Goal: Transaction & Acquisition: Purchase product/service

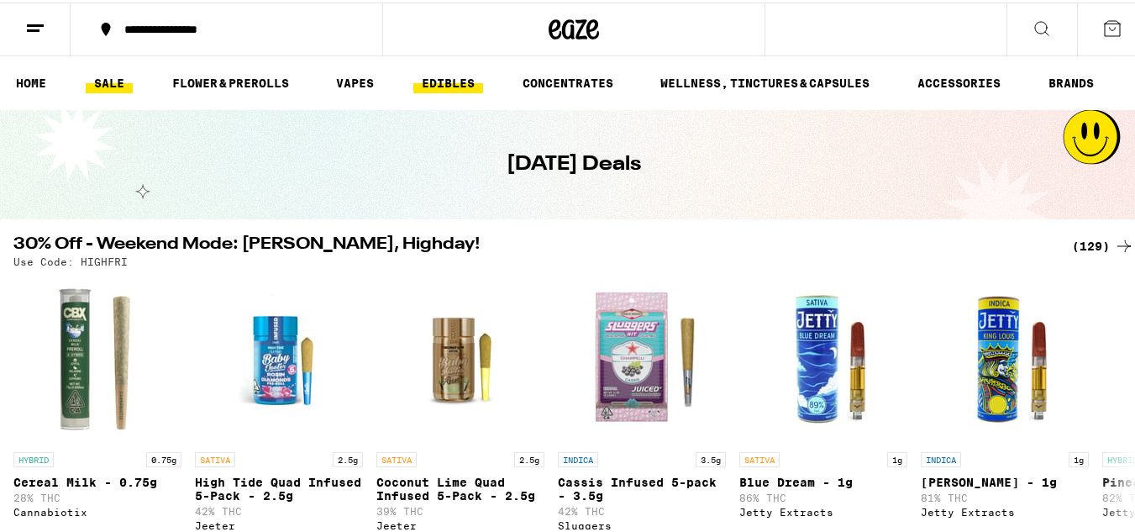
click at [444, 80] on link "EDIBLES" at bounding box center [448, 81] width 70 height 20
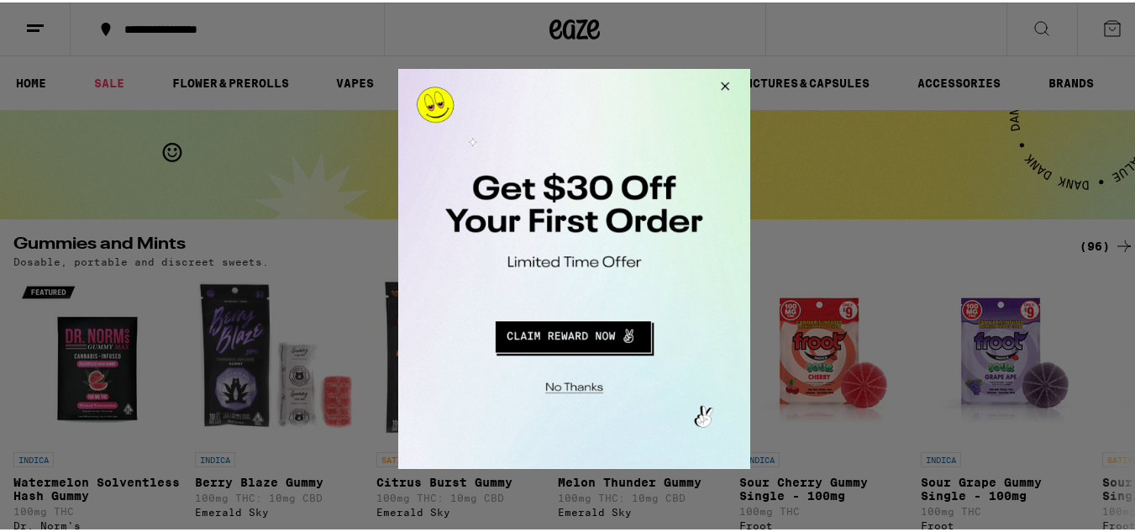
click at [718, 89] on button "Close Modal" at bounding box center [721, 88] width 45 height 40
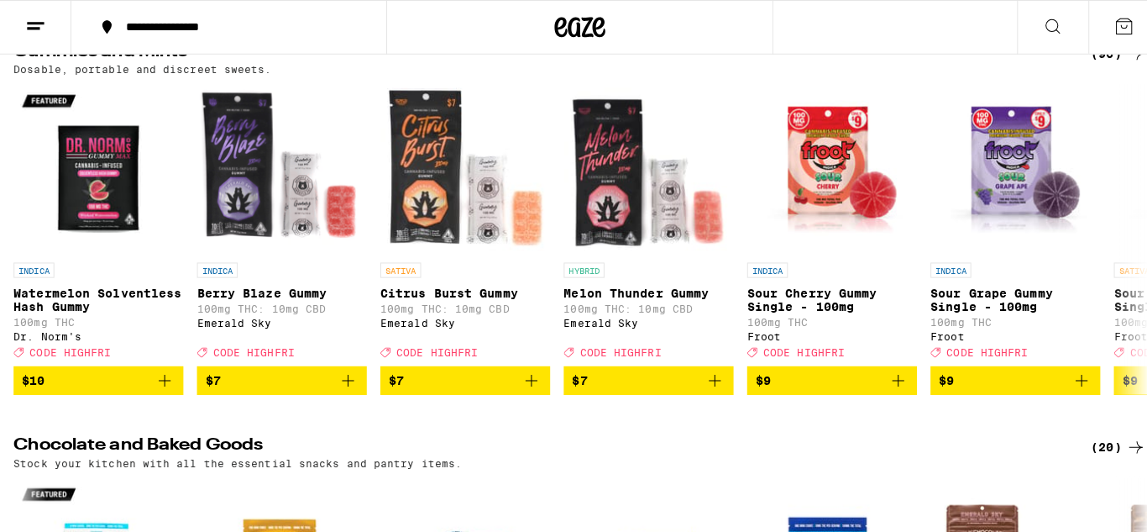
scroll to position [246, 0]
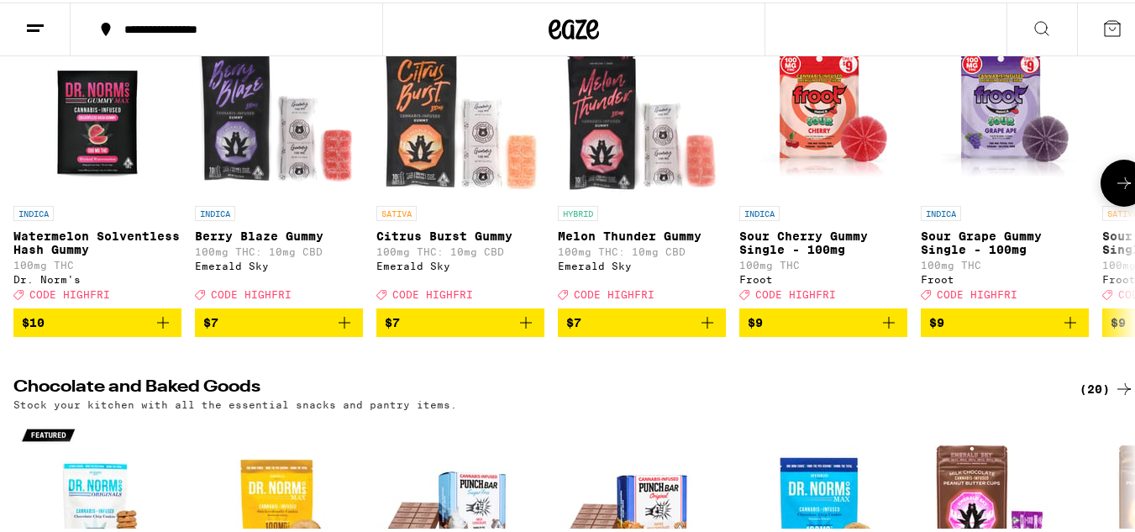
click at [438, 263] on div "SATIVA Citrus Burst Gummy 100mg THC: 10mg CBD Emerald Sky Deal Created with Ske…" at bounding box center [460, 250] width 168 height 94
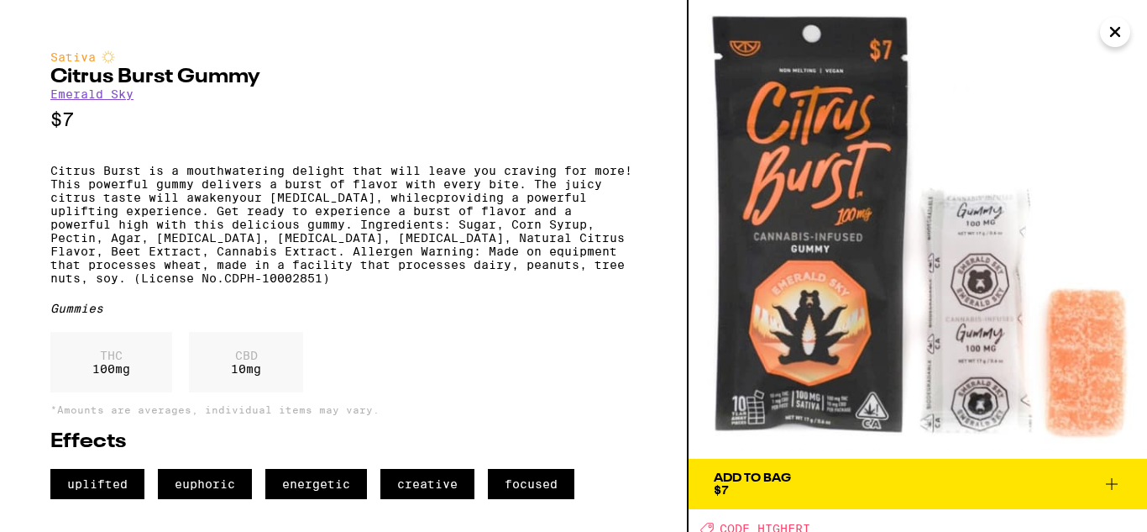
drag, startPoint x: 1109, startPoint y: 479, endPoint x: 1089, endPoint y: 482, distance: 20.3
click at [1089, 482] on span "Add To Bag $7" at bounding box center [918, 484] width 408 height 24
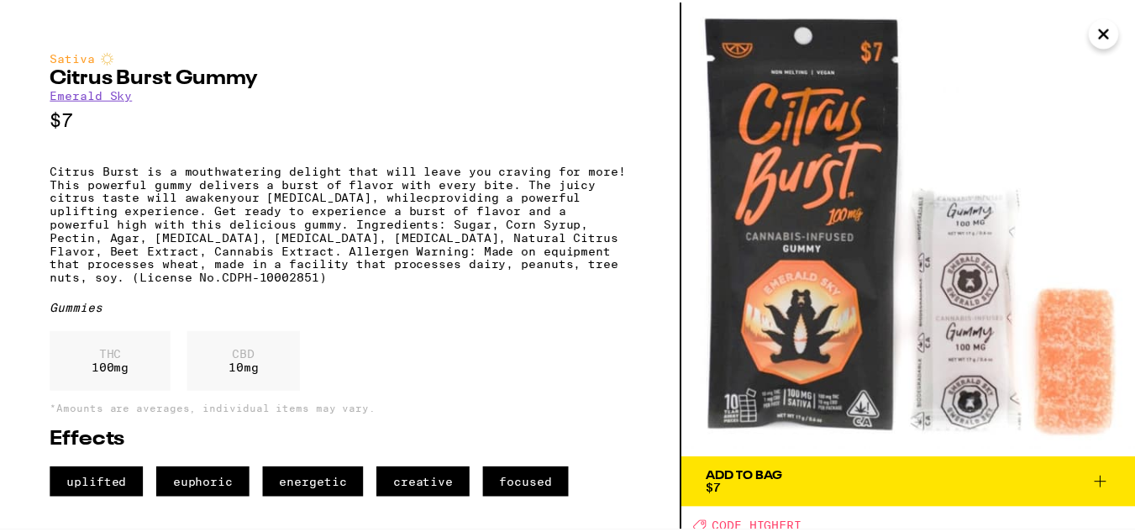
scroll to position [300, 0]
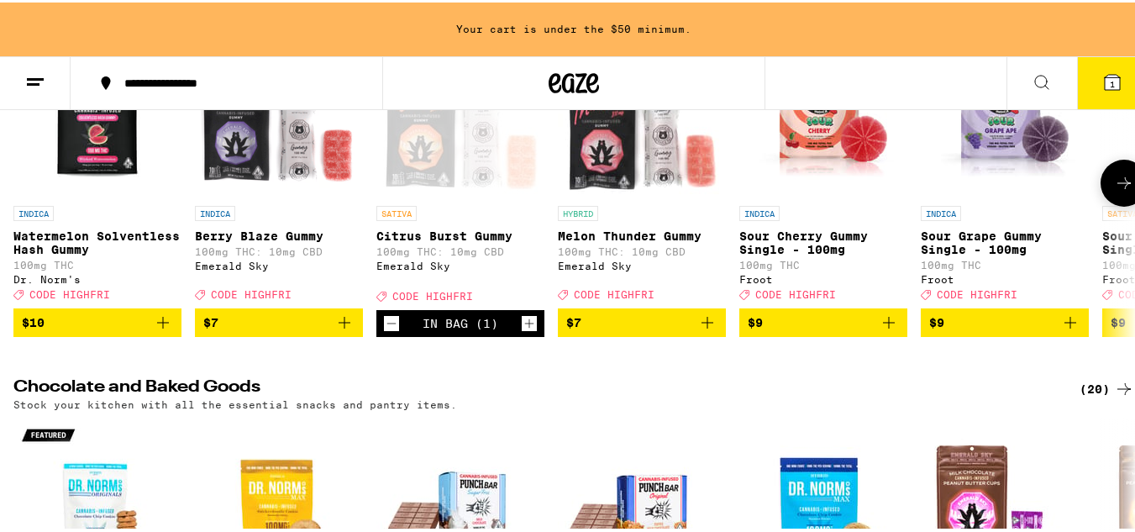
click at [527, 325] on icon "Increment" at bounding box center [528, 321] width 15 height 20
click at [1049, 407] on div "Stock your kitchen with all the essential snacks and pantry items." at bounding box center [573, 401] width 1120 height 11
click at [1072, 330] on icon "Add to bag" at bounding box center [1070, 320] width 20 height 20
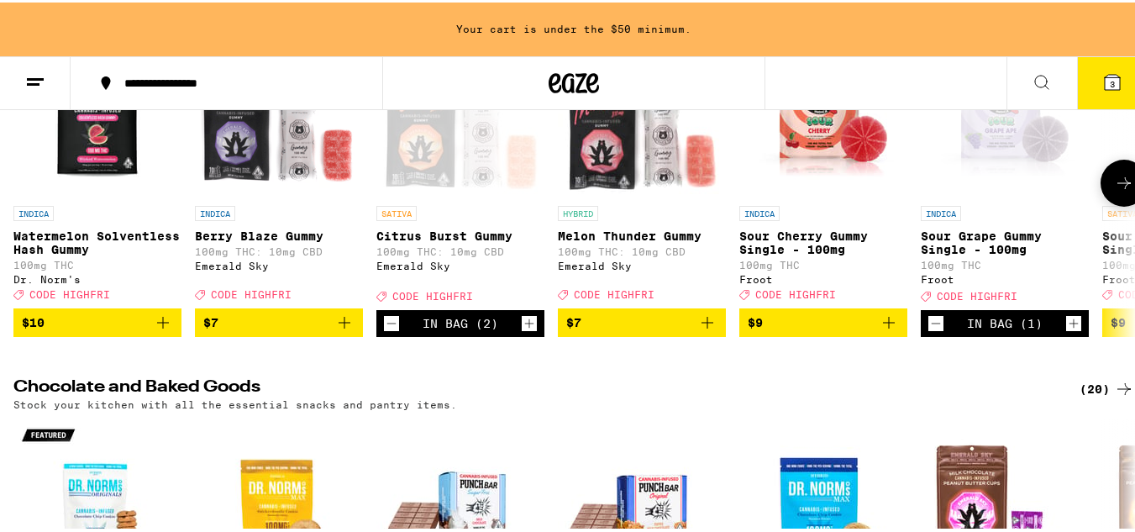
click at [1072, 331] on icon "Increment" at bounding box center [1073, 321] width 15 height 20
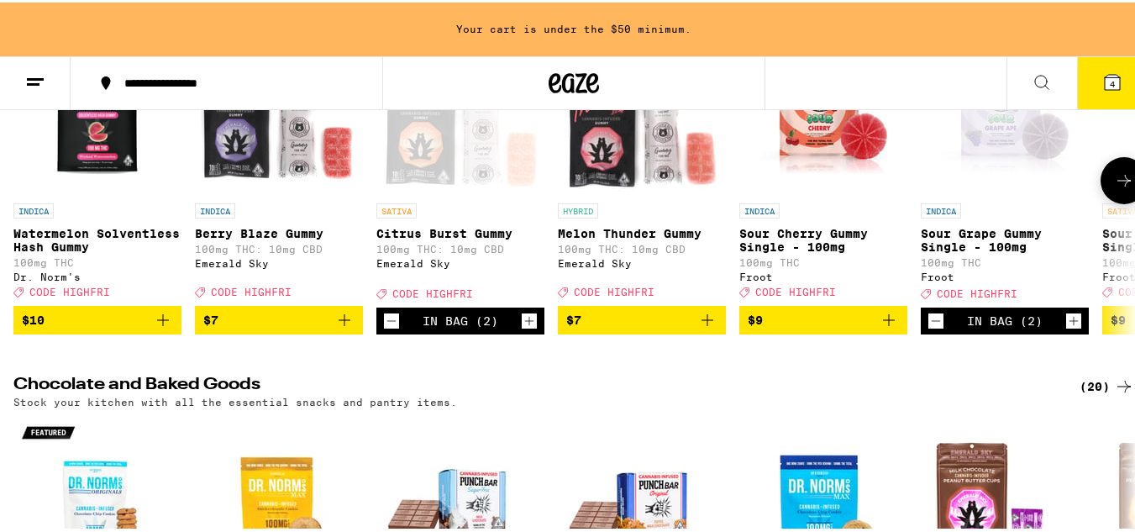
click at [1114, 187] on icon at bounding box center [1124, 178] width 20 height 20
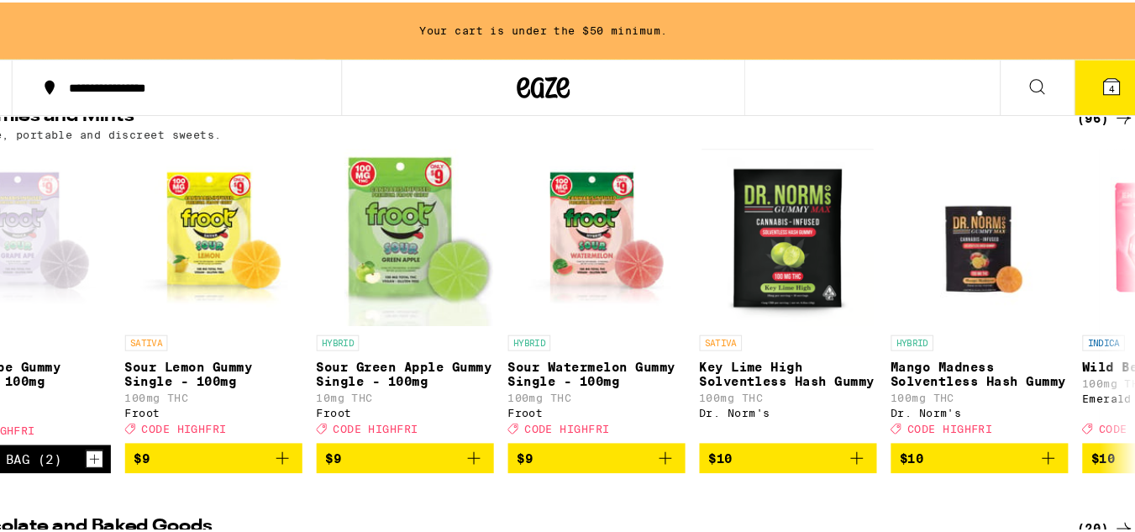
scroll to position [213, 0]
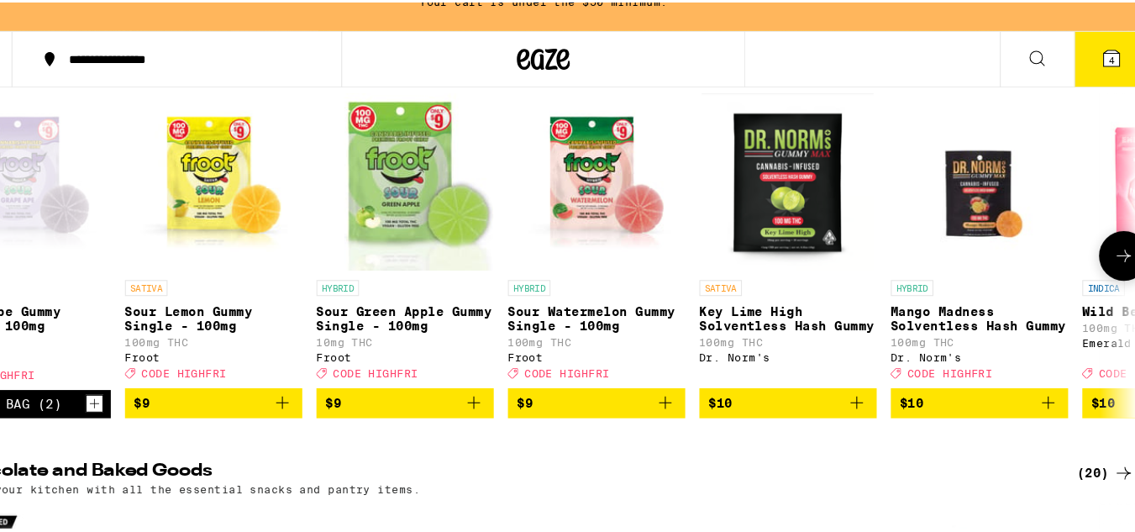
click at [325, 415] on icon "Add to bag" at bounding box center [327, 406] width 20 height 20
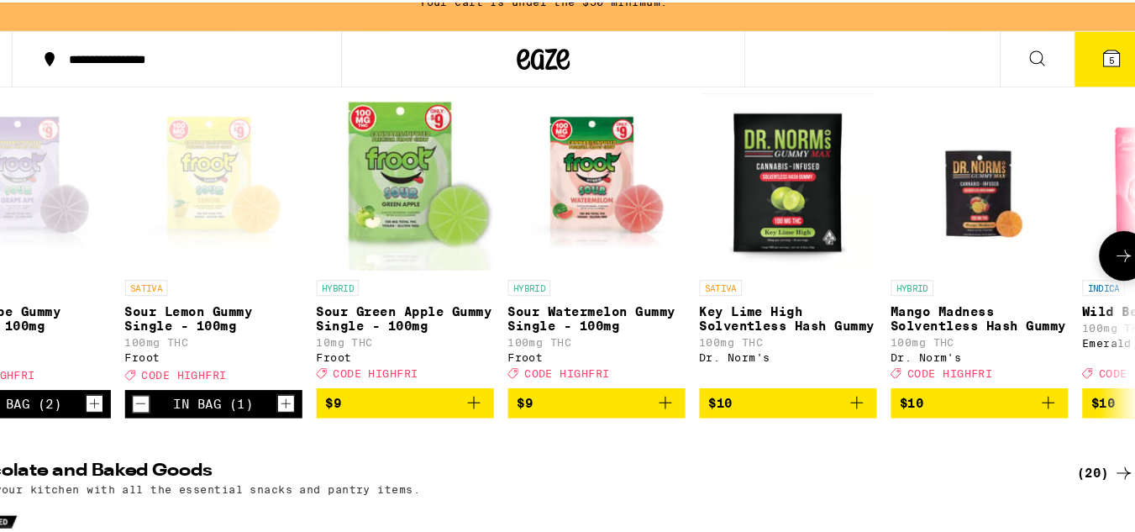
click at [1114, 272] on icon at bounding box center [1124, 267] width 20 height 20
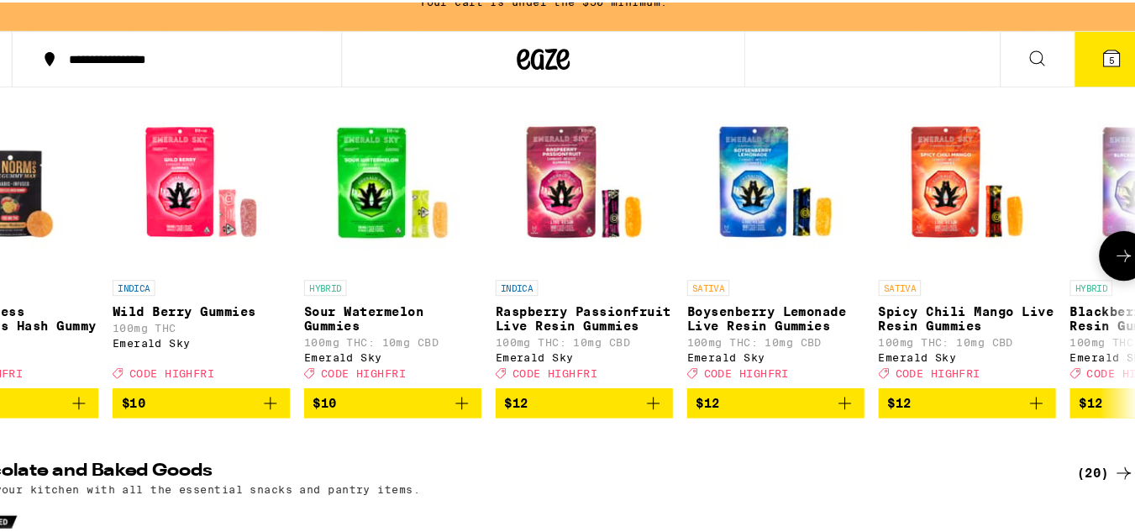
scroll to position [0, 1849]
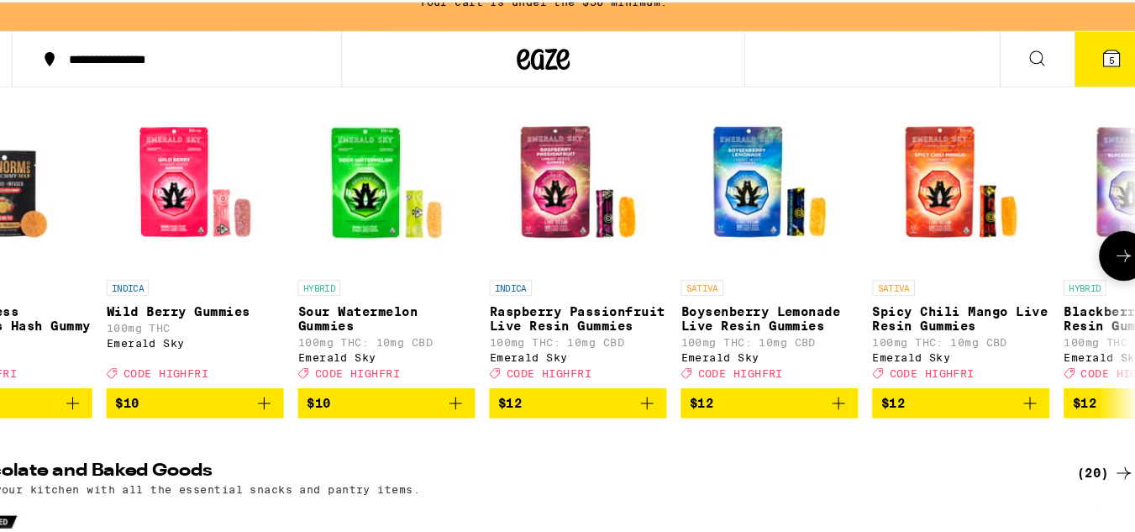
click at [1035, 417] on icon "Add to bag" at bounding box center [1034, 406] width 20 height 20
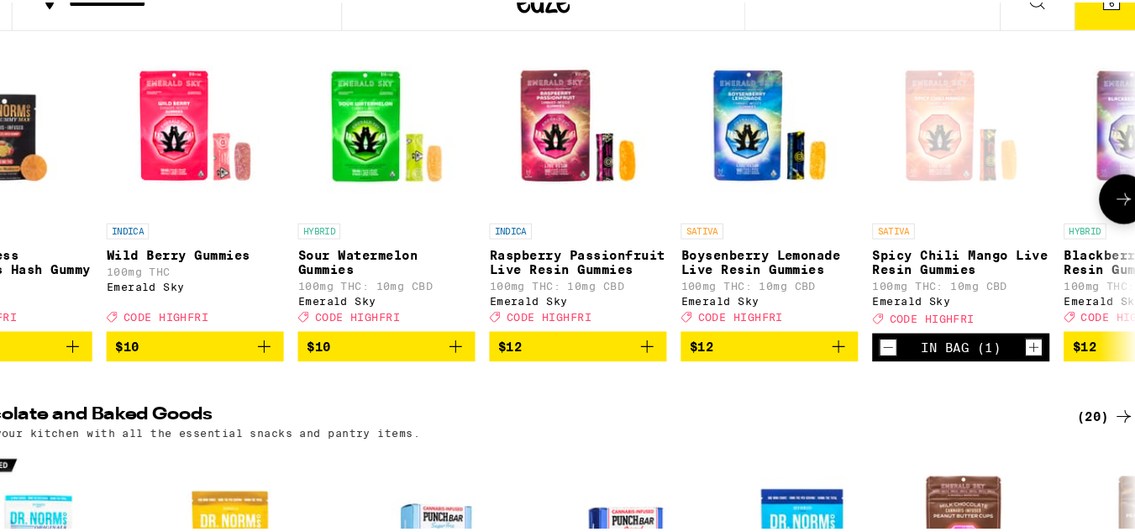
scroll to position [160, 0]
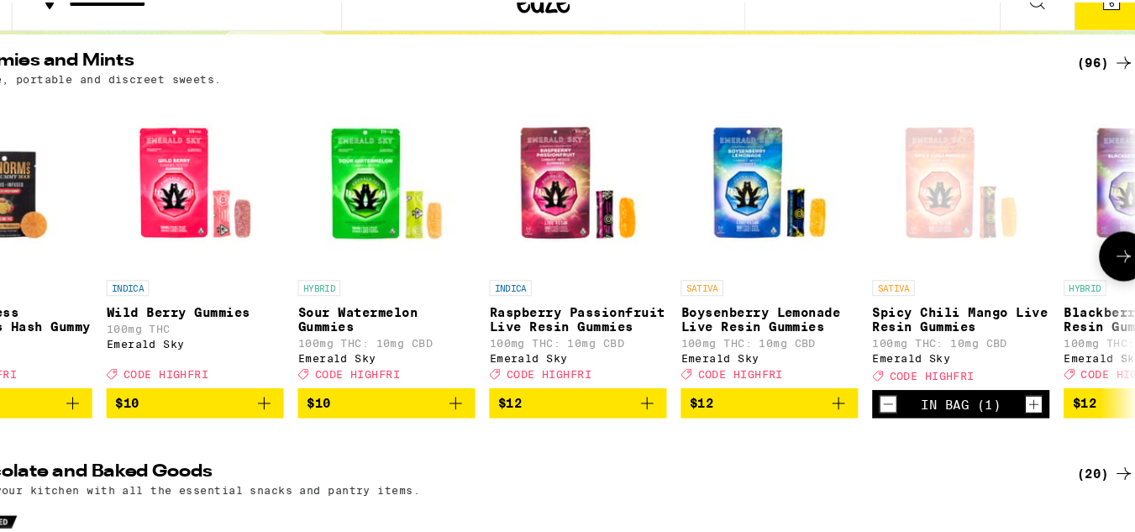
click at [1035, 417] on icon "Increment" at bounding box center [1037, 407] width 15 height 20
click at [312, 413] on icon "Add to bag" at bounding box center [309, 406] width 20 height 20
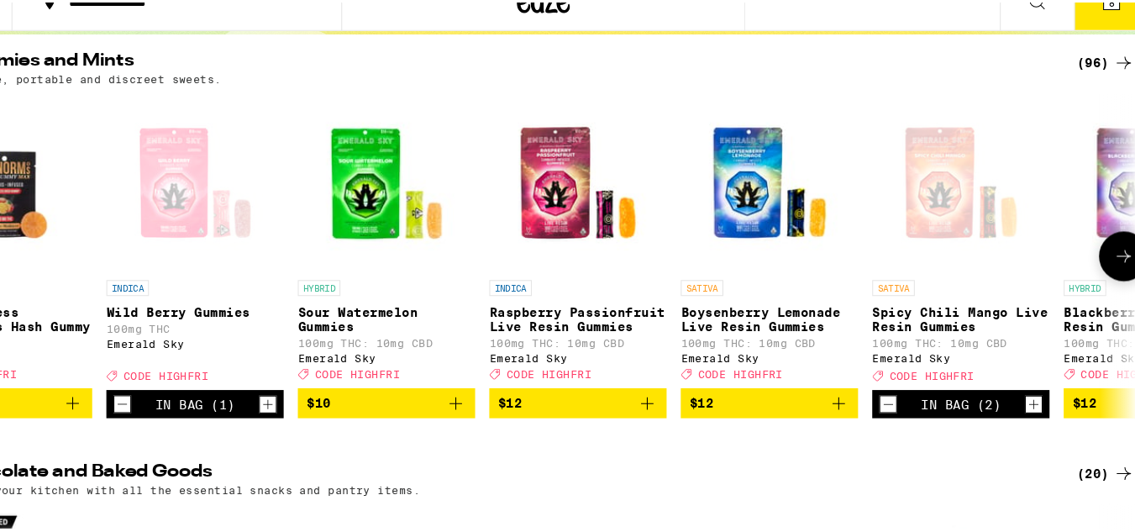
click at [312, 413] on icon "Increment" at bounding box center [312, 407] width 15 height 20
click at [1114, 273] on icon at bounding box center [1124, 267] width 20 height 20
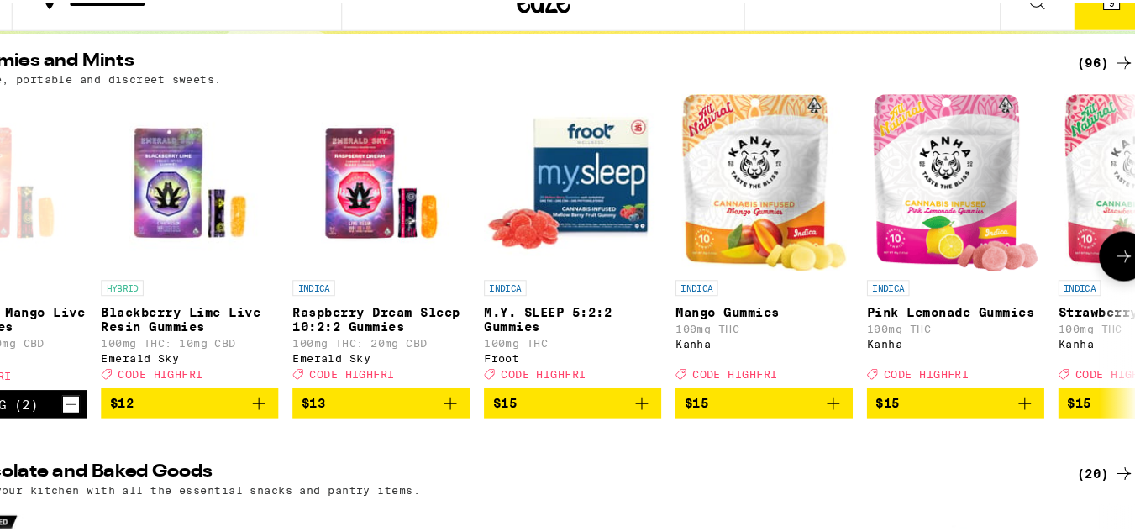
scroll to position [0, 2774]
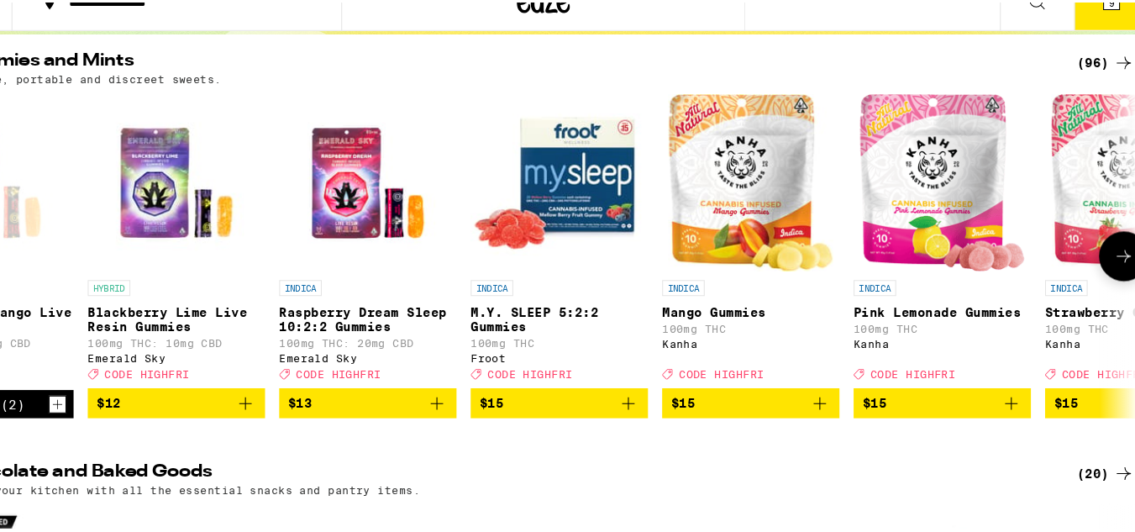
click at [1114, 271] on icon at bounding box center [1124, 267] width 20 height 20
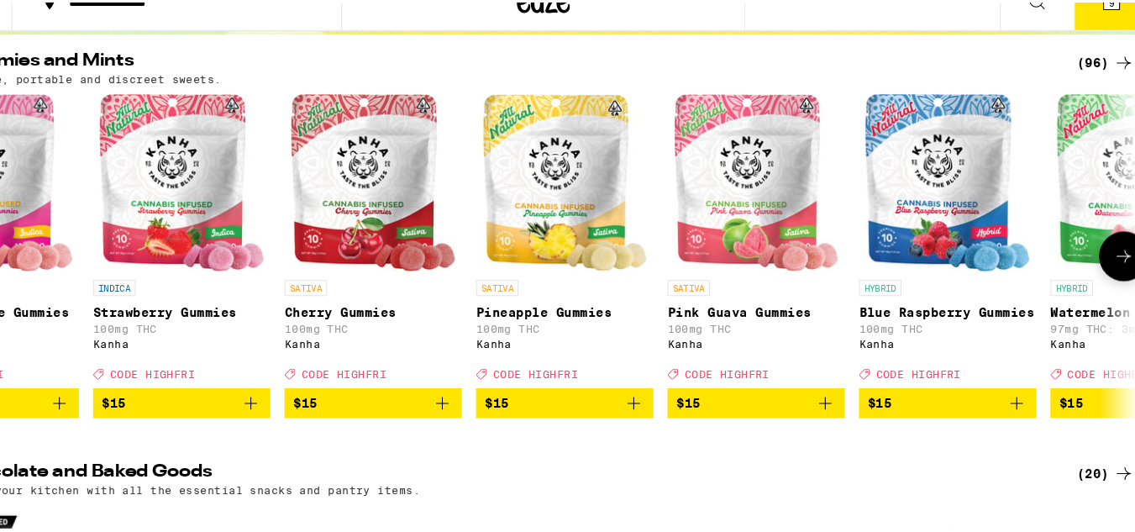
scroll to position [0, 3698]
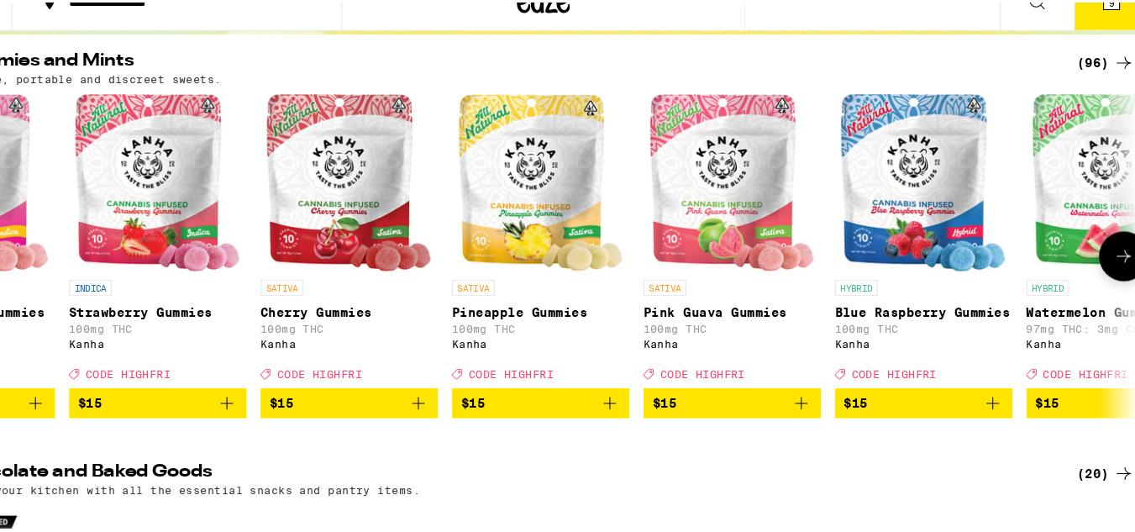
click at [275, 417] on icon "Add to bag" at bounding box center [274, 406] width 20 height 20
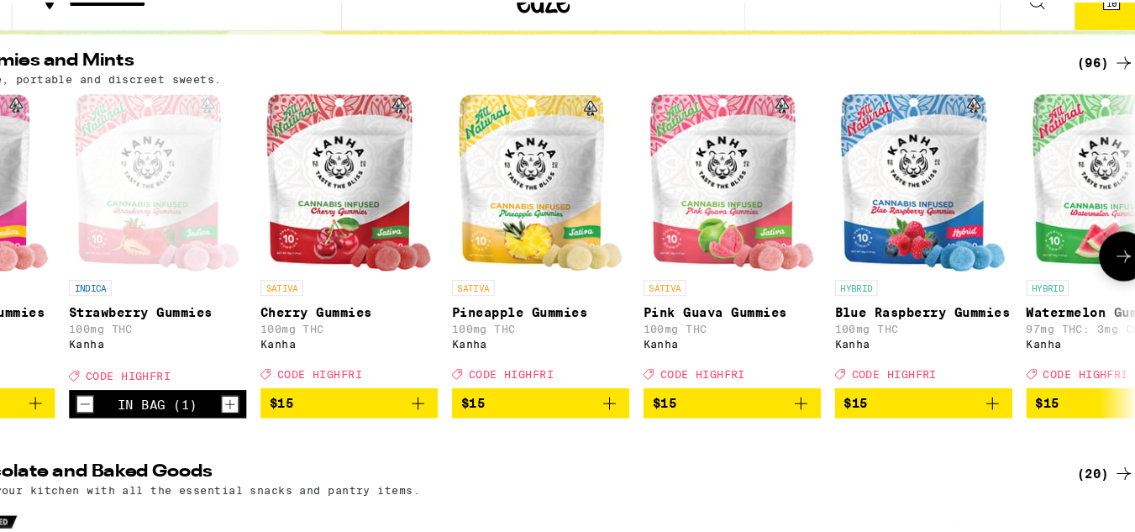
click at [454, 412] on icon "Add to bag" at bounding box center [455, 407] width 12 height 12
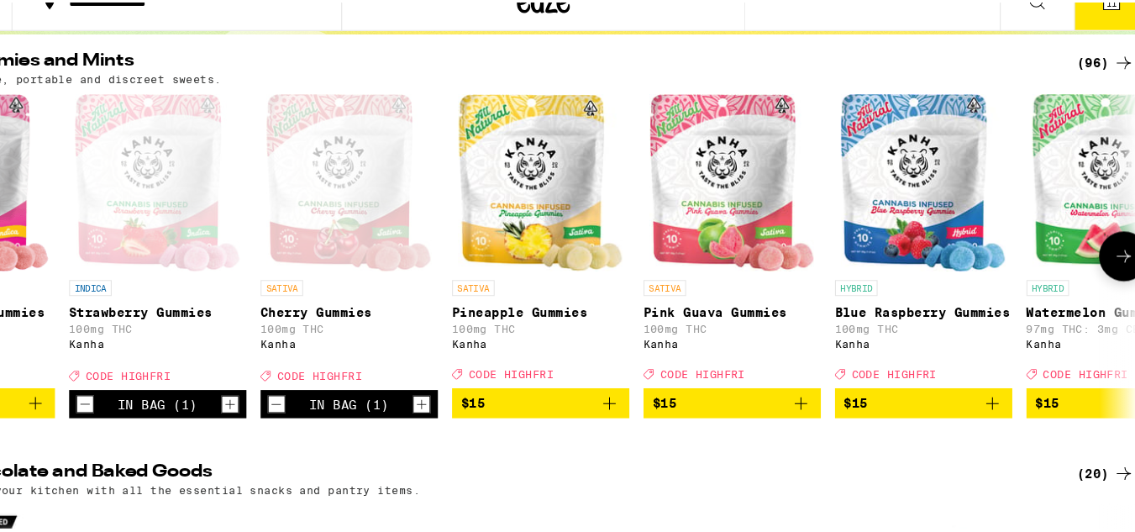
click at [1114, 273] on icon at bounding box center [1124, 267] width 20 height 20
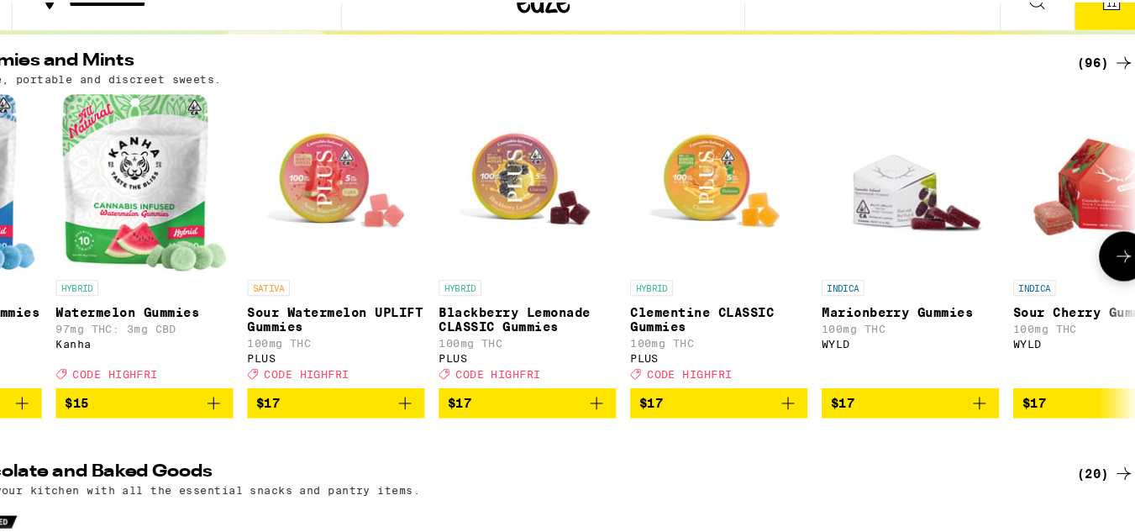
scroll to position [0, 4623]
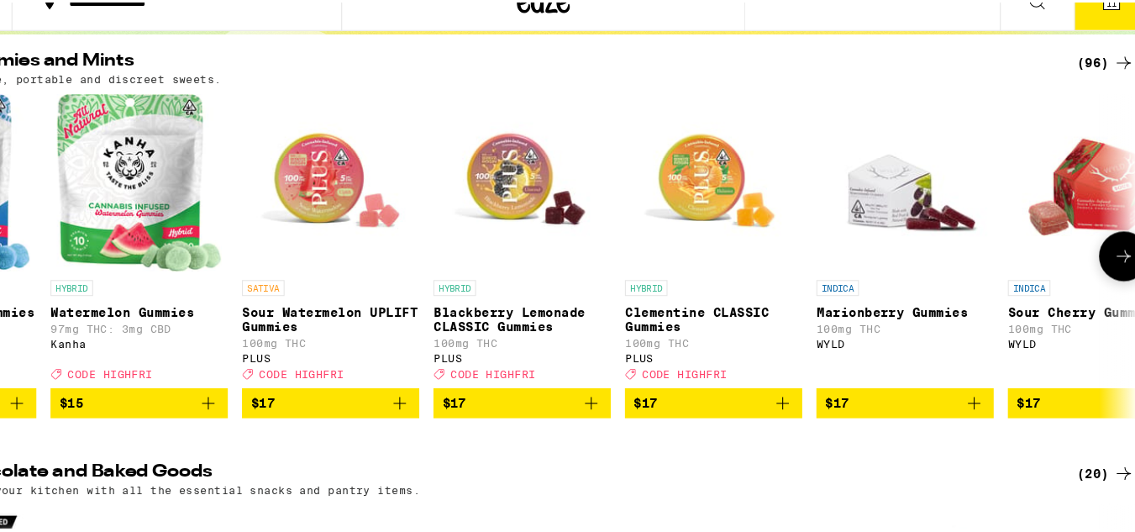
click at [1114, 273] on icon at bounding box center [1124, 267] width 20 height 20
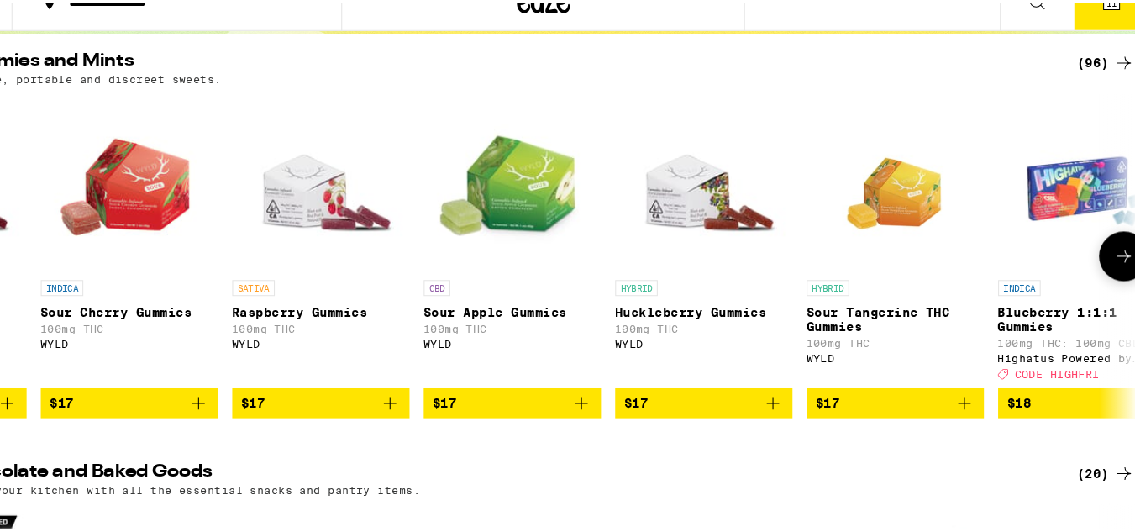
scroll to position [0, 5547]
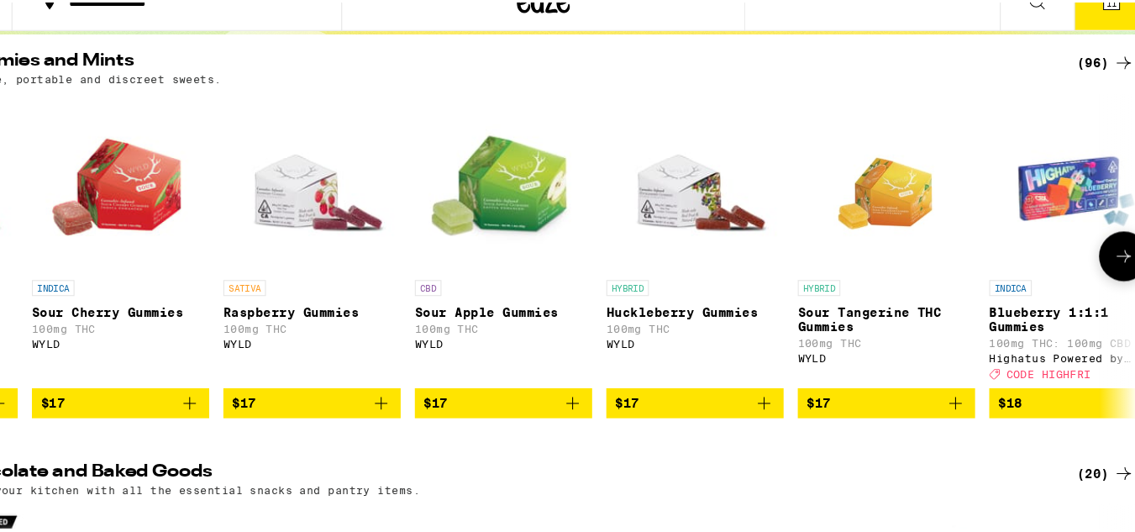
click at [1059, 413] on span "$18" at bounding box center [1079, 406] width 151 height 20
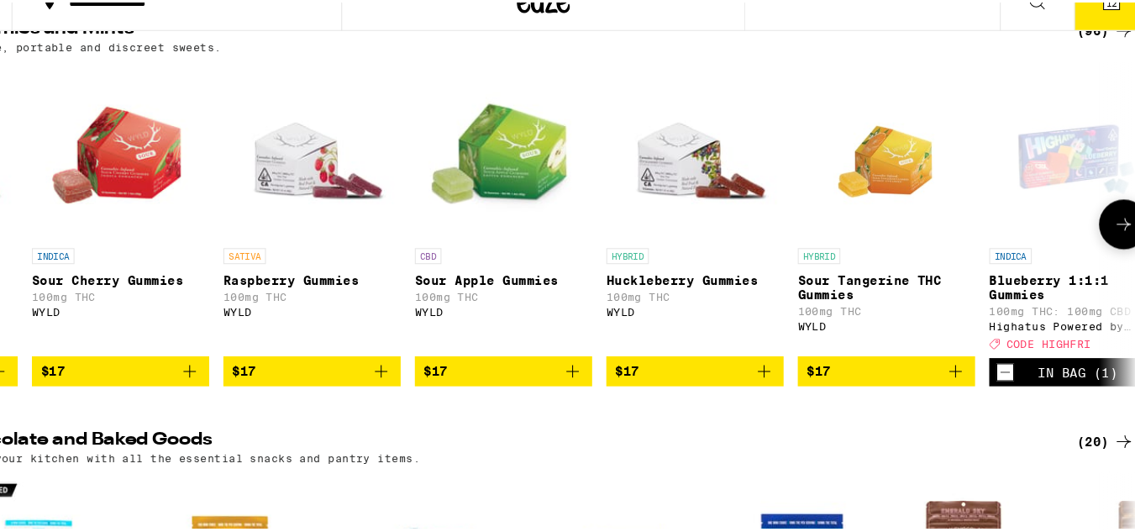
scroll to position [193, 0]
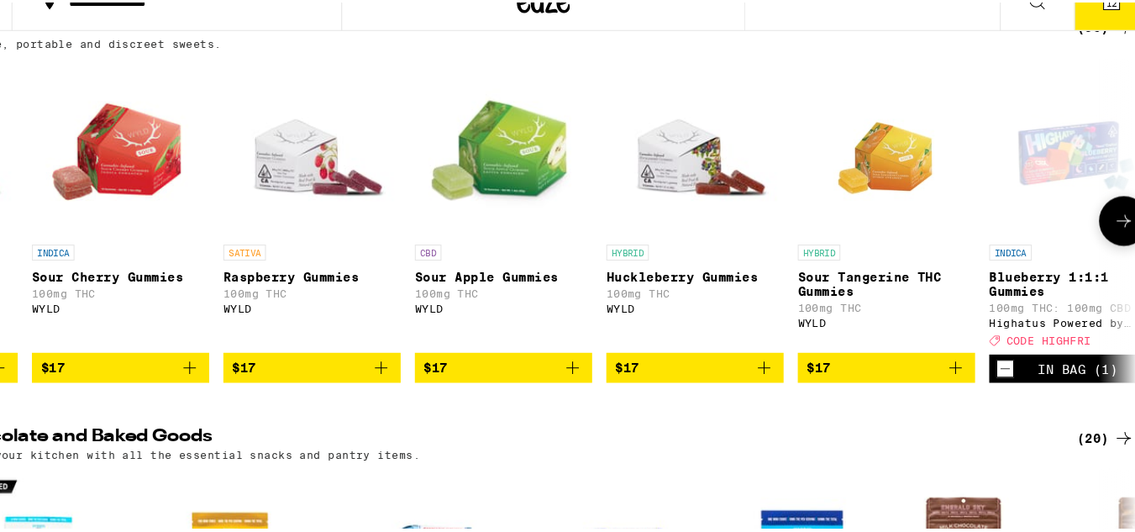
click at [1105, 229] on button at bounding box center [1123, 233] width 47 height 47
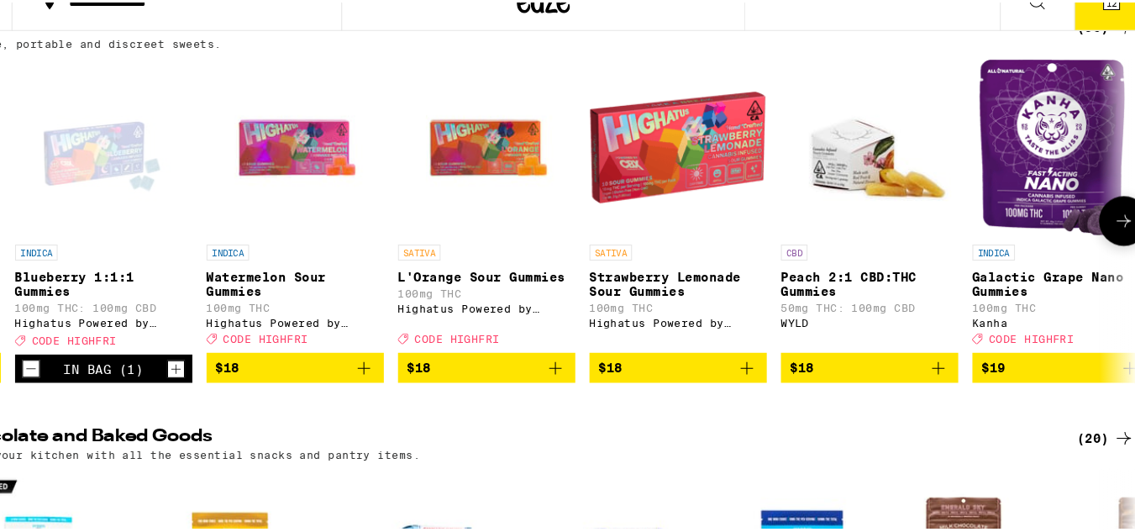
scroll to position [0, 6472]
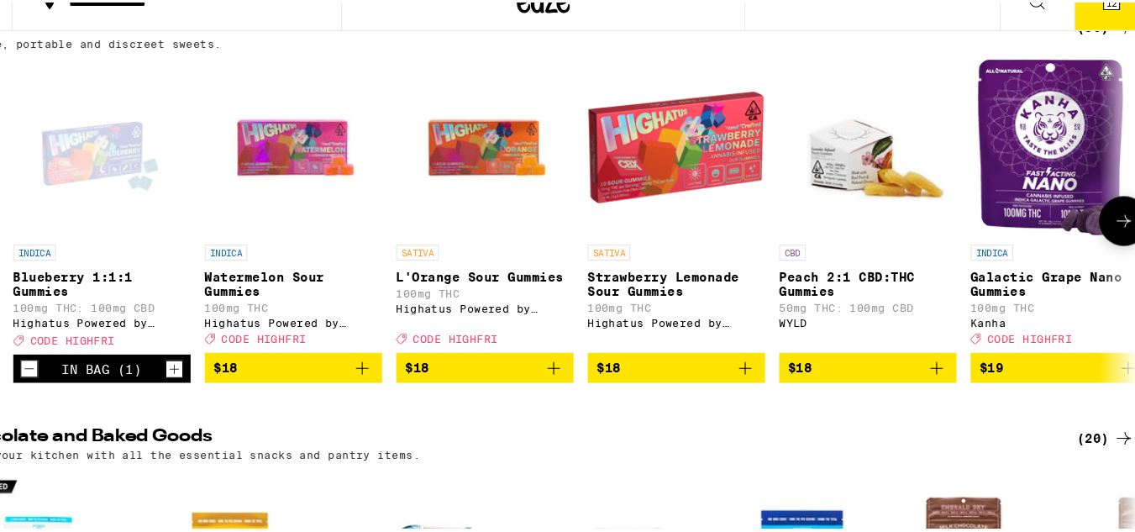
click at [584, 383] on icon "Add to bag" at bounding box center [584, 373] width 20 height 20
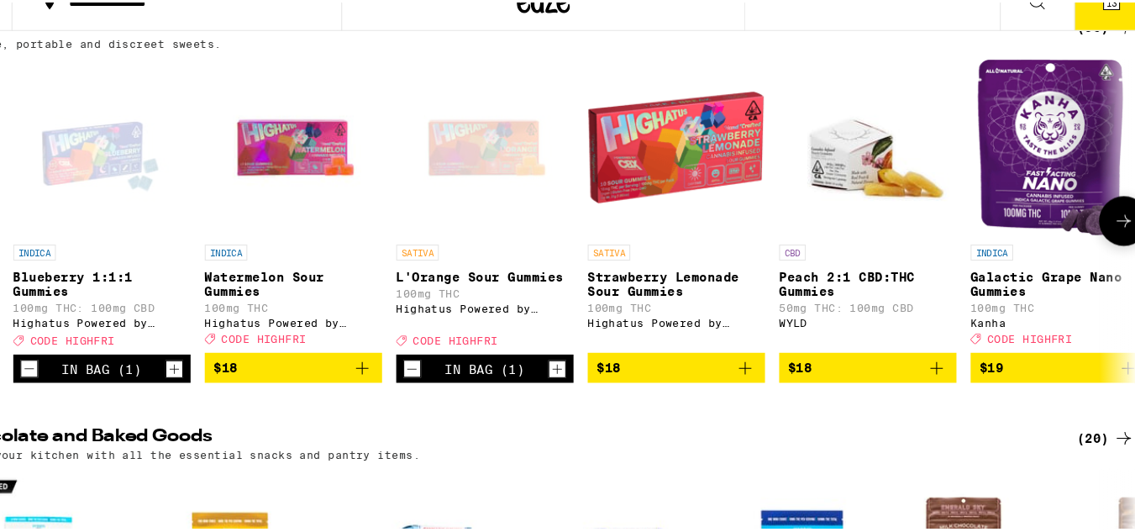
click at [584, 383] on icon "Increment" at bounding box center [586, 374] width 15 height 20
click at [325, 290] on p "Watermelon Sour Gummies" at bounding box center [337, 293] width 168 height 27
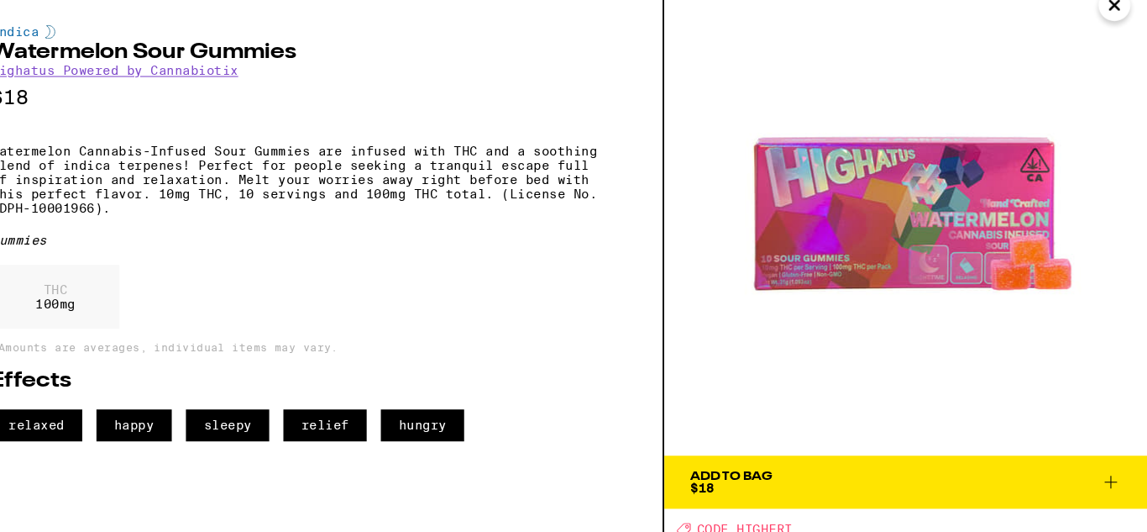
click at [1109, 479] on icon at bounding box center [1112, 484] width 20 height 20
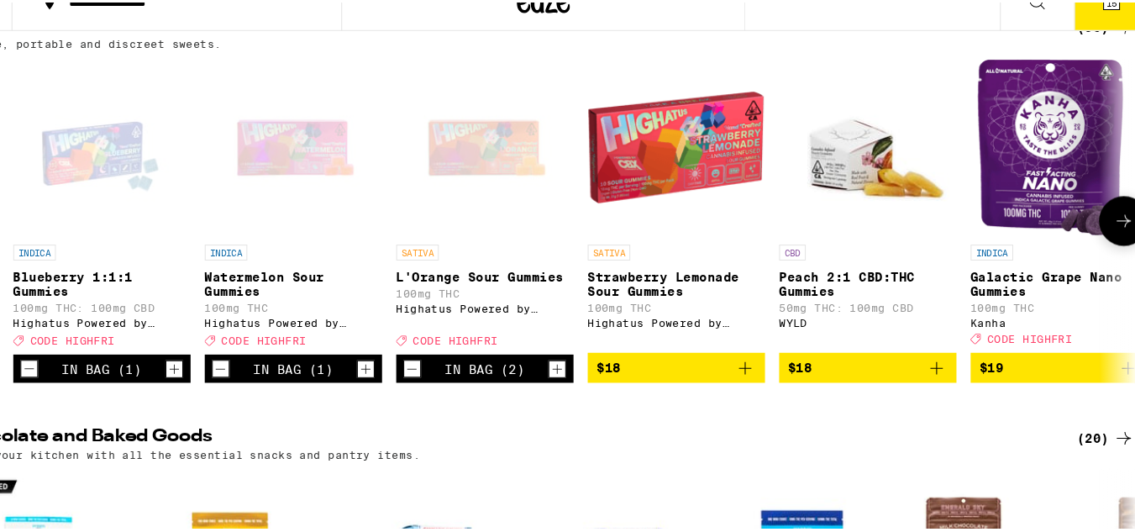
click at [1114, 236] on icon at bounding box center [1124, 233] width 20 height 20
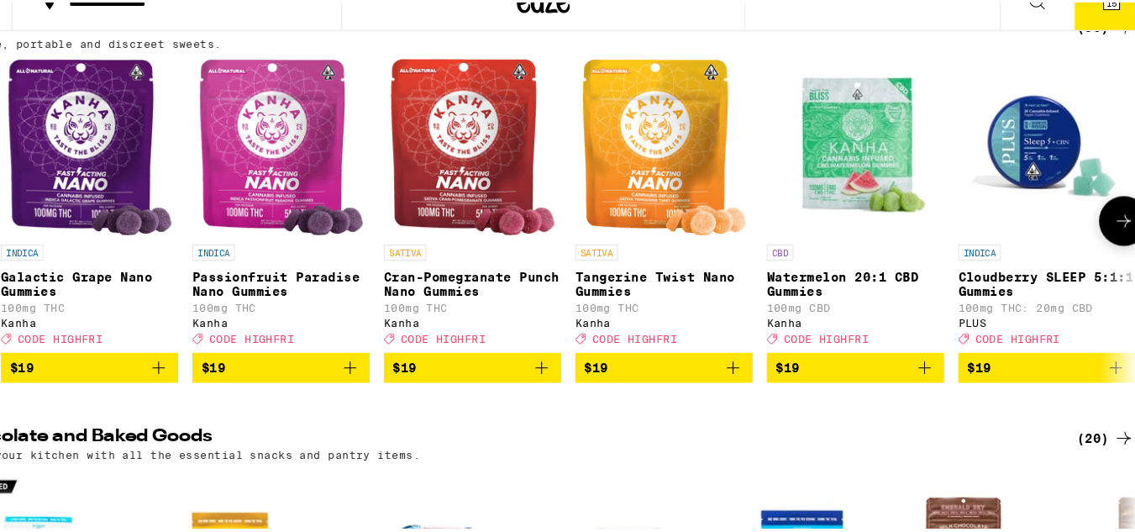
scroll to position [0, 7397]
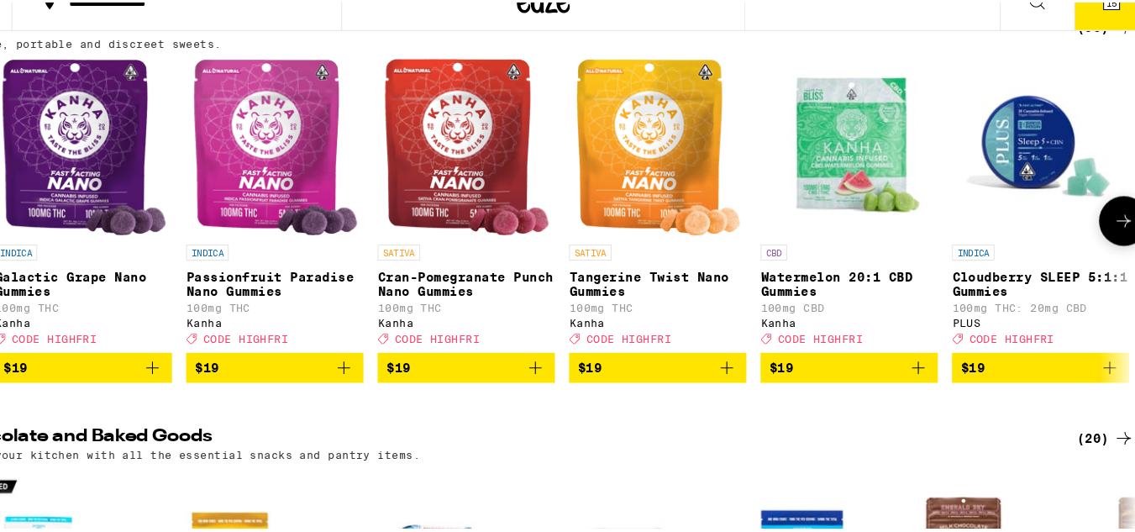
click at [723, 382] on span "$19" at bounding box center [681, 373] width 151 height 20
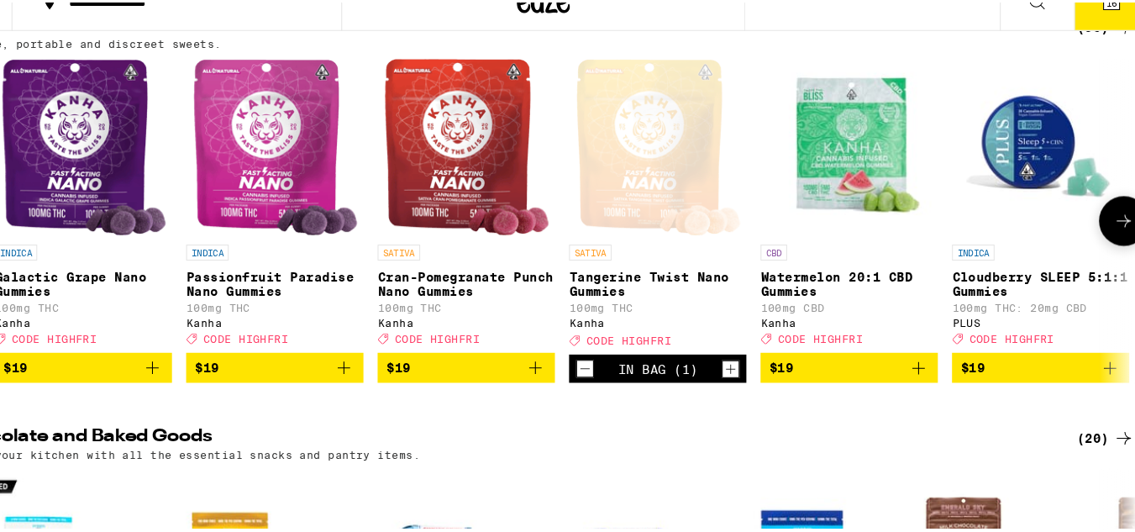
click at [750, 380] on icon "Increment" at bounding box center [750, 374] width 15 height 20
click at [380, 382] on icon "Add to bag" at bounding box center [385, 373] width 20 height 20
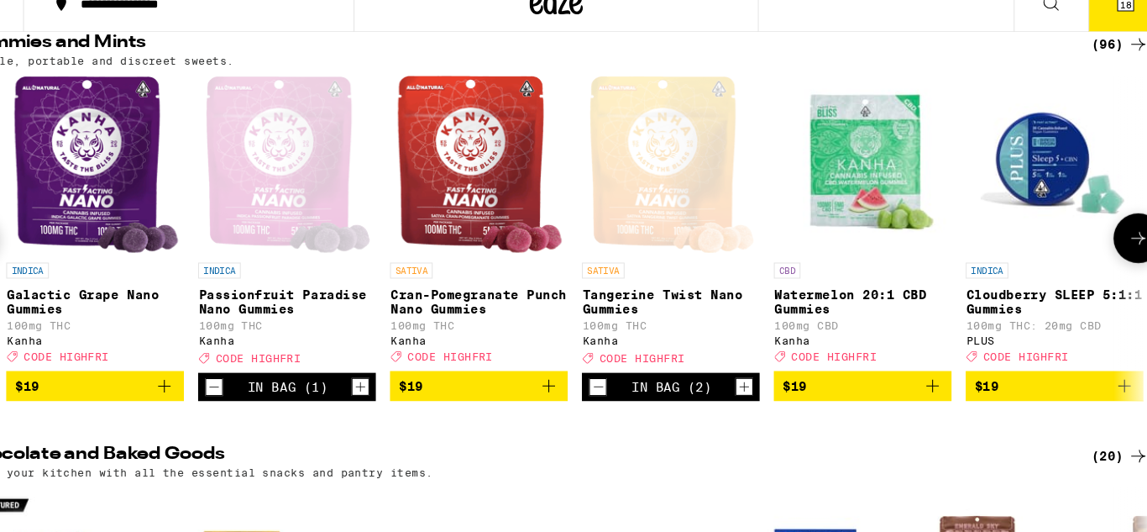
scroll to position [182, 0]
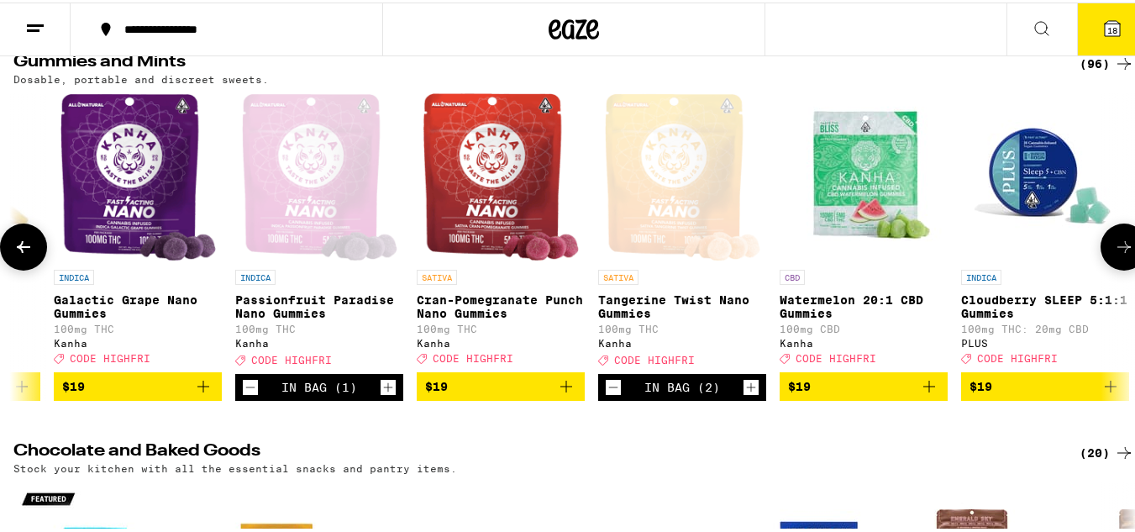
click at [102, 359] on div "INDICA Galactic Grape Nano Gummies 100mg THC Kanha Deal Created with Sketch. CO…" at bounding box center [138, 314] width 168 height 94
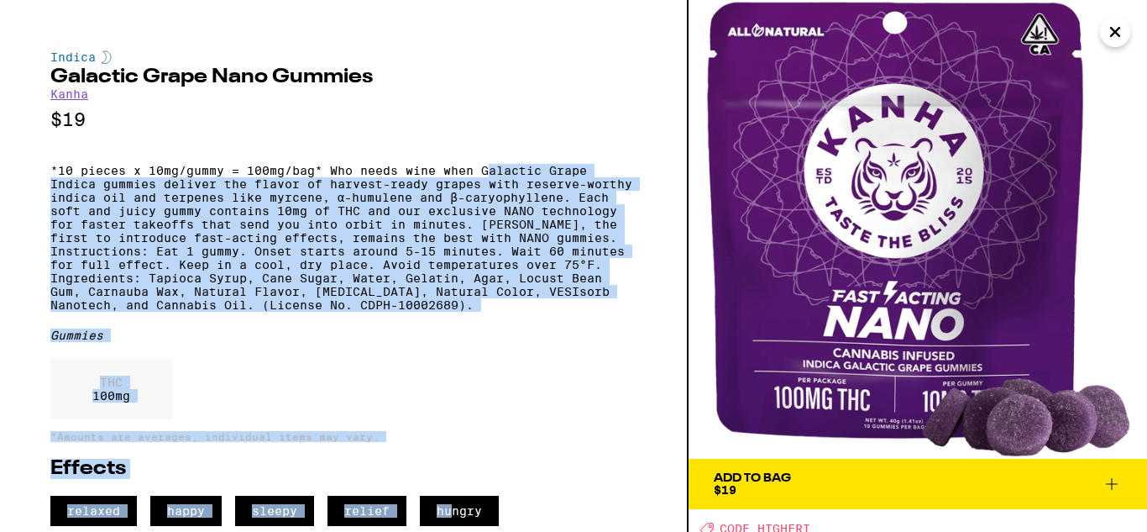
scroll to position [29, 0]
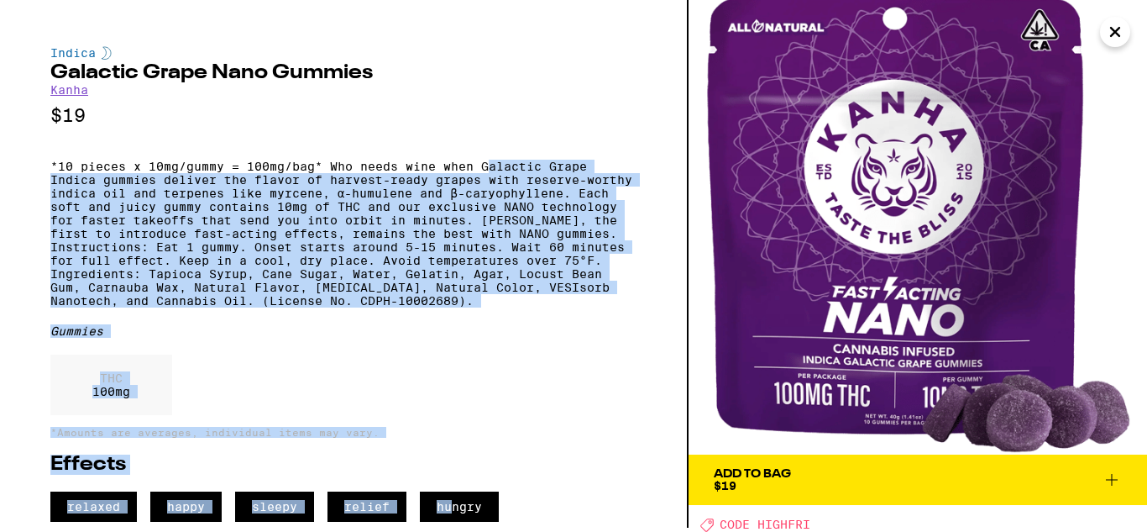
drag, startPoint x: 491, startPoint y: 171, endPoint x: 452, endPoint y: 527, distance: 357.4
click at [452, 518] on div "Indica Galactic Grape Nano Gummies Kanha $19 *10 pieces x 10mg/gummy = 100mg/ba…" at bounding box center [343, 283] width 586 height 475
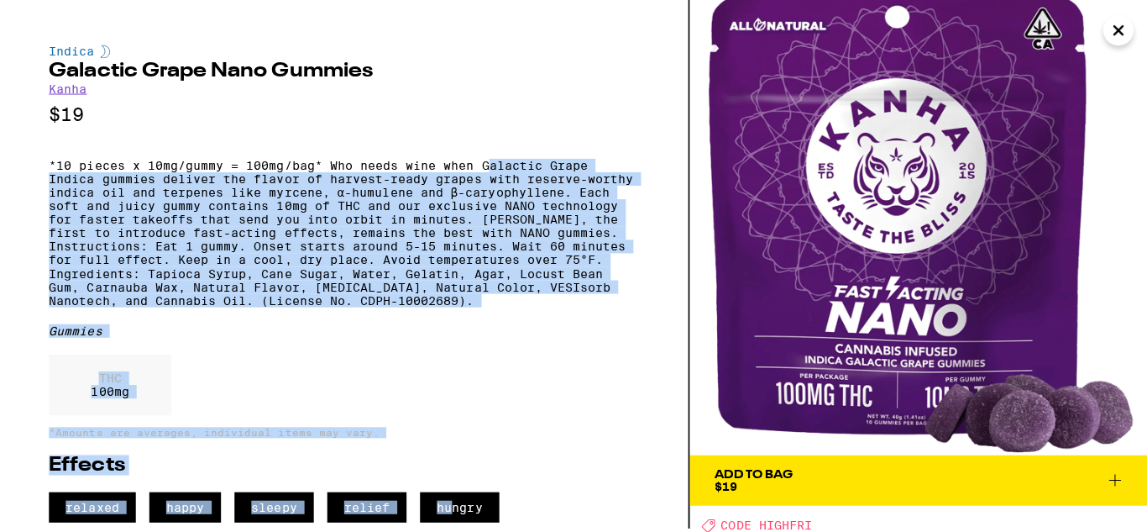
scroll to position [172, 0]
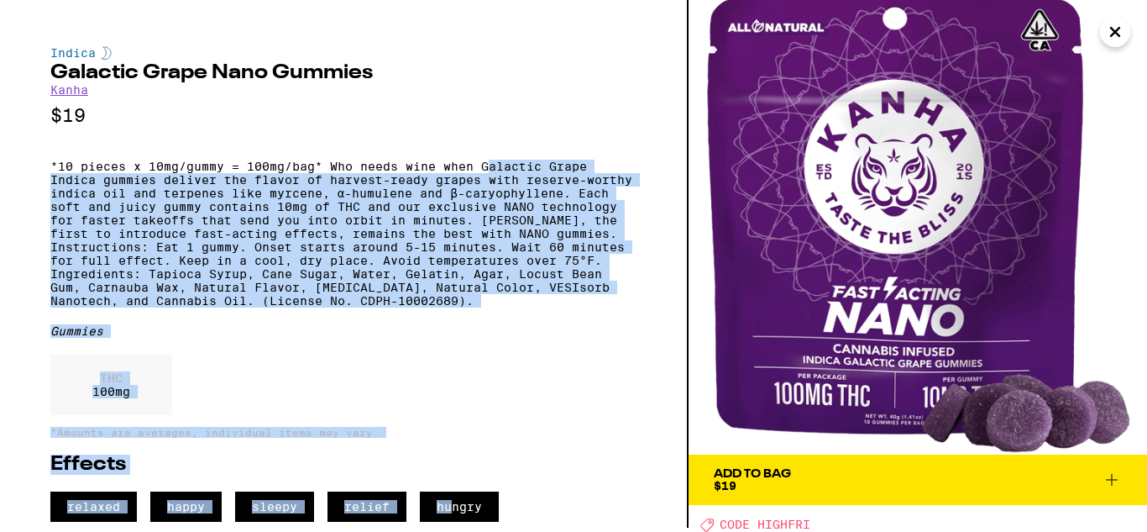
click at [1111, 469] on icon at bounding box center [1112, 479] width 20 height 20
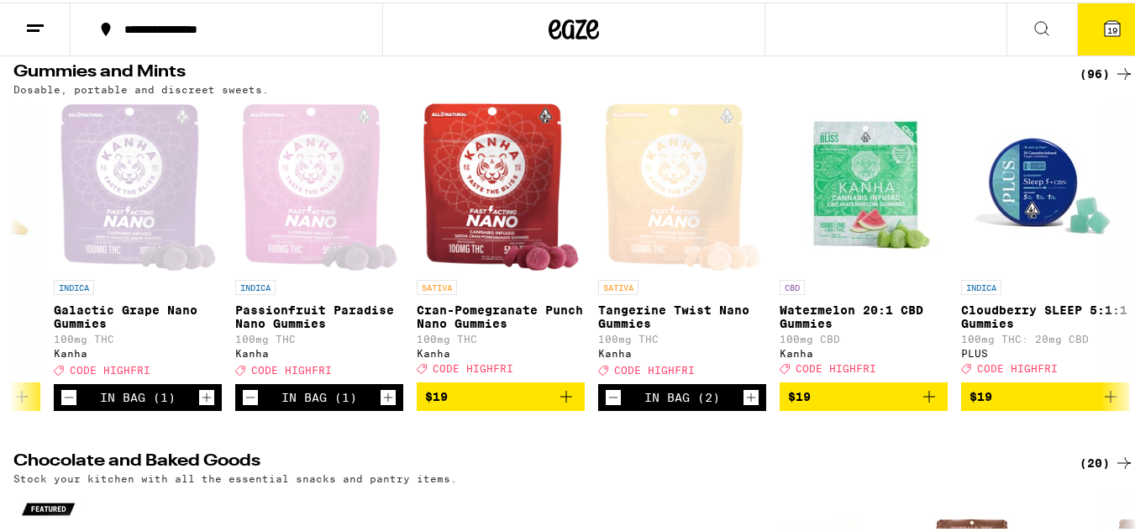
click at [1107, 24] on span "19" at bounding box center [1112, 28] width 10 height 10
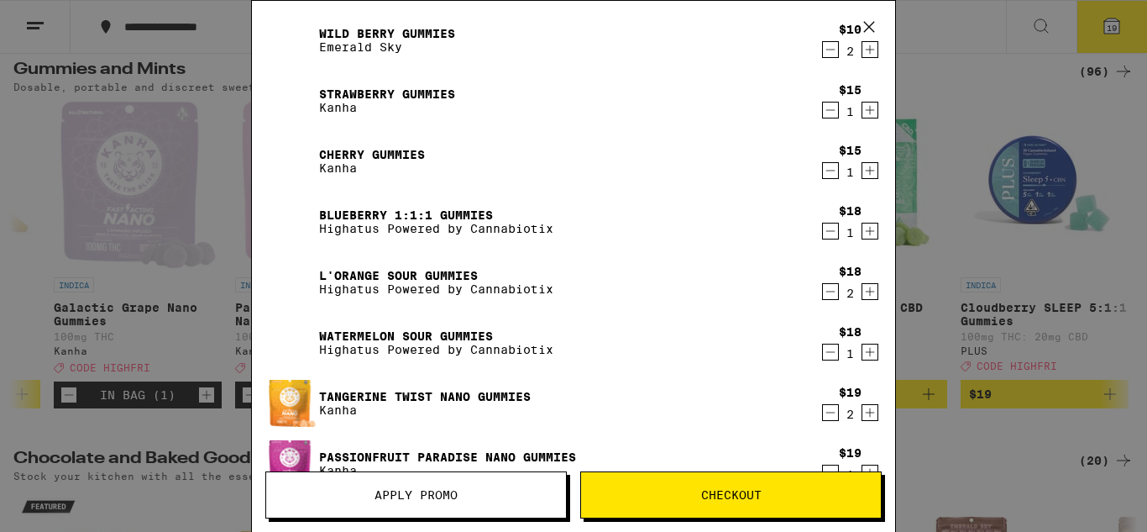
scroll to position [283, 0]
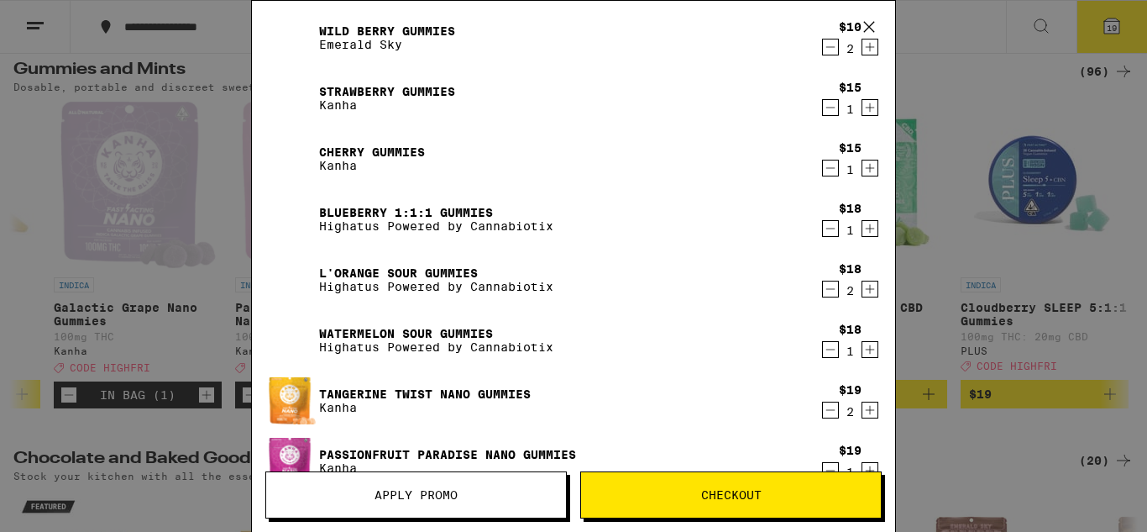
click at [862, 346] on icon "Increment" at bounding box center [869, 349] width 15 height 20
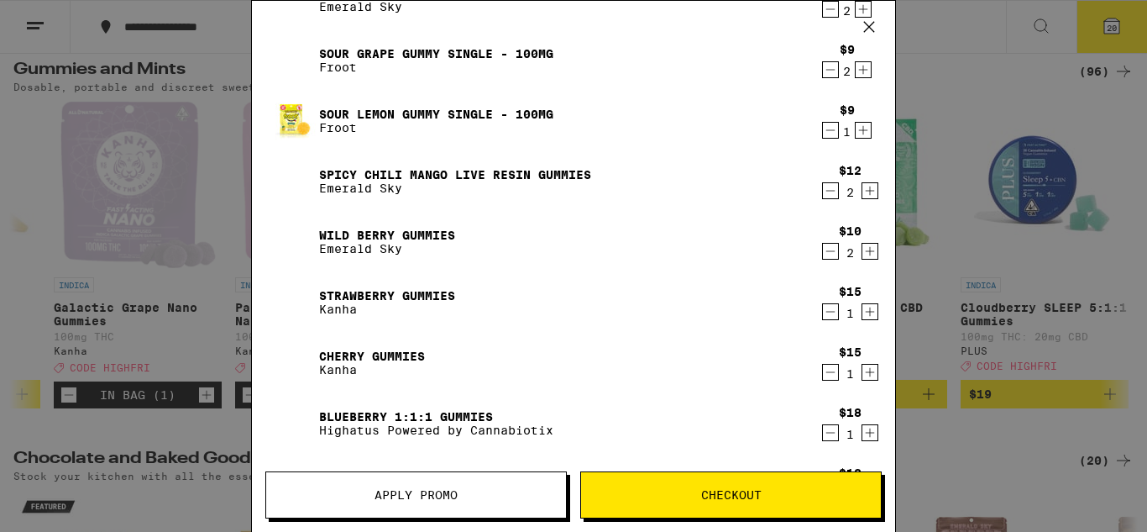
scroll to position [0, 0]
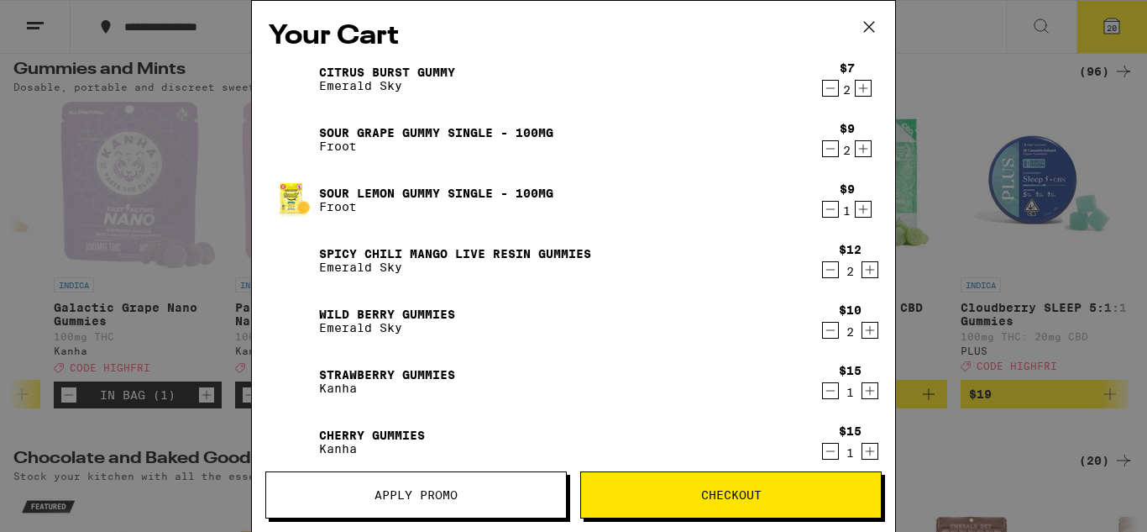
click at [823, 91] on icon "Decrement" at bounding box center [830, 88] width 15 height 20
click at [823, 153] on icon "Decrement" at bounding box center [830, 149] width 15 height 20
click at [826, 270] on icon "Decrement" at bounding box center [830, 270] width 9 height 0
click at [823, 326] on icon "Decrement" at bounding box center [830, 330] width 15 height 20
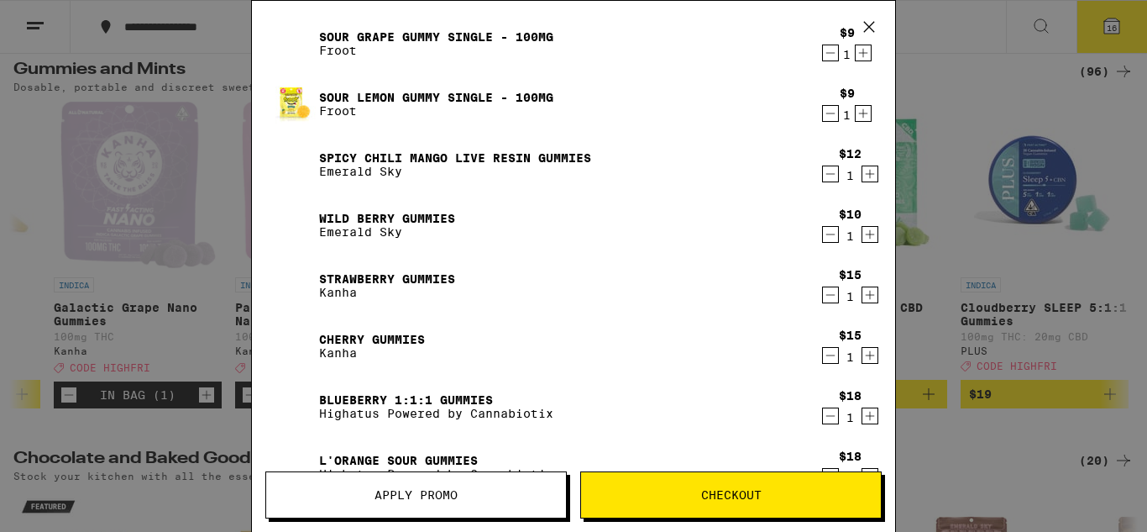
scroll to position [98, 0]
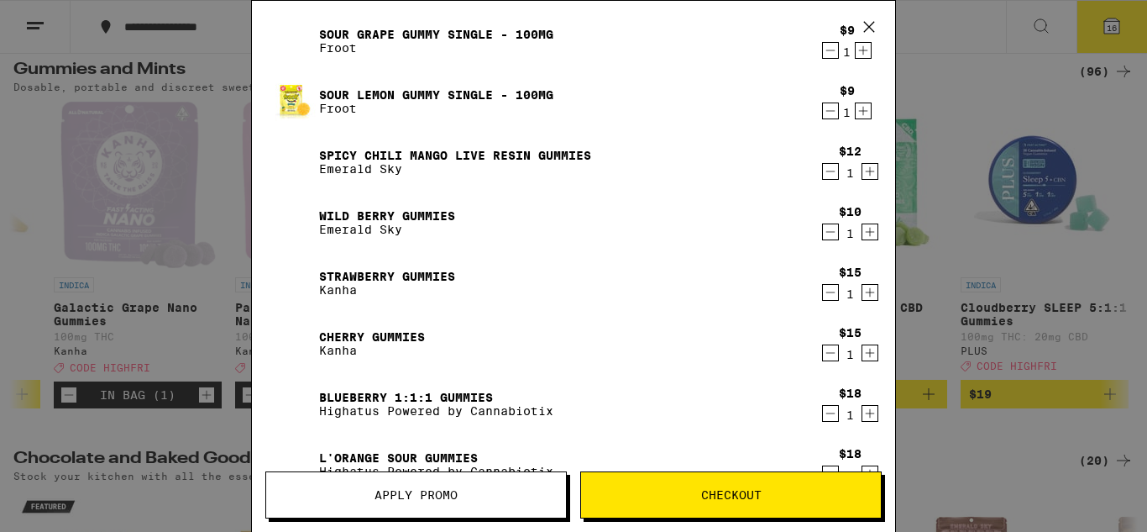
click at [826, 171] on icon "Decrement" at bounding box center [830, 171] width 9 height 0
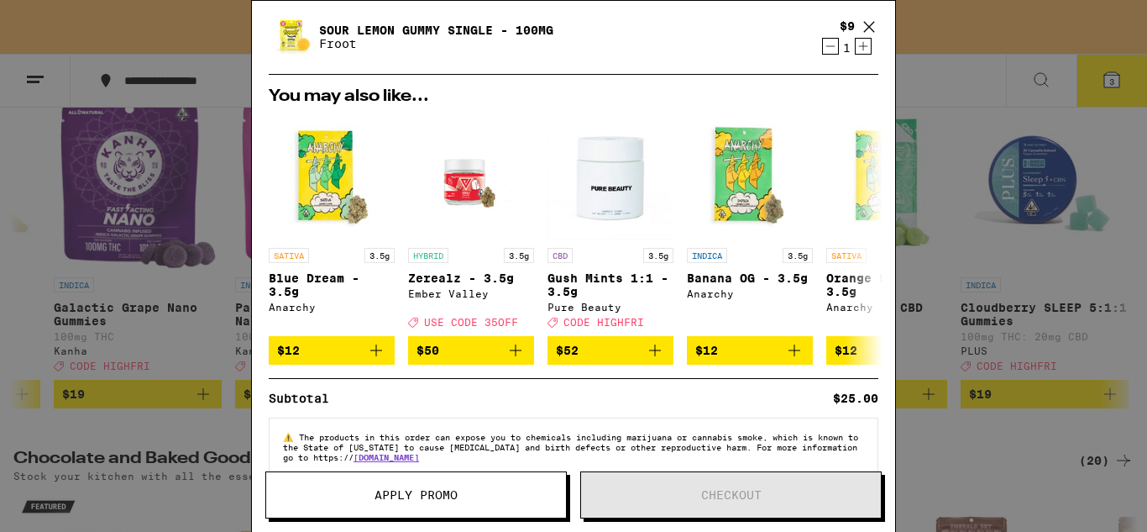
scroll to position [219, 0]
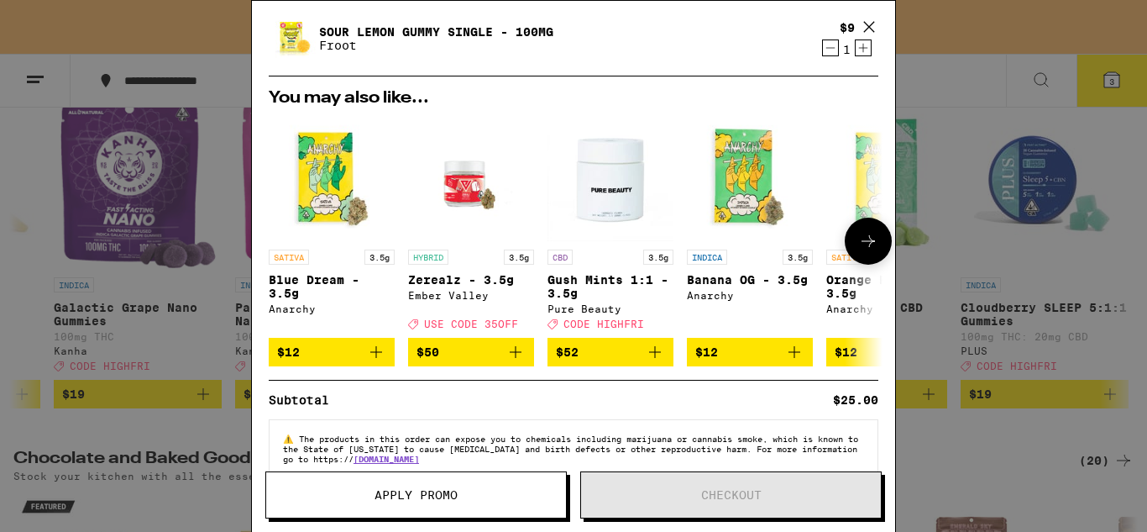
click at [858, 247] on icon at bounding box center [868, 241] width 20 height 20
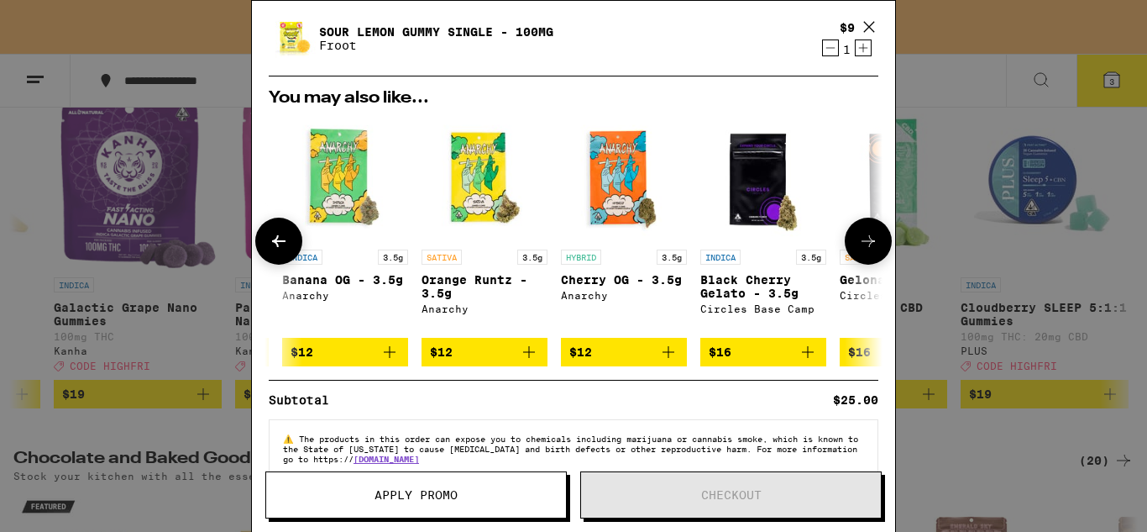
scroll to position [0, 414]
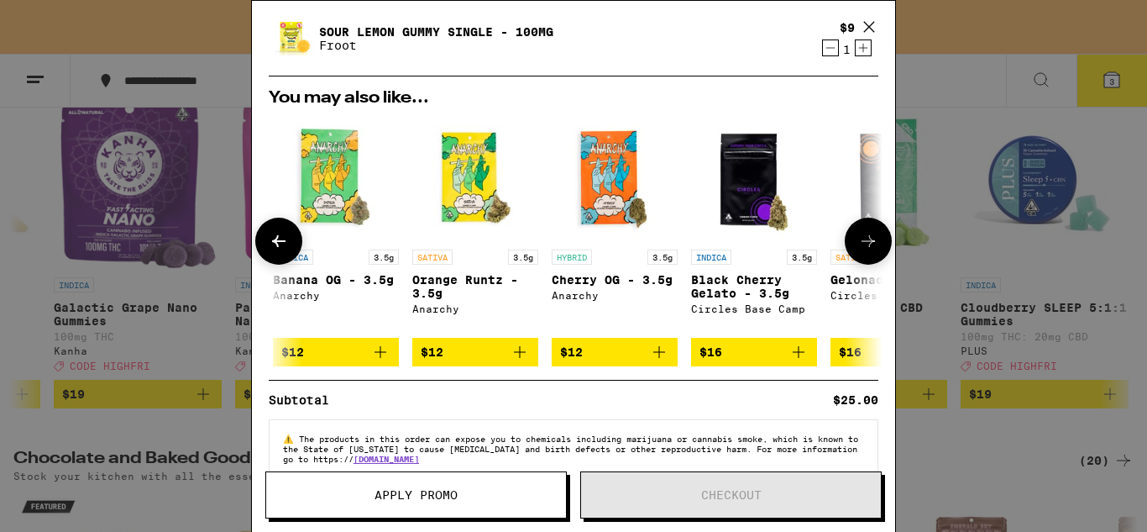
click at [862, 245] on icon at bounding box center [868, 241] width 13 height 12
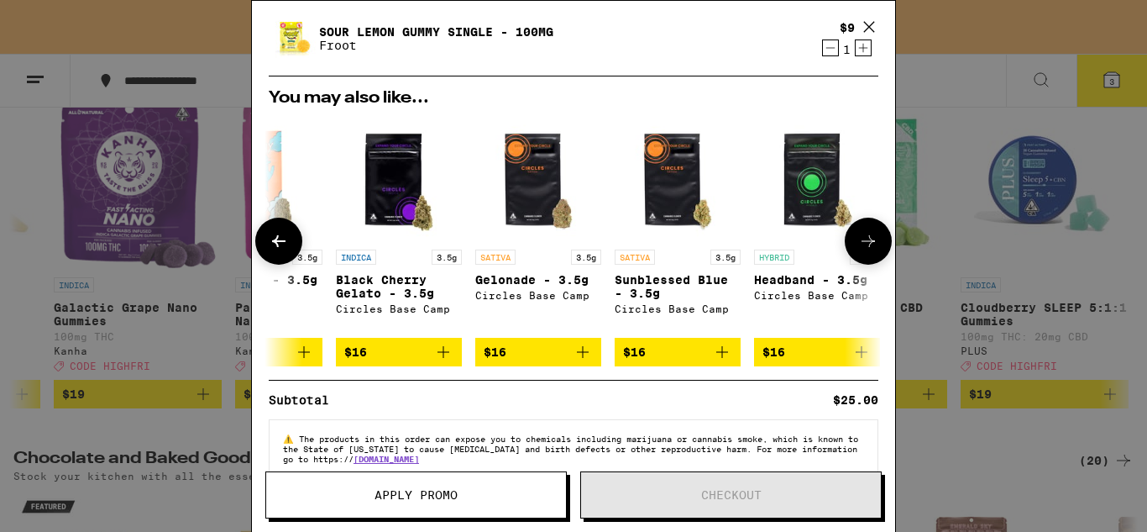
scroll to position [0, 797]
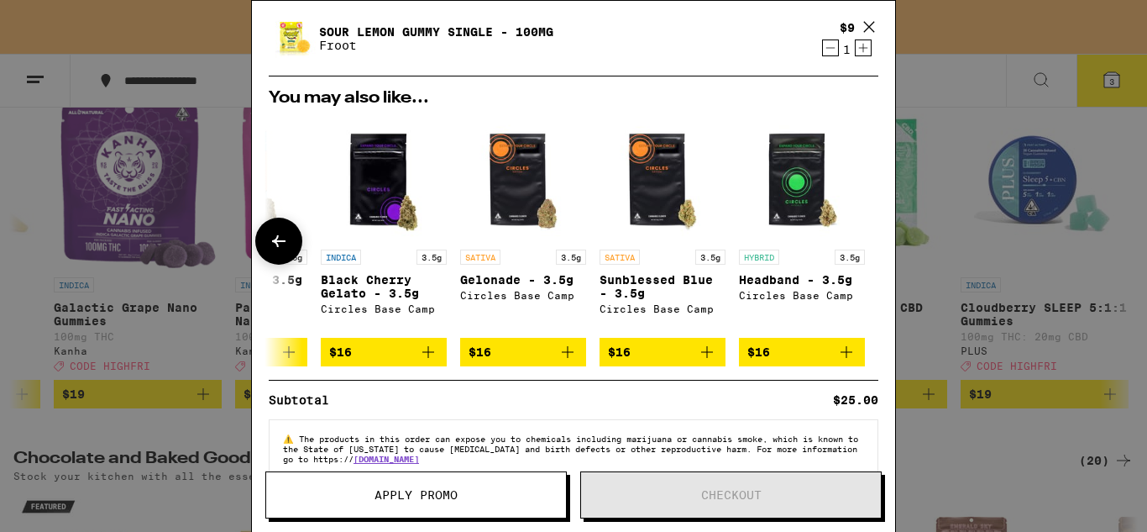
click at [855, 245] on div at bounding box center [868, 240] width 47 height 47
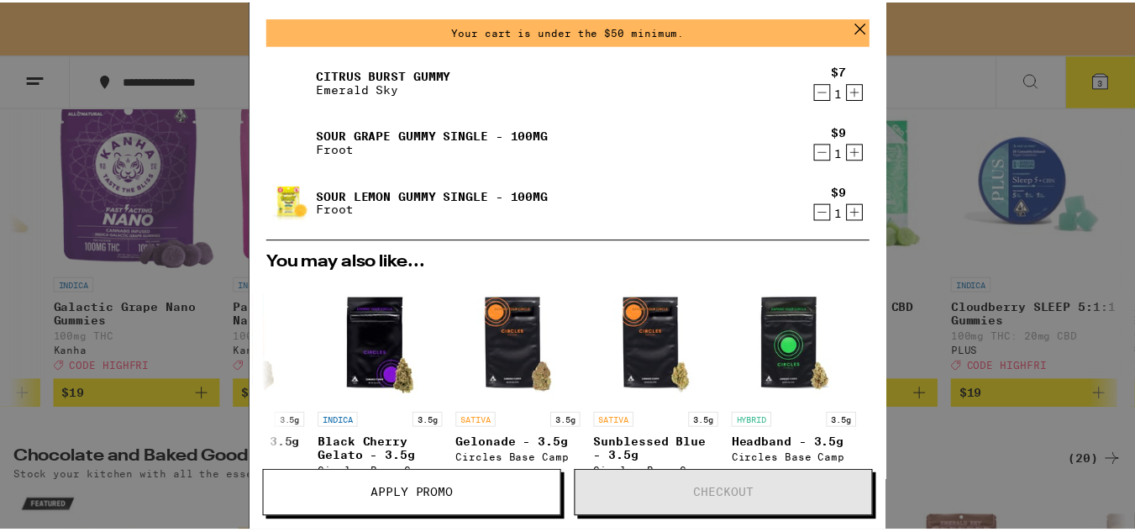
scroll to position [0, 0]
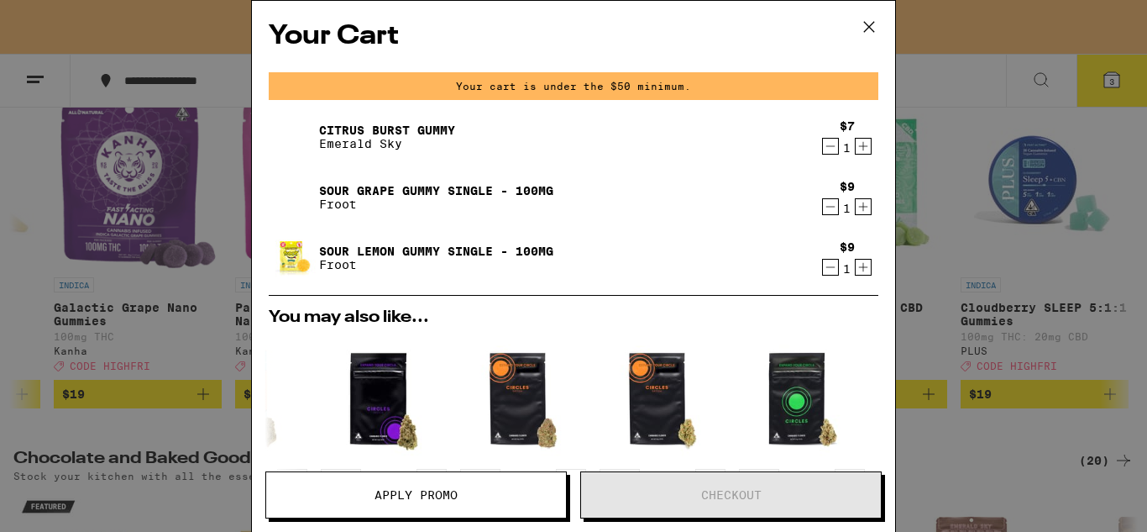
click at [867, 24] on icon at bounding box center [869, 26] width 25 height 25
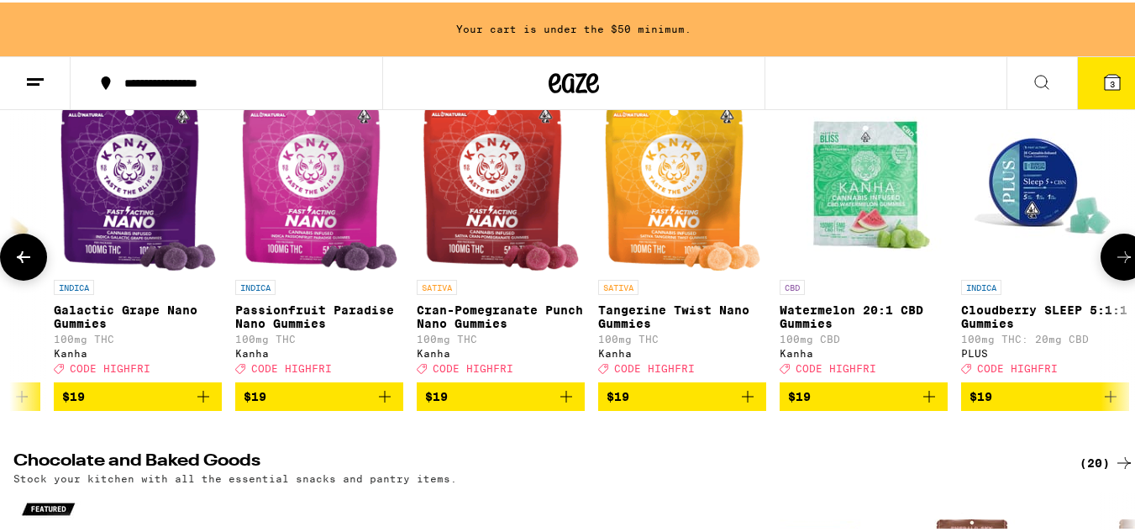
click at [204, 403] on icon "Add to bag" at bounding box center [203, 394] width 20 height 20
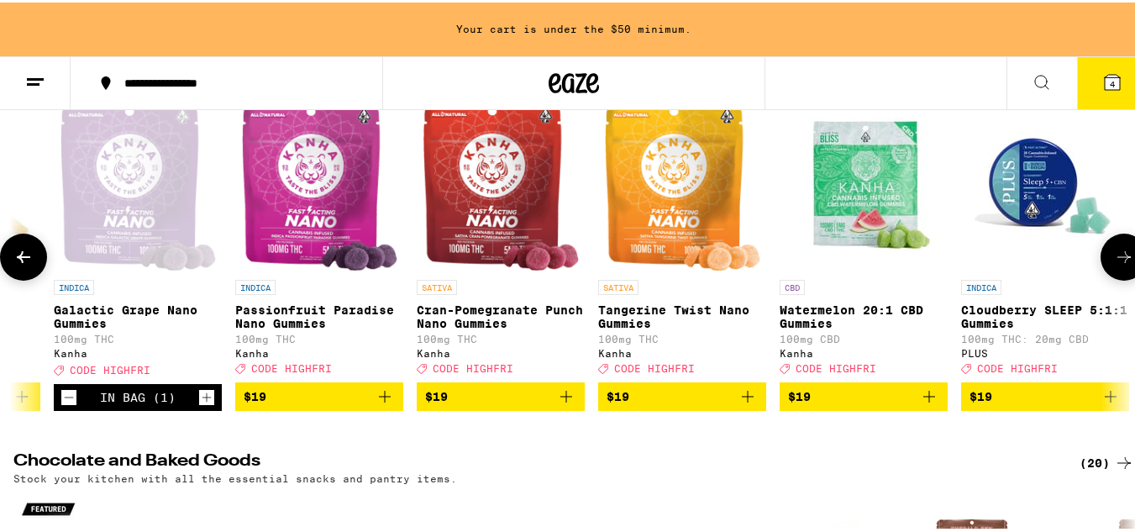
click at [568, 400] on icon "Add to bag" at bounding box center [566, 394] width 20 height 20
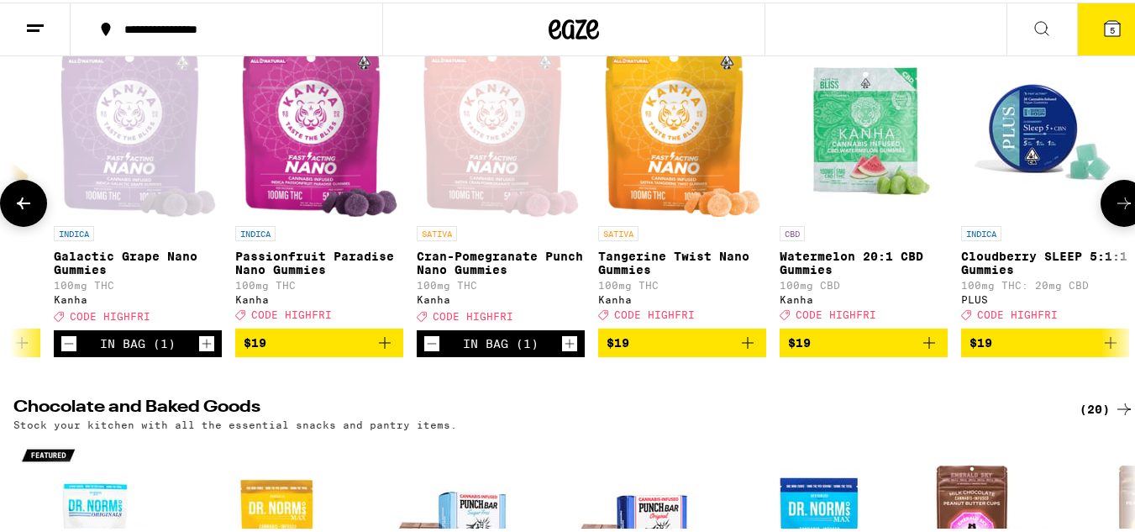
scroll to position [172, 0]
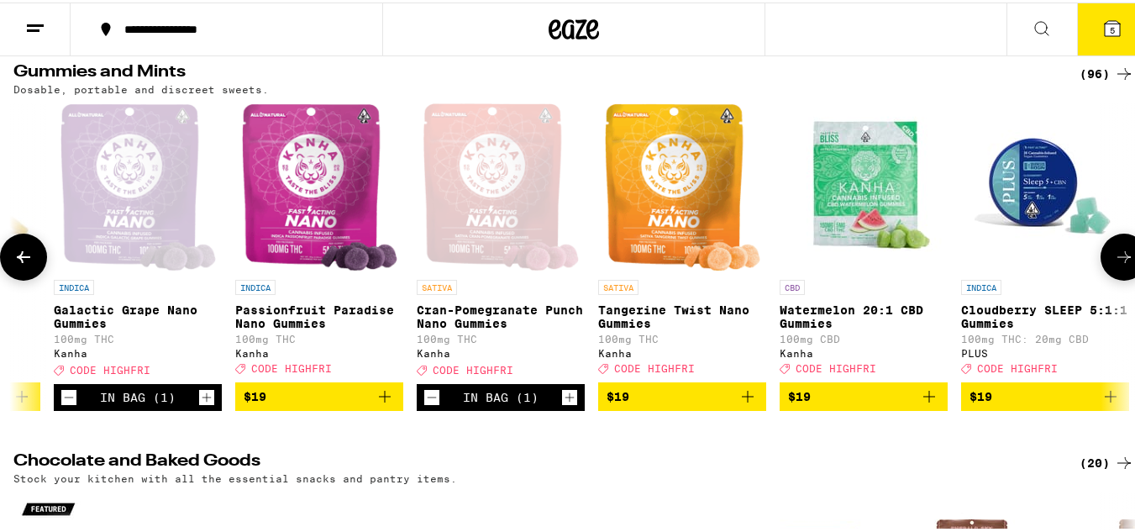
click at [1115, 258] on icon at bounding box center [1124, 254] width 20 height 20
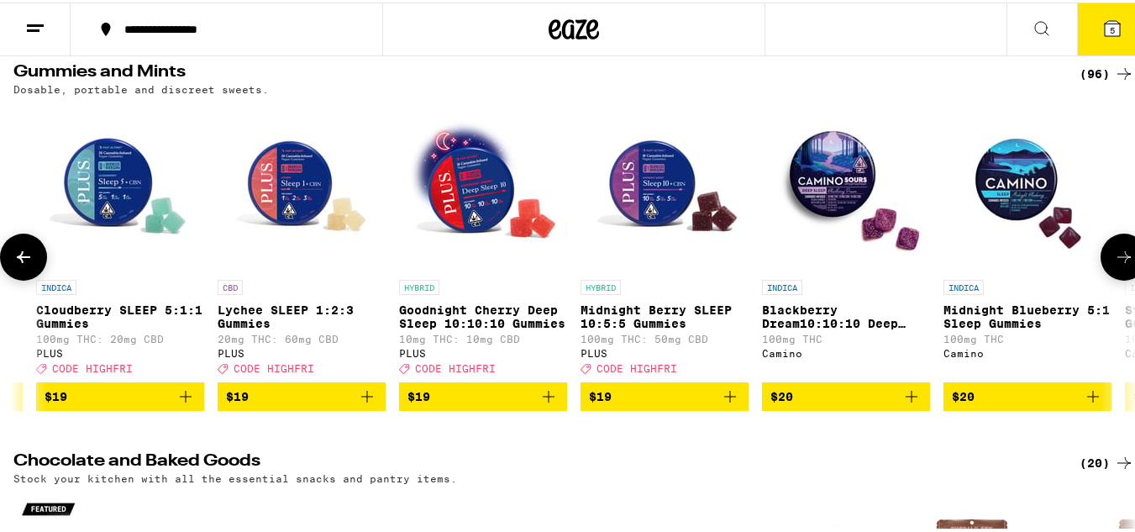
click at [1115, 258] on icon at bounding box center [1124, 254] width 20 height 20
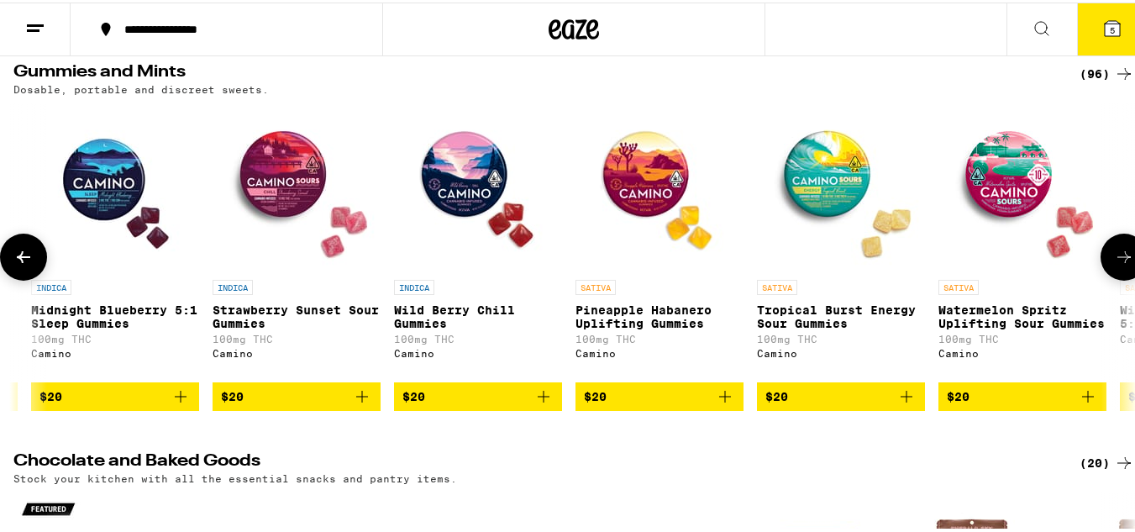
scroll to position [0, 9246]
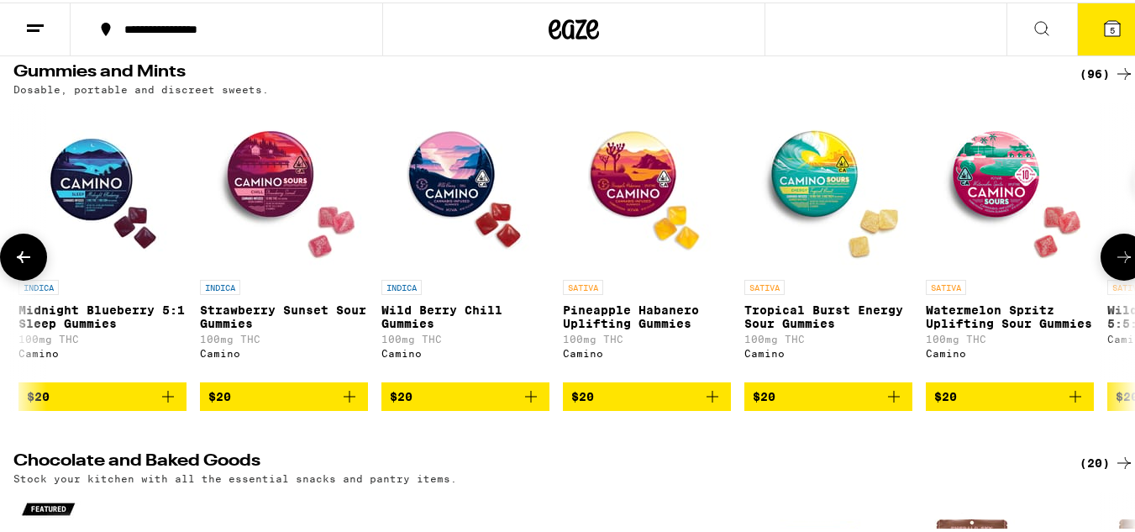
click at [1115, 258] on icon at bounding box center [1124, 254] width 20 height 20
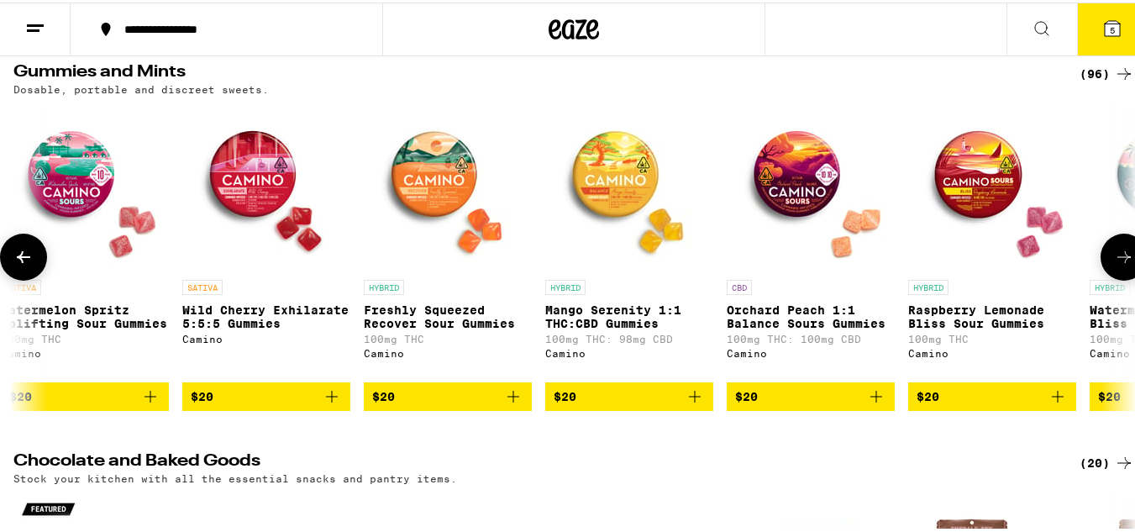
click at [1115, 258] on icon at bounding box center [1124, 254] width 20 height 20
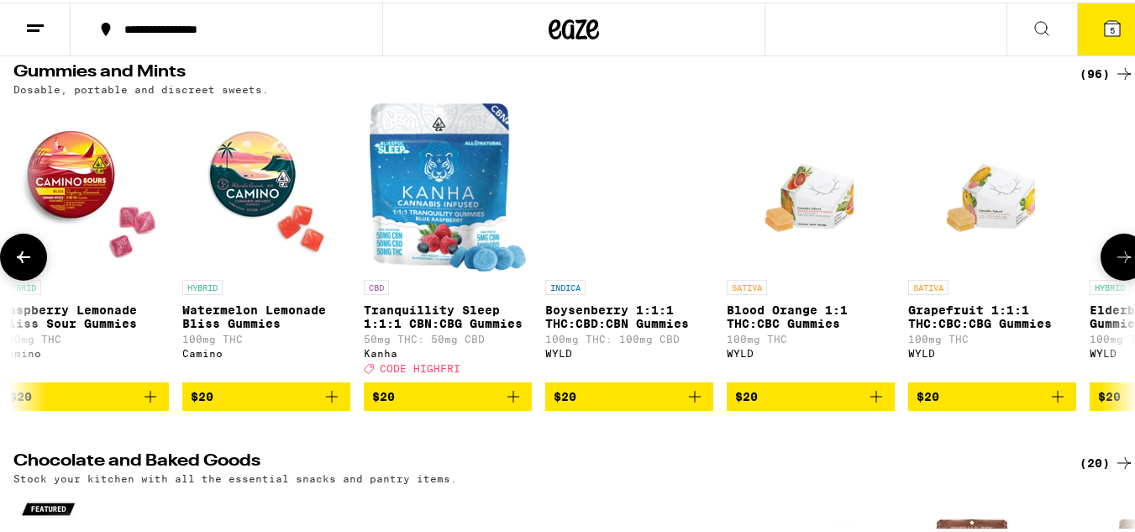
scroll to position [0, 11095]
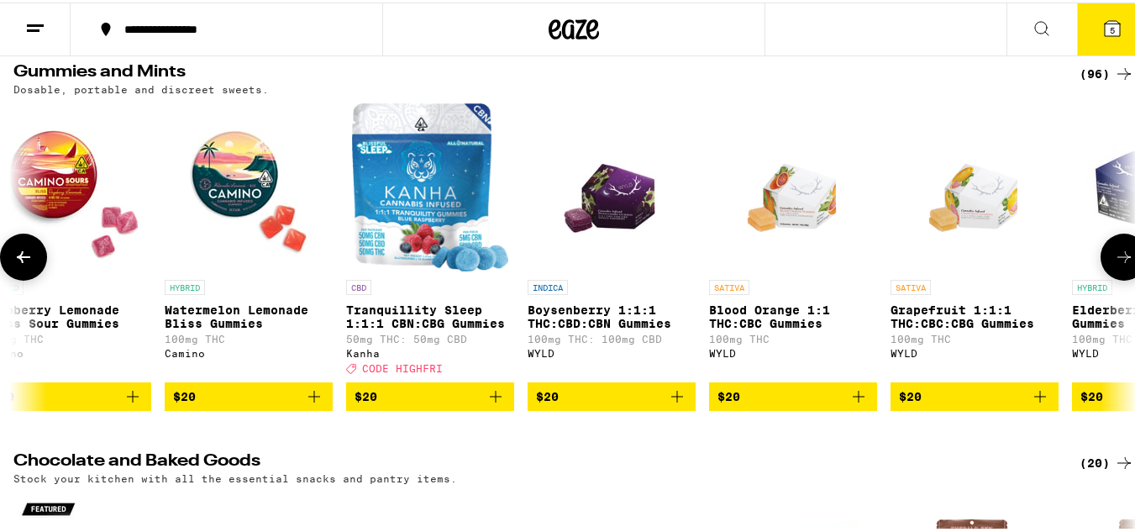
click at [1115, 258] on icon at bounding box center [1124, 254] width 20 height 20
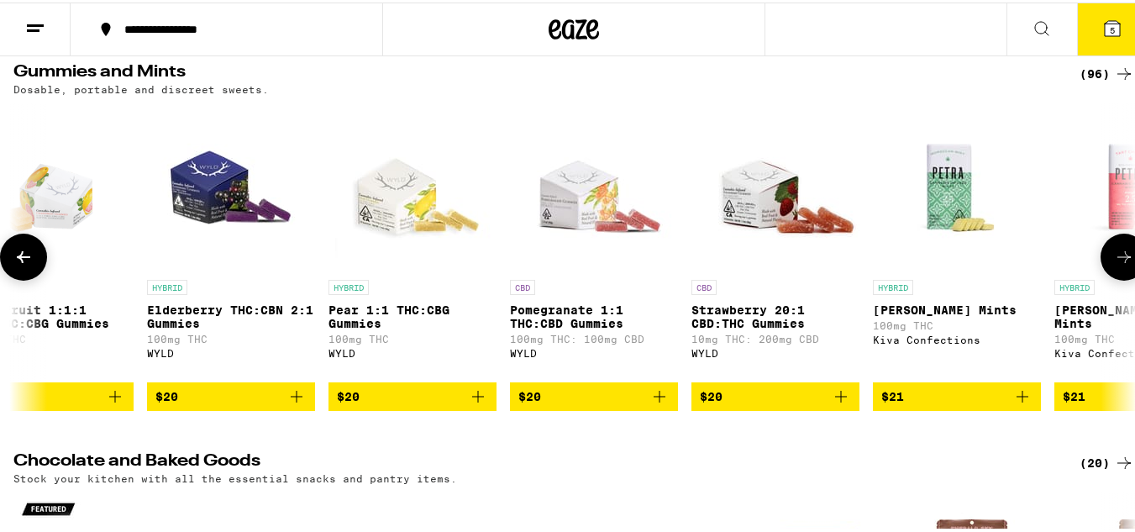
click at [1115, 258] on icon at bounding box center [1124, 254] width 20 height 20
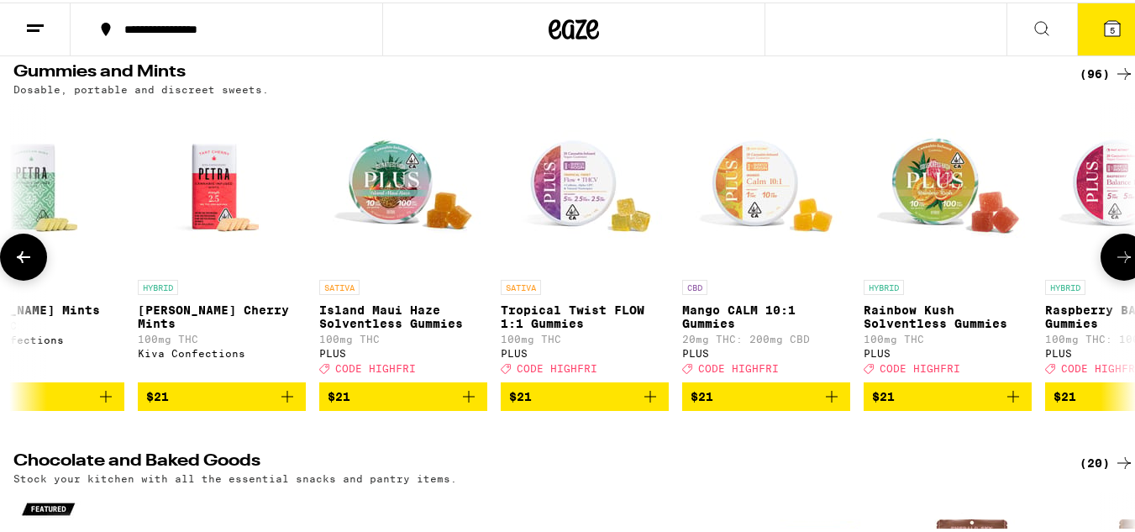
scroll to position [0, 12944]
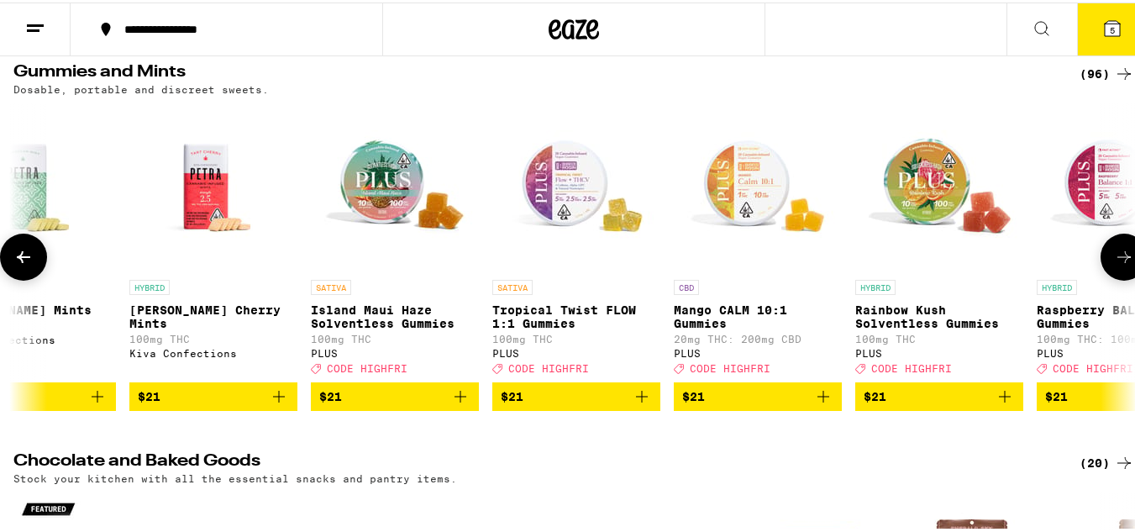
click at [1115, 258] on icon at bounding box center [1124, 254] width 20 height 20
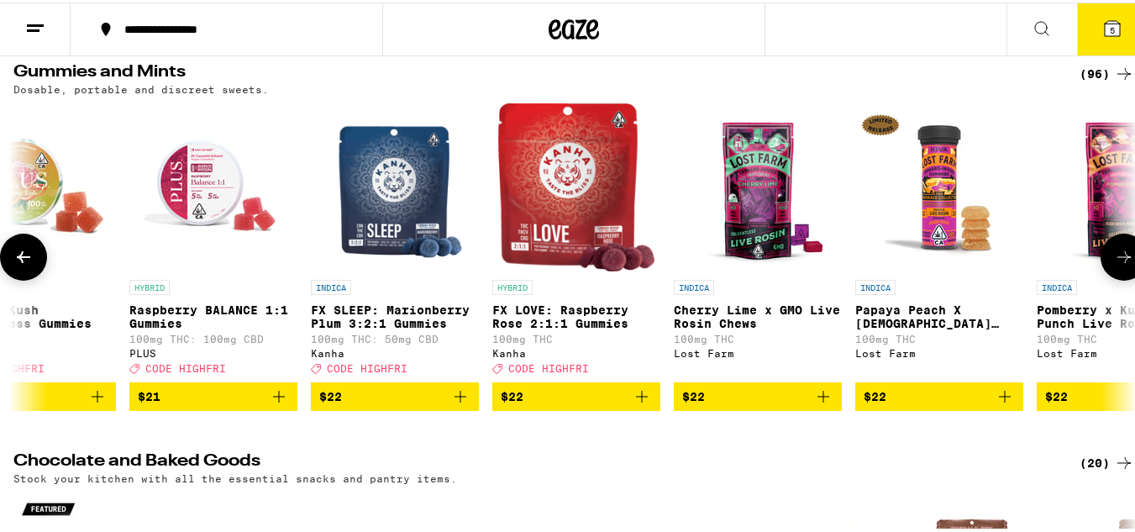
scroll to position [0, 13868]
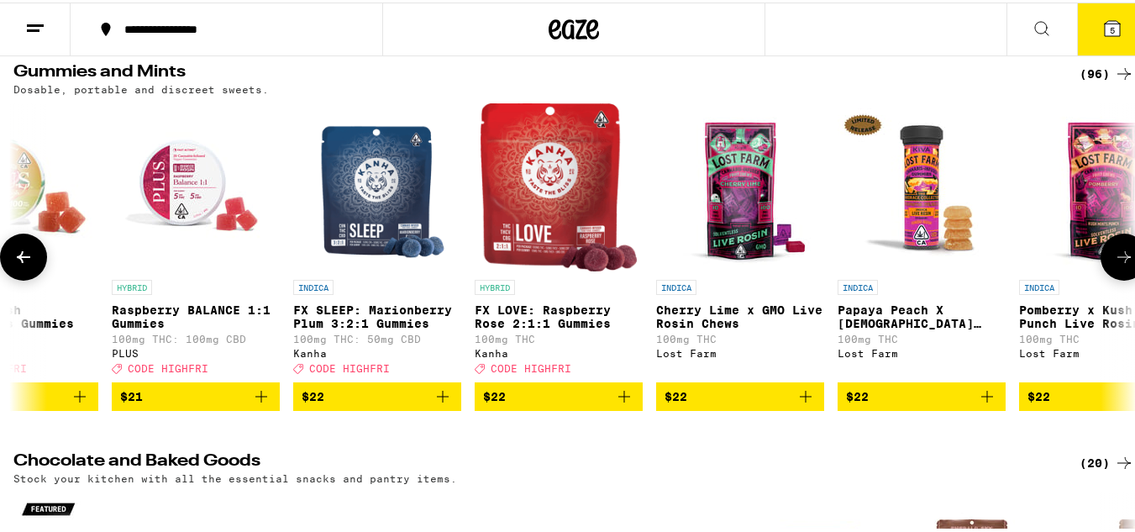
click at [1115, 258] on icon at bounding box center [1124, 254] width 20 height 20
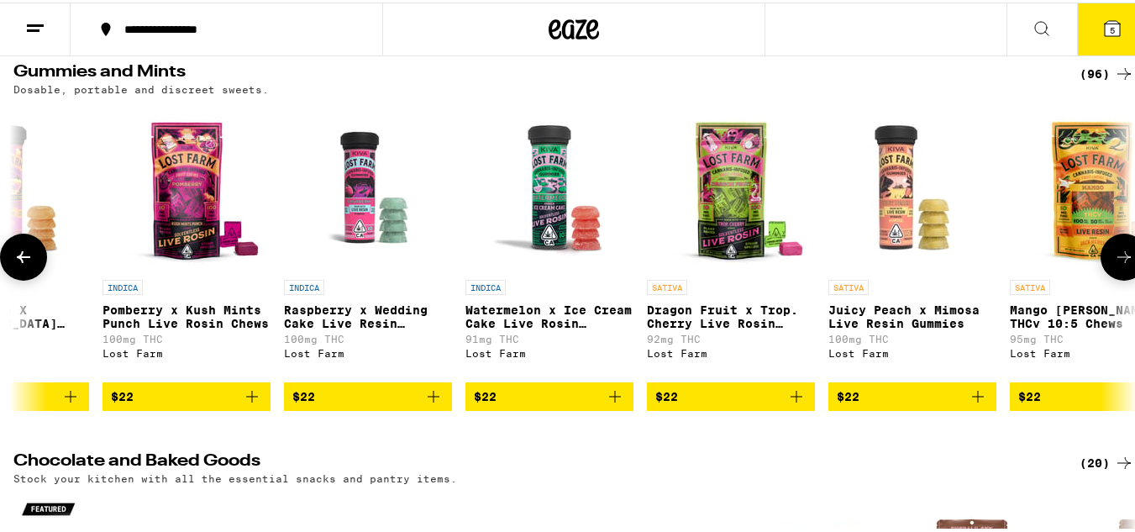
scroll to position [0, 14793]
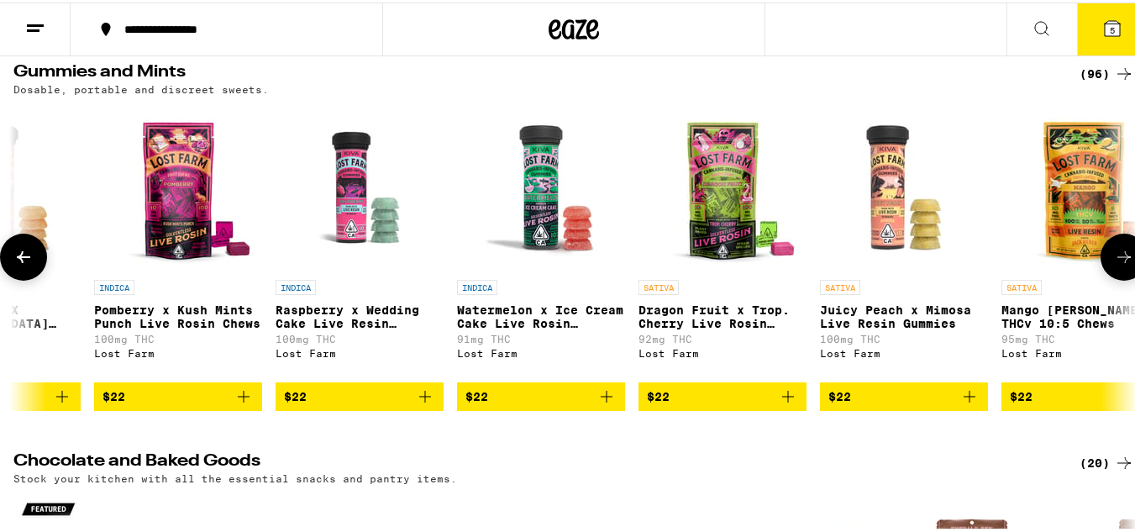
click at [1115, 258] on icon at bounding box center [1124, 254] width 20 height 20
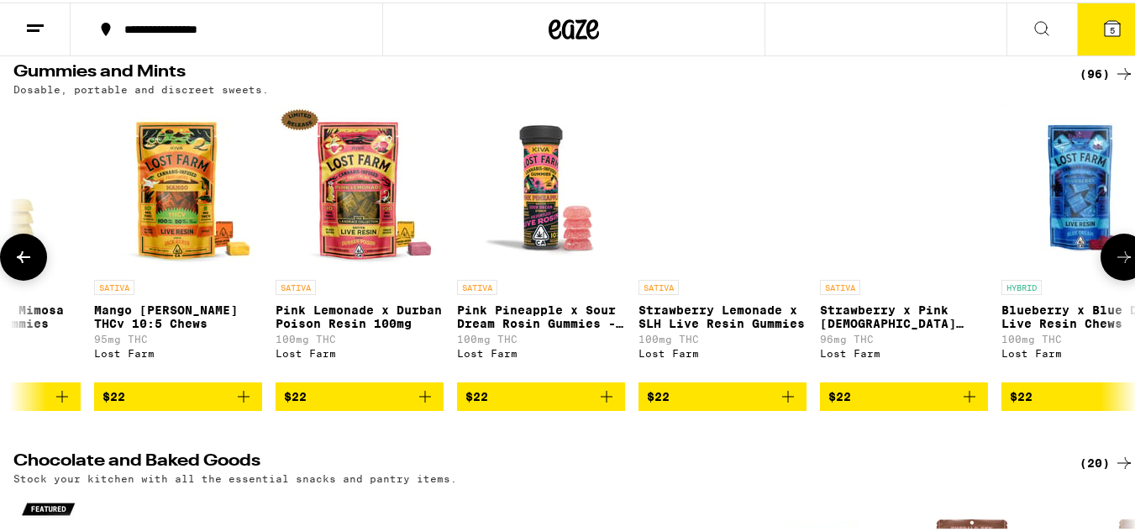
scroll to position [0, 15718]
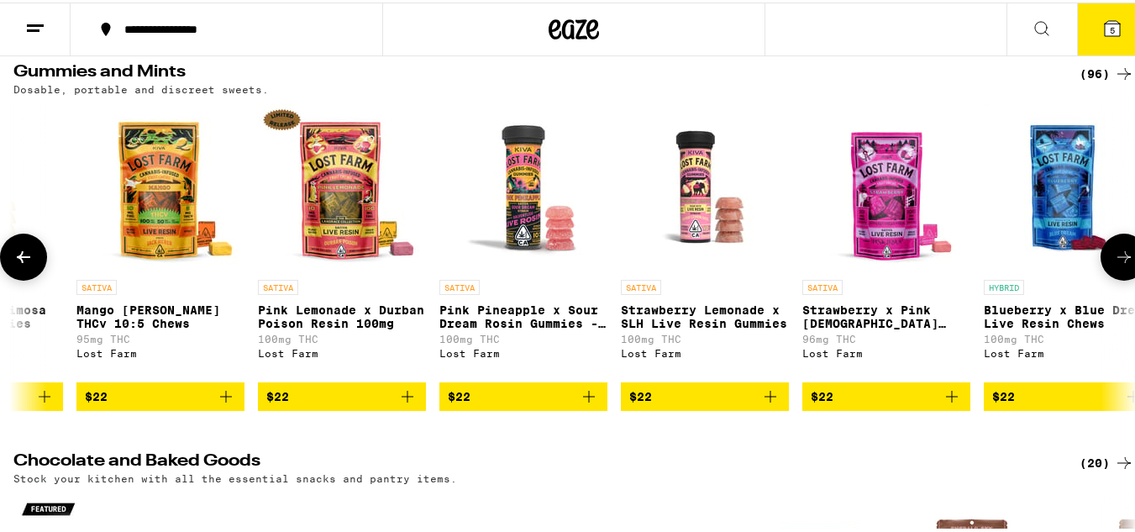
click at [1115, 258] on icon at bounding box center [1124, 254] width 20 height 20
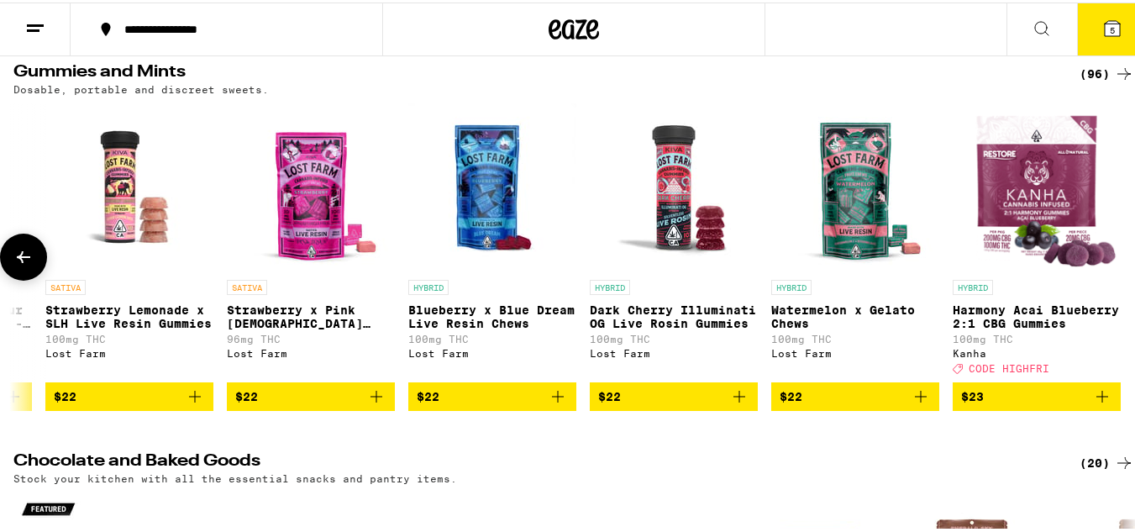
scroll to position [0, 16305]
click at [1115, 258] on div at bounding box center [1123, 254] width 47 height 47
click at [1084, 71] on div "(96)" at bounding box center [1106, 71] width 55 height 20
click at [1116, 67] on icon at bounding box center [1124, 71] width 20 height 20
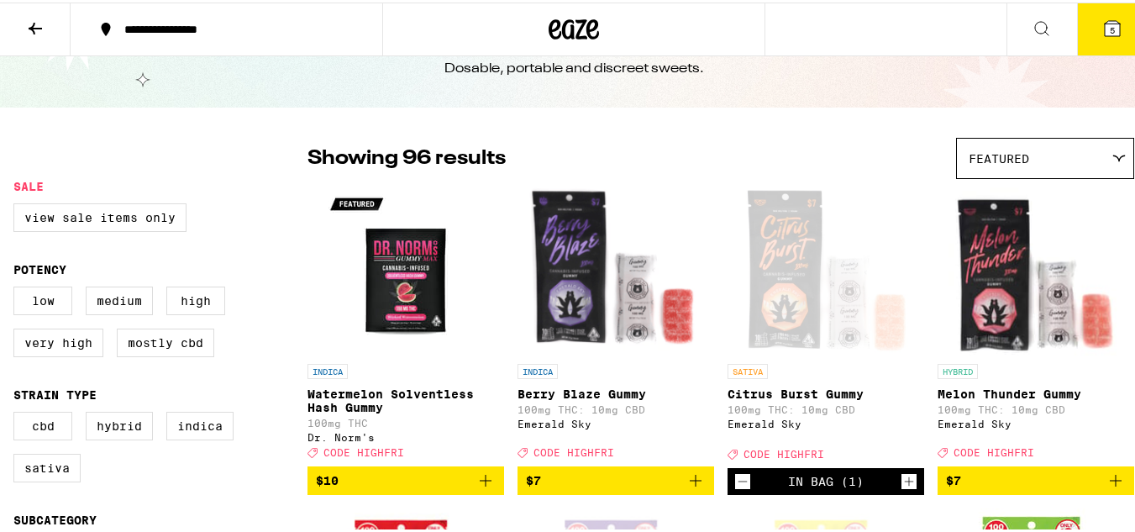
scroll to position [73, 0]
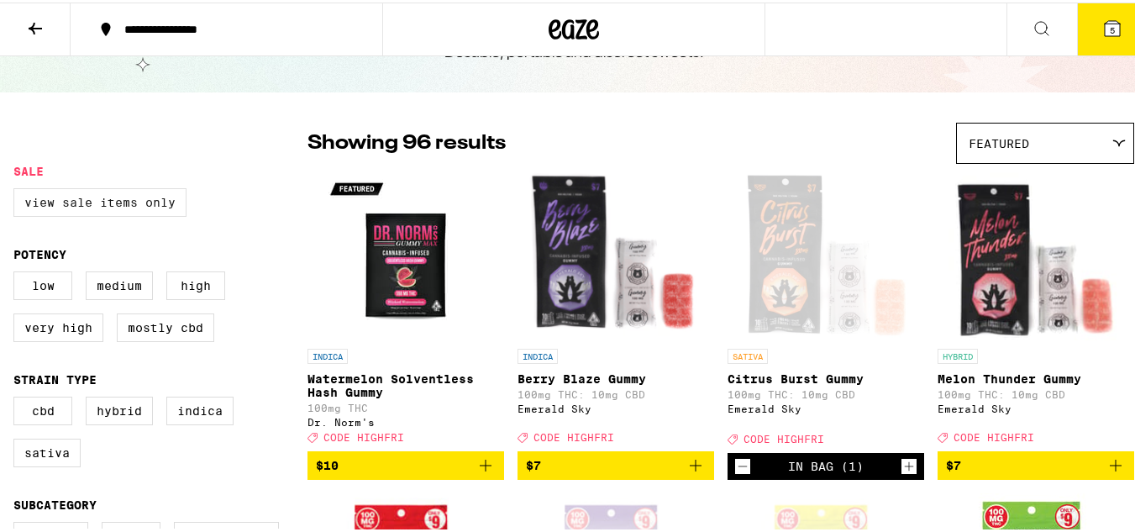
click at [145, 196] on label "View Sale Items Only" at bounding box center [99, 200] width 173 height 29
click at [18, 189] on input "View Sale Items Only" at bounding box center [17, 188] width 1 height 1
checkbox input "true"
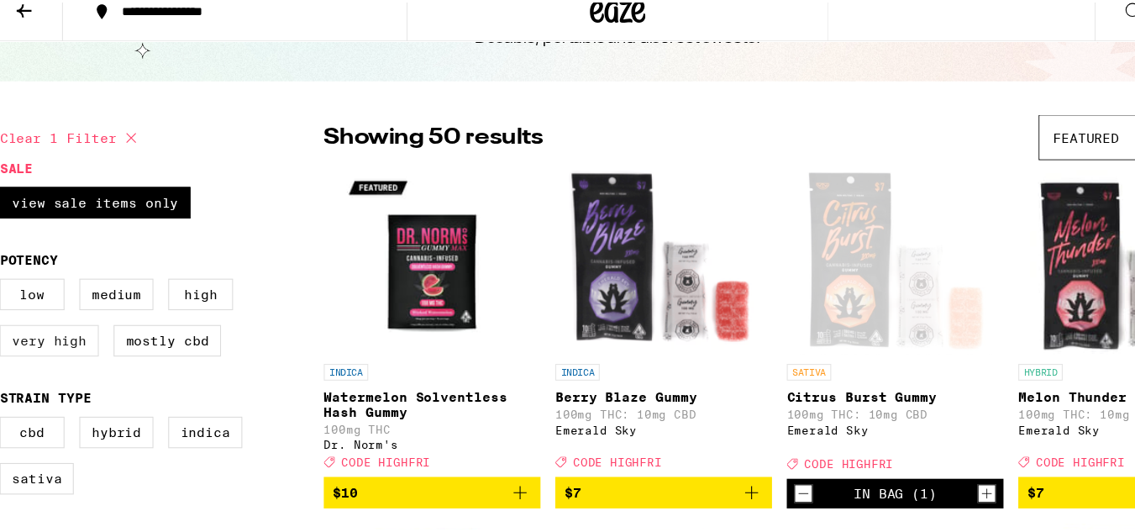
click at [54, 337] on label "Very High" at bounding box center [58, 325] width 90 height 29
click at [18, 272] on input "Very High" at bounding box center [17, 271] width 1 height 1
checkbox input "true"
click at [215, 421] on label "Indica" at bounding box center [199, 408] width 67 height 29
click at [18, 397] on input "Indica" at bounding box center [17, 396] width 1 height 1
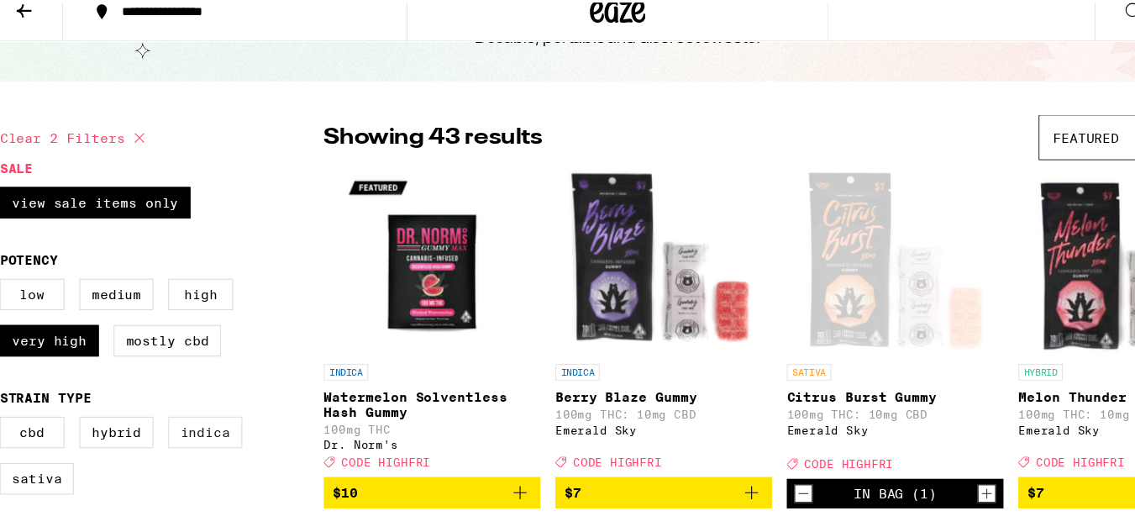
checkbox input "true"
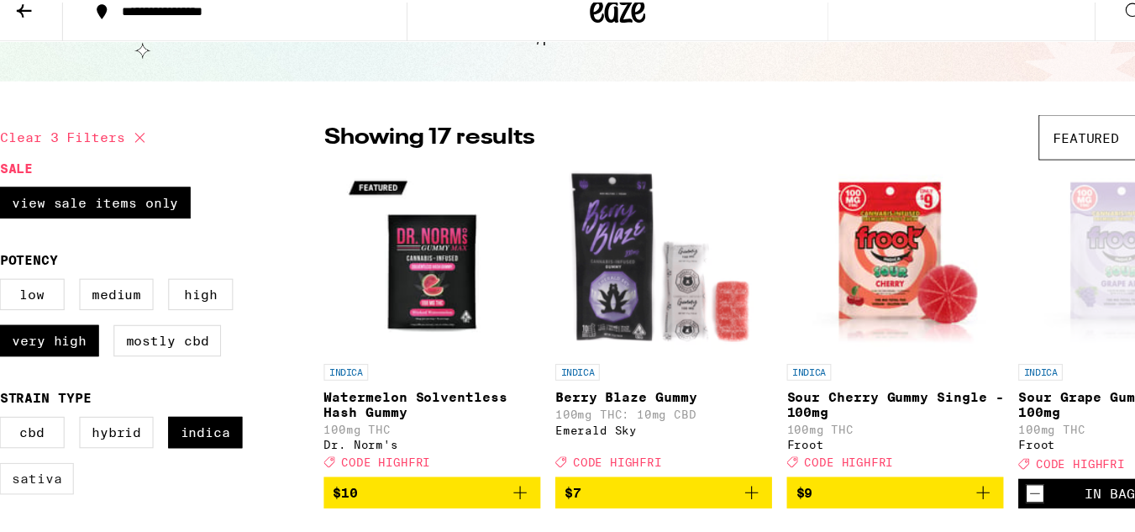
click at [49, 461] on label "Sativa" at bounding box center [46, 450] width 67 height 29
click at [18, 397] on input "Sativa" at bounding box center [17, 396] width 1 height 1
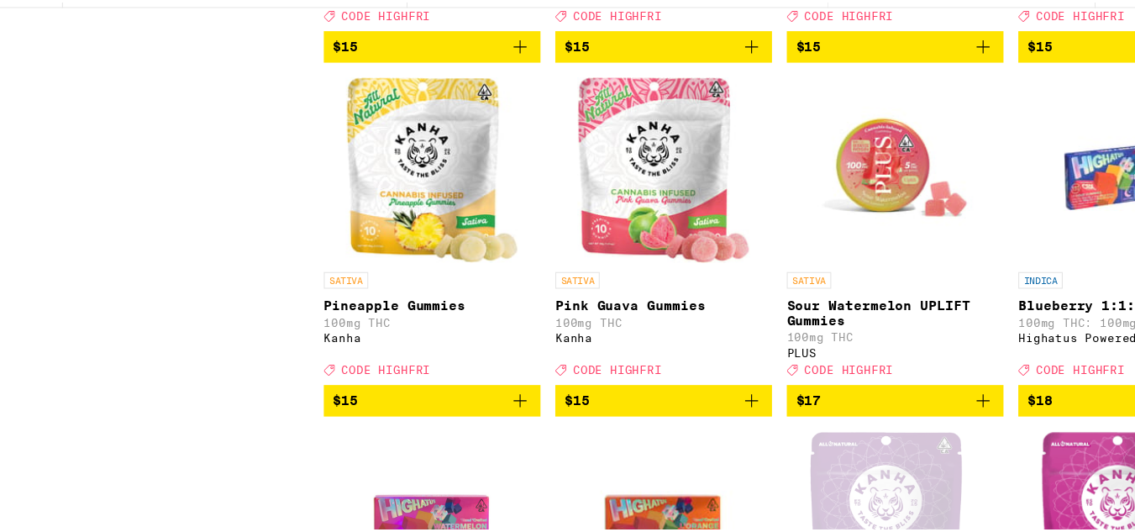
scroll to position [1464, 0]
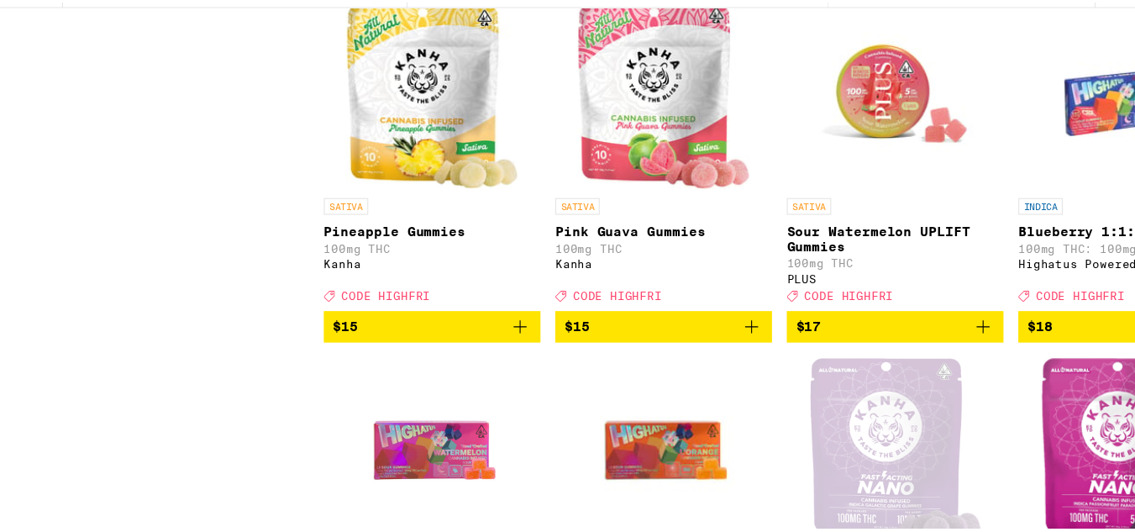
click at [988, 353] on span "$18" at bounding box center [1036, 343] width 180 height 20
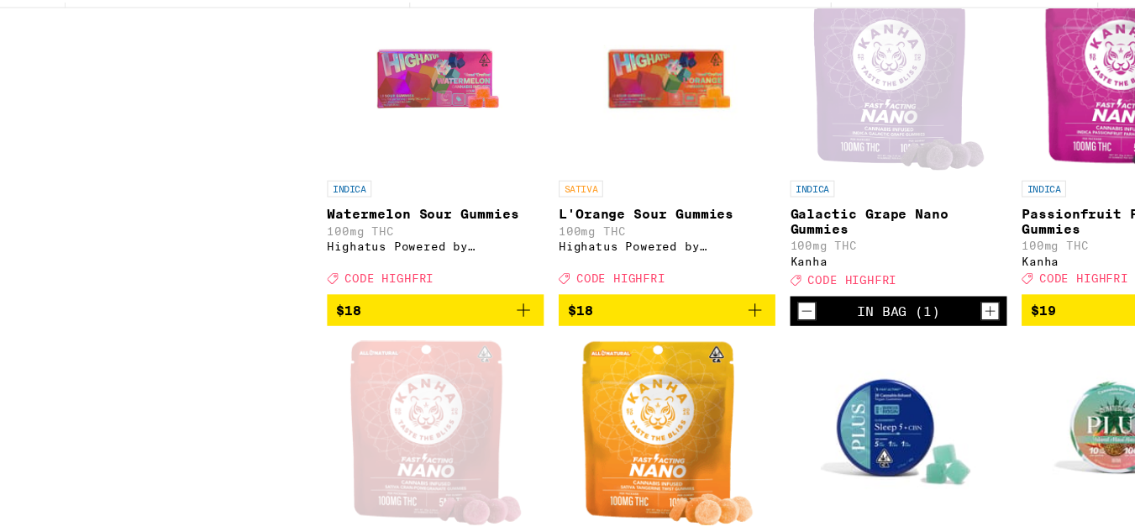
scroll to position [1822, 0]
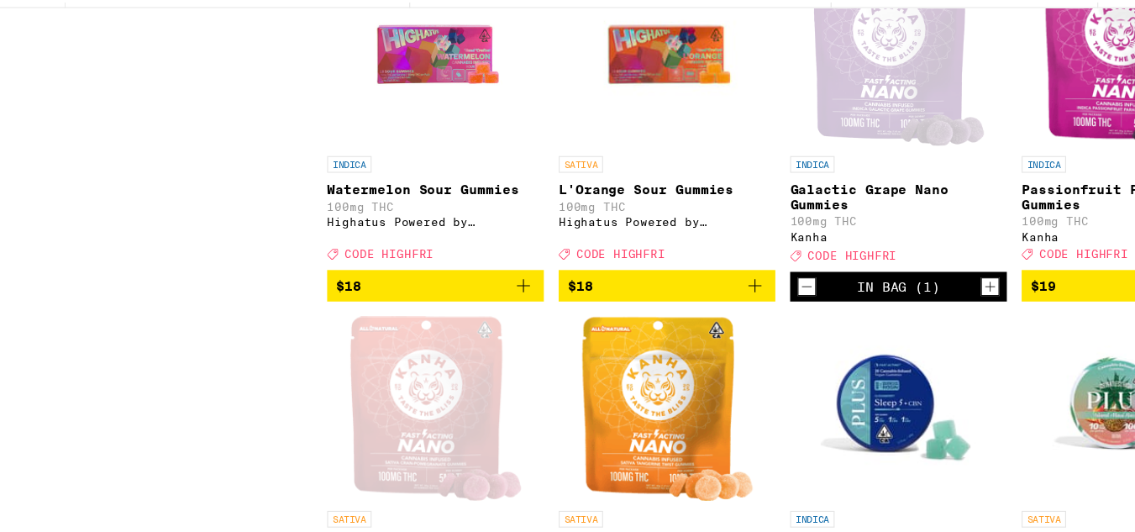
click at [484, 316] on icon "Add to bag" at bounding box center [485, 306] width 20 height 20
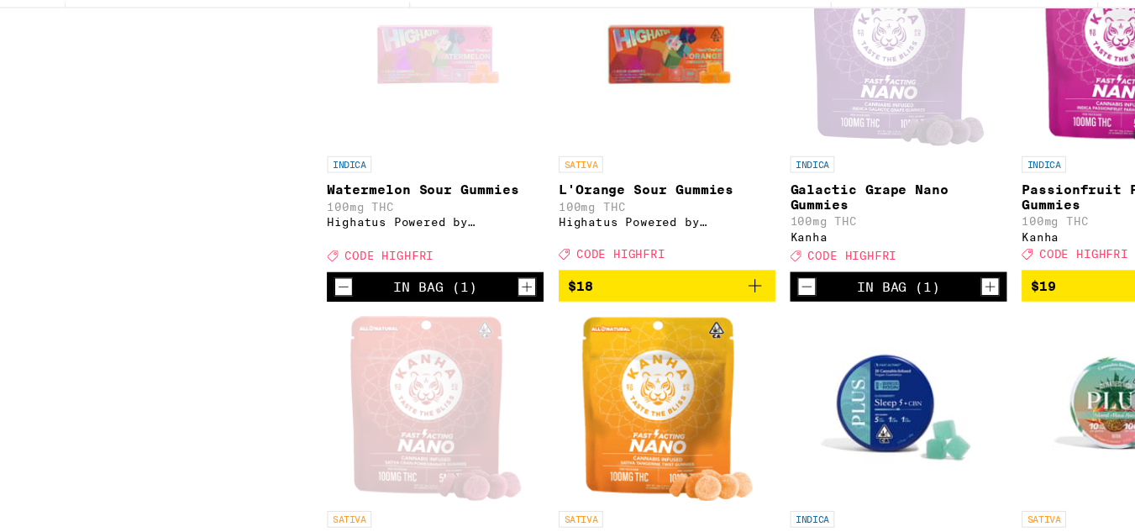
click at [690, 316] on icon "Add to bag" at bounding box center [695, 306] width 20 height 20
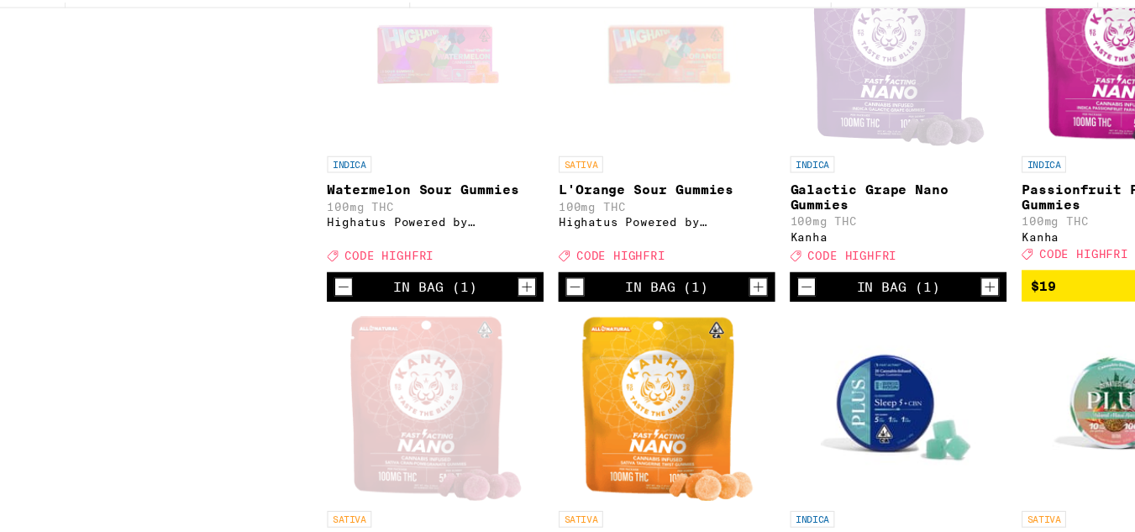
click at [691, 317] on icon "Increment" at bounding box center [698, 306] width 15 height 20
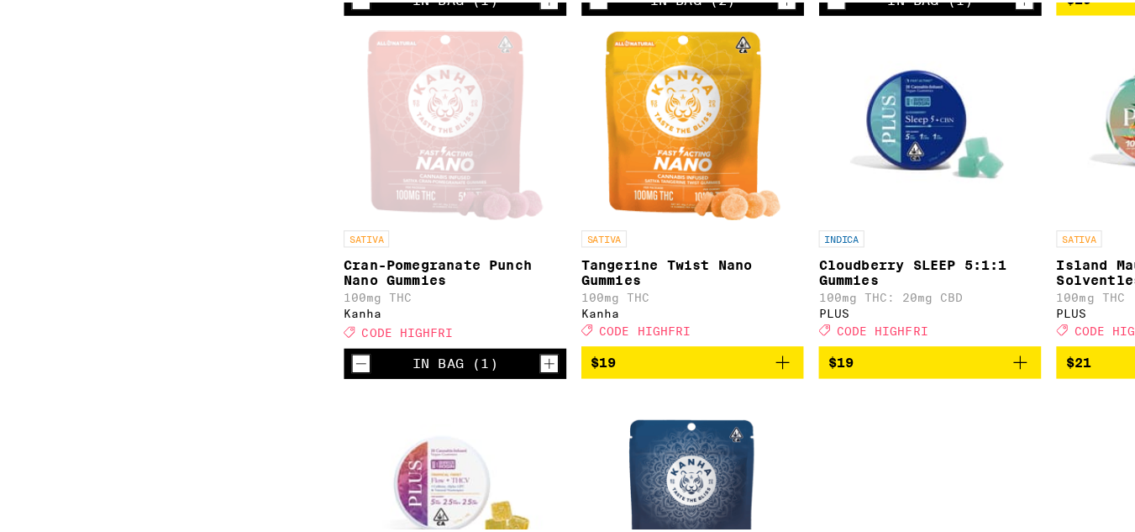
scroll to position [2081, 0]
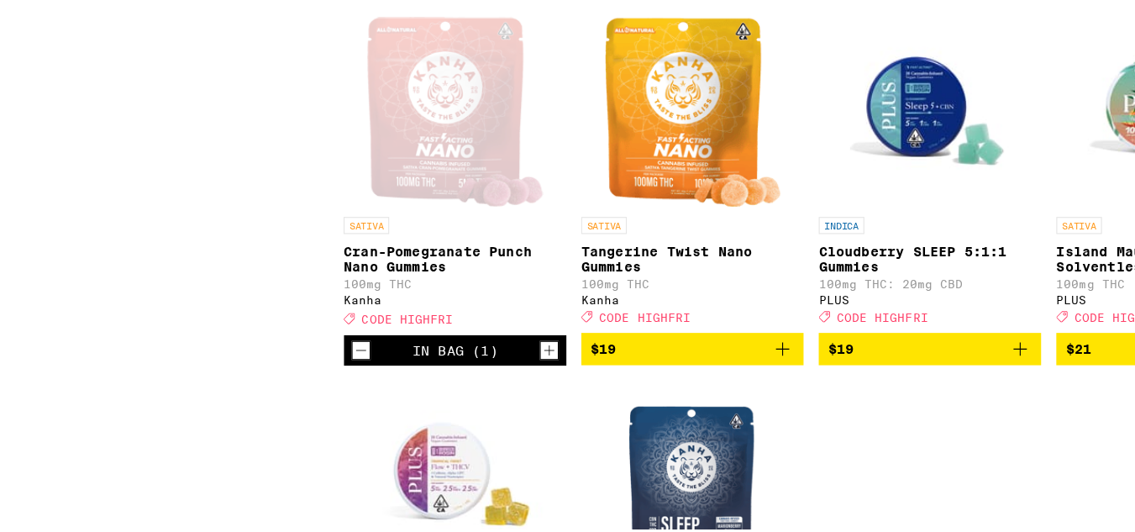
click at [689, 378] on icon "Add to bag" at bounding box center [695, 368] width 20 height 20
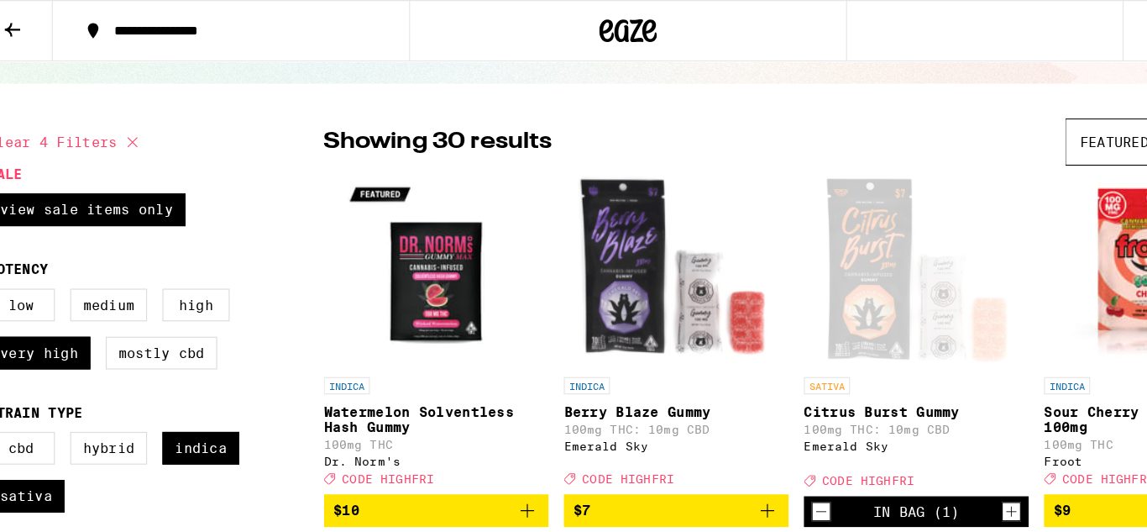
scroll to position [0, 0]
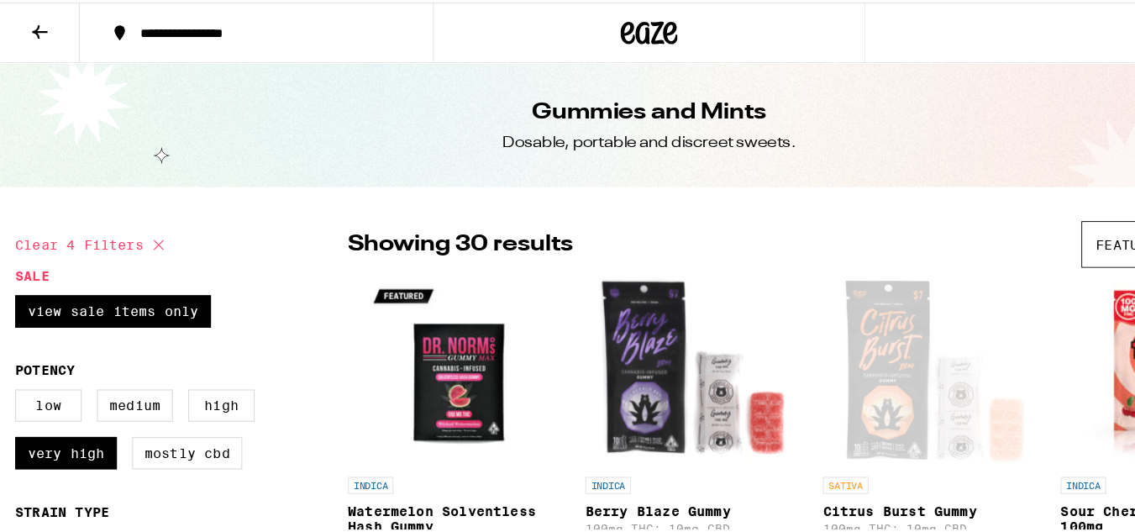
click at [1006, 45] on button at bounding box center [1041, 27] width 71 height 53
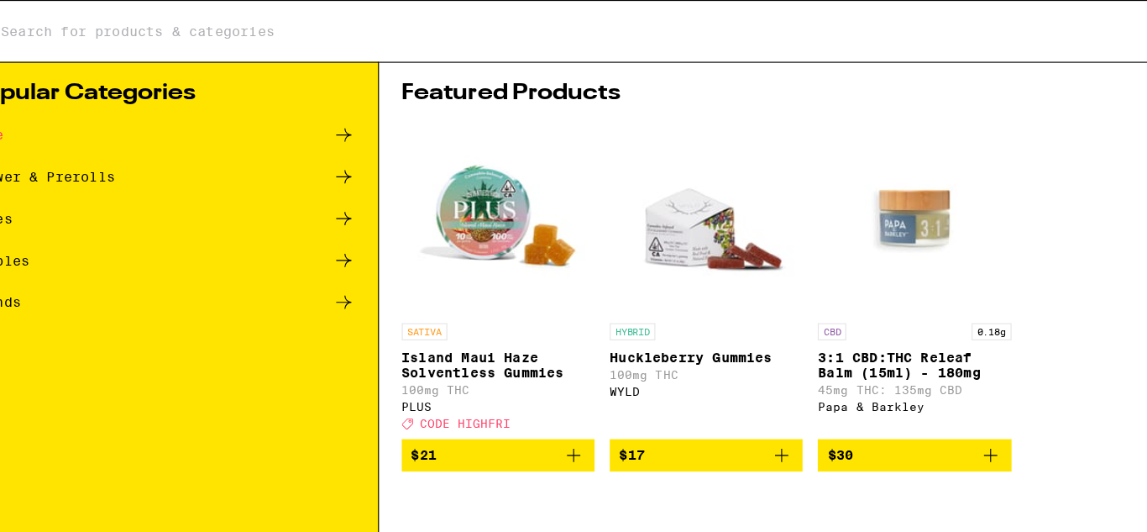
checkbox input "false"
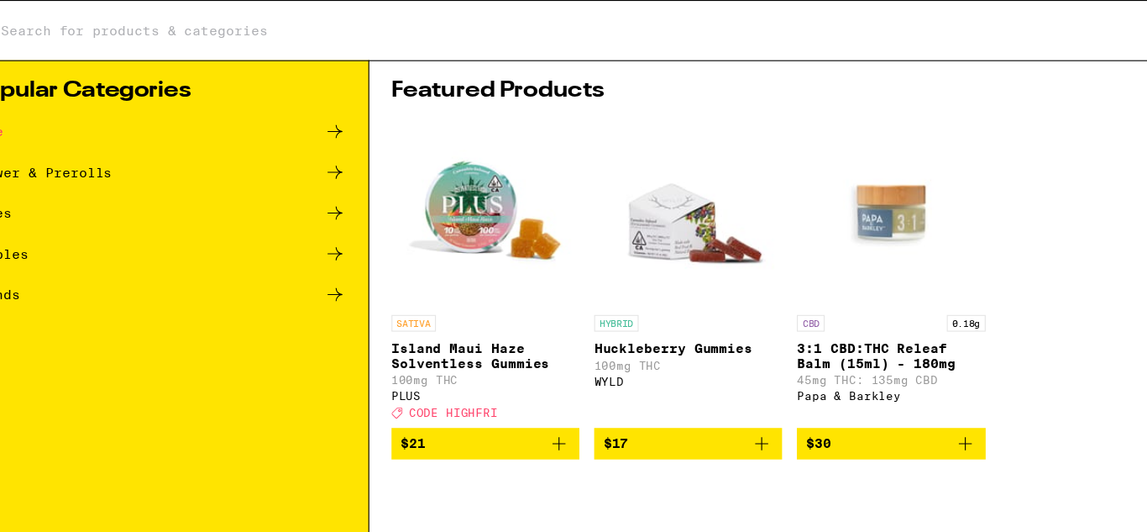
checkbox input "false"
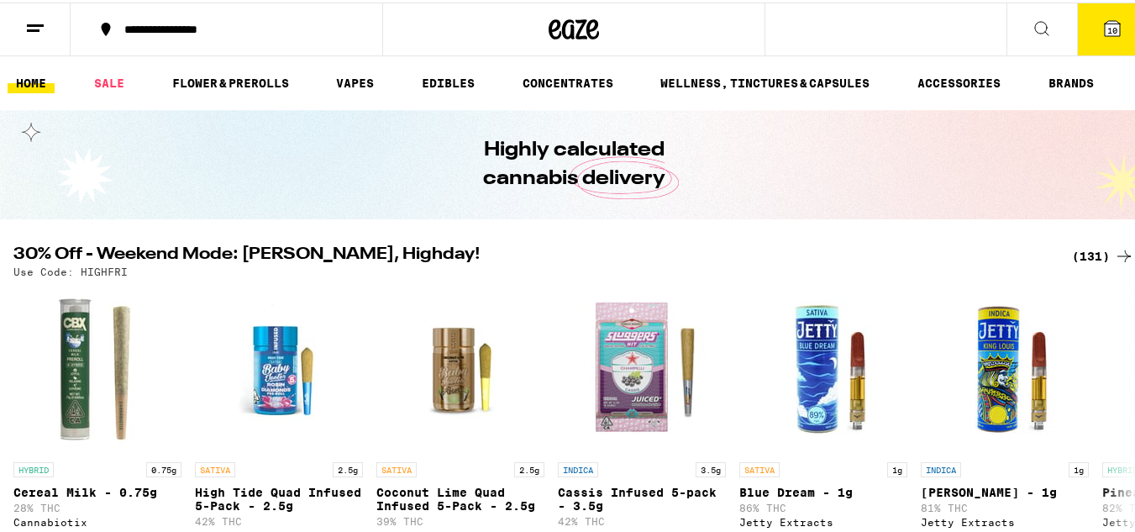
click at [1107, 23] on span "10" at bounding box center [1112, 28] width 10 height 10
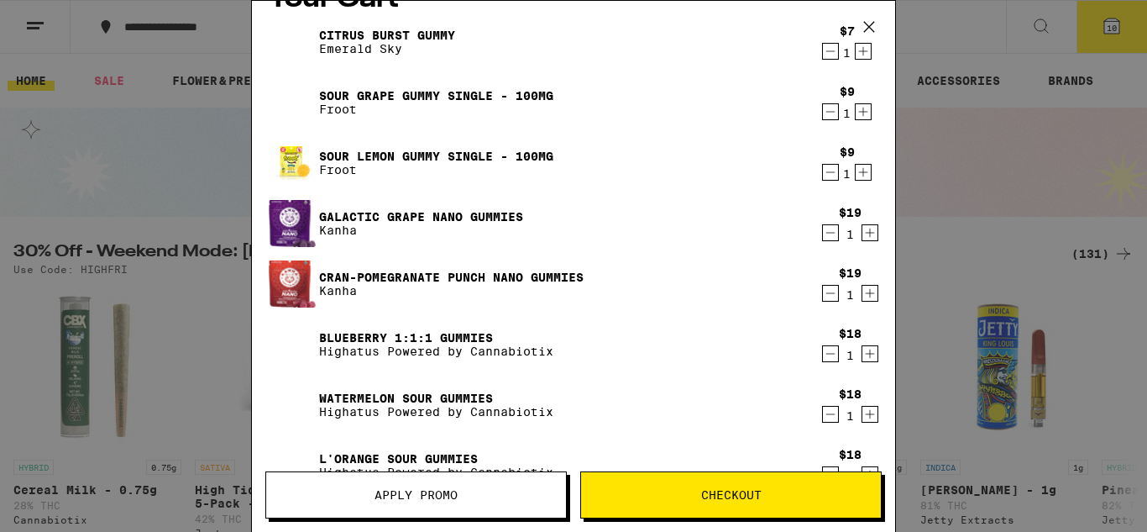
scroll to position [33, 0]
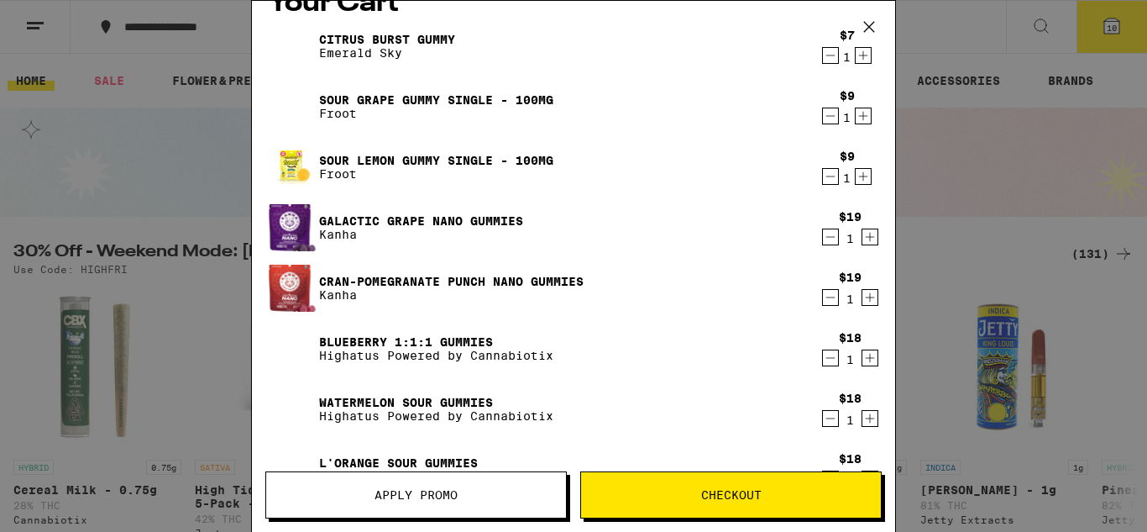
click at [823, 55] on icon "Decrement" at bounding box center [830, 55] width 15 height 20
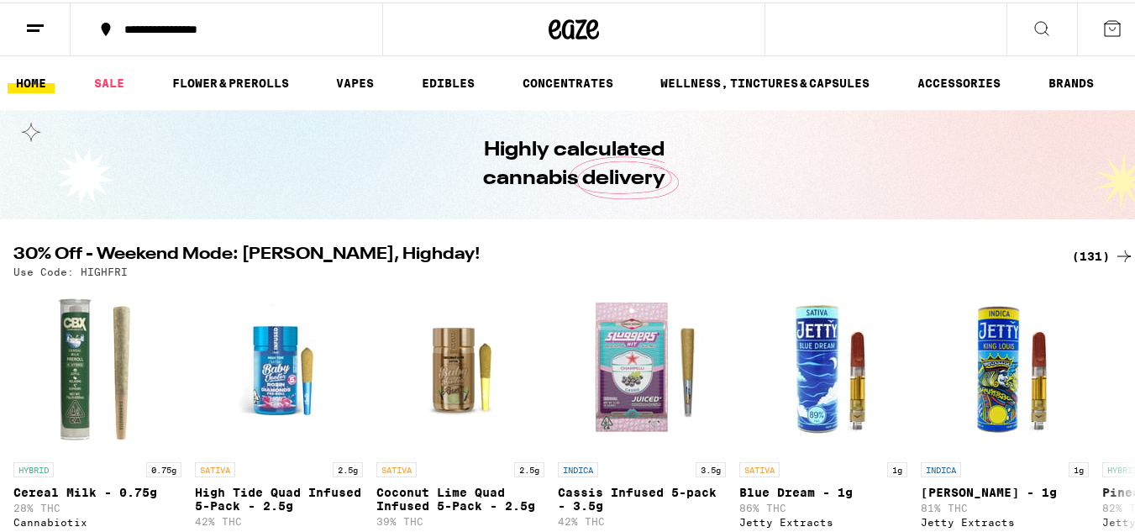
click at [34, 19] on icon at bounding box center [35, 26] width 20 height 20
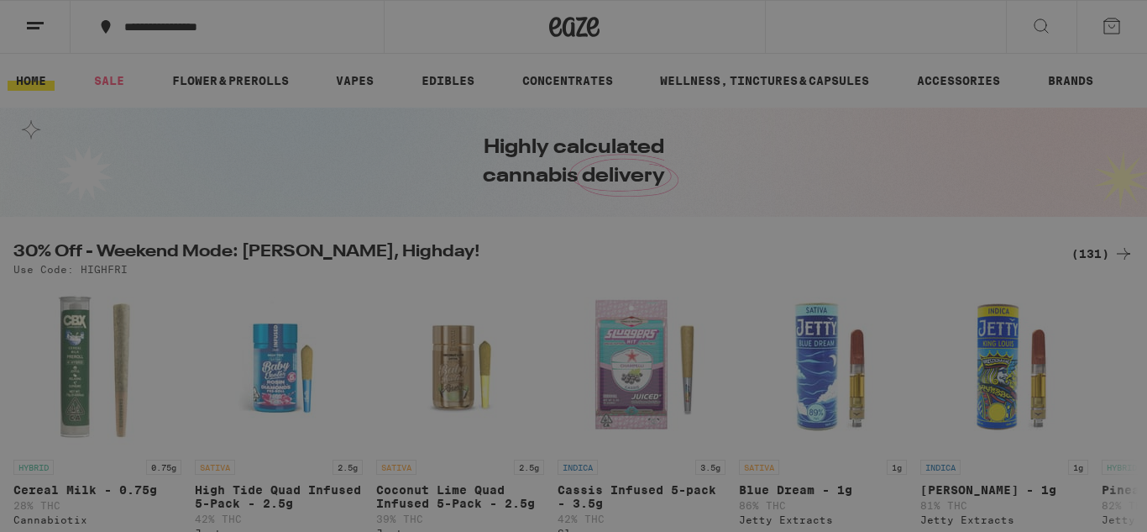
click at [461, 18] on div "Menu Log In Sign Up Shop Sale Flower & Prerolls Vapes Edibles Concentrates Well…" at bounding box center [573, 266] width 1147 height 532
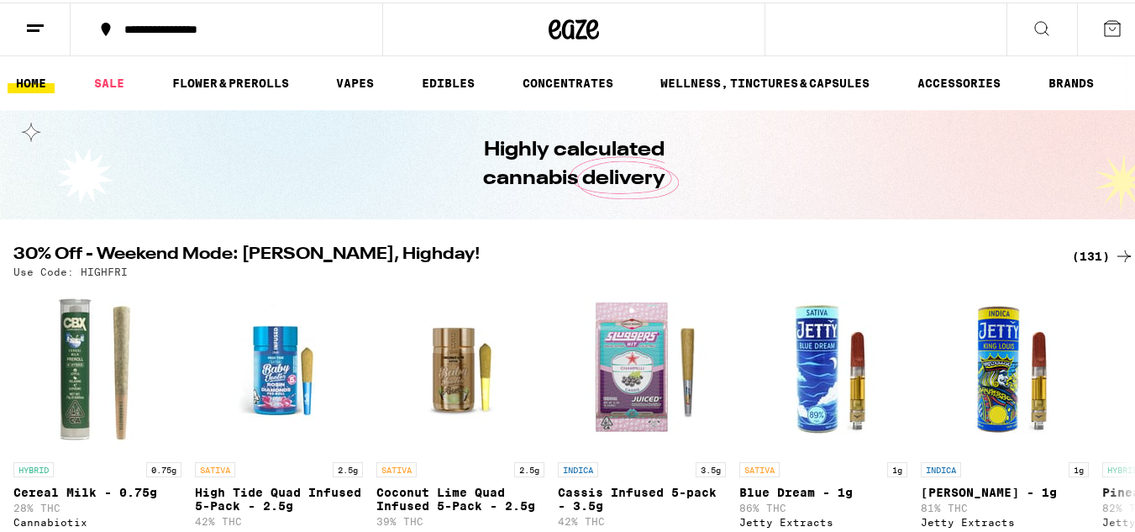
click at [1102, 27] on icon at bounding box center [1112, 26] width 20 height 20
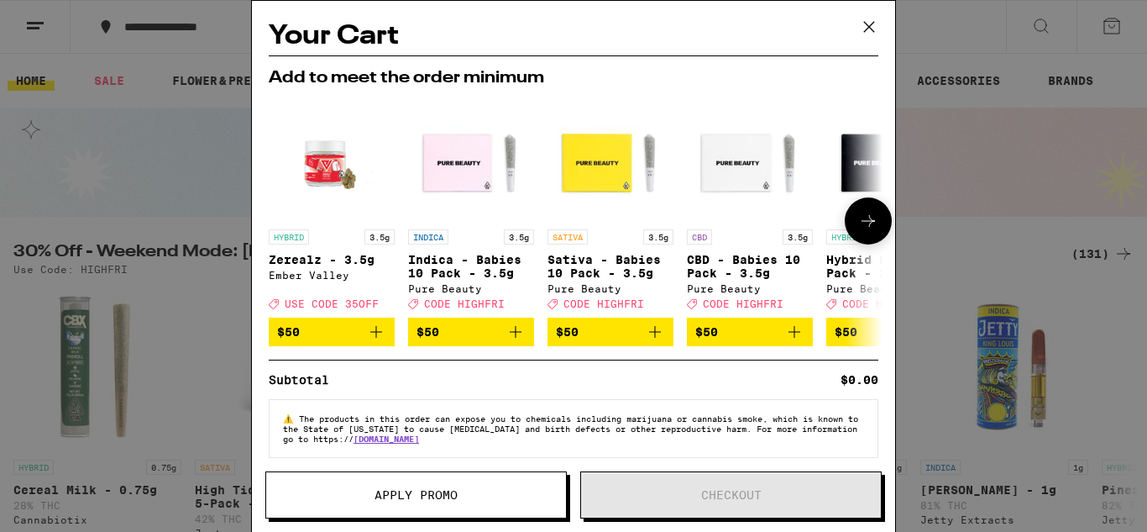
click at [861, 219] on icon at bounding box center [868, 221] width 20 height 20
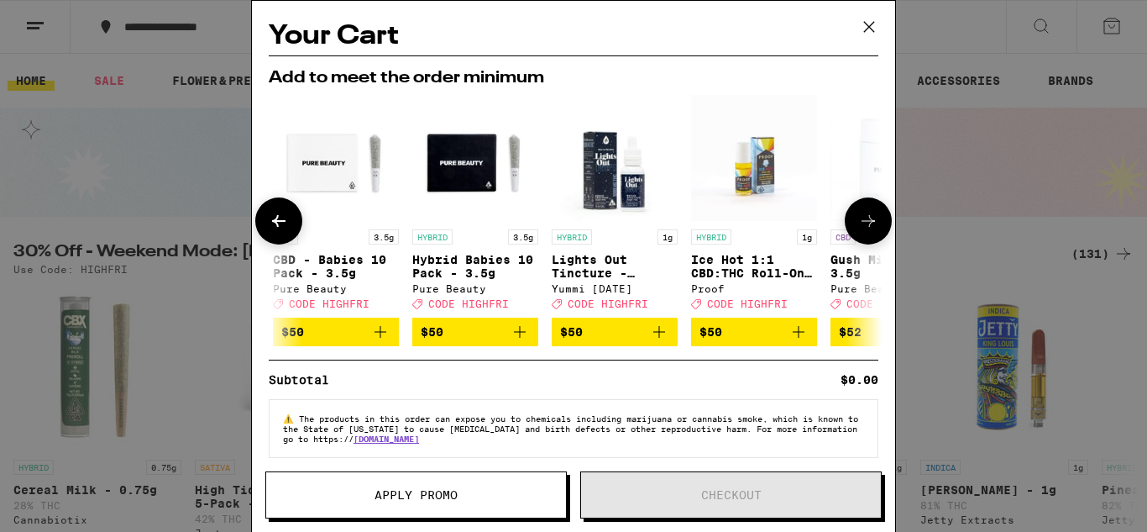
click at [861, 219] on icon at bounding box center [868, 221] width 20 height 20
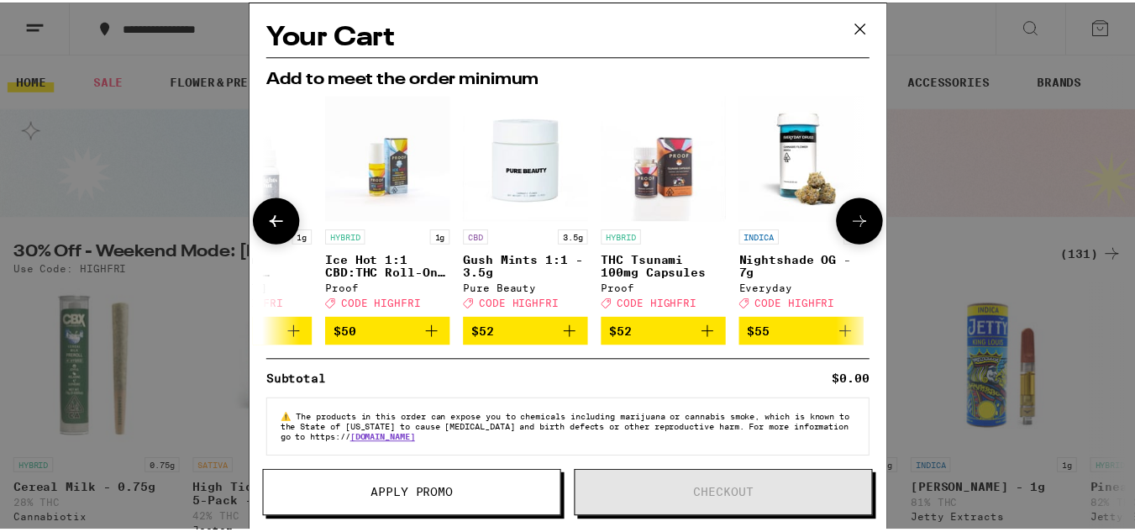
scroll to position [0, 797]
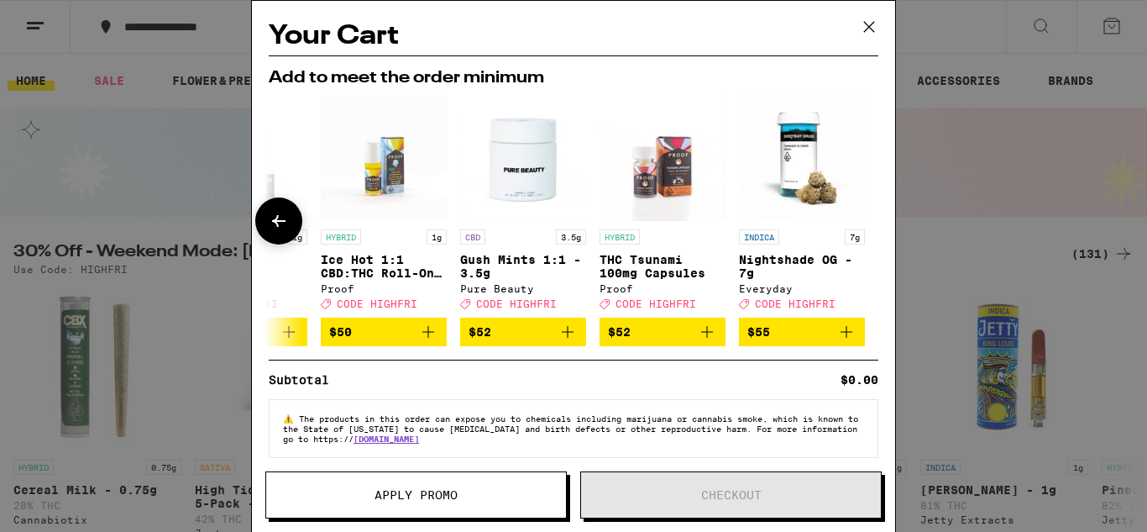
click at [861, 219] on div at bounding box center [868, 220] width 47 height 47
click at [865, 27] on icon at bounding box center [869, 26] width 25 height 25
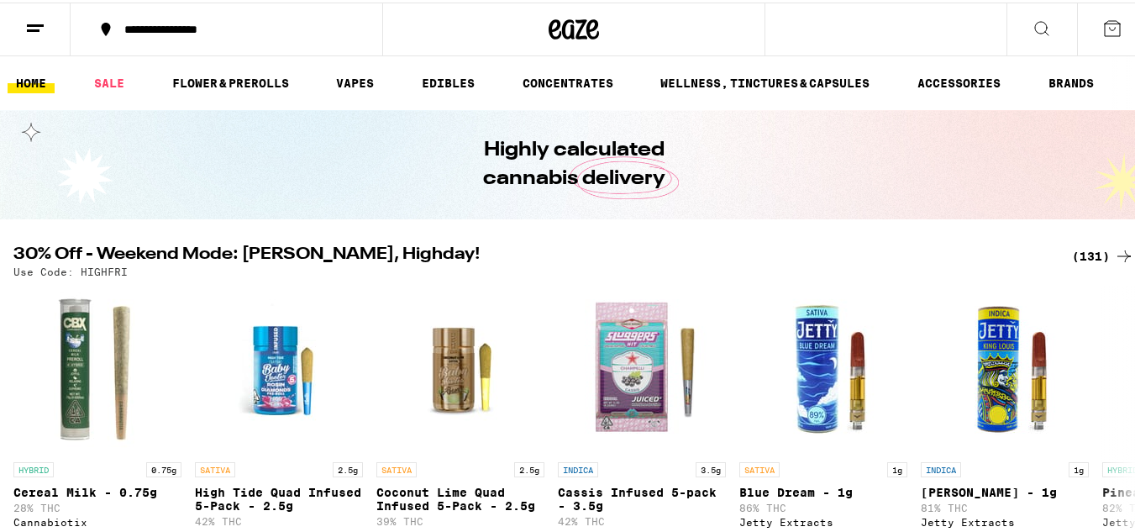
click at [39, 24] on icon at bounding box center [35, 26] width 20 height 20
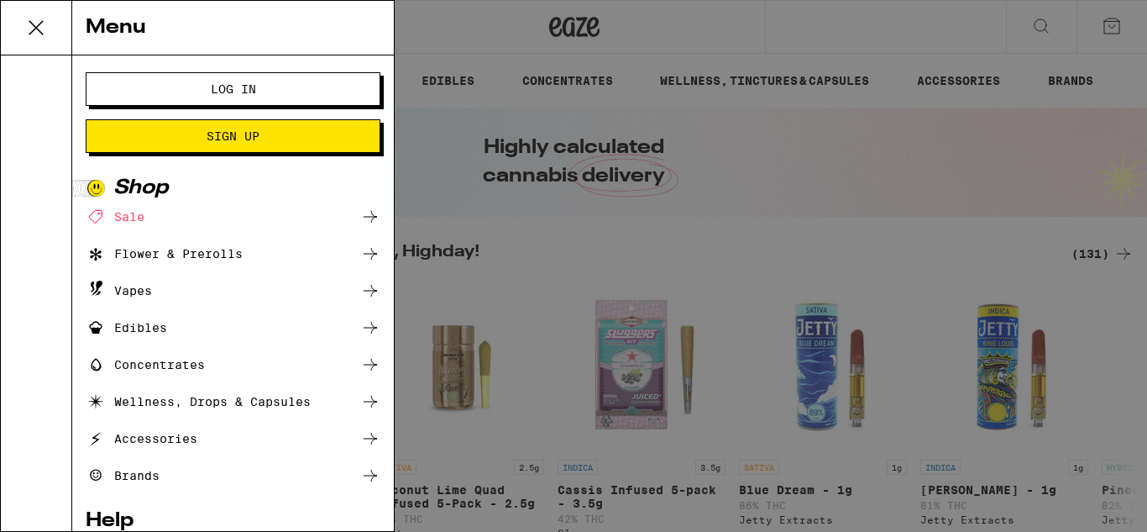
click at [312, 87] on button "Log In" at bounding box center [233, 89] width 295 height 34
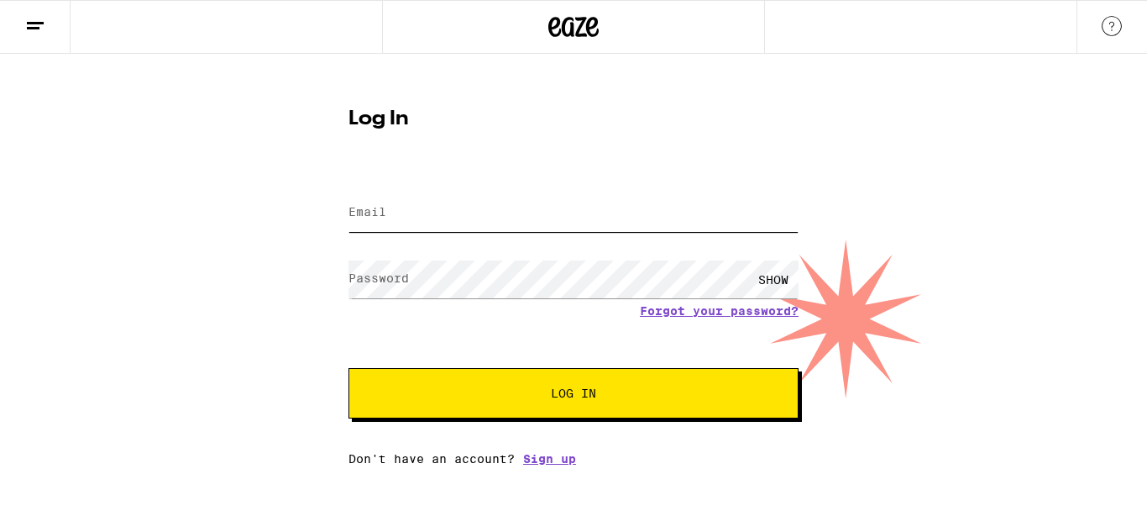
click at [426, 208] on input "Email" at bounding box center [573, 213] width 450 height 38
type input "[EMAIL_ADDRESS][DOMAIN_NAME]"
click at [380, 280] on label "Password" at bounding box center [378, 277] width 60 height 13
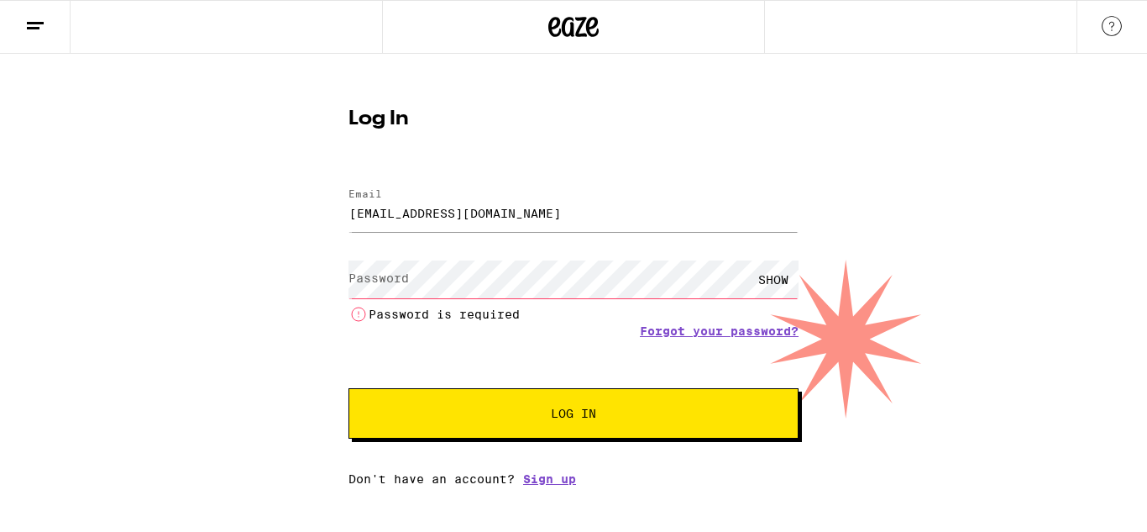
click at [383, 280] on label "Password" at bounding box center [378, 277] width 60 height 13
click at [373, 275] on label "Password" at bounding box center [378, 277] width 60 height 13
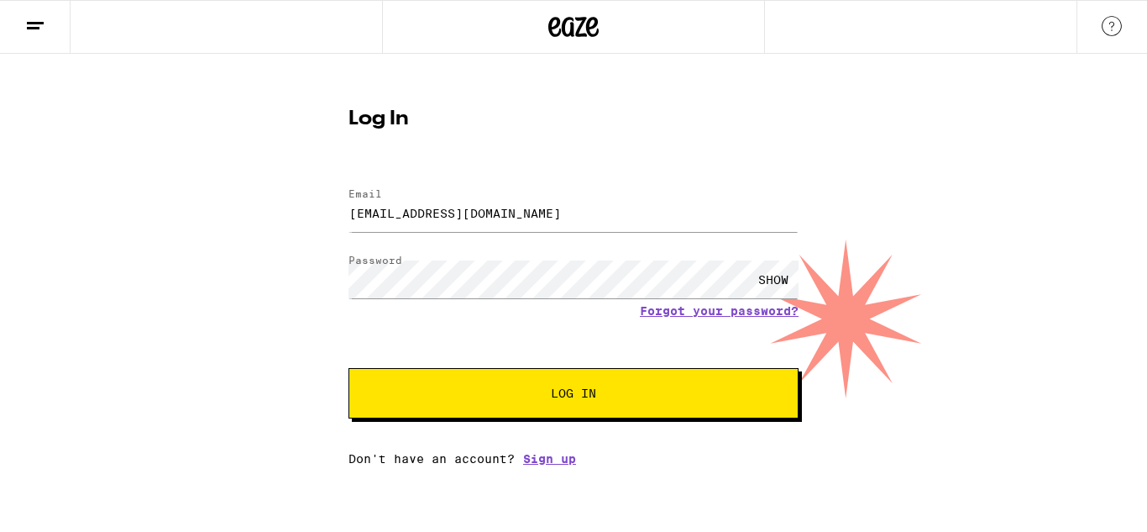
click at [762, 273] on div "SHOW" at bounding box center [773, 279] width 50 height 38
click at [562, 375] on button "Log In" at bounding box center [573, 393] width 450 height 50
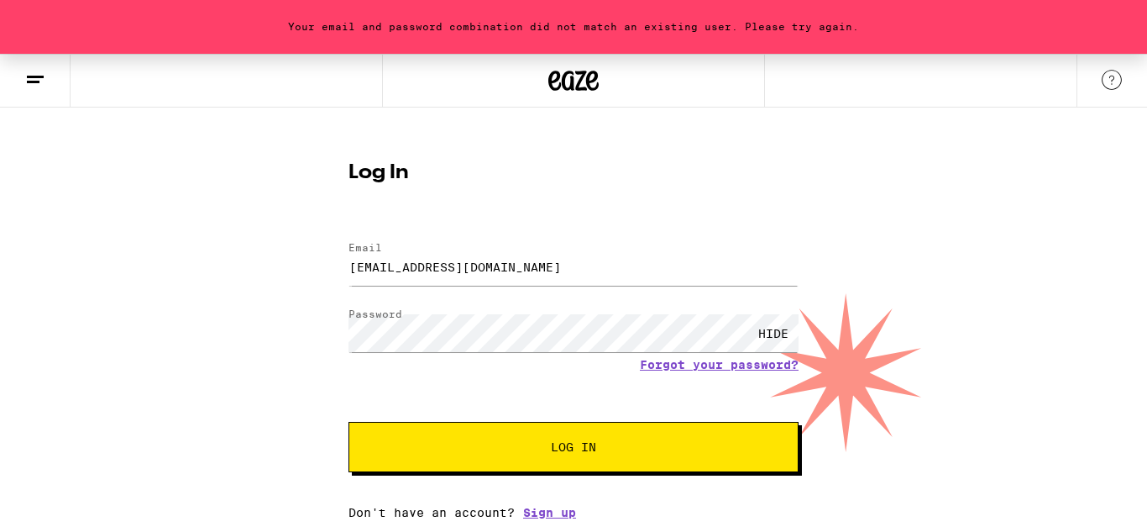
click at [537, 443] on span "Log In" at bounding box center [574, 447] width 314 height 12
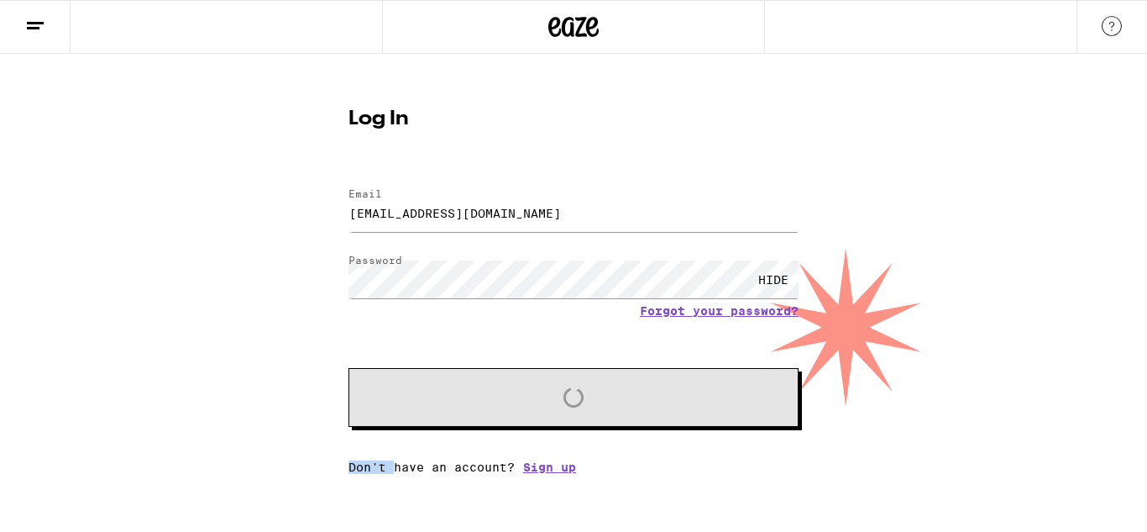
click at [537, 443] on div "Email Email [EMAIL_ADDRESS][DOMAIN_NAME] Password Password HIDE Forgot your pas…" at bounding box center [573, 322] width 450 height 302
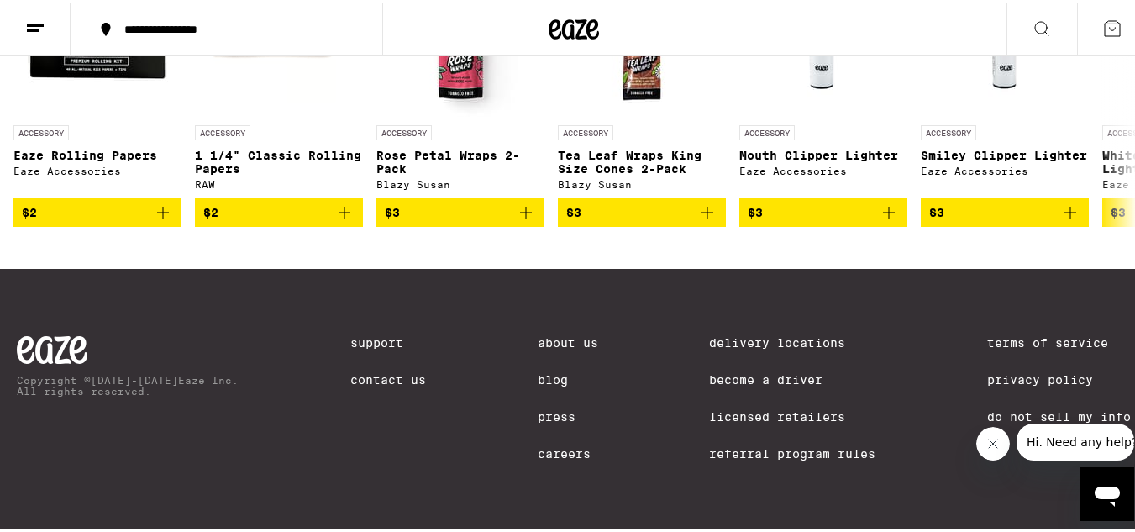
scroll to position [8038, 0]
click at [1061, 441] on span "Hi. Need any help?" at bounding box center [1080, 441] width 111 height 13
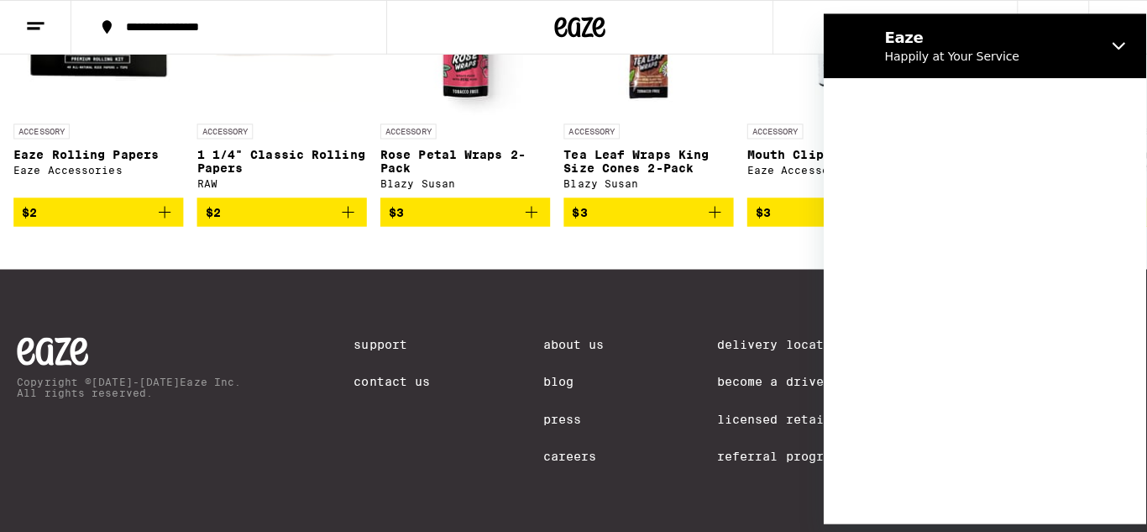
scroll to position [0, 0]
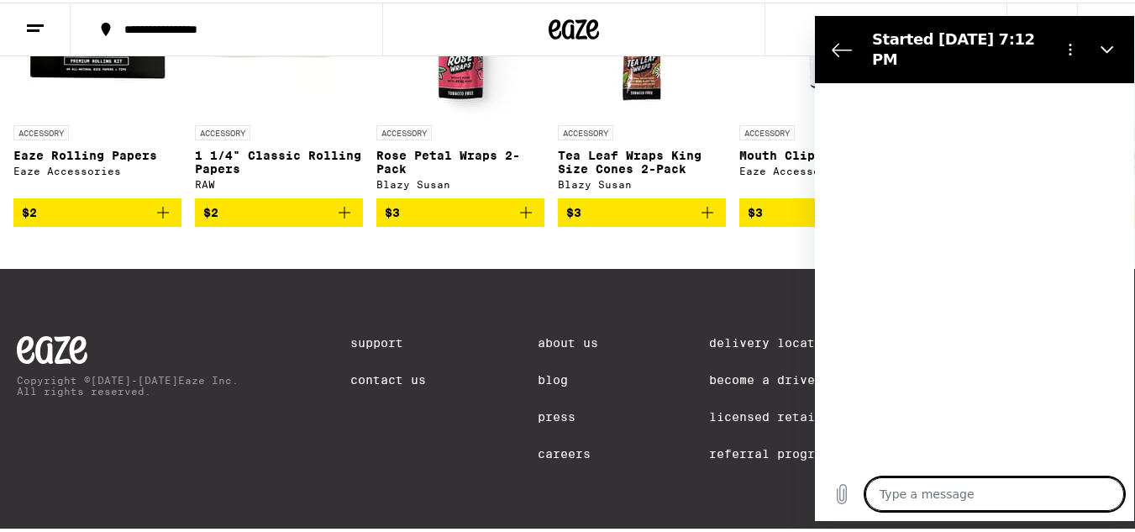
type textarea "x"
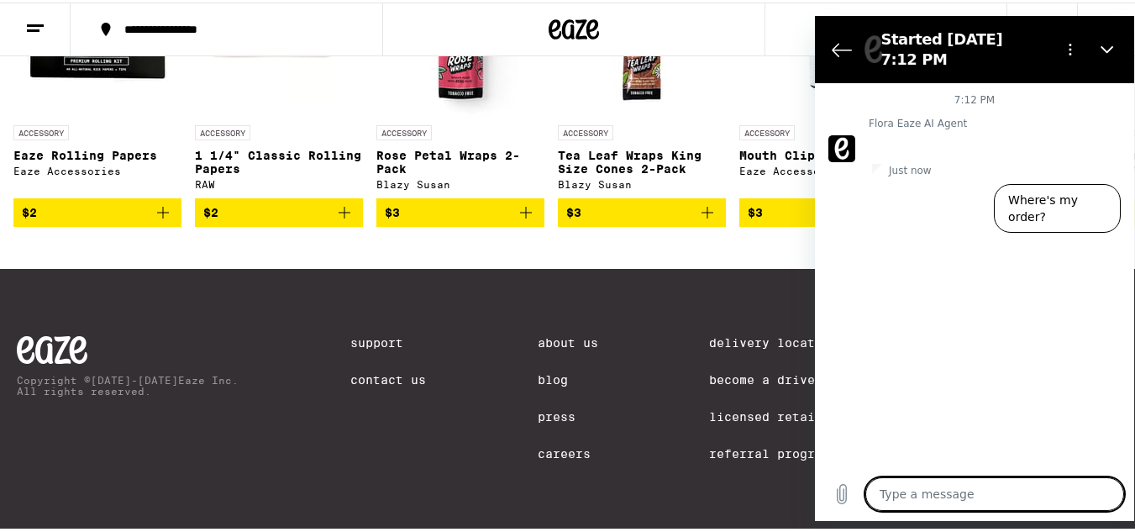
type textarea "w"
type textarea "x"
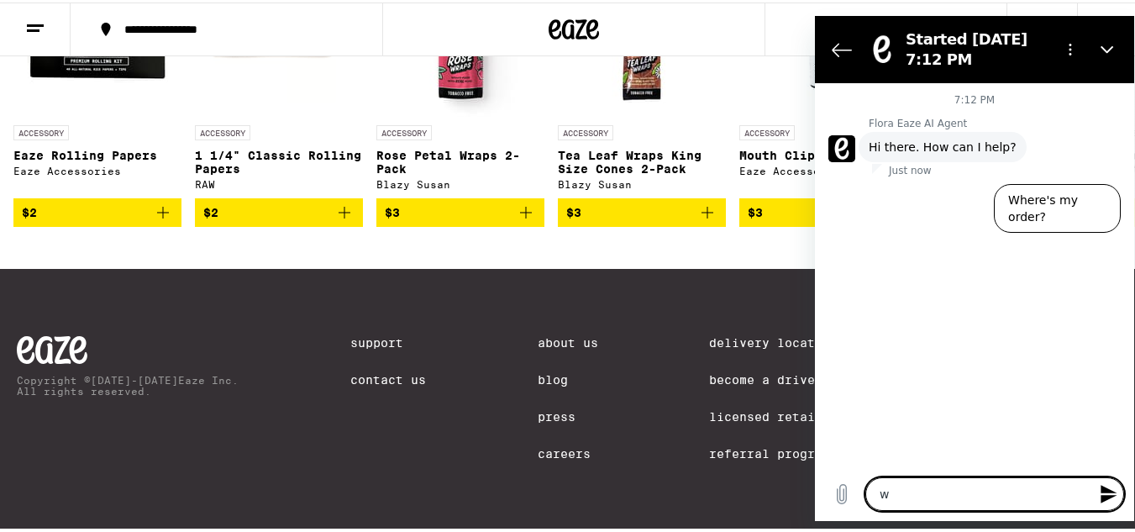
type textarea "wh"
type textarea "x"
type textarea "whe"
type textarea "x"
type textarea "wher"
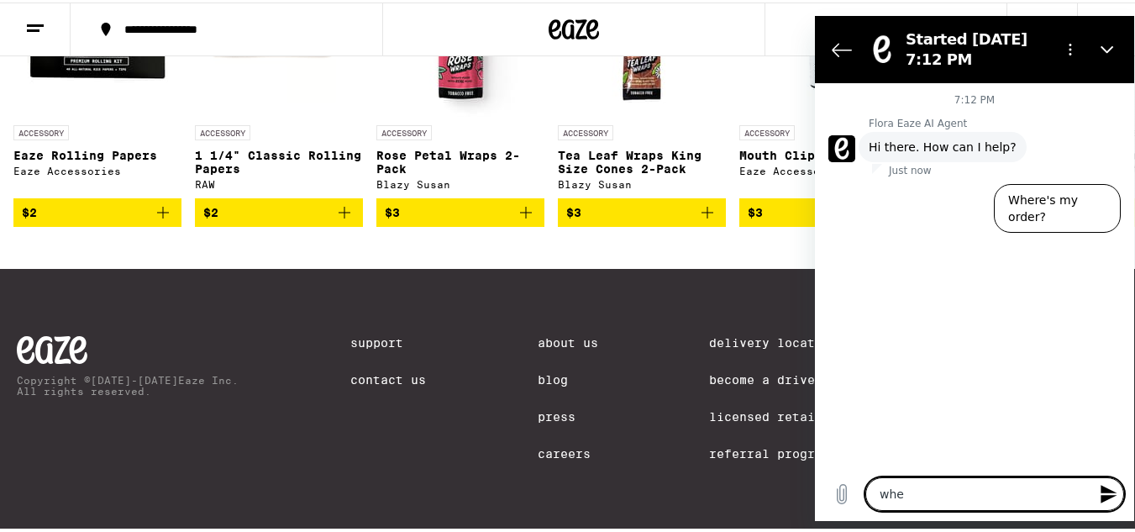
type textarea "x"
type textarea "where"
type textarea "x"
type textarea "where"
type textarea "x"
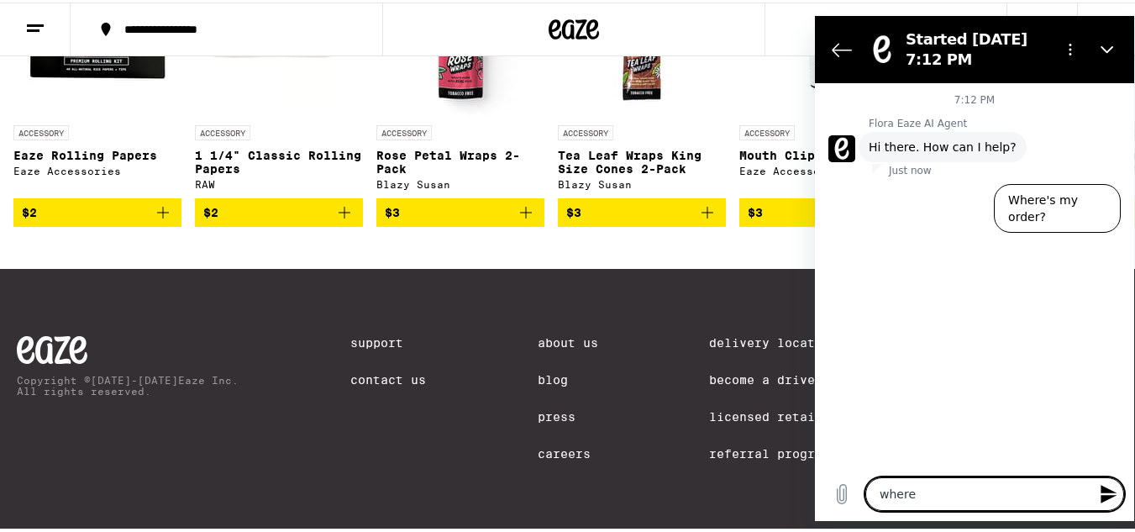
type textarea "where a"
type textarea "x"
type textarea "where ar"
type textarea "x"
type textarea "where are"
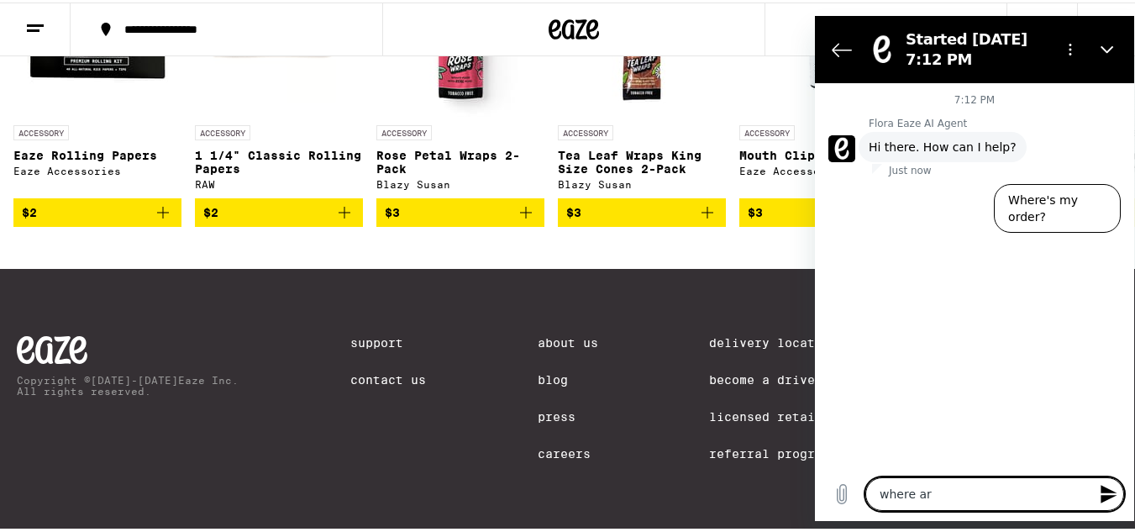
type textarea "x"
type textarea "where are"
type textarea "x"
type textarea "where are m"
type textarea "x"
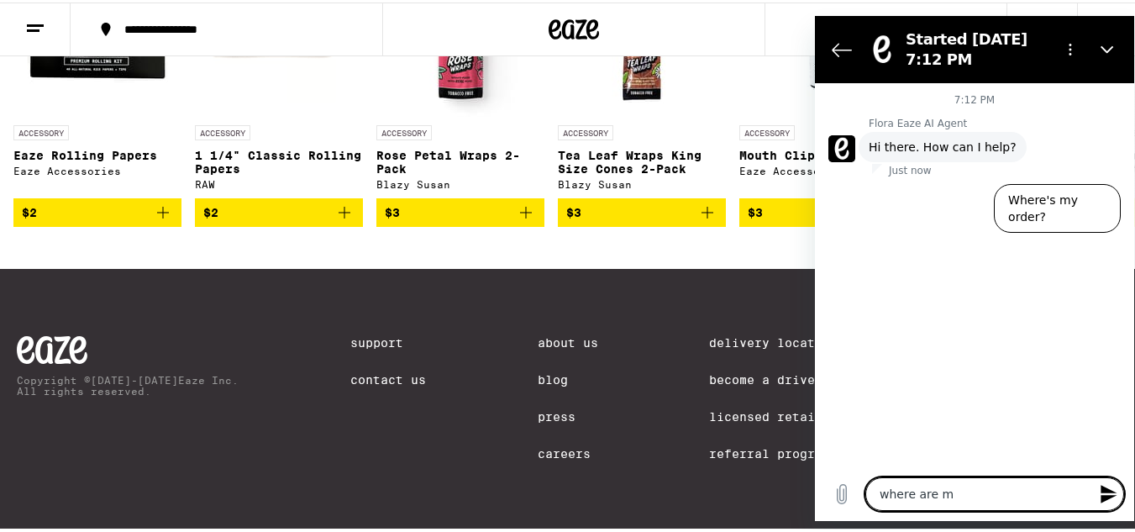
type textarea "where are my"
type textarea "x"
type textarea "where are my"
type textarea "x"
type textarea "where are my c"
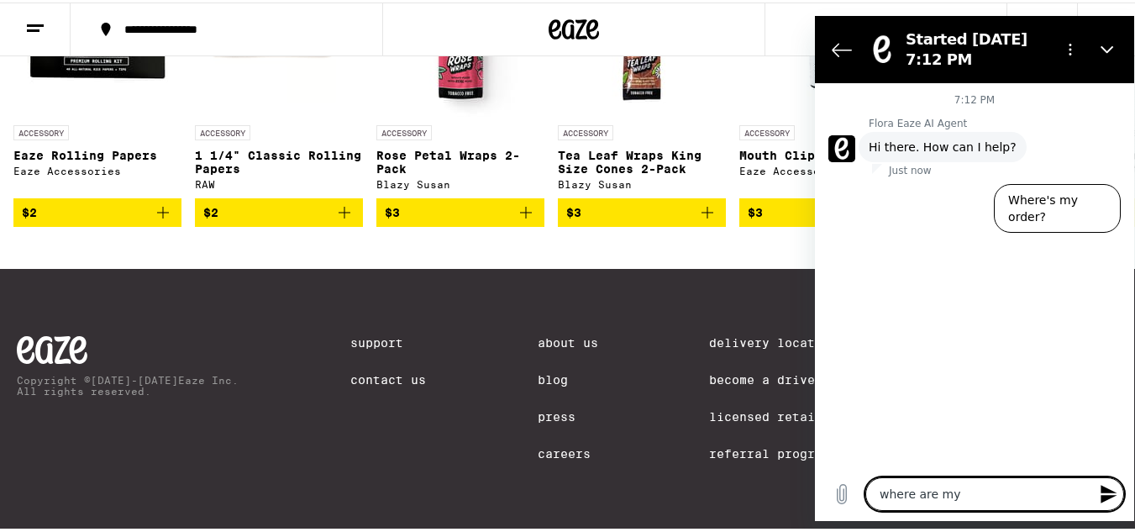
type textarea "x"
type textarea "where are my ca"
type textarea "x"
type textarea "where are my car"
type textarea "x"
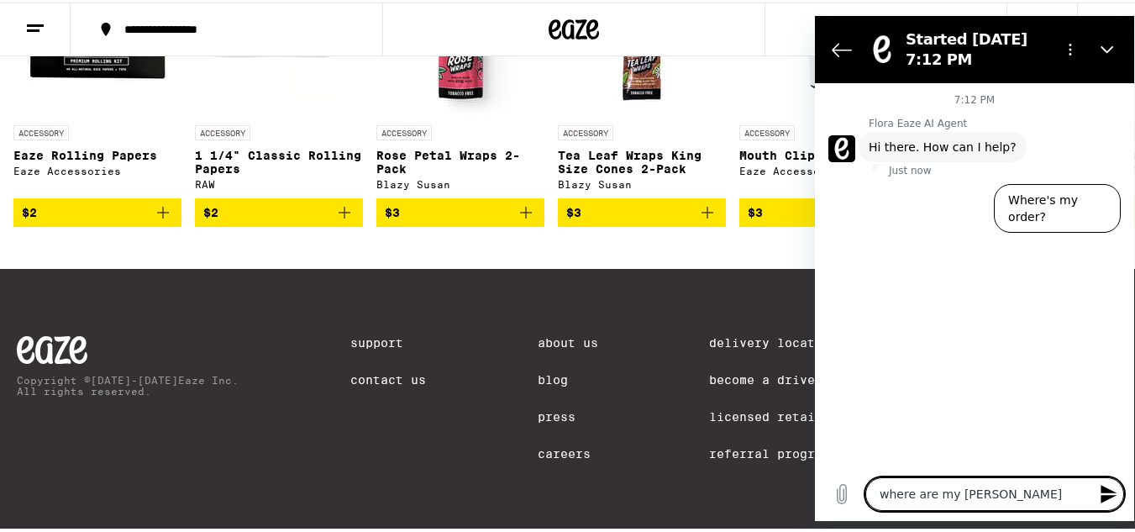
type textarea "where are my caryt"
type textarea "x"
type textarea "where are my [PERSON_NAME]"
type textarea "x"
type textarea "where are my car"
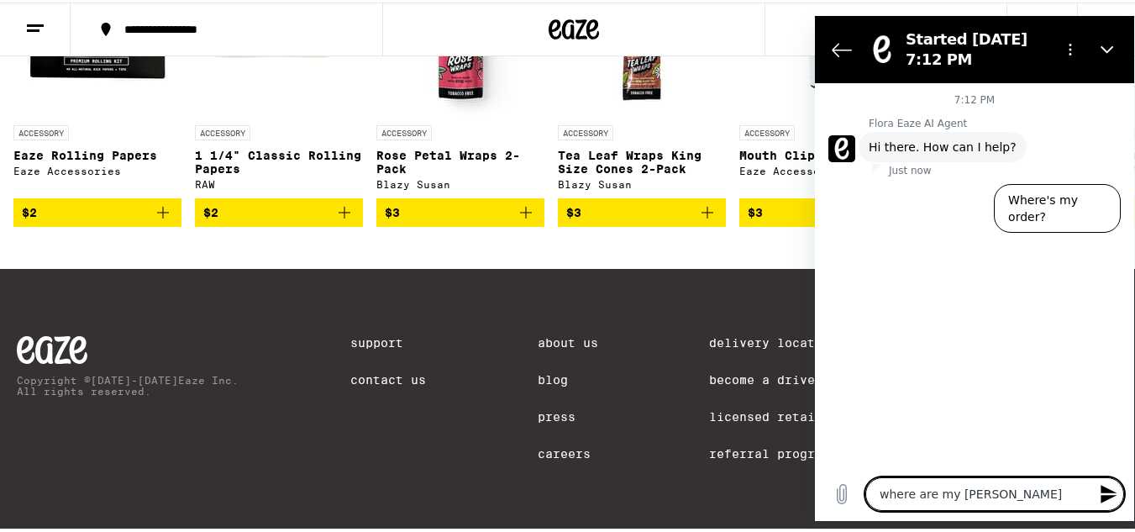
type textarea "x"
type textarea "where are my cart"
type textarea "x"
type textarea "where are my cart"
type textarea "x"
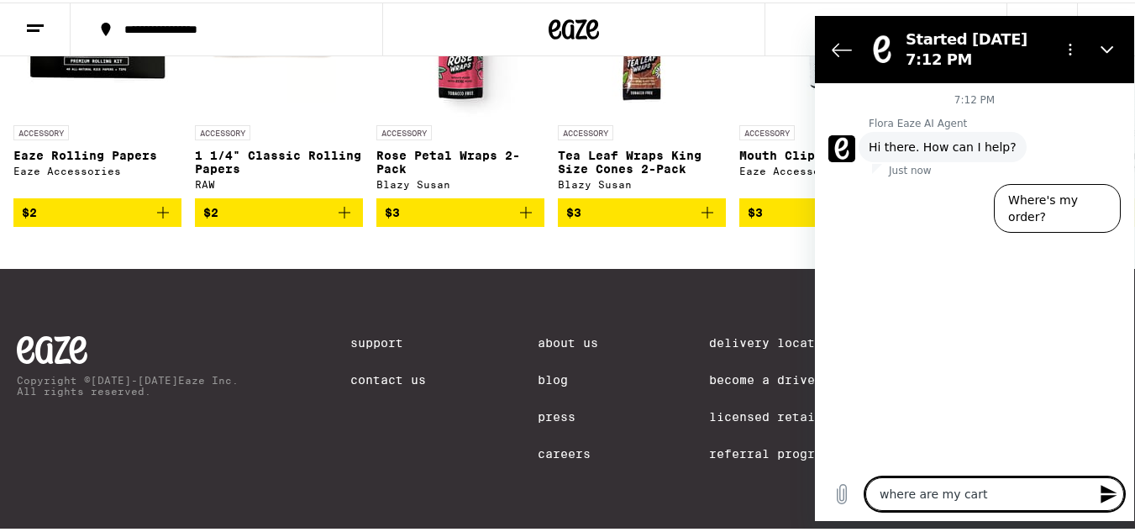
type textarea "where are my cart i"
type textarea "x"
type textarea "where are my cart it"
type textarea "x"
type textarea "where are my cart ite"
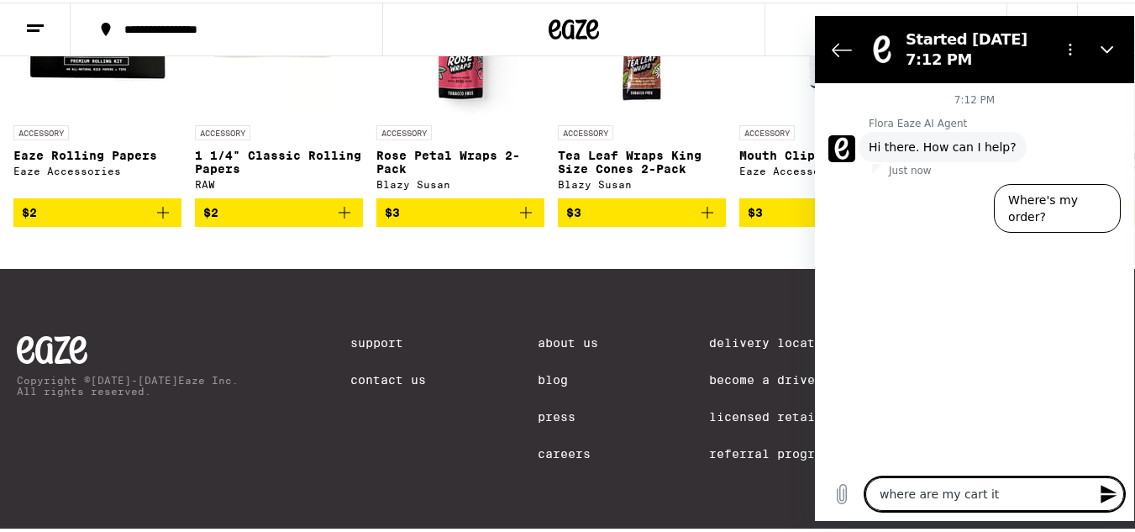
type textarea "x"
type textarea "where are my cart item"
type textarea "x"
type textarea "where are my cart items"
type textarea "x"
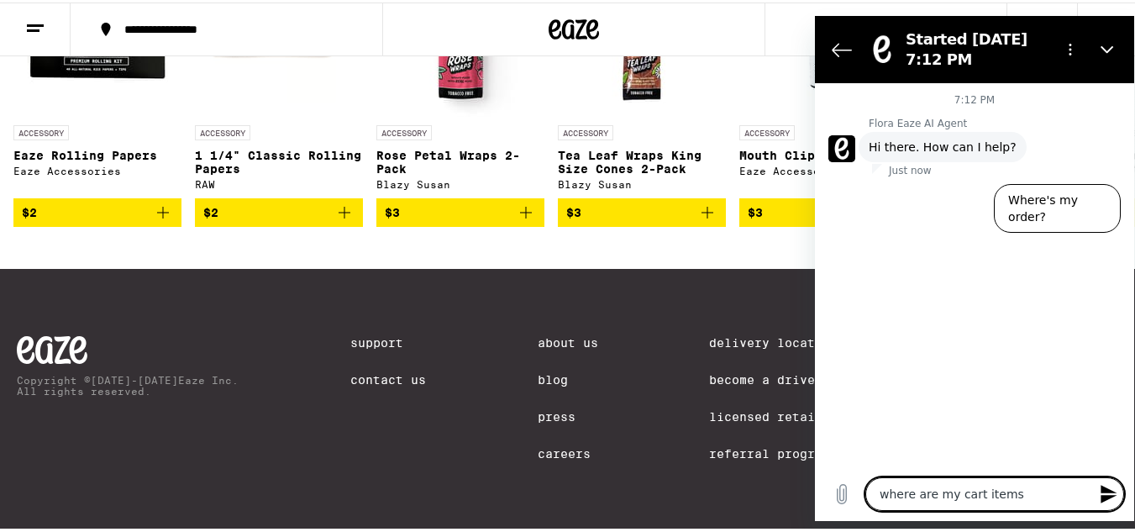
type textarea "where are my cart items?"
type textarea "x"
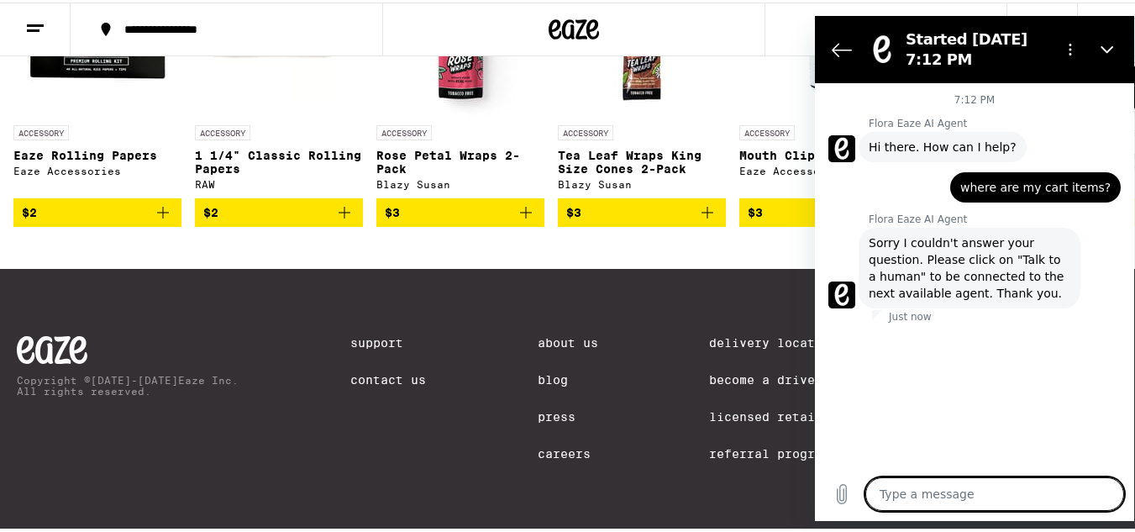
click at [703, 72] on img "Open page for Tea Leaf Wraps King Size Cones 2-Pack from Blazy Susan" at bounding box center [642, 30] width 168 height 168
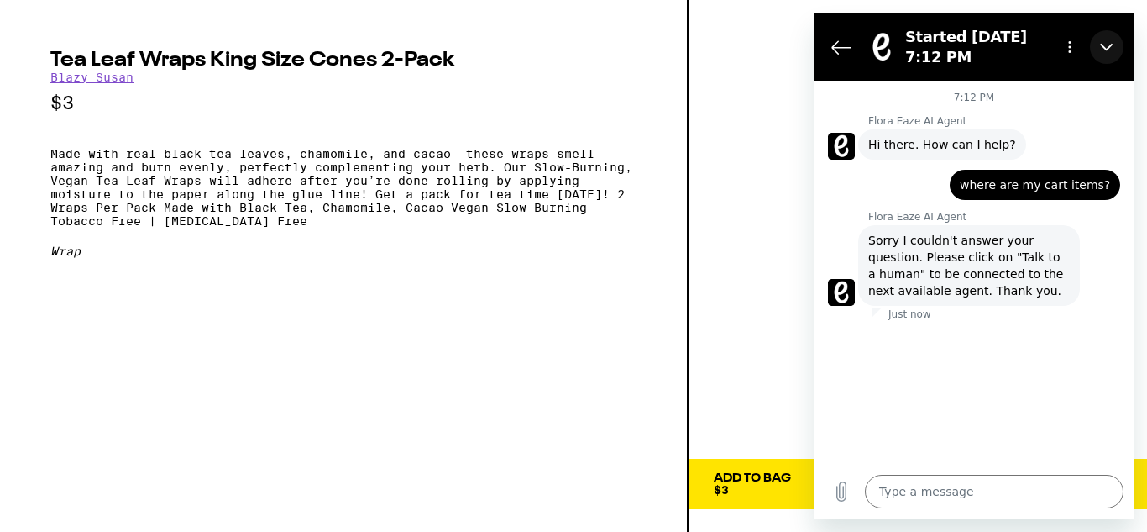
click at [1103, 43] on icon "Close" at bounding box center [1106, 46] width 13 height 13
type textarea "x"
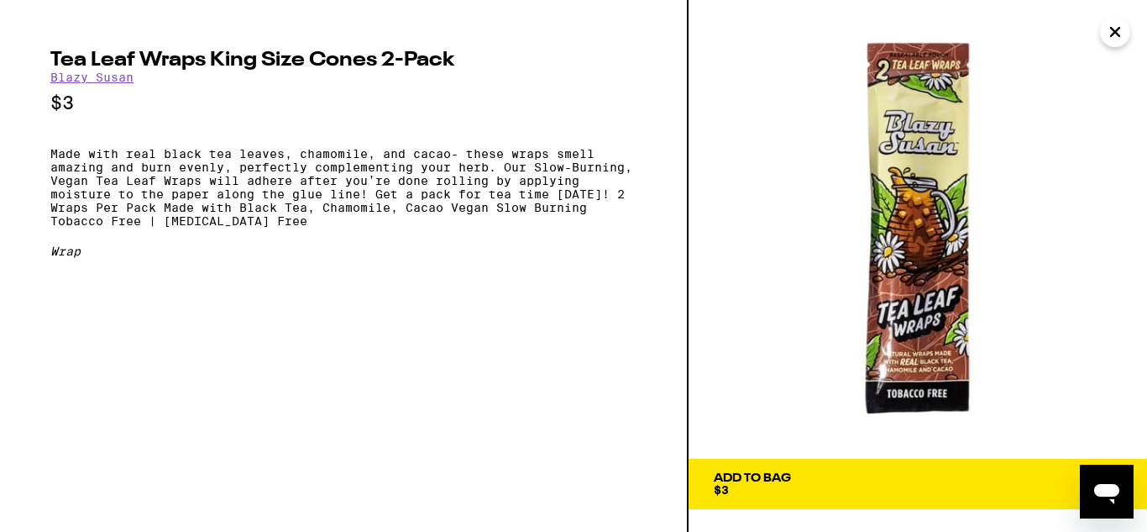
click at [1114, 29] on icon "Close" at bounding box center [1115, 32] width 8 height 8
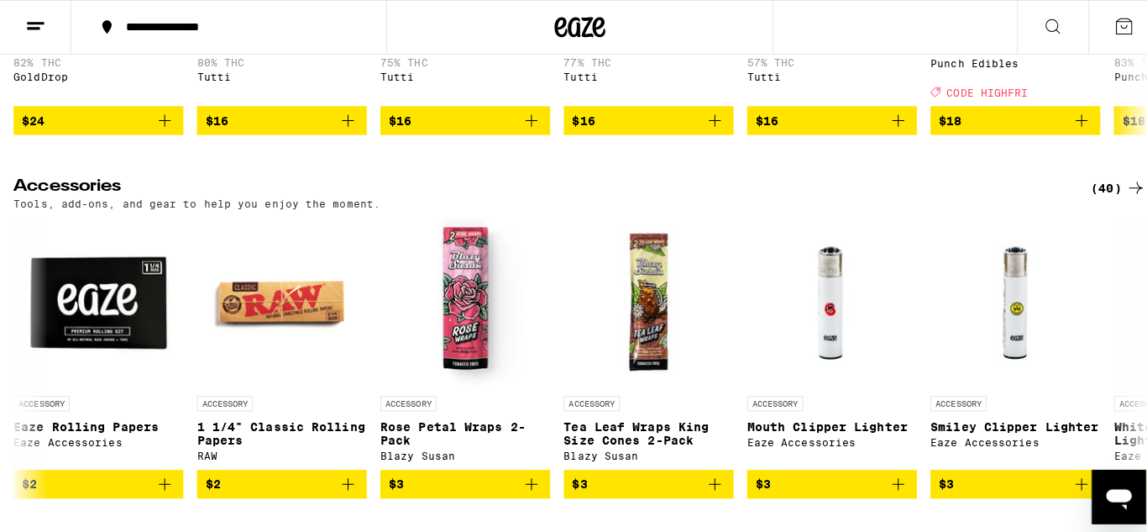
scroll to position [7198, 0]
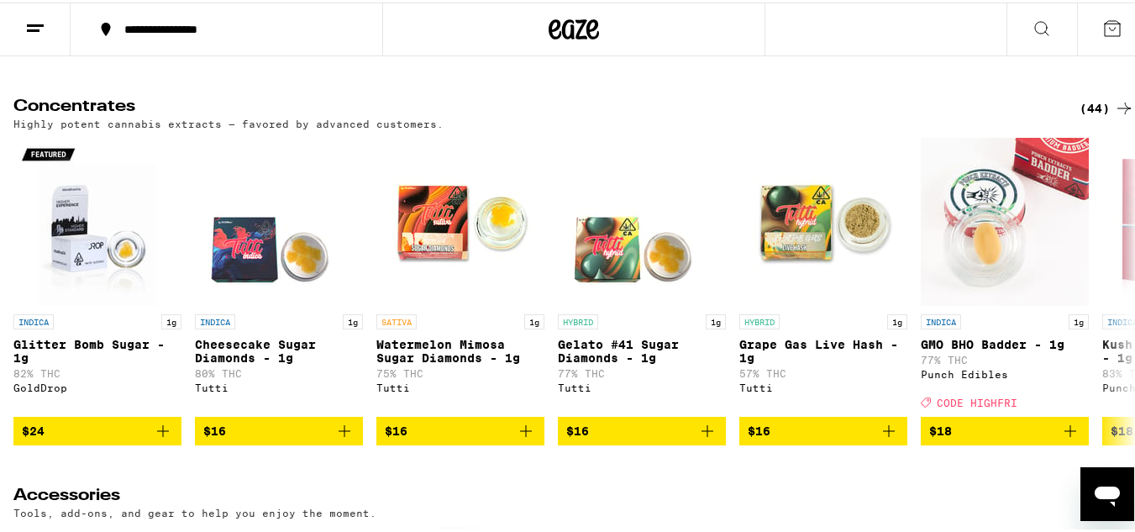
drag, startPoint x: 1131, startPoint y: 32, endPoint x: 1006, endPoint y: 50, distance: 126.5
click at [1006, 50] on div at bounding box center [1076, 27] width 141 height 54
drag, startPoint x: 1125, startPoint y: 103, endPoint x: 962, endPoint y: 102, distance: 162.9
drag, startPoint x: 1125, startPoint y: 523, endPoint x: 0, endPoint y: 494, distance: 1125.7
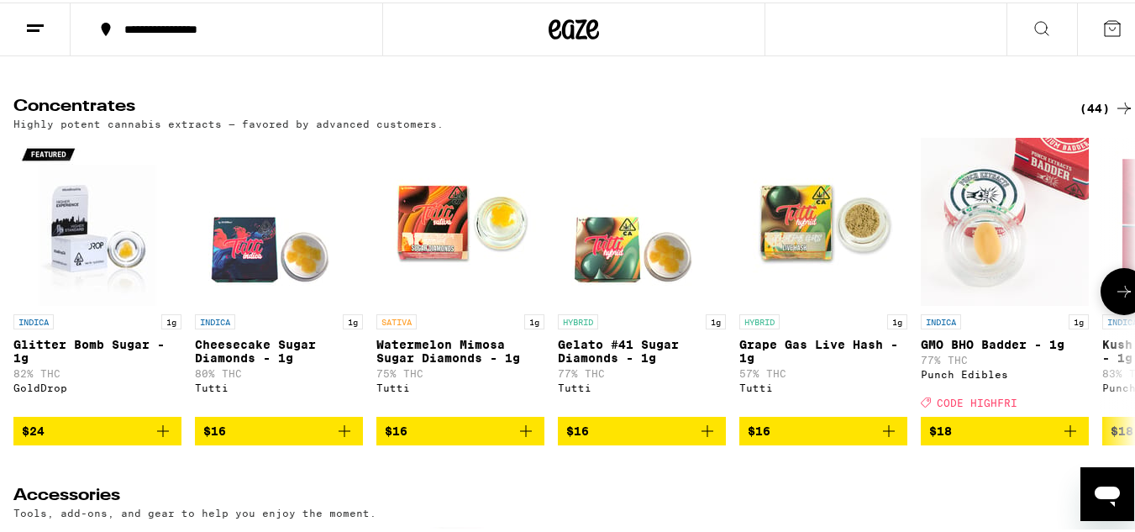
click at [0, 443] on div "INDICA 1g Glitter Bomb Sugar - 1g 82% THC GoldDrop $24 INDICA 1g Cheesecake Sug…" at bounding box center [573, 288] width 1147 height 307
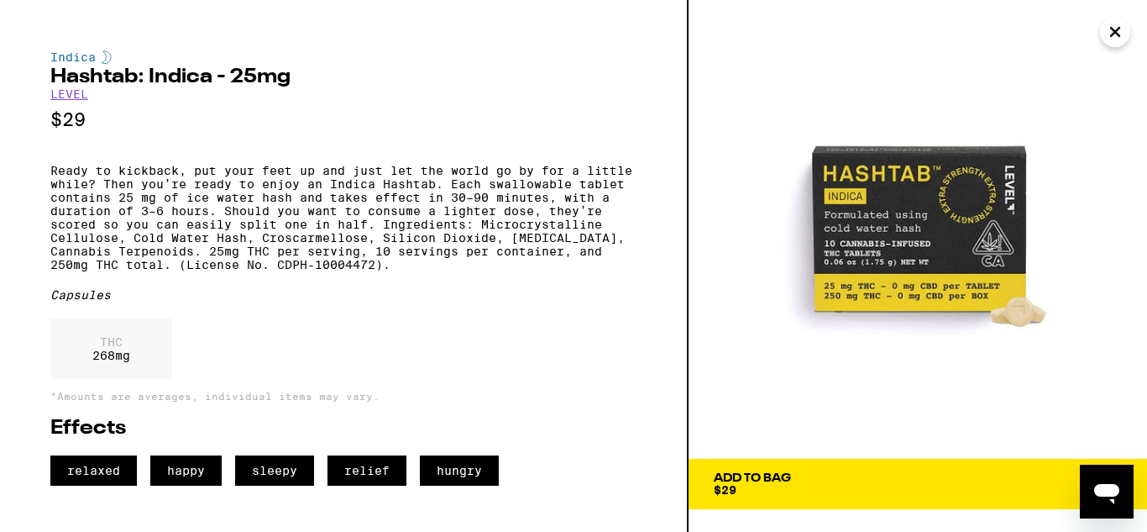
click at [1112, 30] on icon "Close" at bounding box center [1115, 31] width 20 height 25
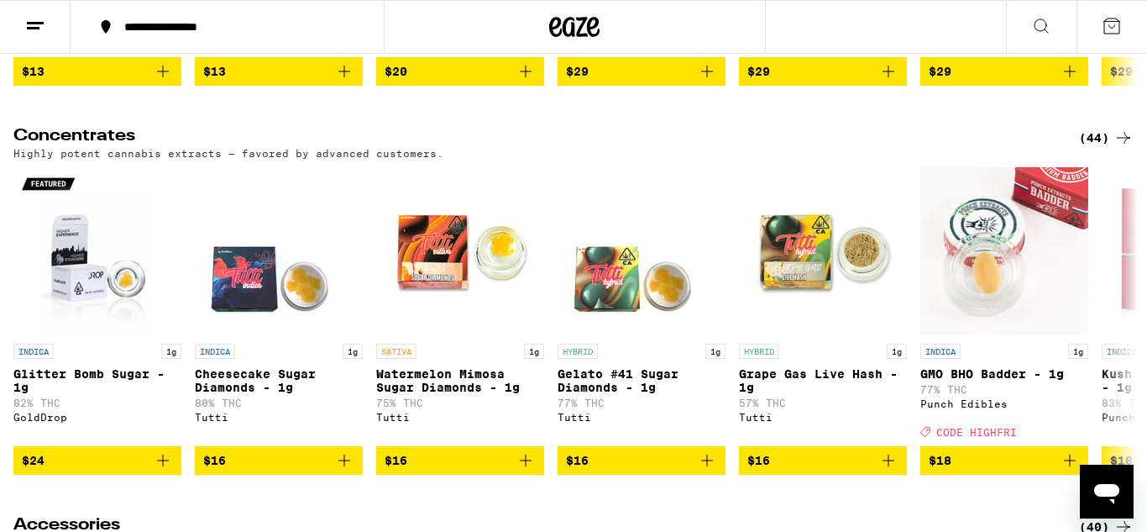
click at [1112, 30] on icon at bounding box center [1112, 26] width 20 height 20
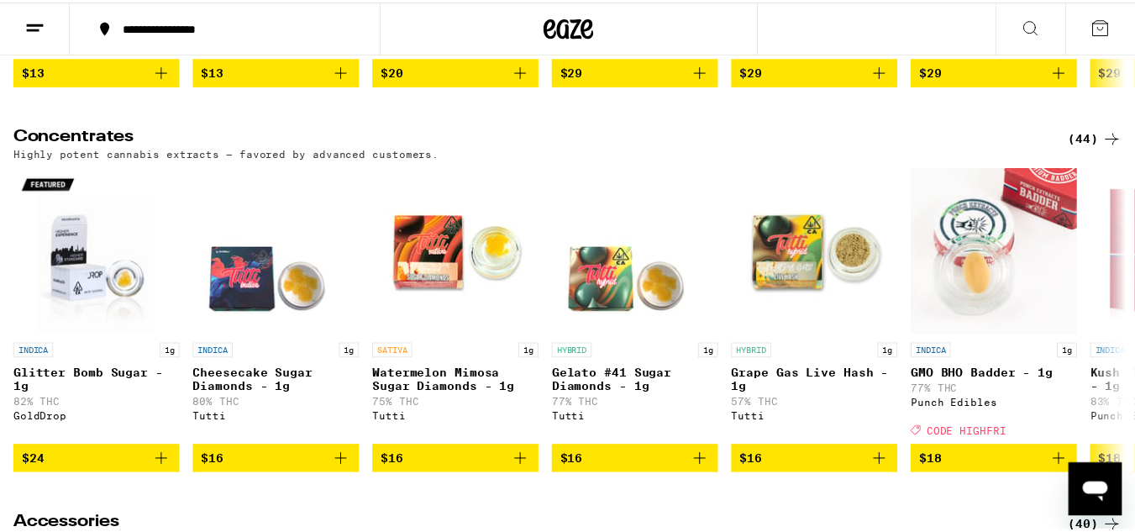
scroll to position [6993, 0]
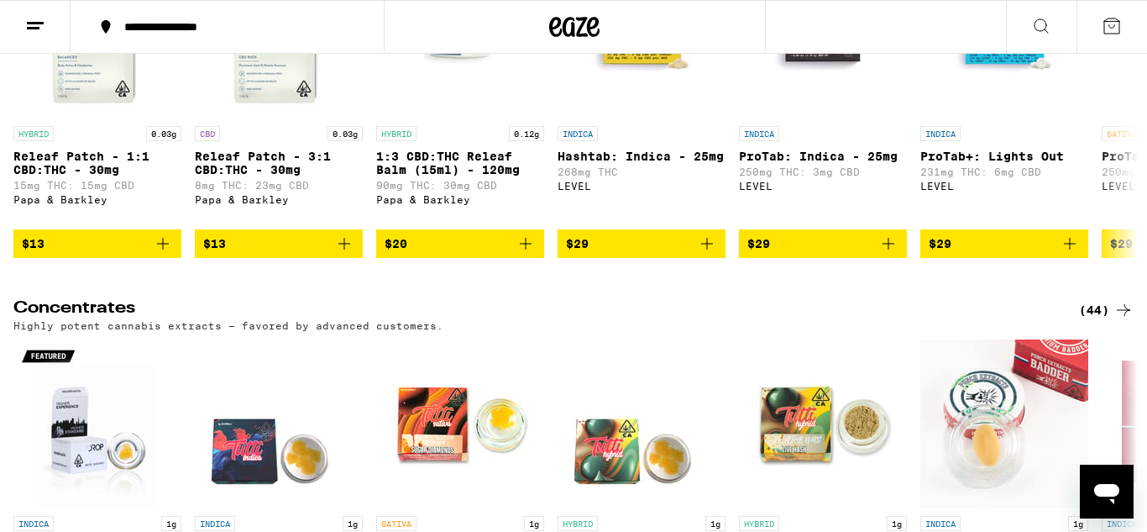
click at [1112, 30] on icon at bounding box center [1112, 26] width 20 height 20
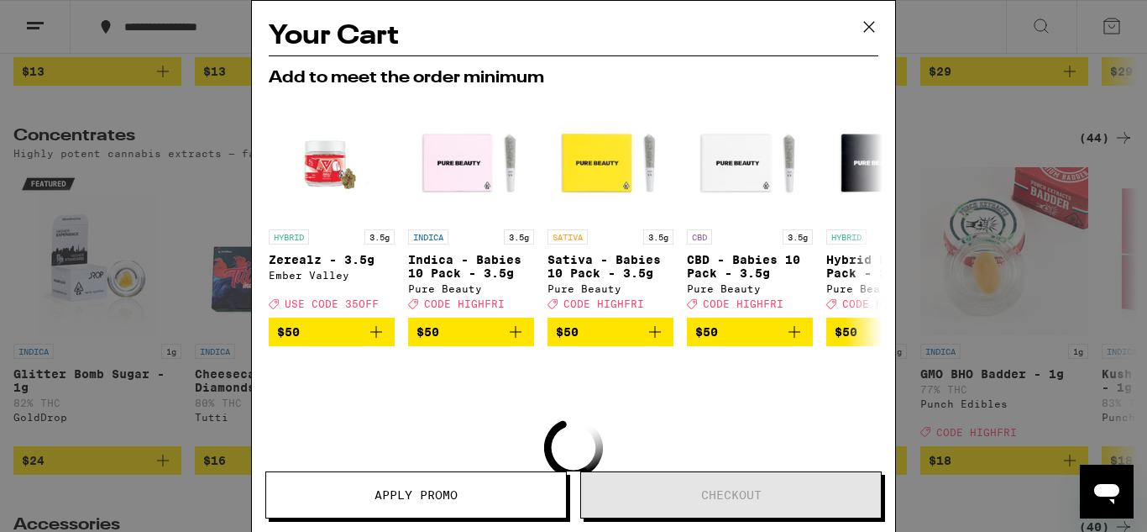
click at [866, 16] on icon at bounding box center [869, 26] width 25 height 25
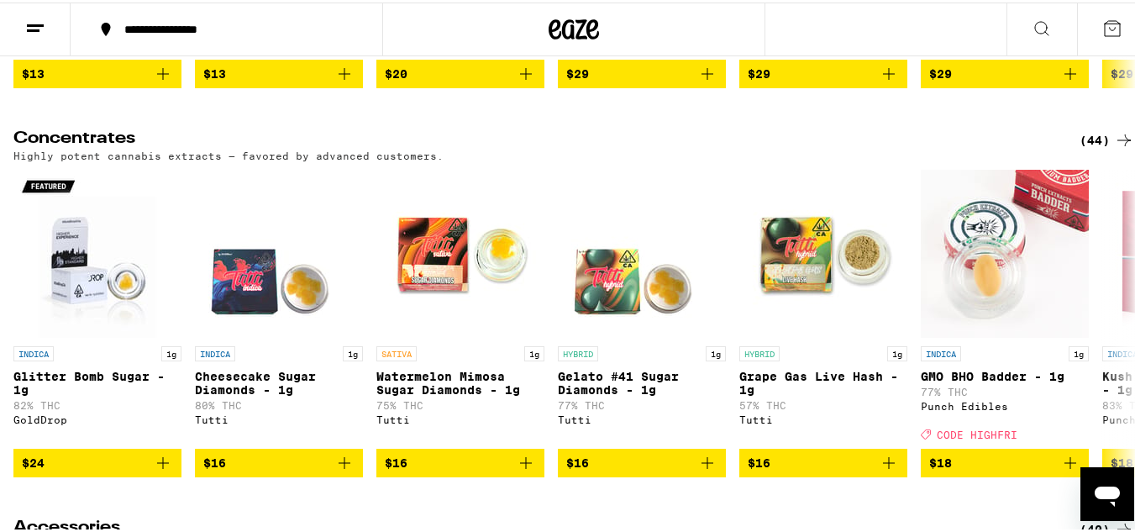
click at [1104, 23] on icon at bounding box center [1112, 26] width 20 height 20
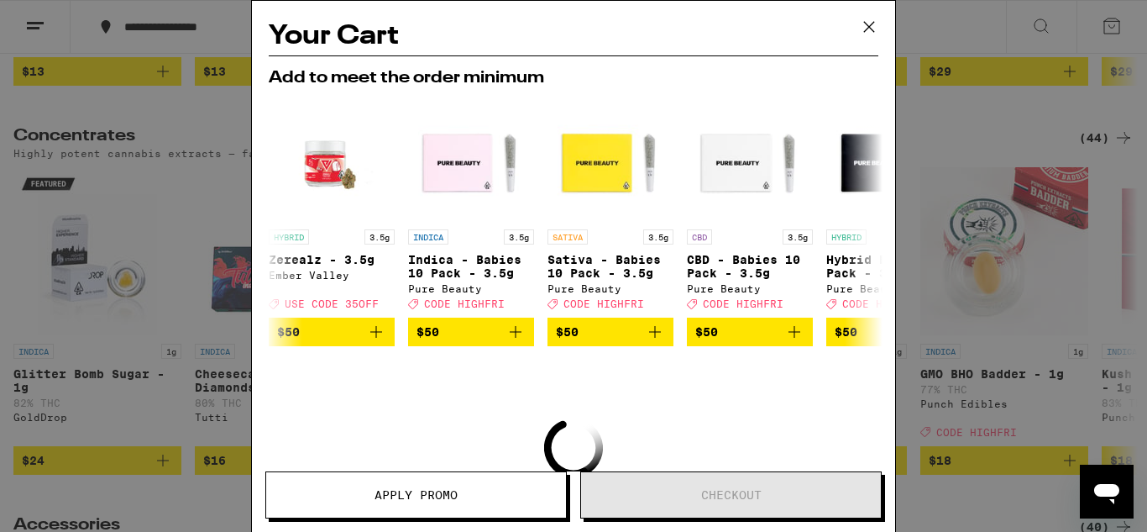
scroll to position [6993, 0]
click at [417, 474] on button "Apply Promo" at bounding box center [415, 494] width 301 height 47
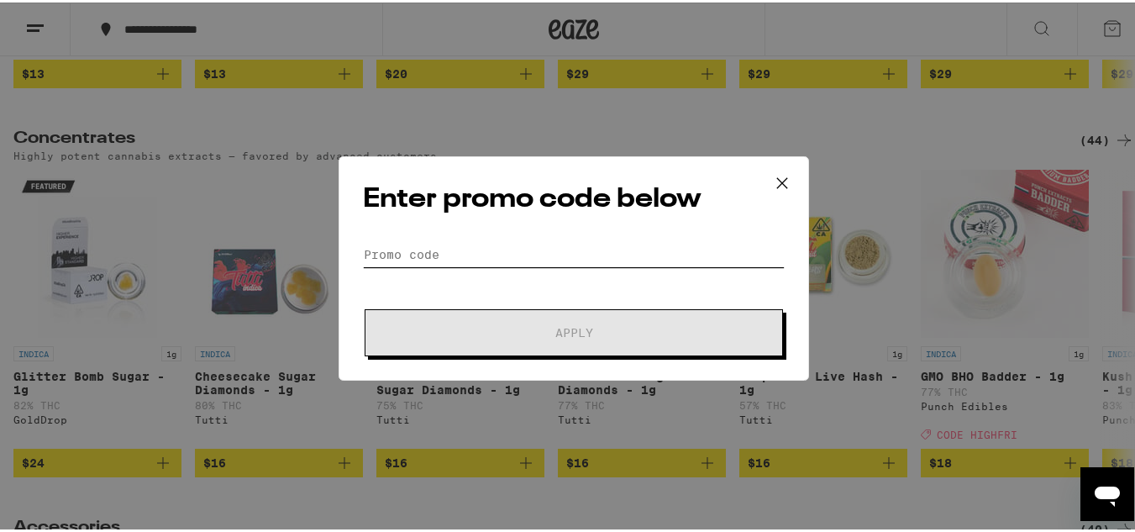
click at [406, 249] on input "Promo Code" at bounding box center [574, 251] width 422 height 25
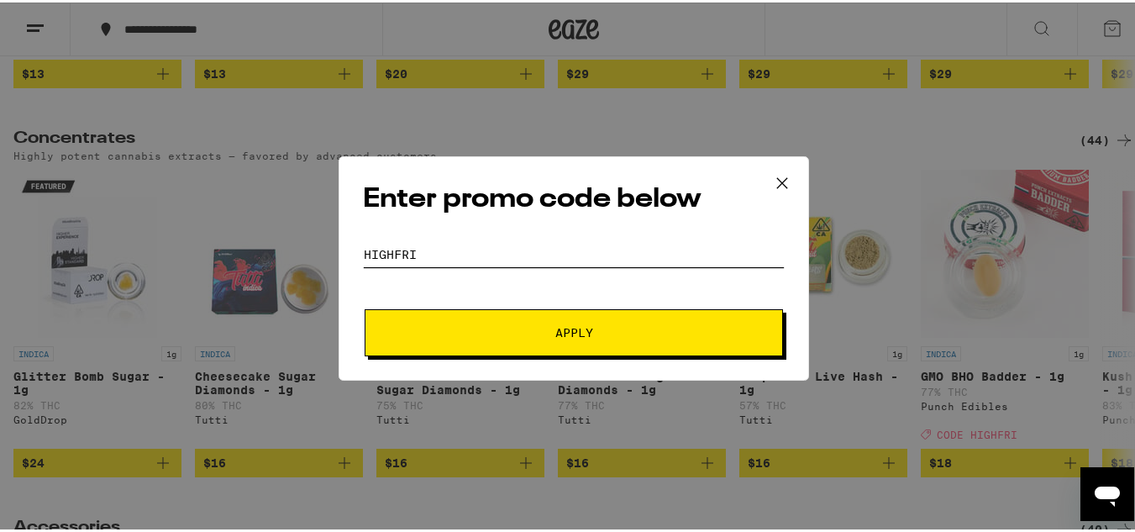
type input "HIGHFRI"
click at [584, 325] on span "Apply" at bounding box center [574, 330] width 38 height 12
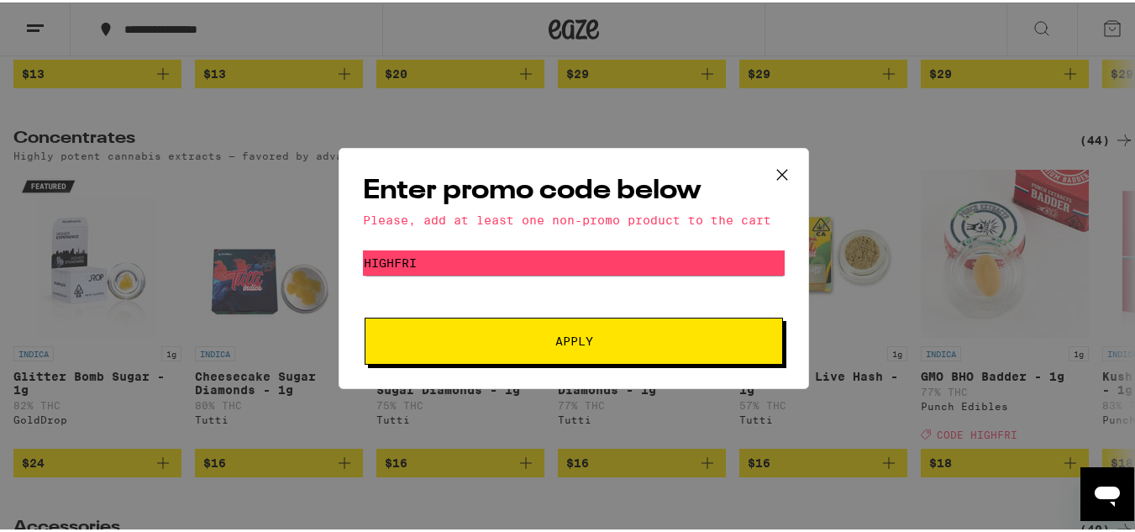
click at [778, 164] on icon at bounding box center [781, 172] width 25 height 25
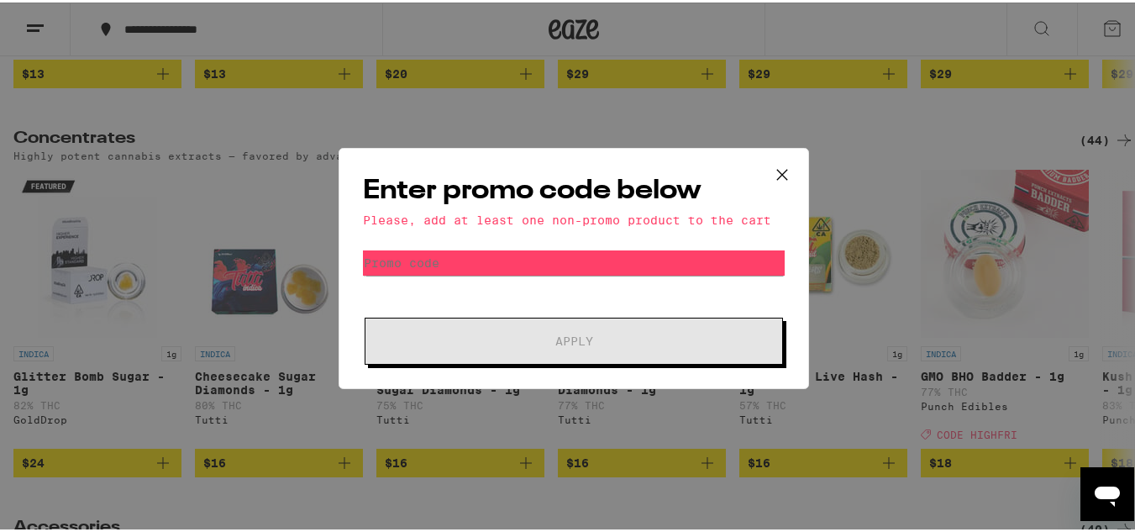
scroll to position [6993, 0]
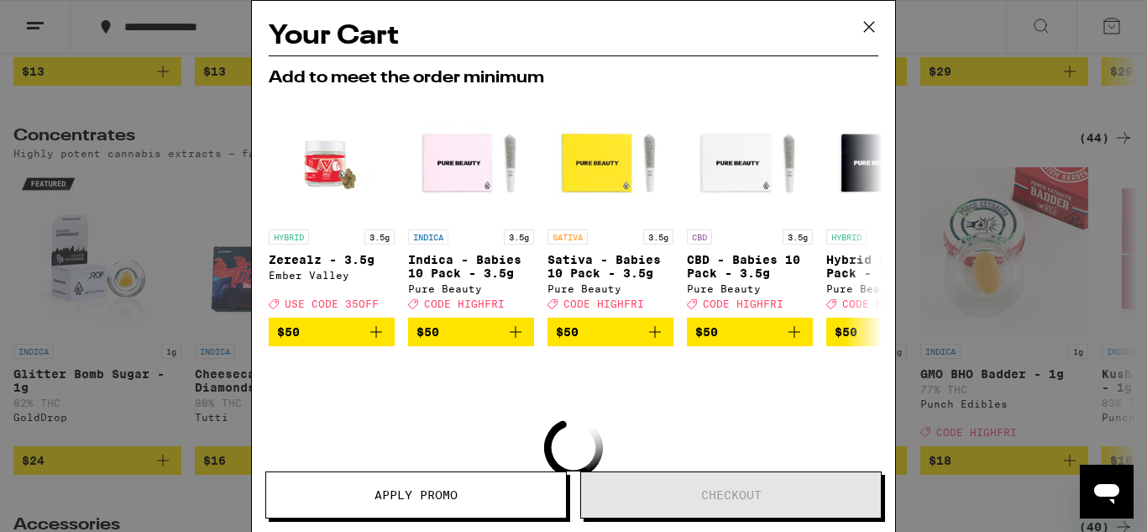
click at [875, 24] on icon at bounding box center [869, 26] width 25 height 25
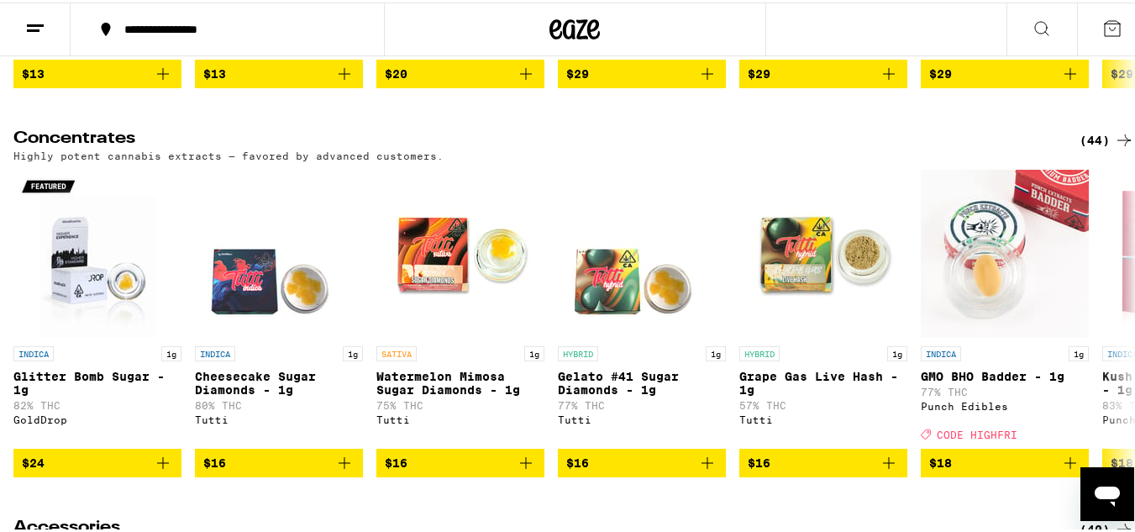
click at [875, 24] on div "Your Cart Add to meet the order minimum HYBRID 3.5g Zerealz - 3.5g Ember Valley…" at bounding box center [573, 266] width 1147 height 532
click at [1104, 492] on icon "Open messaging window" at bounding box center [1106, 496] width 25 height 20
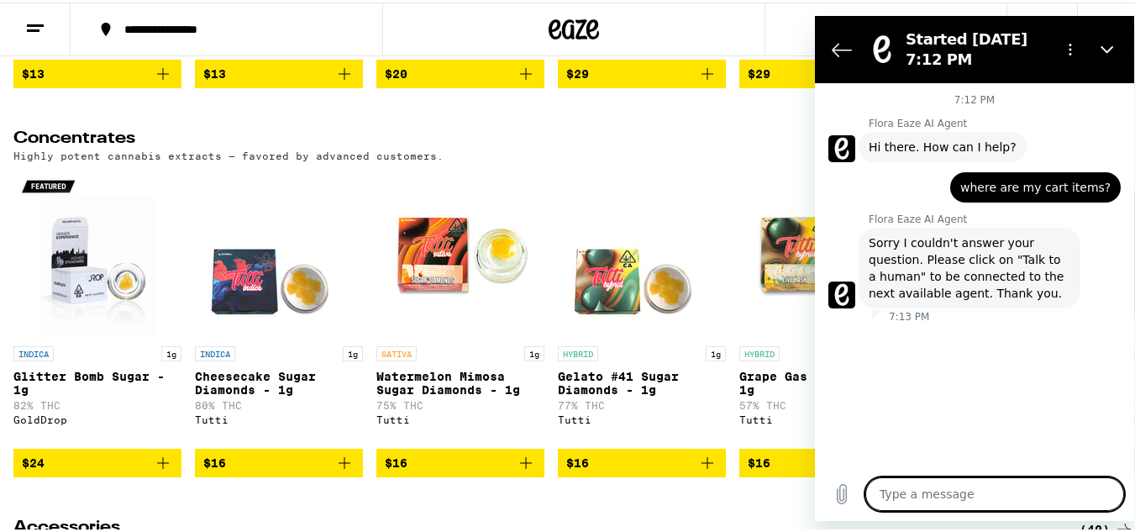
click at [706, 383] on div "Your Cart Add to meet the order minimum HYBRID 3.5g Zerealz - 3.5g Ember Valley…" at bounding box center [573, 266] width 1147 height 532
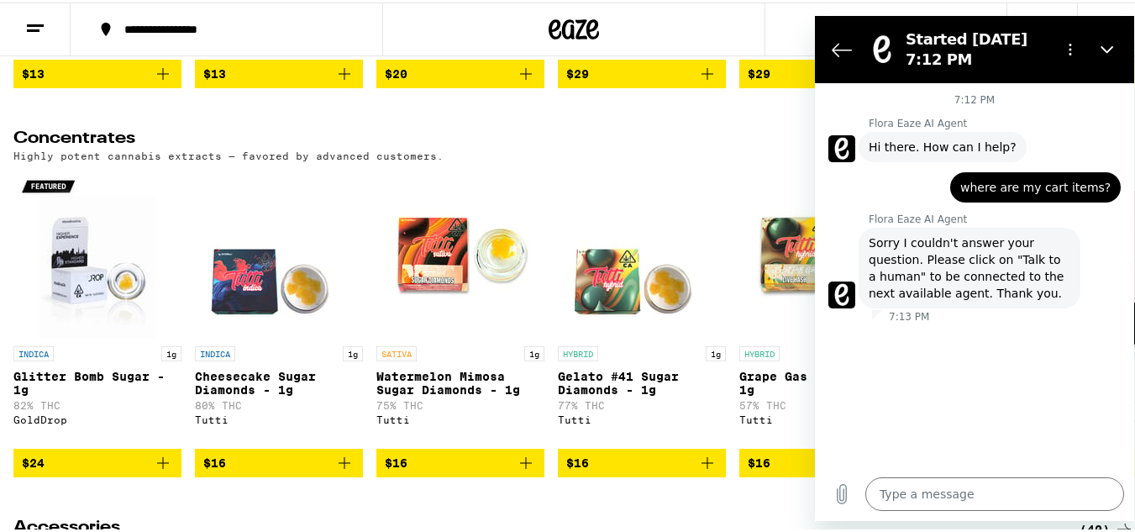
click at [653, 335] on img "Open page for Gelato #41 Sugar Diamonds - 1g from Tutti" at bounding box center [642, 251] width 168 height 168
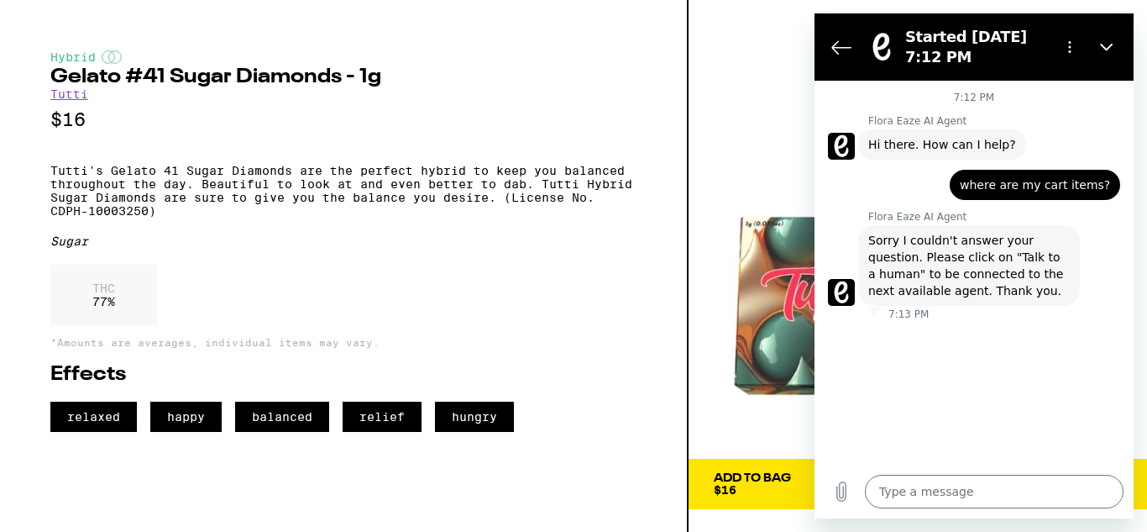
click at [584, 27] on div "Hybrid Gelato #41 Sugar Diamonds - 1g Tutti $16 Tutti's Gelato 41 Sugar Diamond…" at bounding box center [344, 266] width 689 height 532
click at [1103, 45] on icon "Close" at bounding box center [1106, 46] width 13 height 13
type textarea "x"
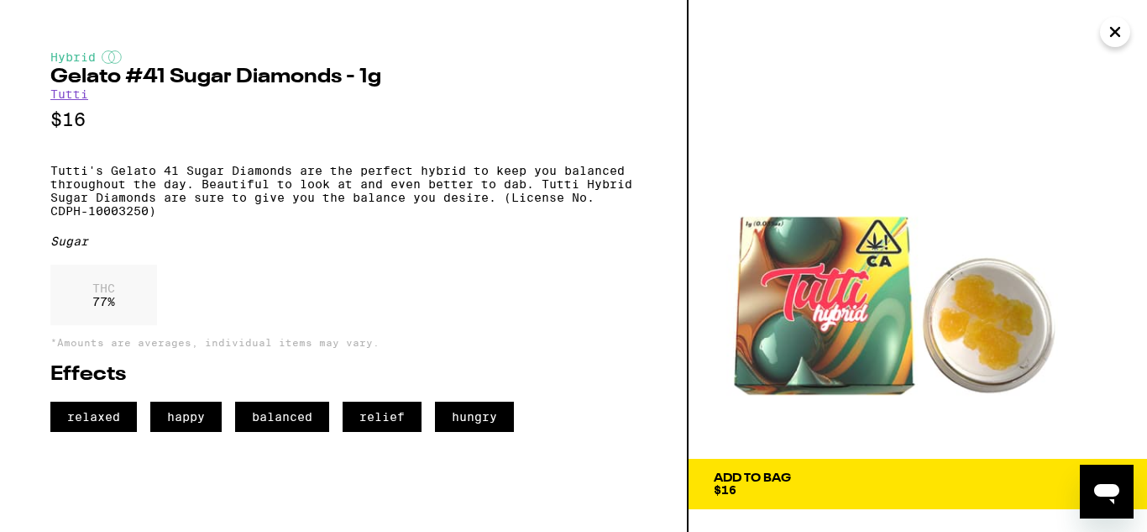
click at [1117, 26] on icon "Close" at bounding box center [1115, 31] width 20 height 25
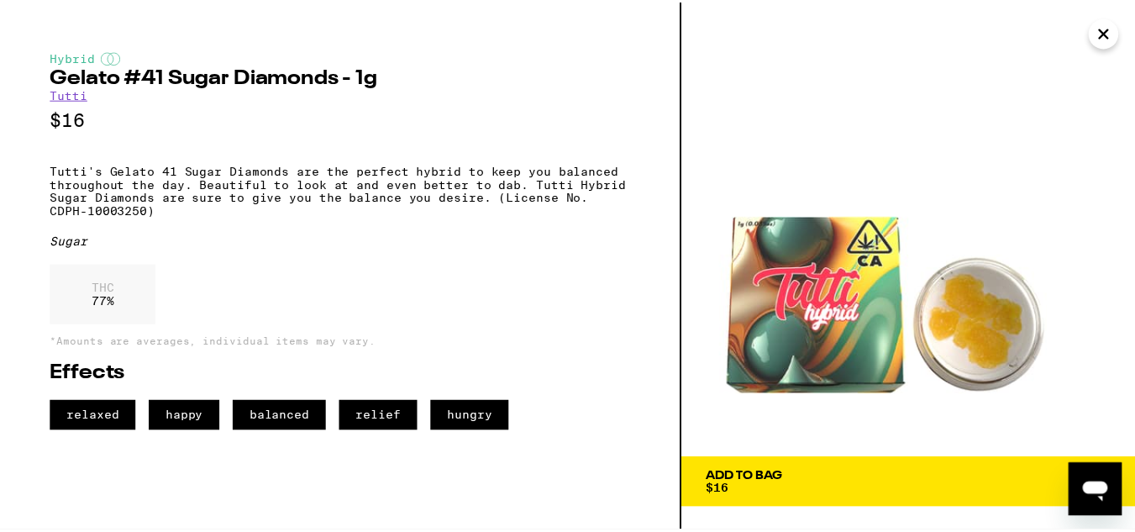
scroll to position [7327, 0]
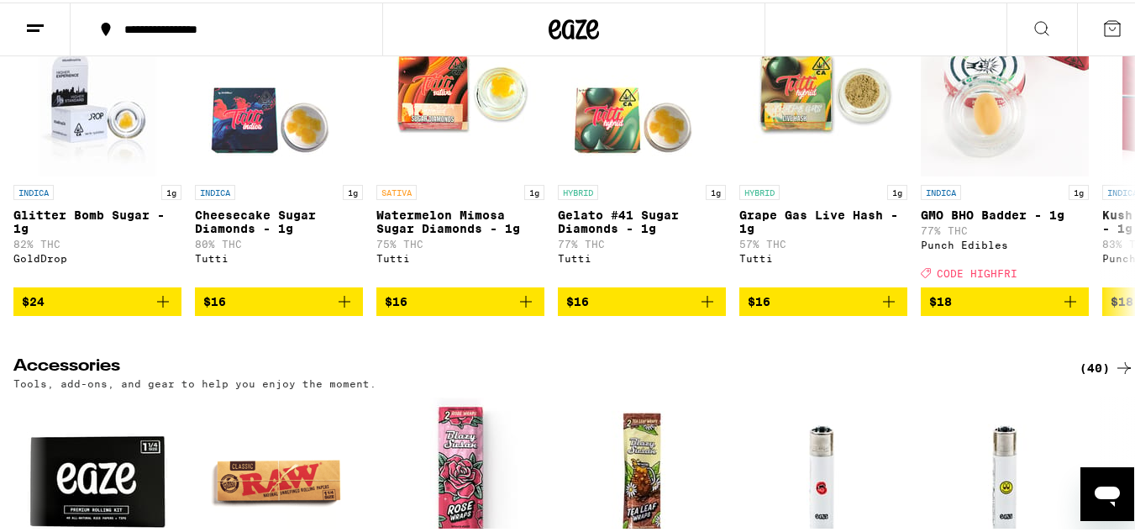
click at [1102, 19] on icon at bounding box center [1112, 26] width 20 height 20
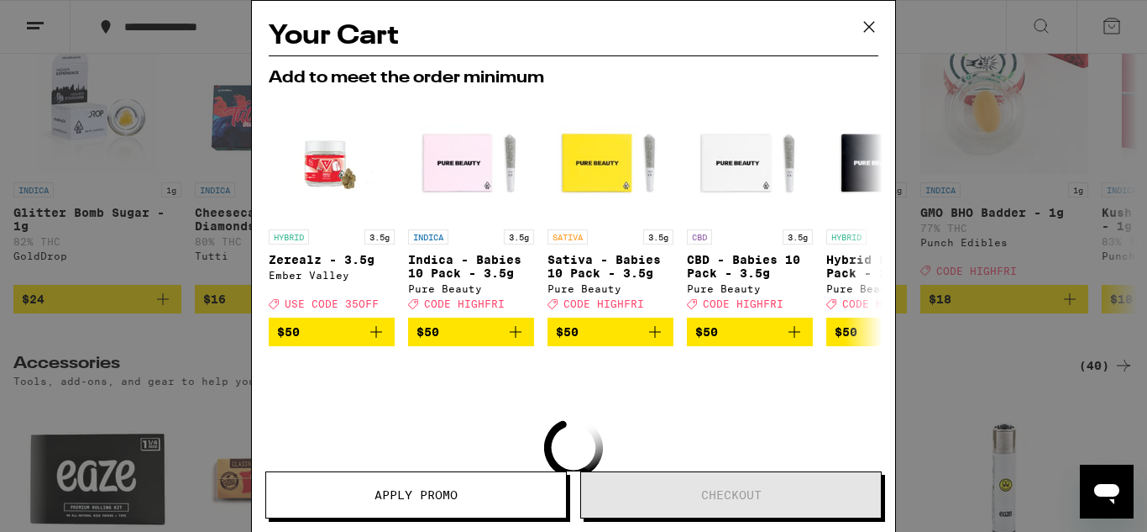
click at [870, 18] on icon at bounding box center [869, 26] width 25 height 25
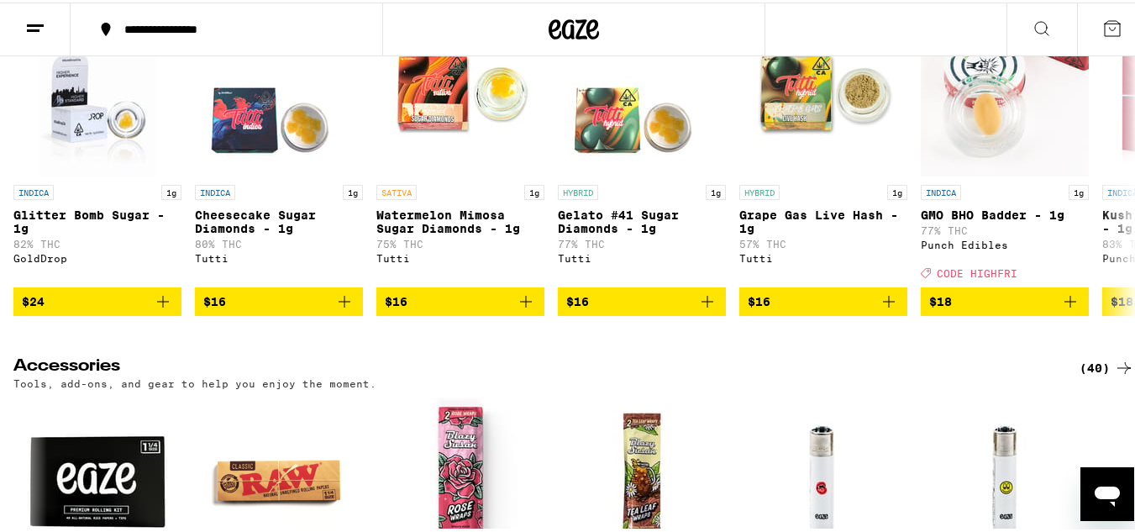
click at [1108, 23] on icon at bounding box center [1112, 26] width 20 height 20
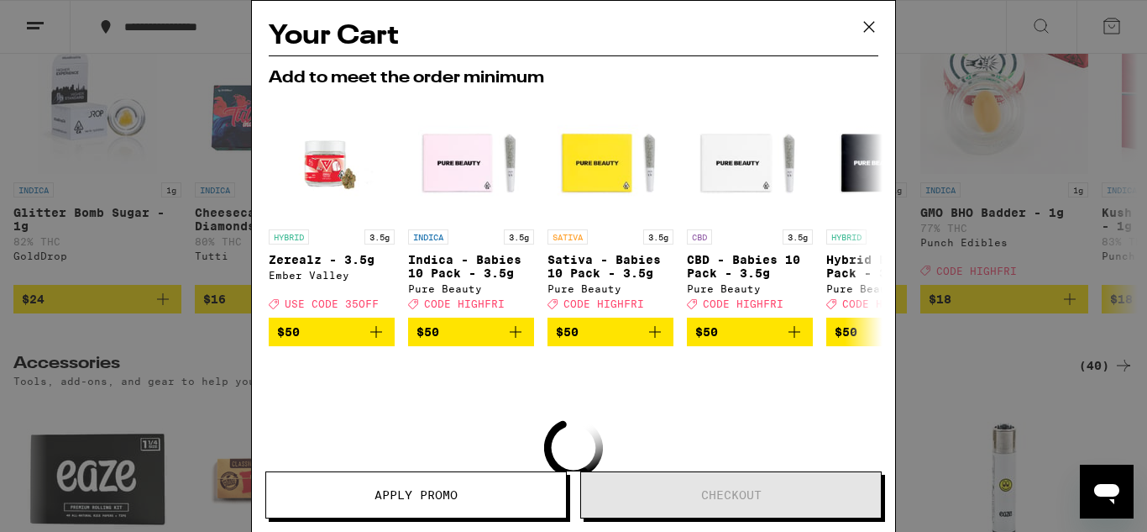
scroll to position [7155, 0]
click at [863, 24] on icon at bounding box center [869, 26] width 25 height 25
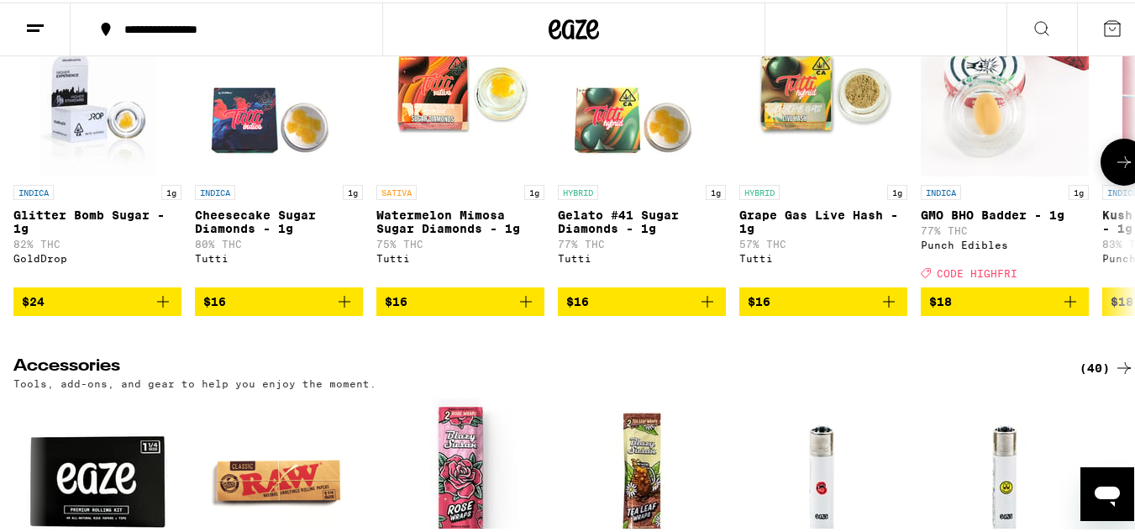
click at [993, 174] on img "Open page for GMO BHO Badder - 1g from Punch Edibles" at bounding box center [1004, 90] width 168 height 168
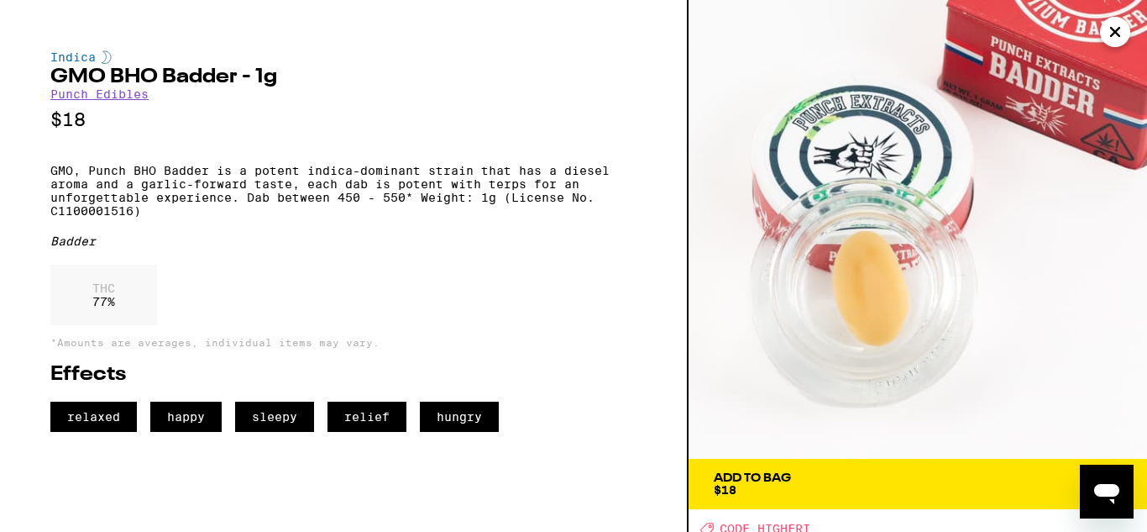
click at [779, 476] on div "Add To Bag" at bounding box center [752, 478] width 77 height 12
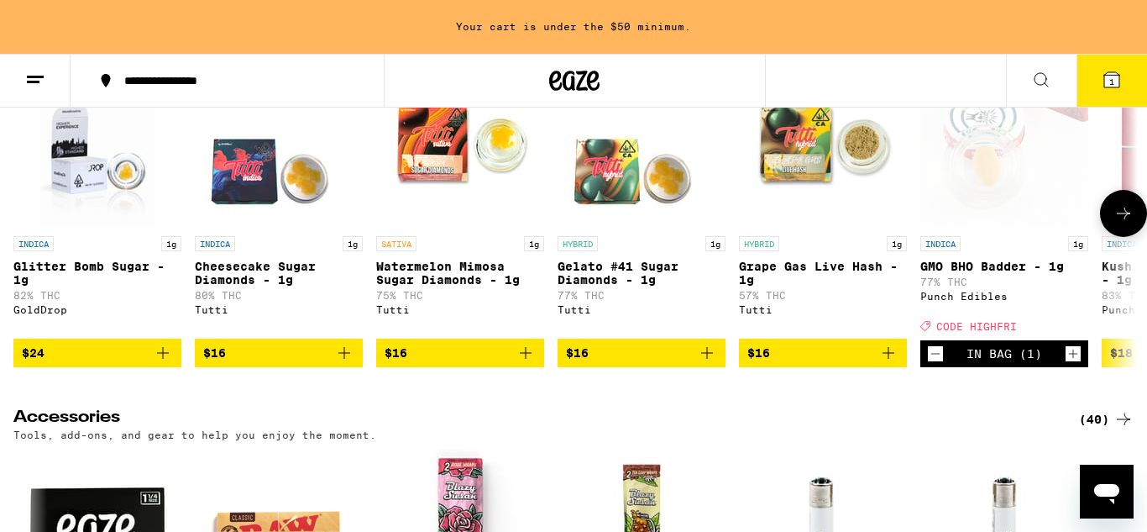
scroll to position [7381, 0]
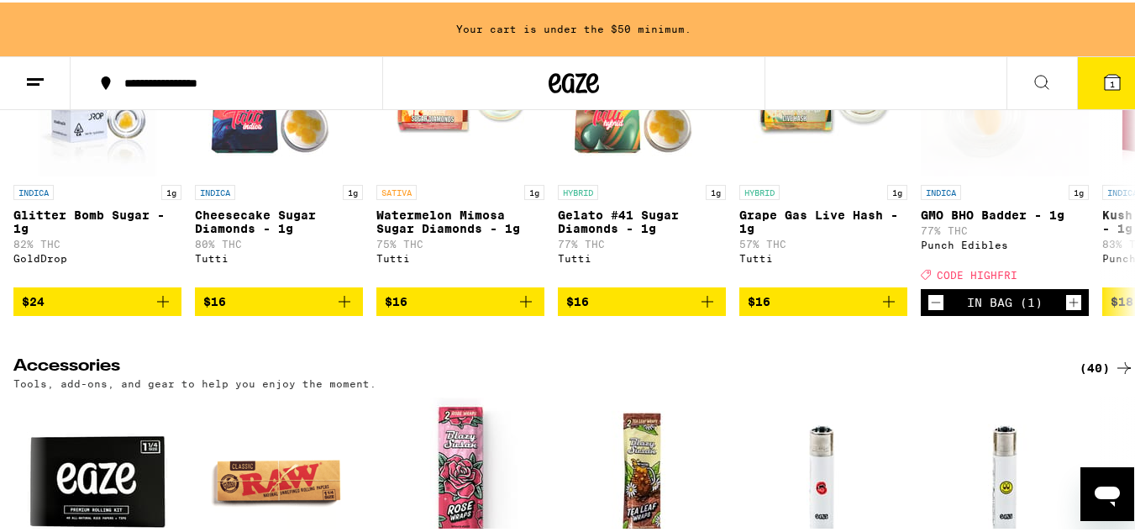
click at [1109, 80] on span "1" at bounding box center [1111, 81] width 5 height 10
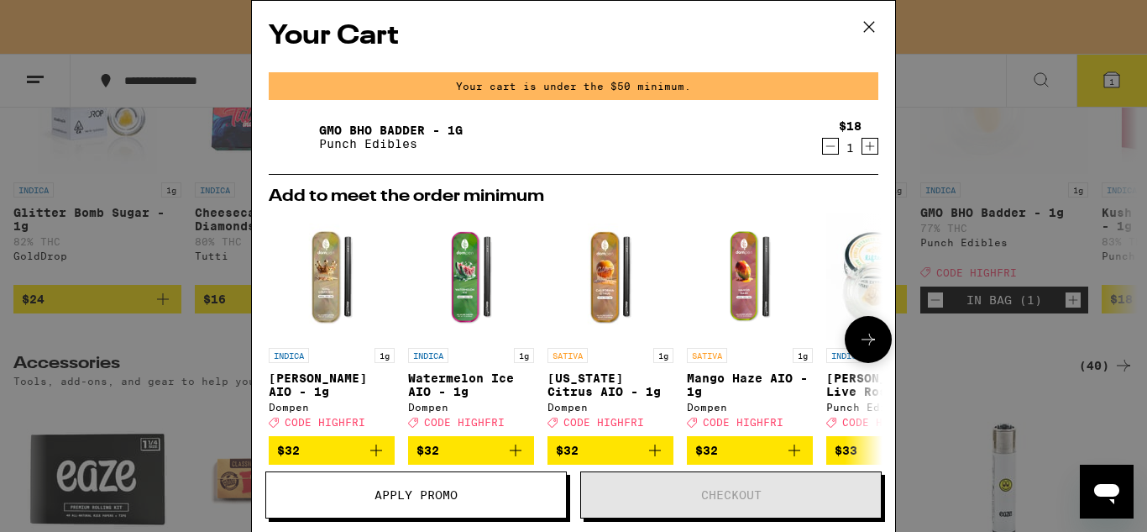
click at [858, 334] on icon at bounding box center [868, 339] width 20 height 20
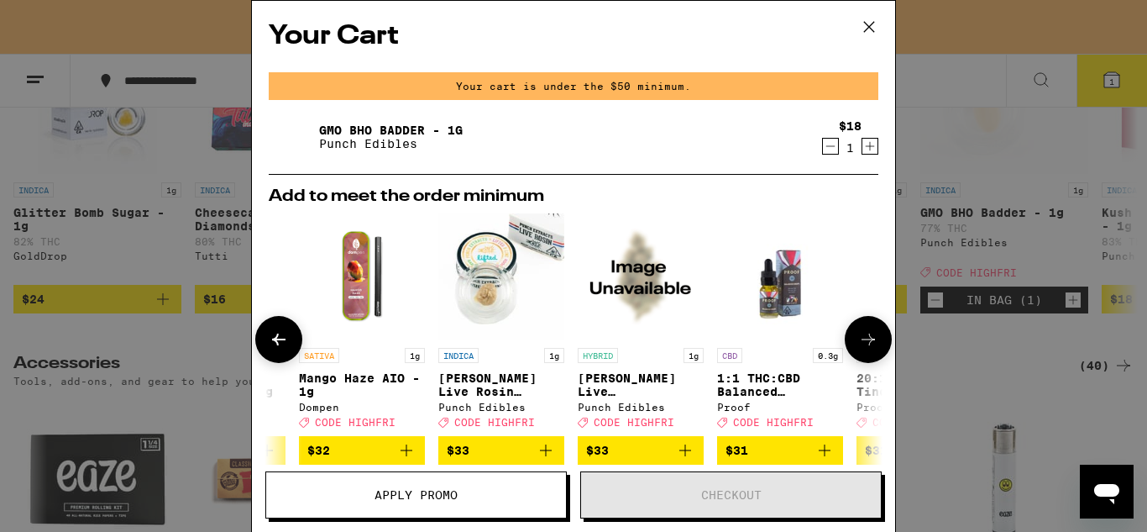
scroll to position [0, 414]
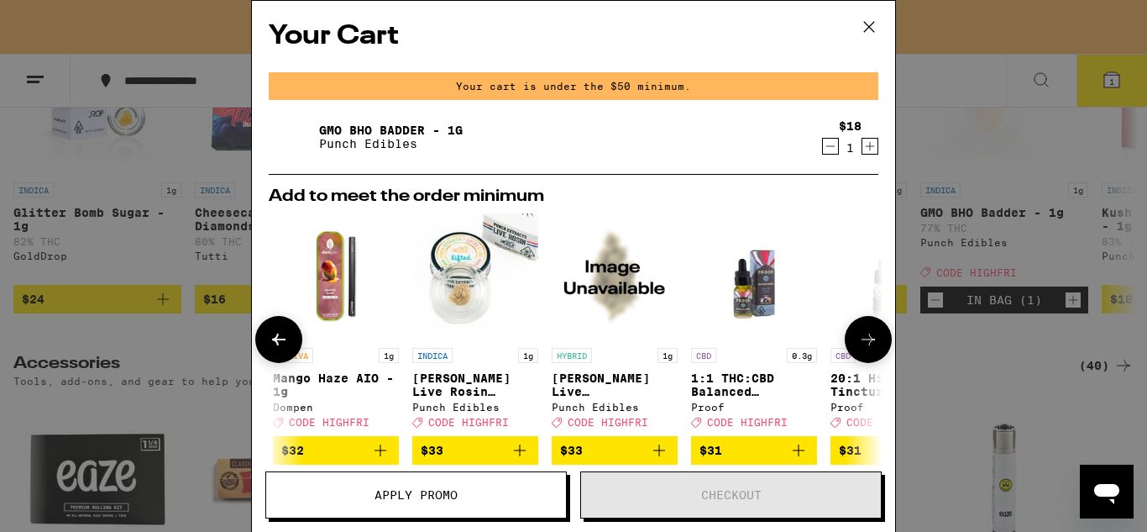
click at [858, 334] on icon at bounding box center [868, 339] width 20 height 20
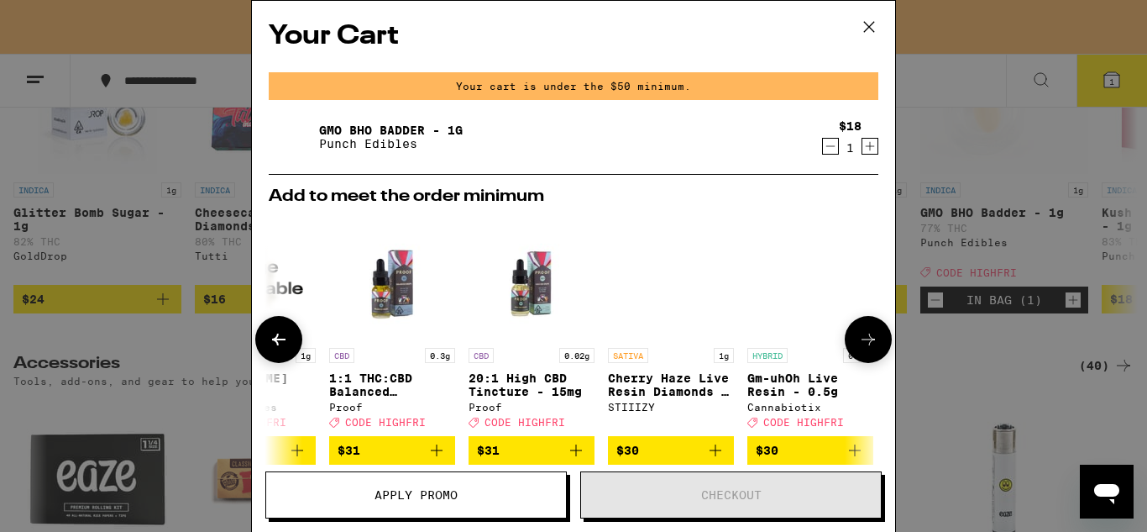
scroll to position [0, 797]
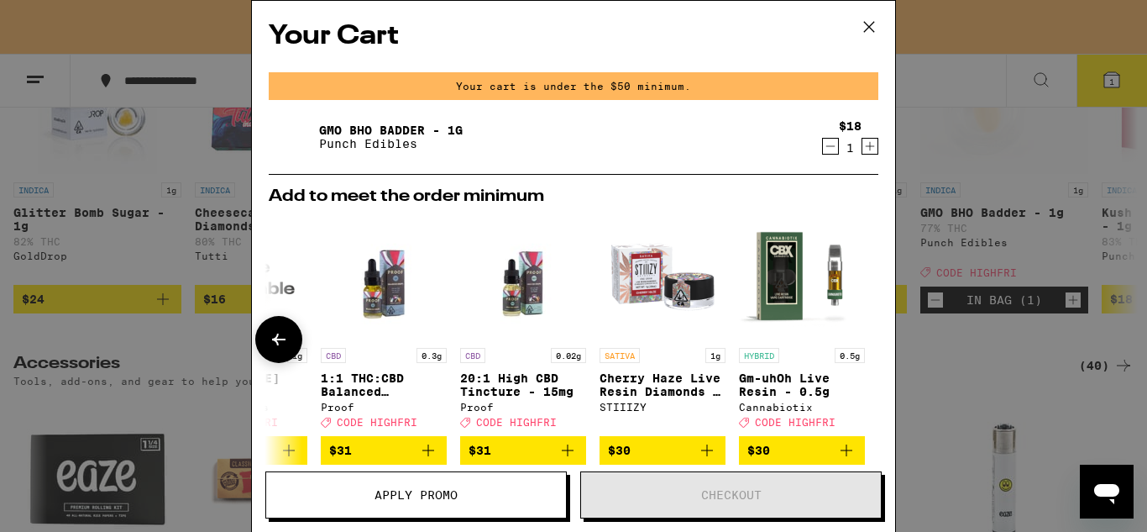
click at [854, 334] on div at bounding box center [868, 339] width 47 height 47
click at [877, 29] on icon at bounding box center [869, 26] width 25 height 25
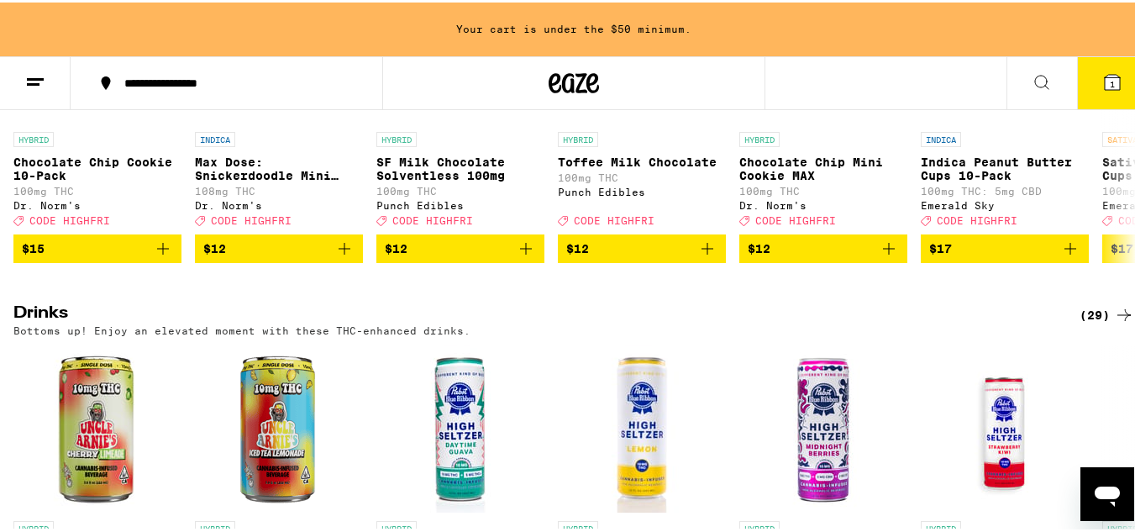
scroll to position [5531, 0]
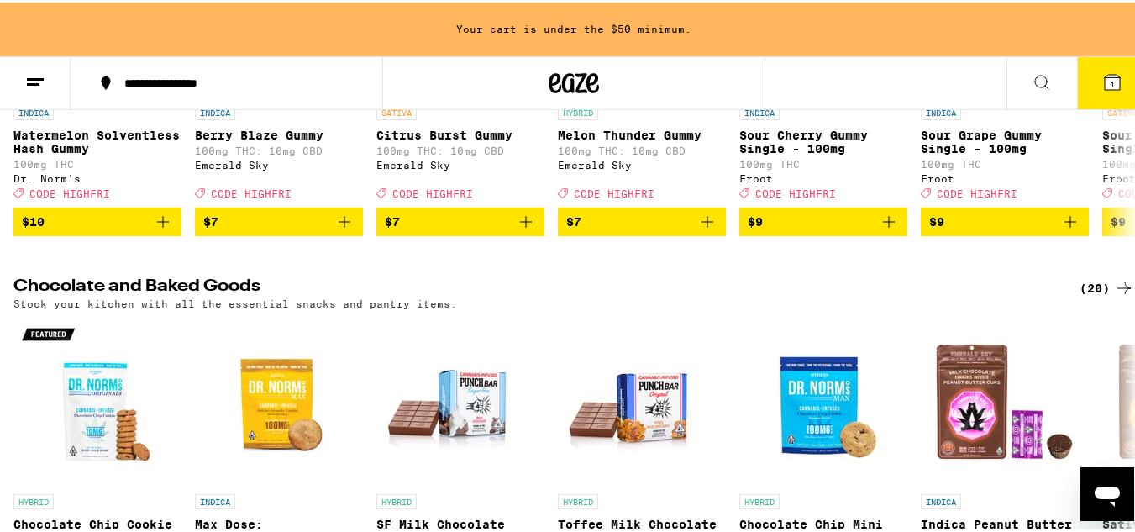
click at [1114, 90] on icon at bounding box center [1124, 80] width 20 height 20
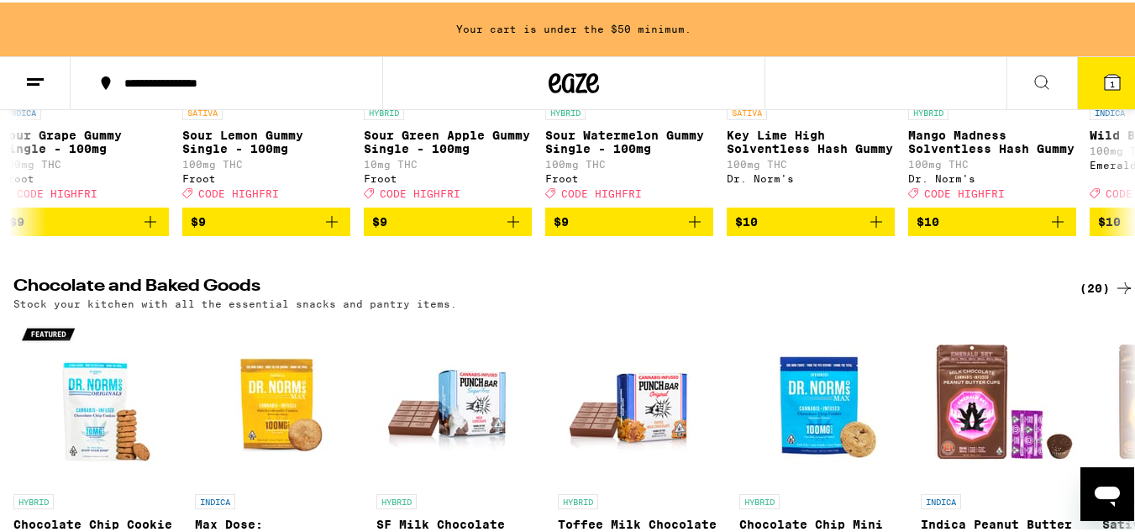
scroll to position [0, 925]
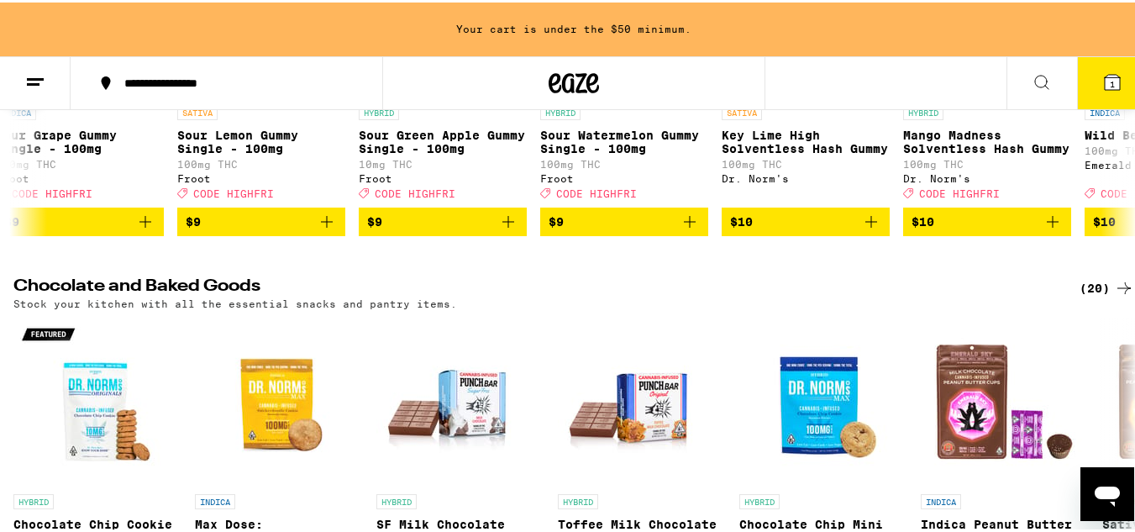
click at [286, 229] on span "$9" at bounding box center [261, 219] width 151 height 20
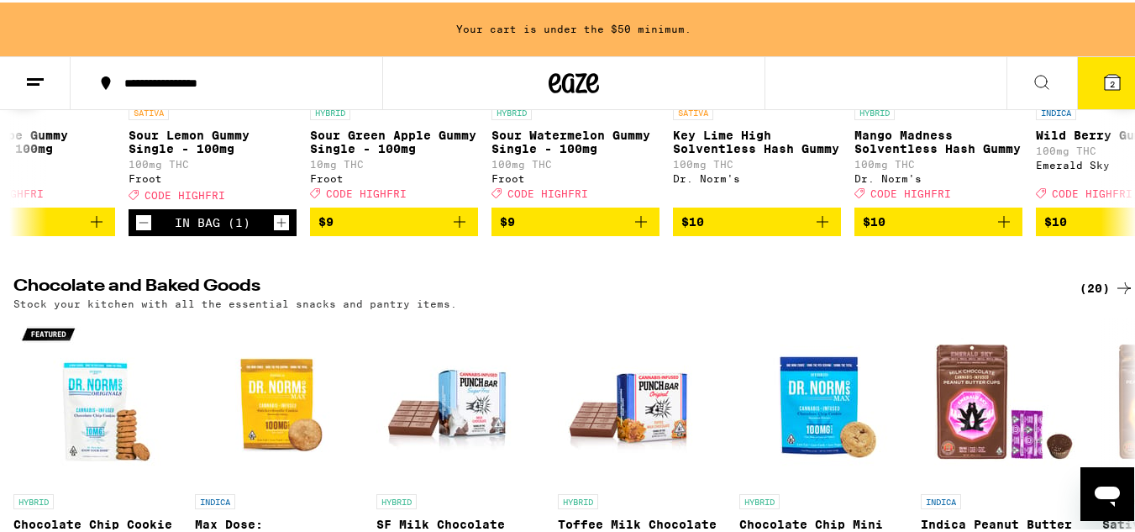
scroll to position [0, 974]
click at [1114, 90] on icon at bounding box center [1124, 80] width 20 height 20
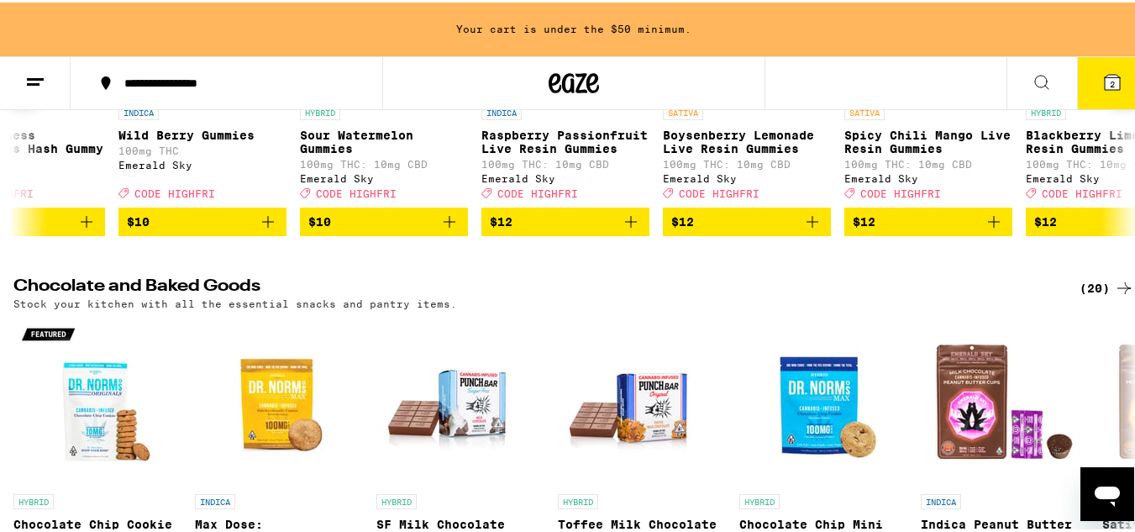
scroll to position [0, 1899]
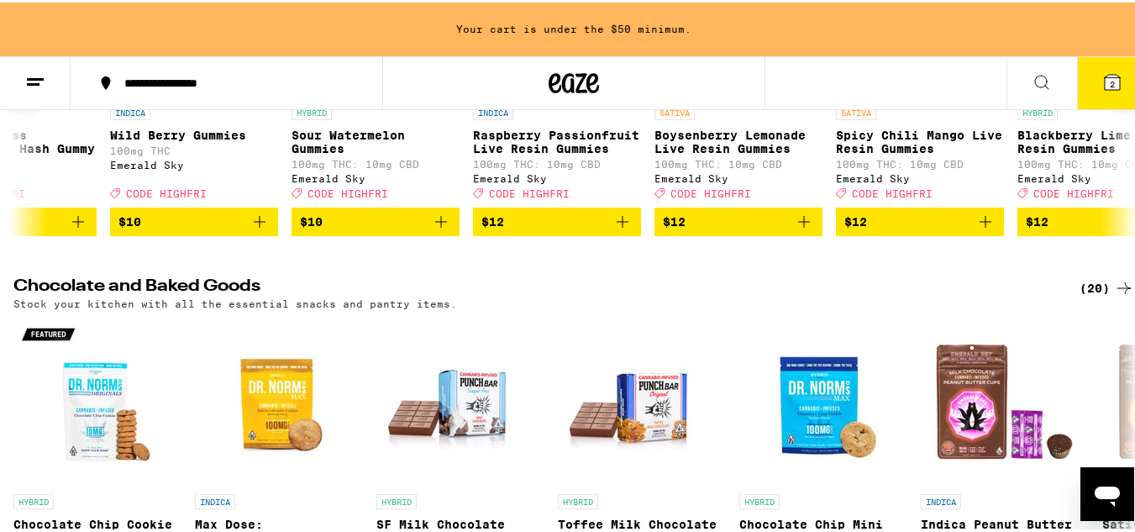
click at [1114, 90] on icon at bounding box center [1124, 80] width 20 height 20
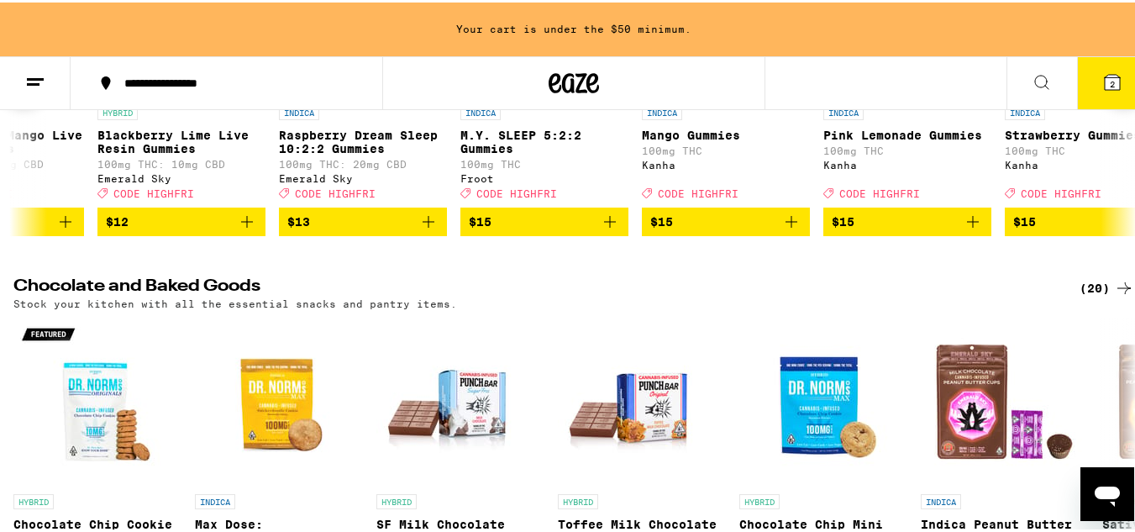
scroll to position [0, 2823]
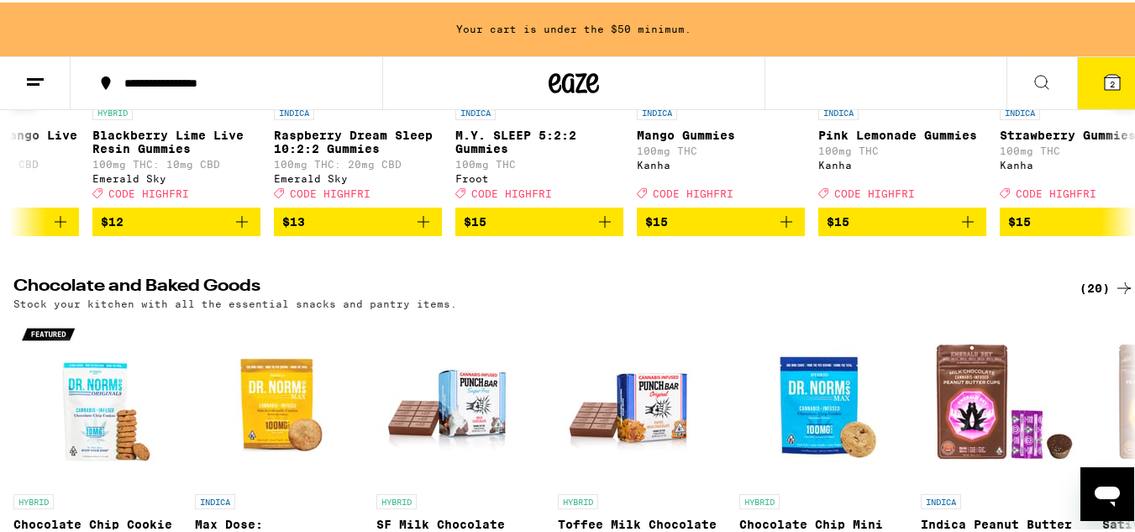
click at [1114, 90] on icon at bounding box center [1124, 80] width 20 height 20
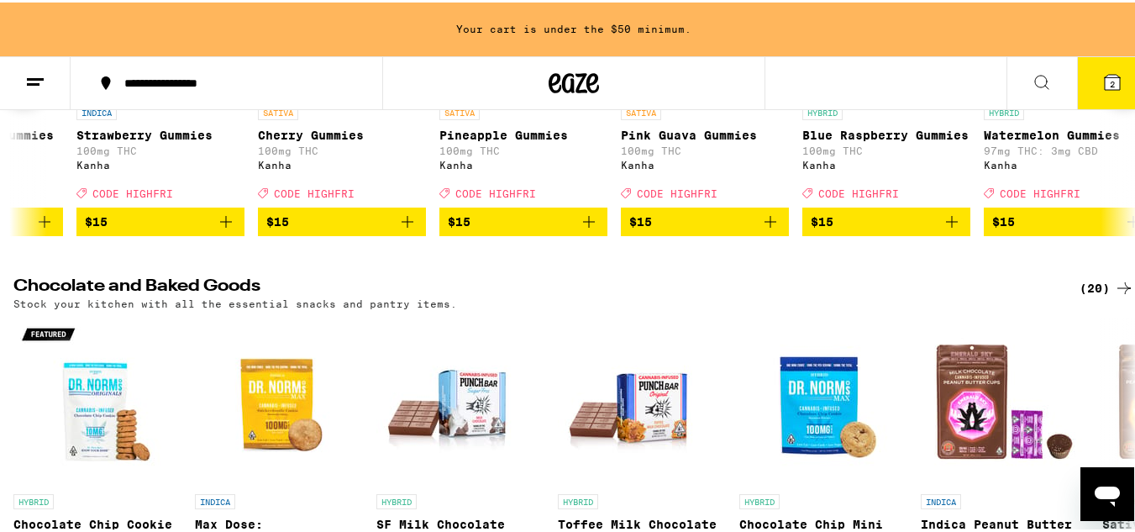
scroll to position [0, 3748]
click at [1114, 90] on icon at bounding box center [1124, 80] width 20 height 20
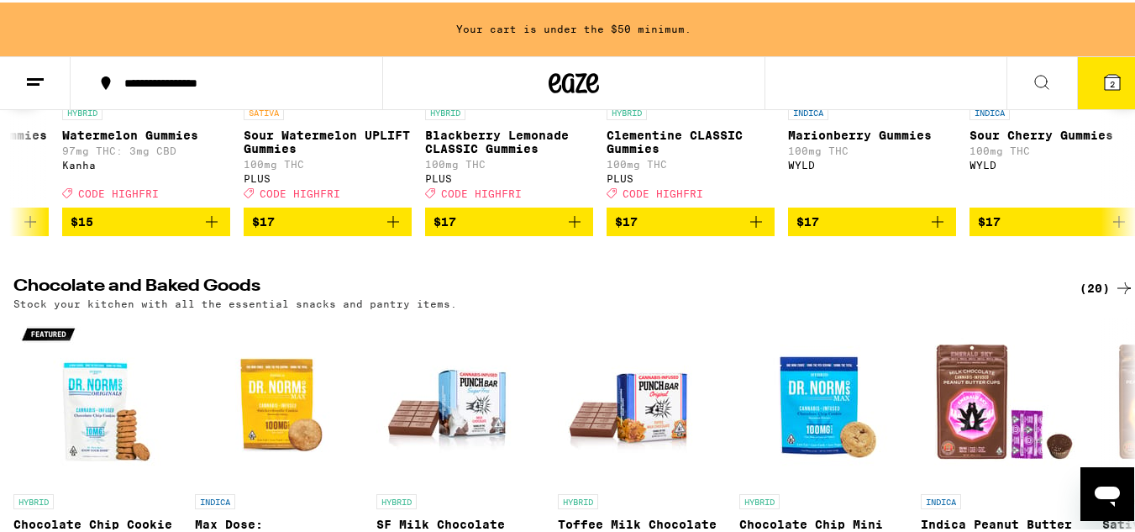
scroll to position [0, 4672]
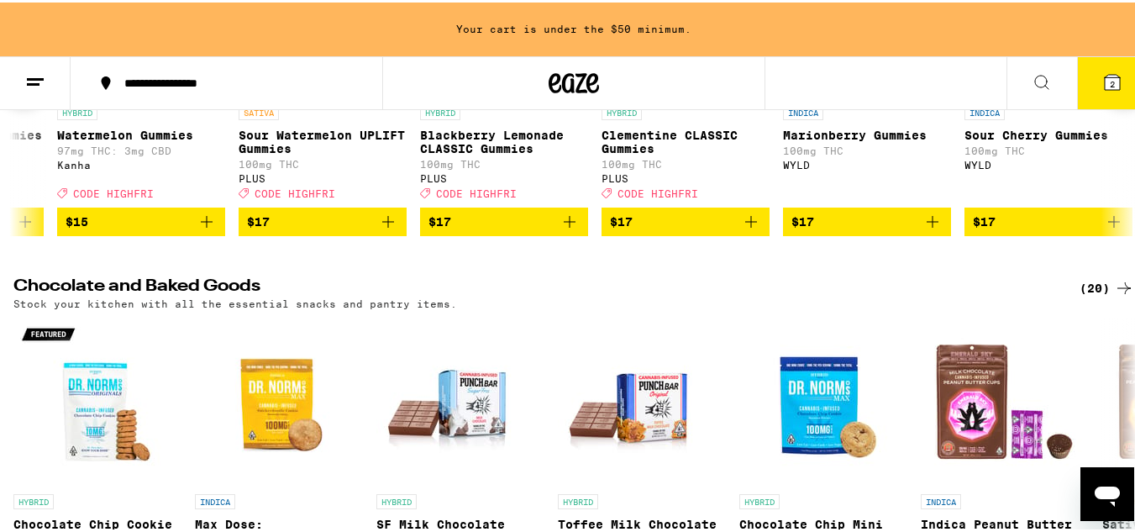
click at [1114, 90] on icon at bounding box center [1124, 80] width 20 height 20
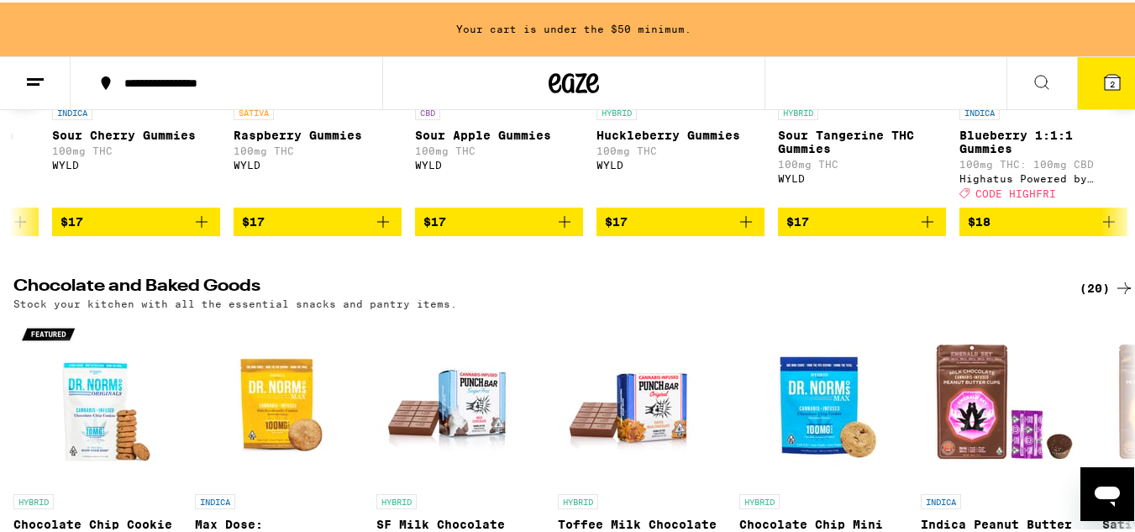
scroll to position [0, 5597]
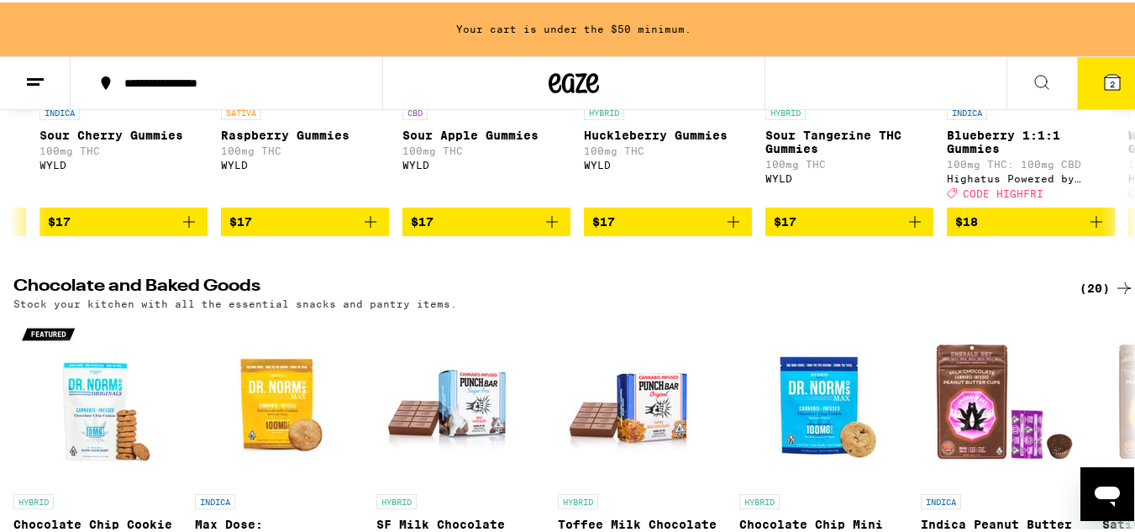
click at [1098, 229] on icon "Add to bag" at bounding box center [1096, 219] width 20 height 20
click at [1098, 230] on icon "Increment" at bounding box center [1099, 220] width 15 height 20
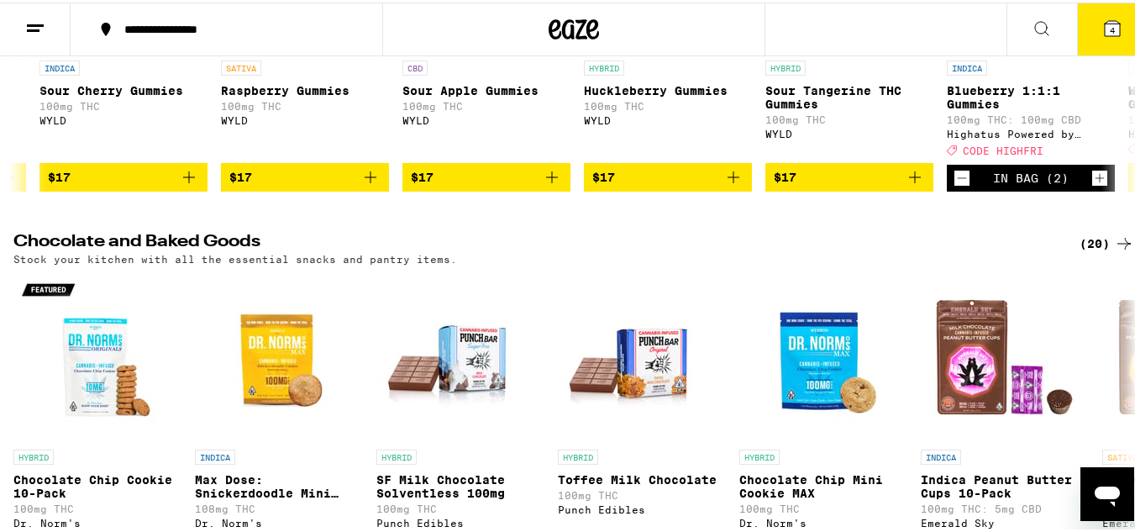
scroll to position [5522, 0]
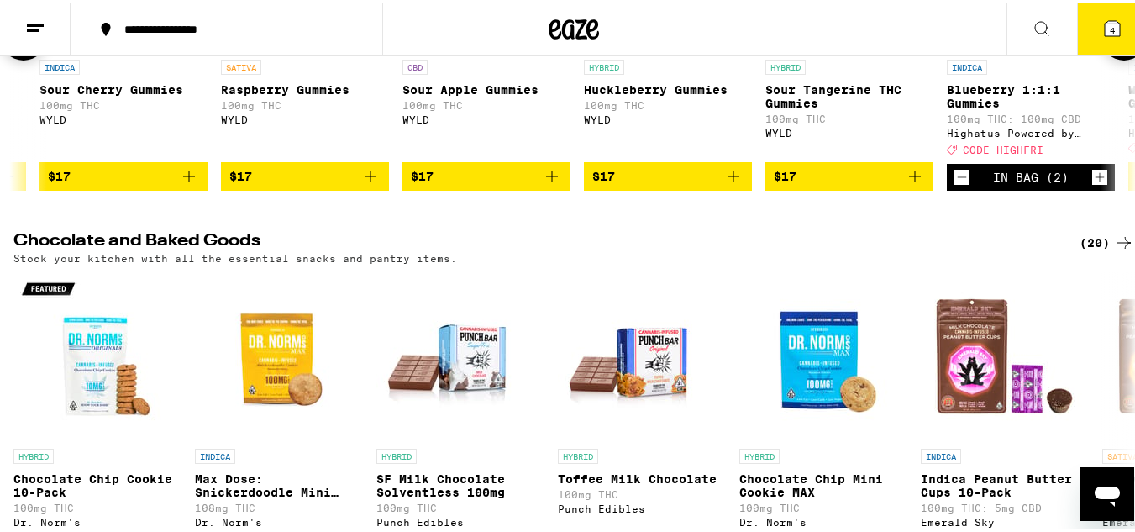
click at [1114, 45] on icon at bounding box center [1124, 34] width 20 height 20
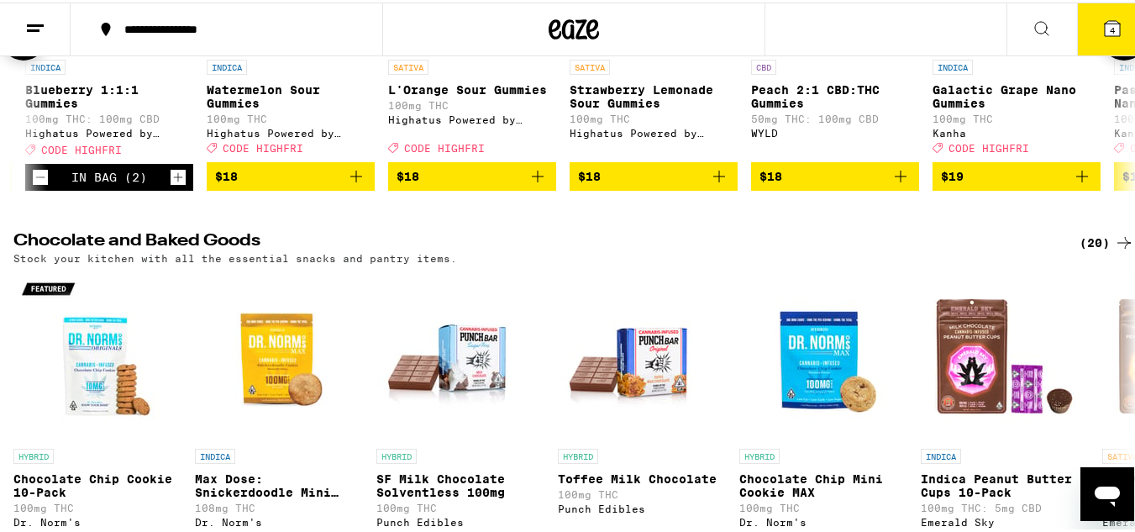
scroll to position [0, 6522]
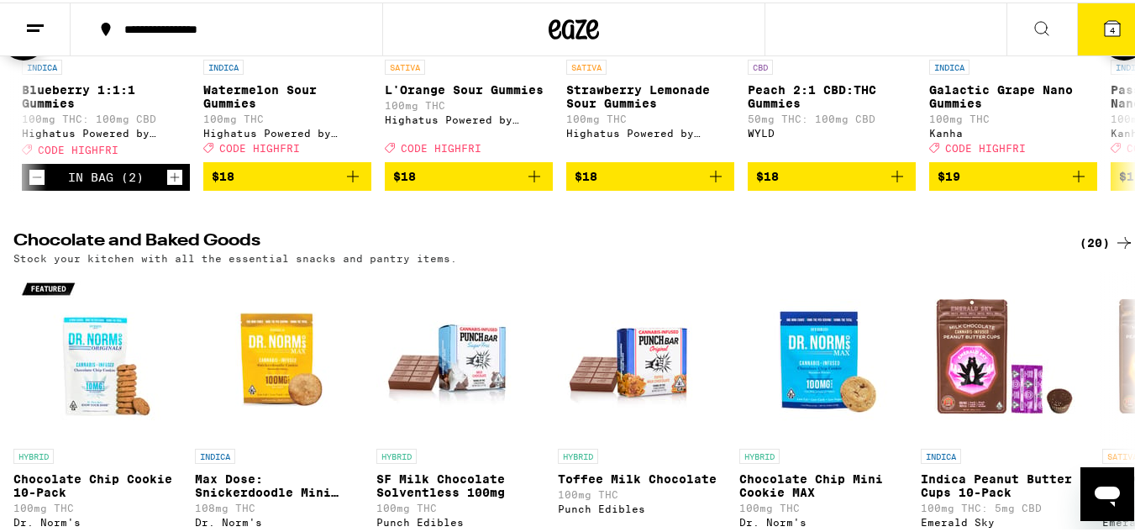
drag, startPoint x: 532, startPoint y: 349, endPoint x: 532, endPoint y: 362, distance: 12.6
click at [532, 184] on icon "Add to bag" at bounding box center [534, 174] width 20 height 20
click at [539, 185] on icon "Increment" at bounding box center [537, 175] width 15 height 20
click at [707, 184] on icon "Add to bag" at bounding box center [715, 174] width 20 height 20
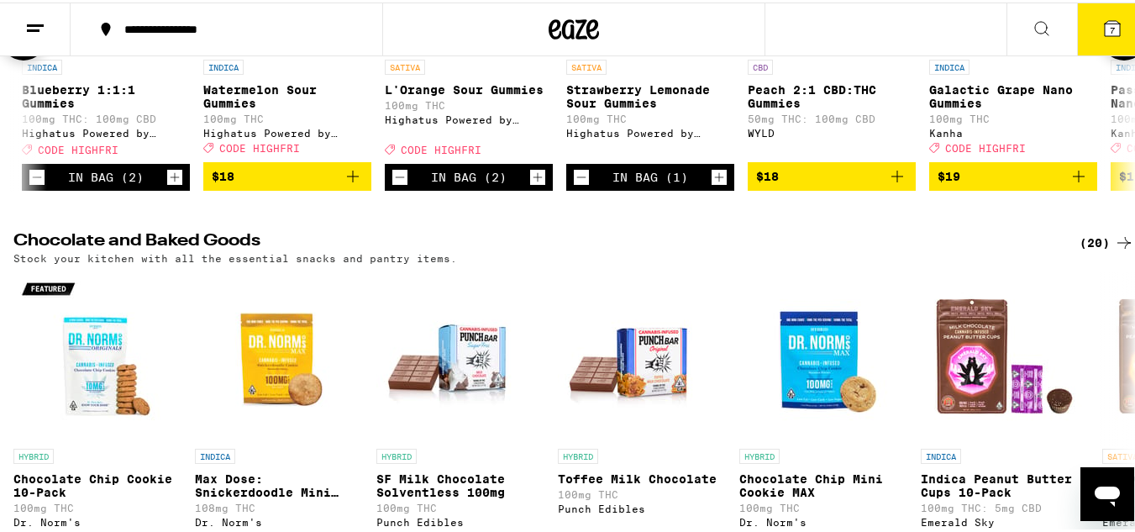
click at [1074, 184] on icon "Add to bag" at bounding box center [1078, 174] width 20 height 20
click at [1114, 45] on icon at bounding box center [1124, 34] width 20 height 20
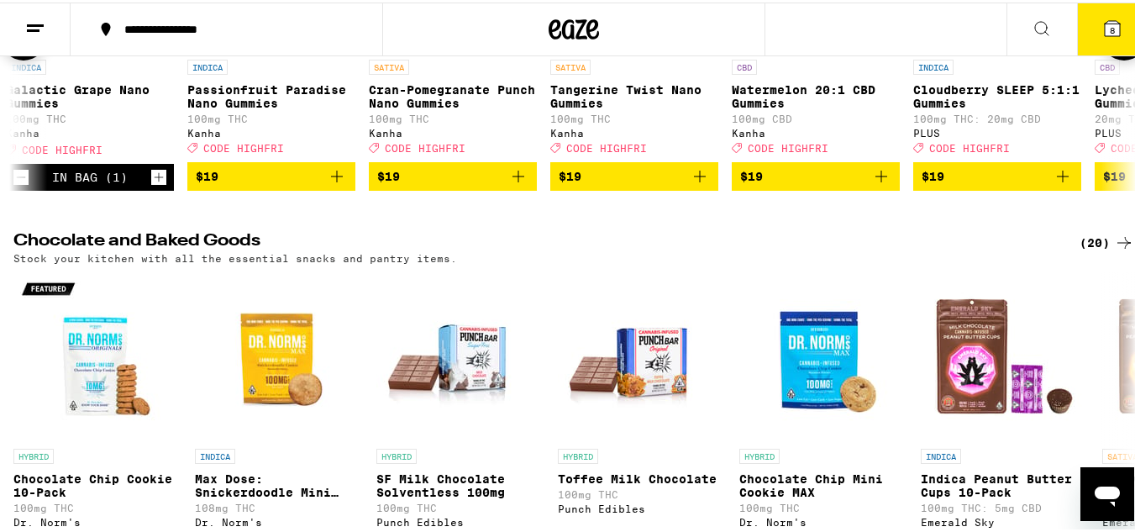
scroll to position [0, 7446]
click at [156, 185] on icon "Increment" at bounding box center [156, 175] width 15 height 20
click at [520, 184] on icon "Add to bag" at bounding box center [516, 174] width 20 height 20
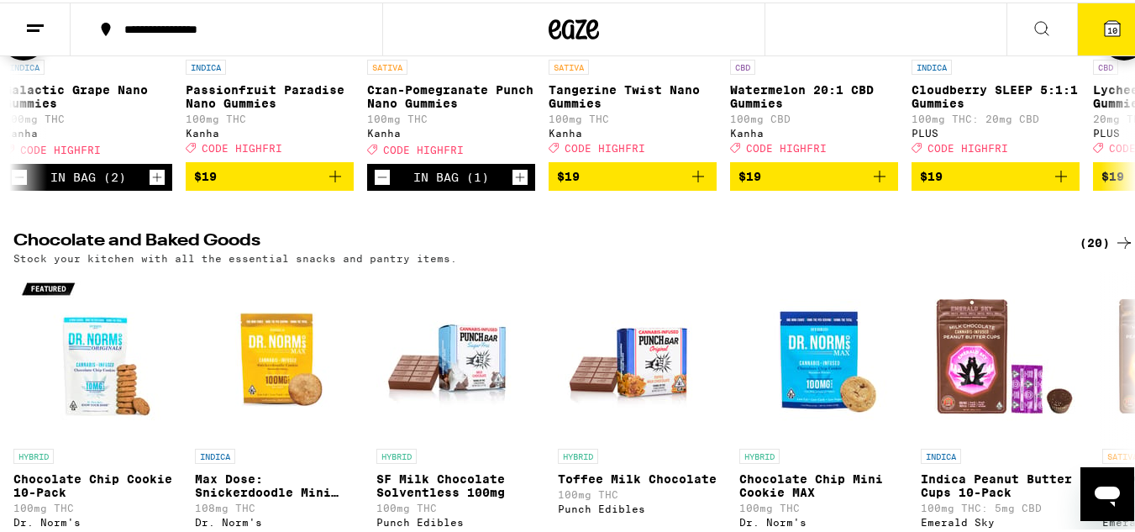
click at [520, 180] on icon "Increment" at bounding box center [520, 174] width 9 height 9
click at [1108, 58] on button at bounding box center [1123, 34] width 47 height 47
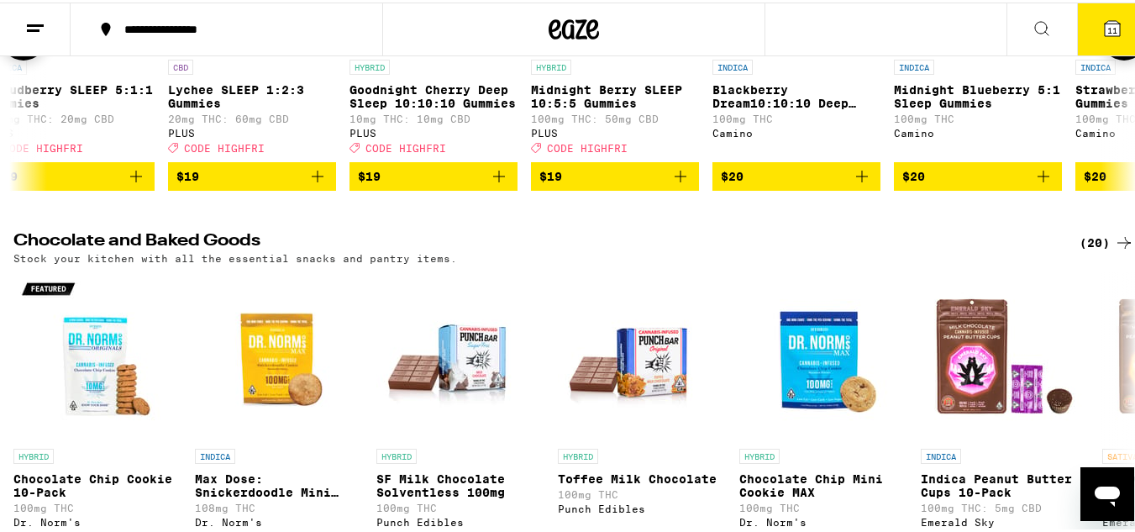
click at [1109, 58] on button at bounding box center [1123, 34] width 47 height 47
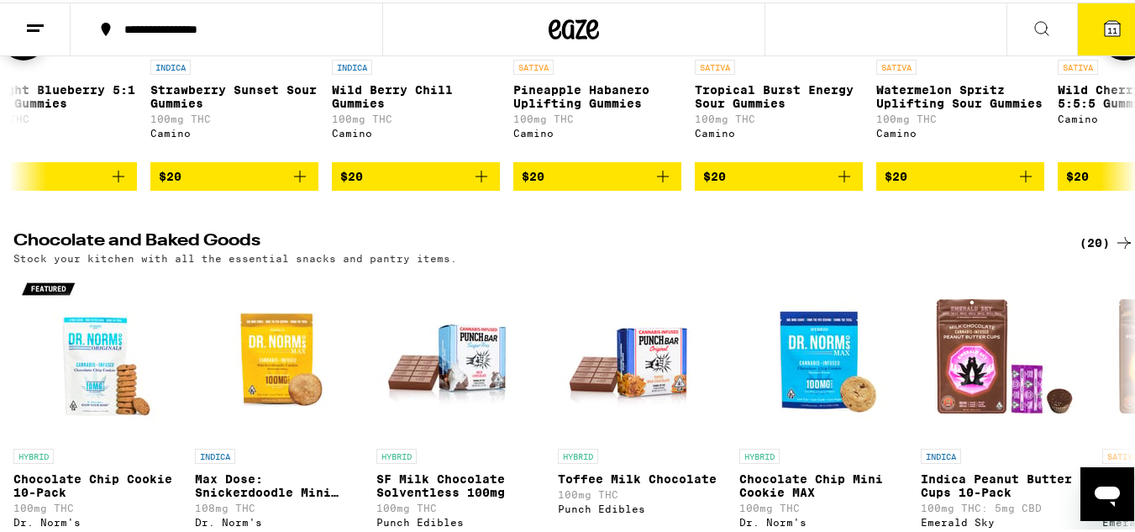
click at [1109, 58] on button at bounding box center [1123, 34] width 47 height 47
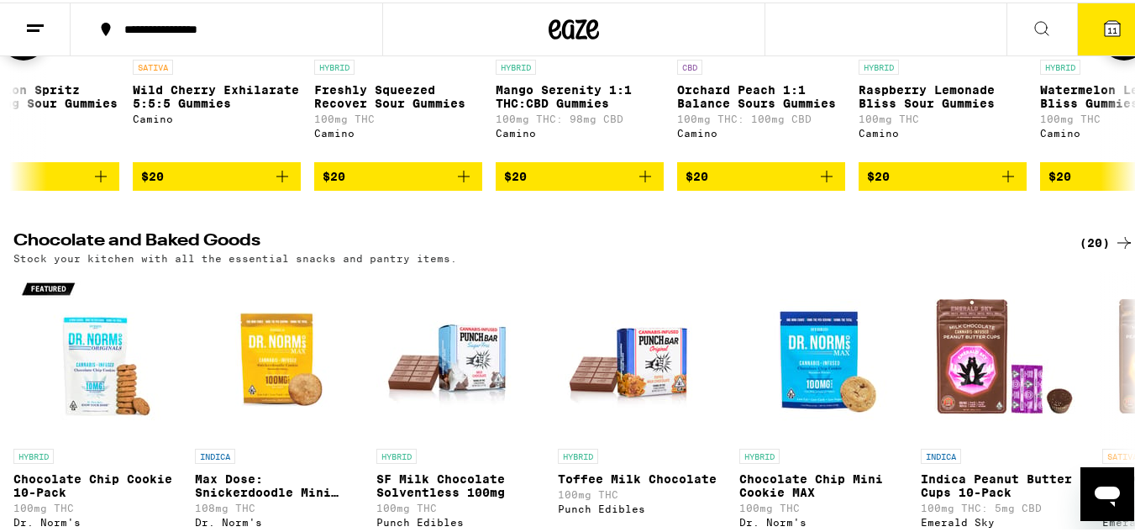
click at [1109, 58] on button at bounding box center [1123, 34] width 47 height 47
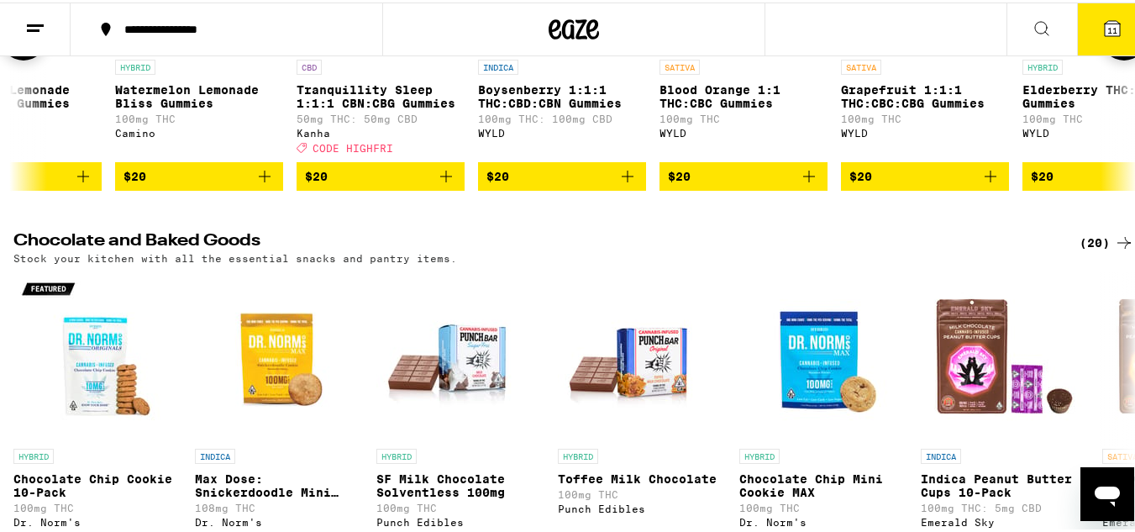
click at [1109, 58] on button at bounding box center [1123, 34] width 47 height 47
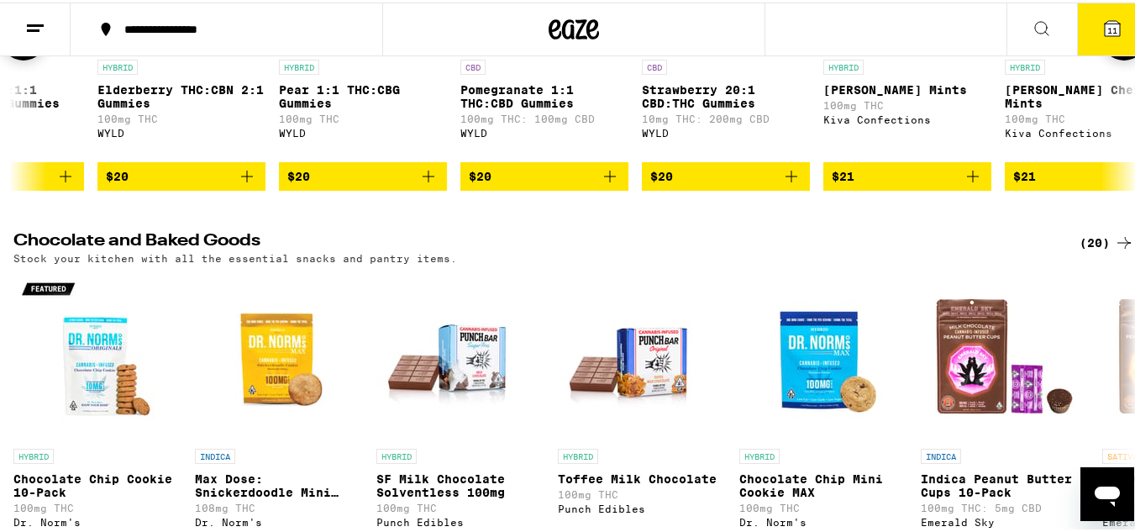
scroll to position [5517, 0]
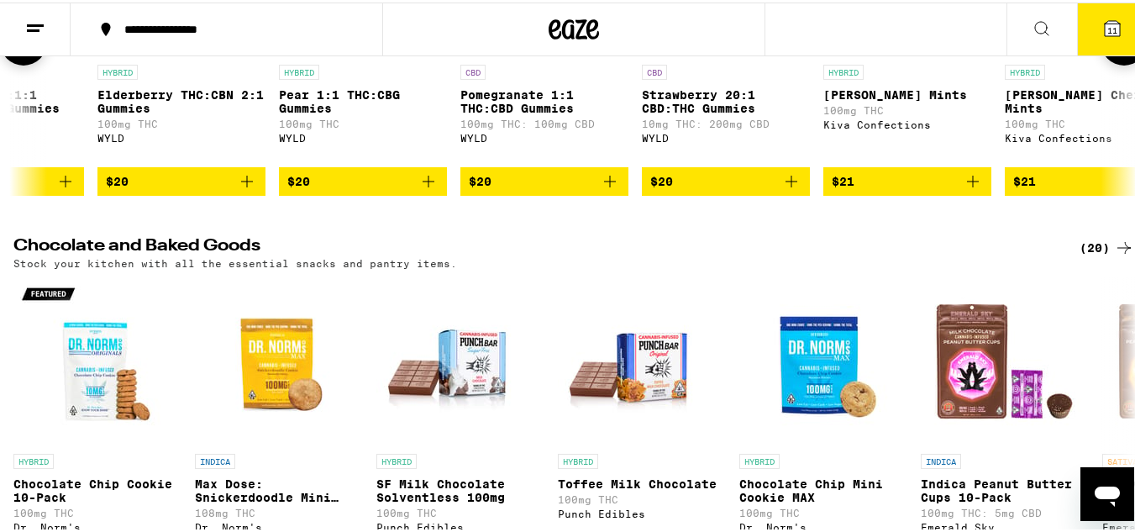
click at [1114, 50] on icon at bounding box center [1124, 39] width 20 height 20
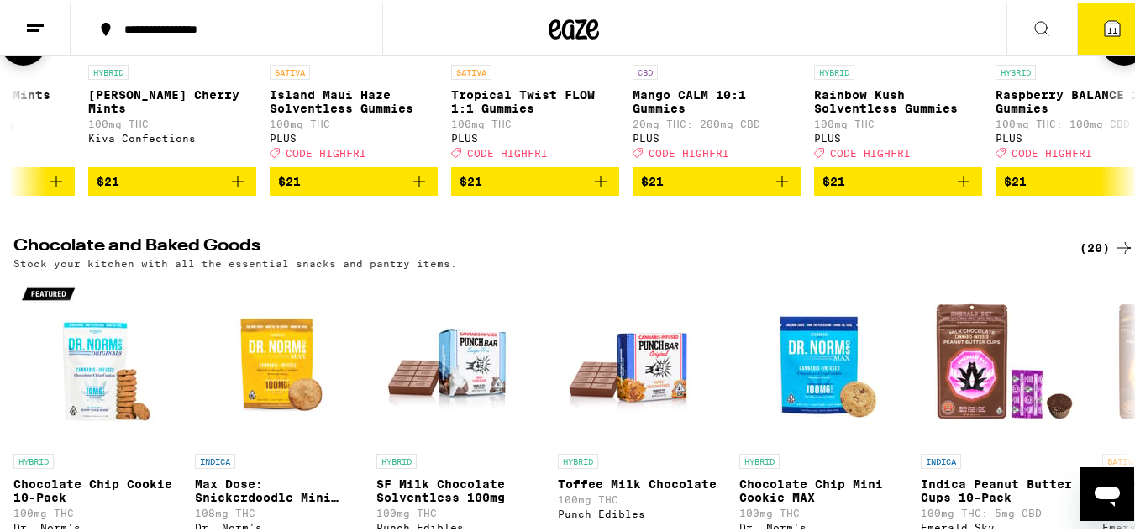
scroll to position [0, 12993]
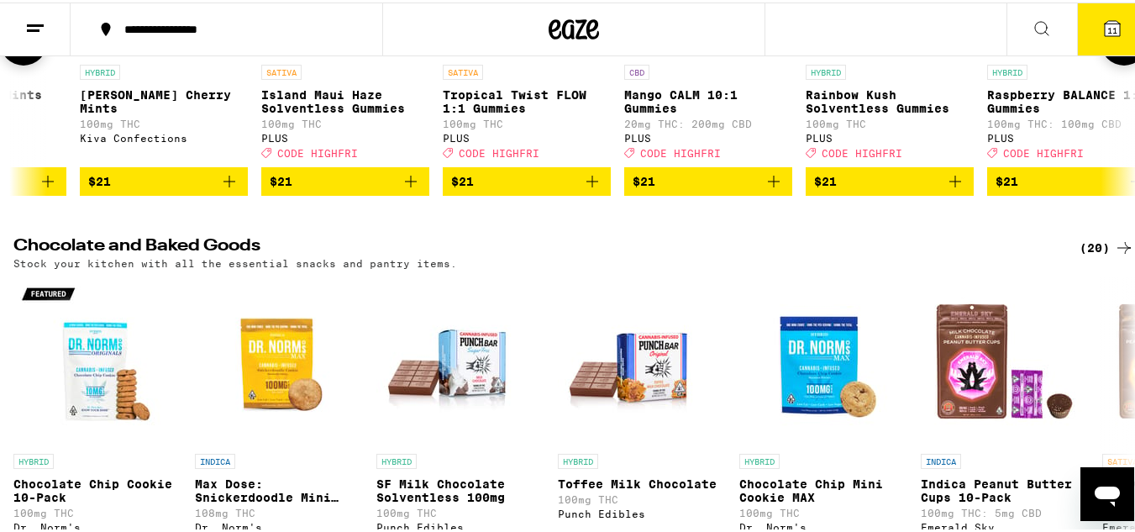
click at [1114, 50] on icon at bounding box center [1124, 39] width 20 height 20
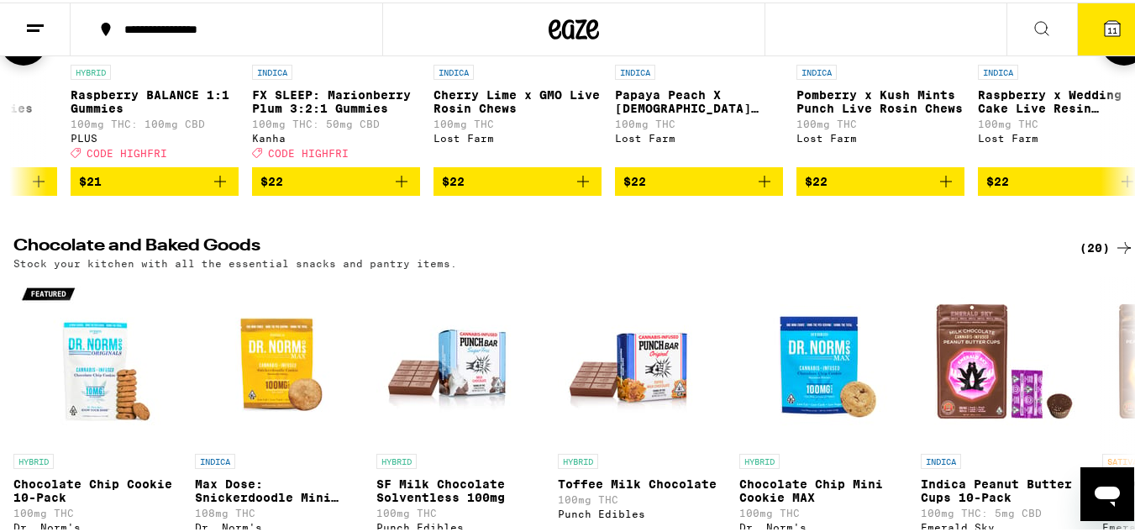
scroll to position [0, 13918]
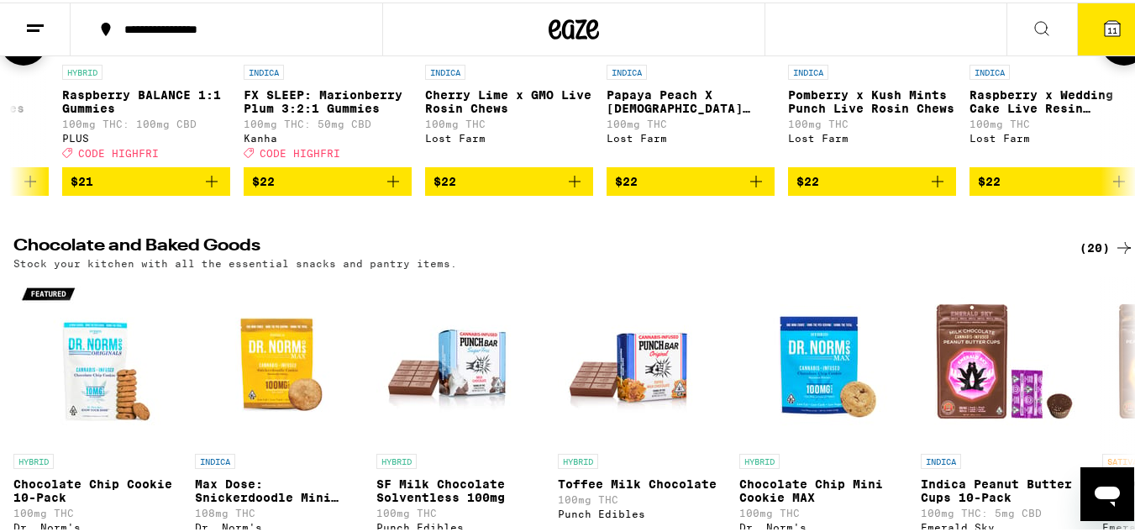
click at [1114, 50] on icon at bounding box center [1124, 39] width 20 height 20
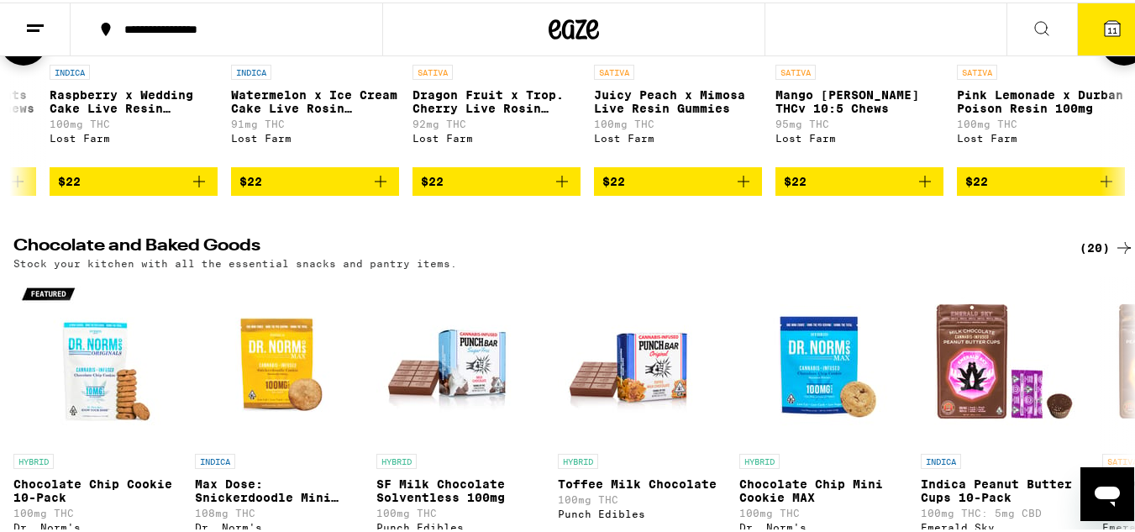
scroll to position [0, 14843]
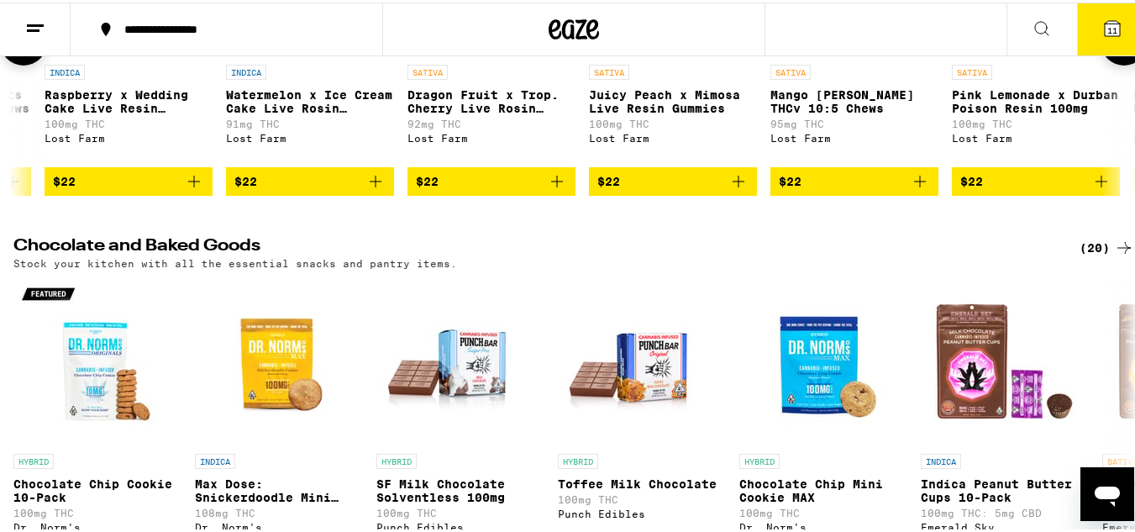
click at [1114, 50] on icon at bounding box center [1124, 39] width 20 height 20
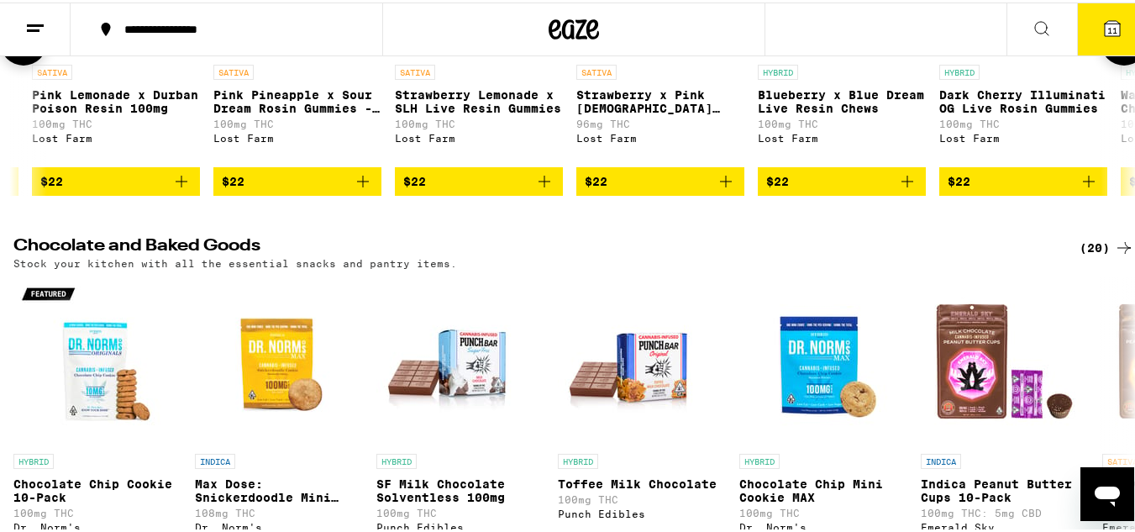
scroll to position [0, 15767]
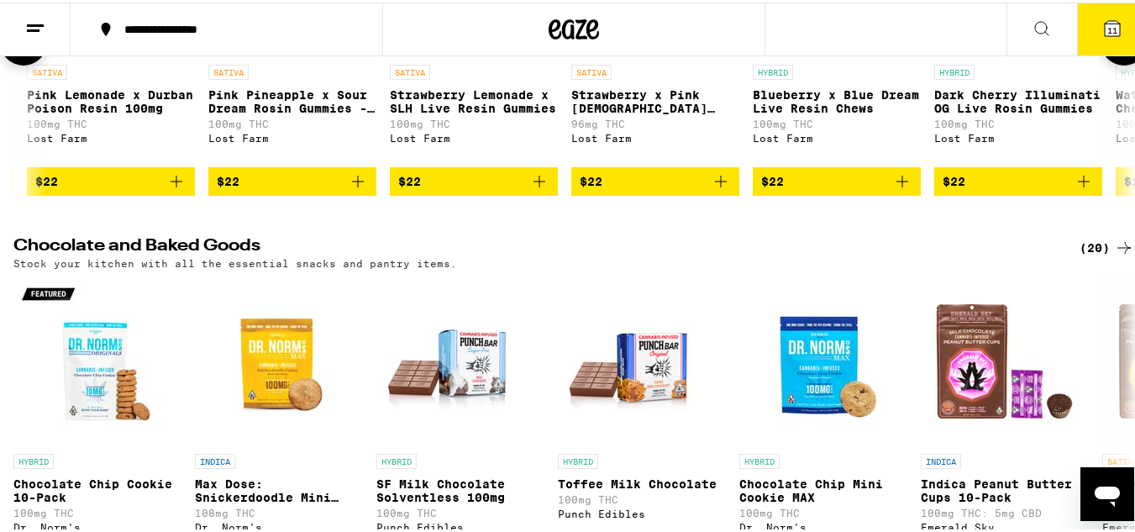
click at [1114, 50] on icon at bounding box center [1124, 39] width 20 height 20
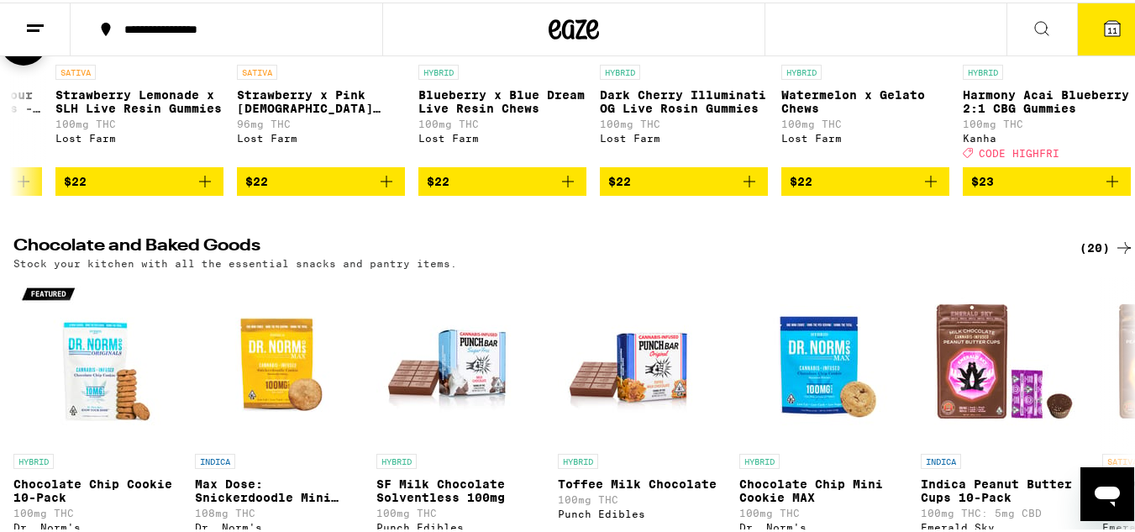
scroll to position [0, 16124]
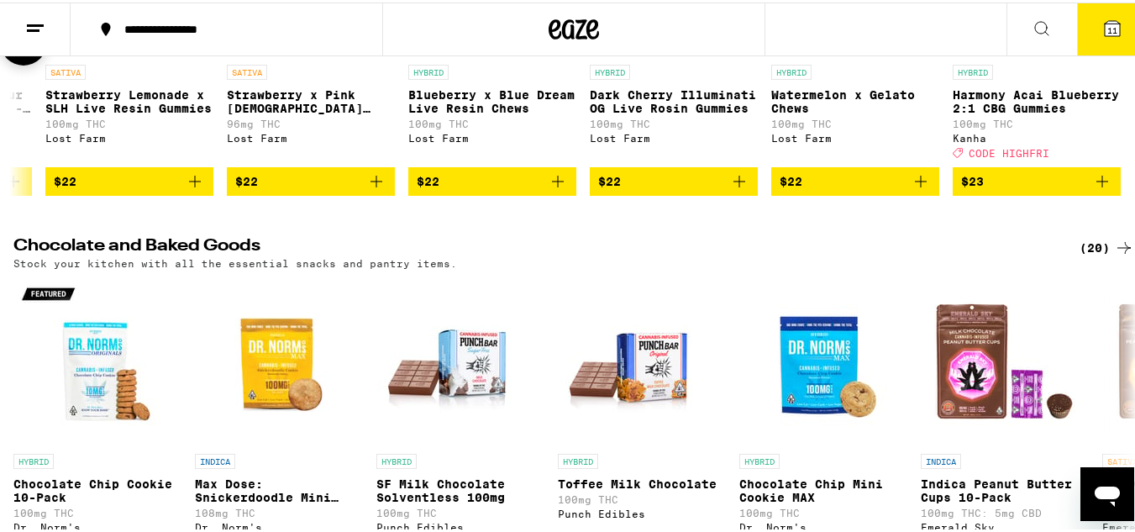
click at [1110, 63] on div at bounding box center [1123, 39] width 47 height 47
click at [1118, 63] on div at bounding box center [1123, 39] width 47 height 47
click at [19, 50] on icon at bounding box center [23, 39] width 20 height 20
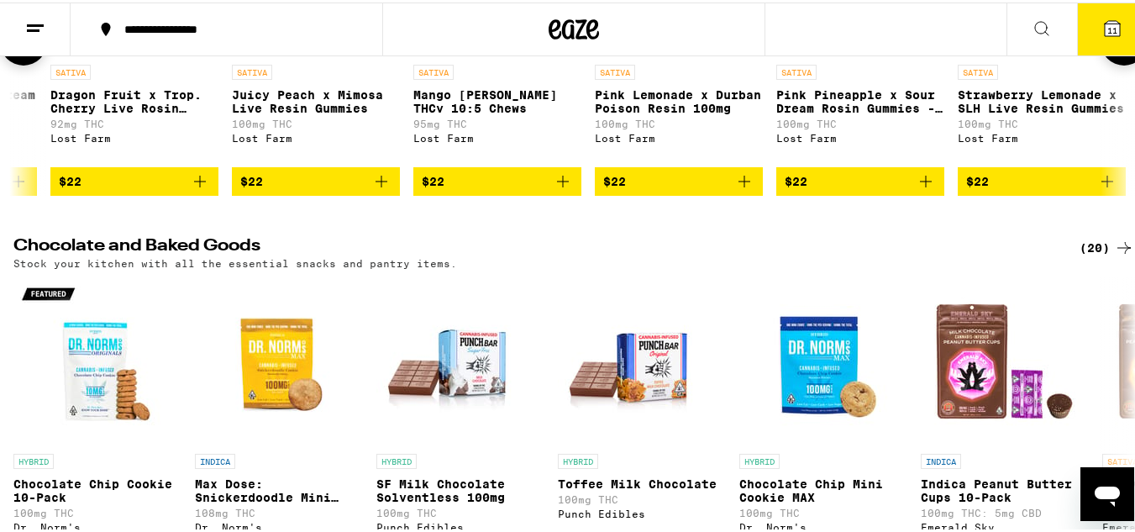
click at [19, 50] on icon at bounding box center [23, 39] width 20 height 20
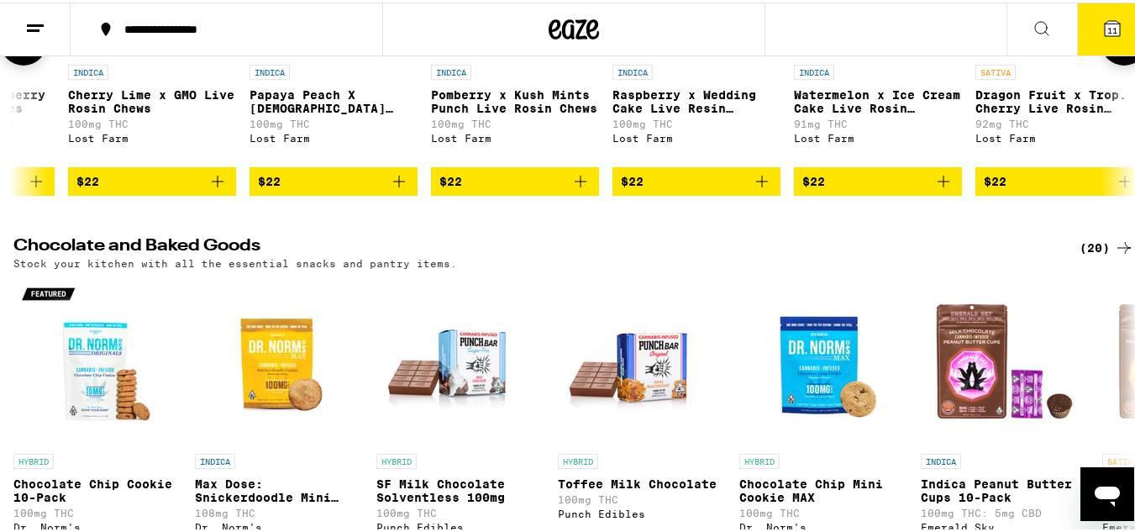
click at [19, 50] on icon at bounding box center [23, 39] width 20 height 20
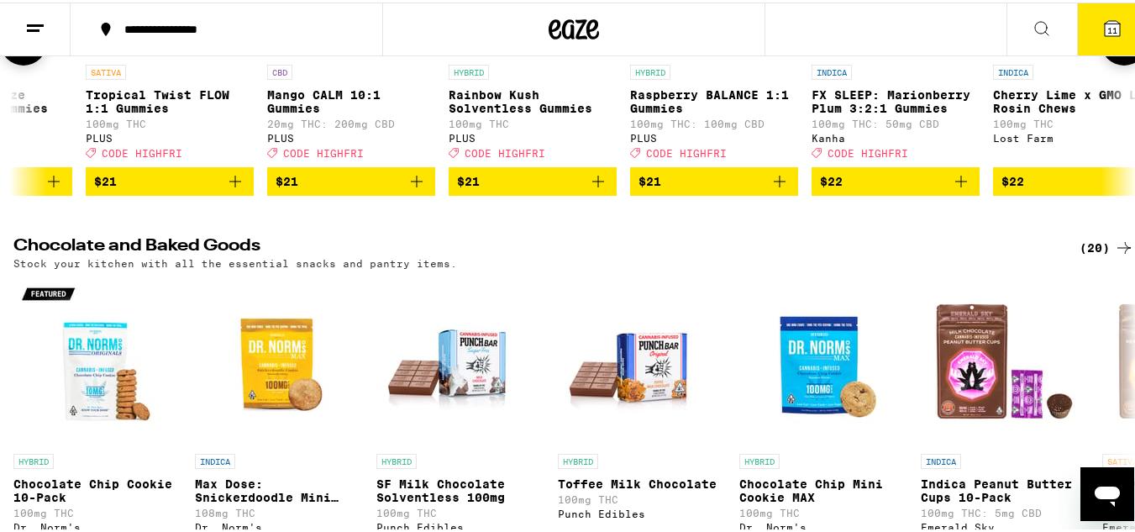
click at [19, 50] on icon at bounding box center [23, 39] width 20 height 20
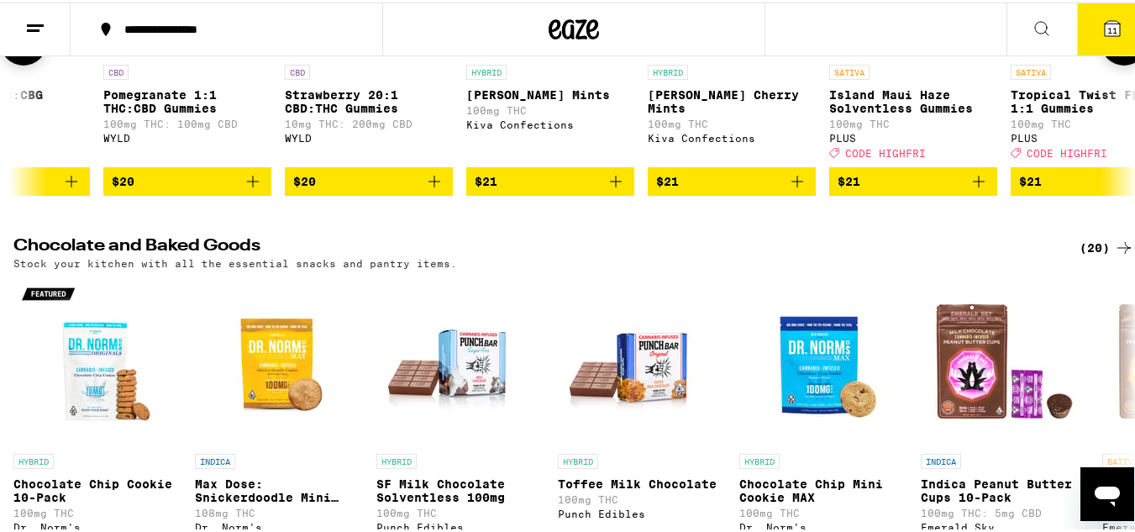
click at [19, 50] on icon at bounding box center [23, 39] width 20 height 20
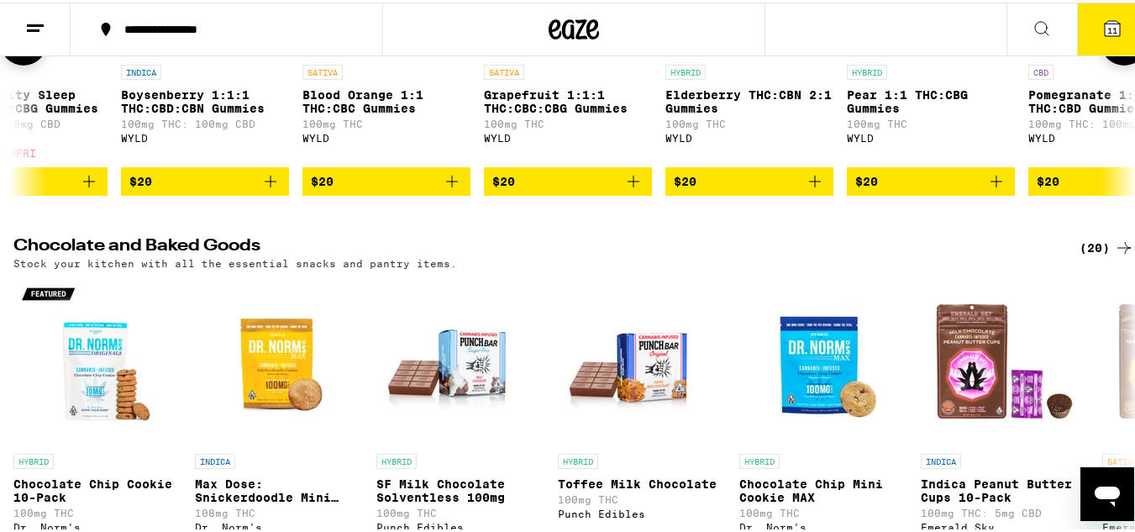
click at [19, 50] on icon at bounding box center [23, 39] width 20 height 20
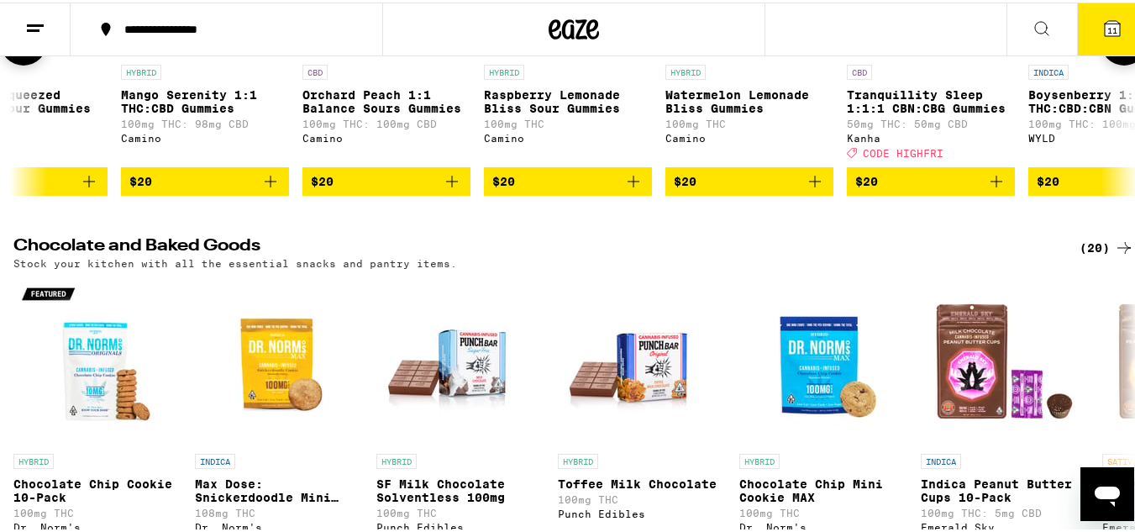
scroll to position [0, 10577]
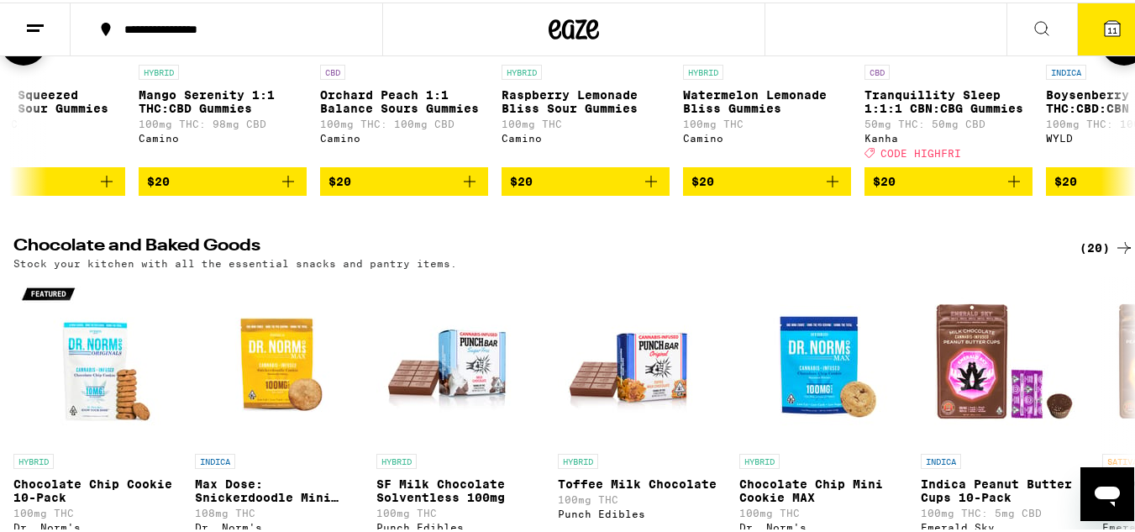
click at [19, 50] on icon at bounding box center [23, 39] width 20 height 20
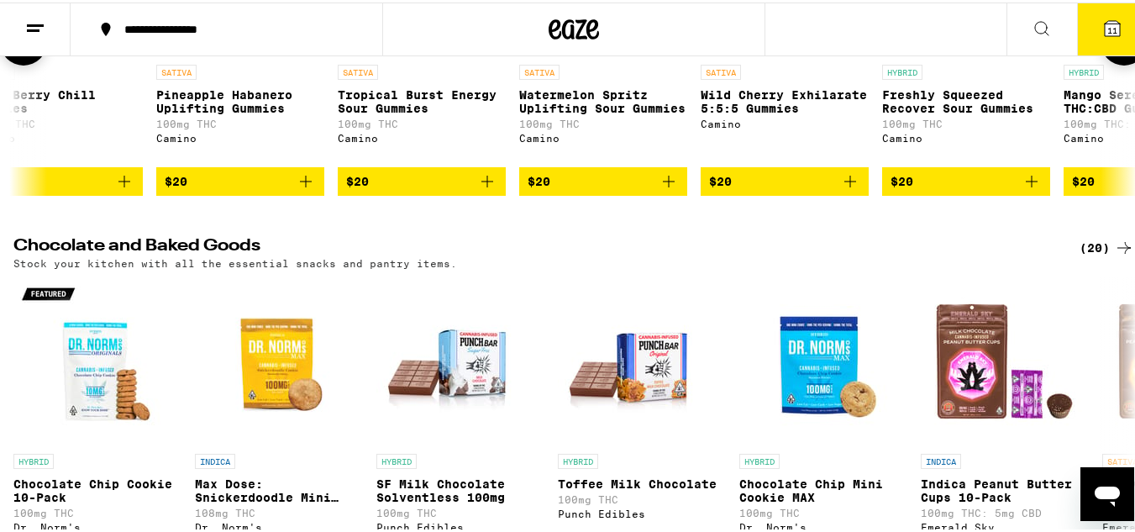
click at [19, 50] on icon at bounding box center [23, 39] width 20 height 20
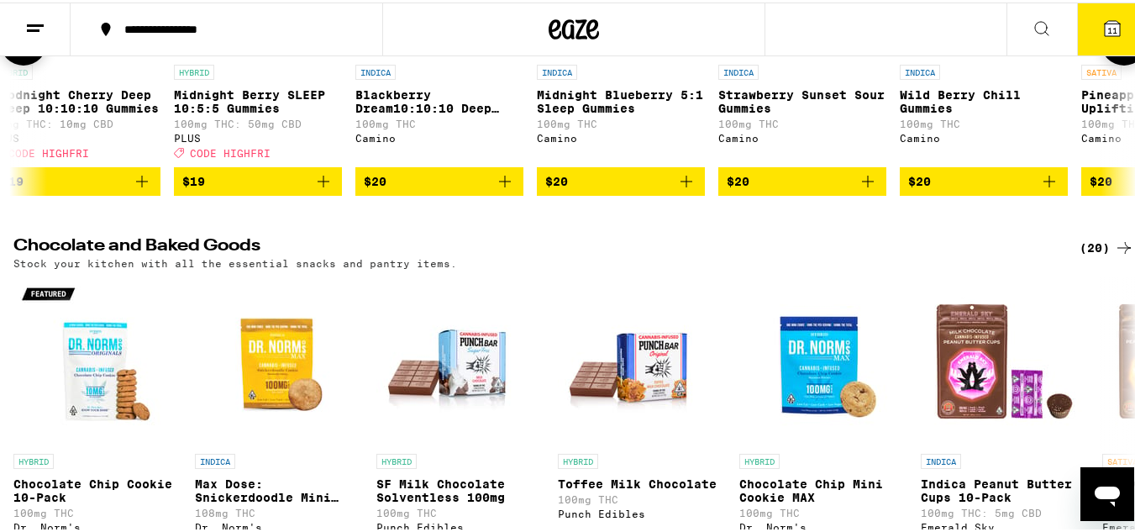
click at [19, 50] on icon at bounding box center [23, 39] width 20 height 20
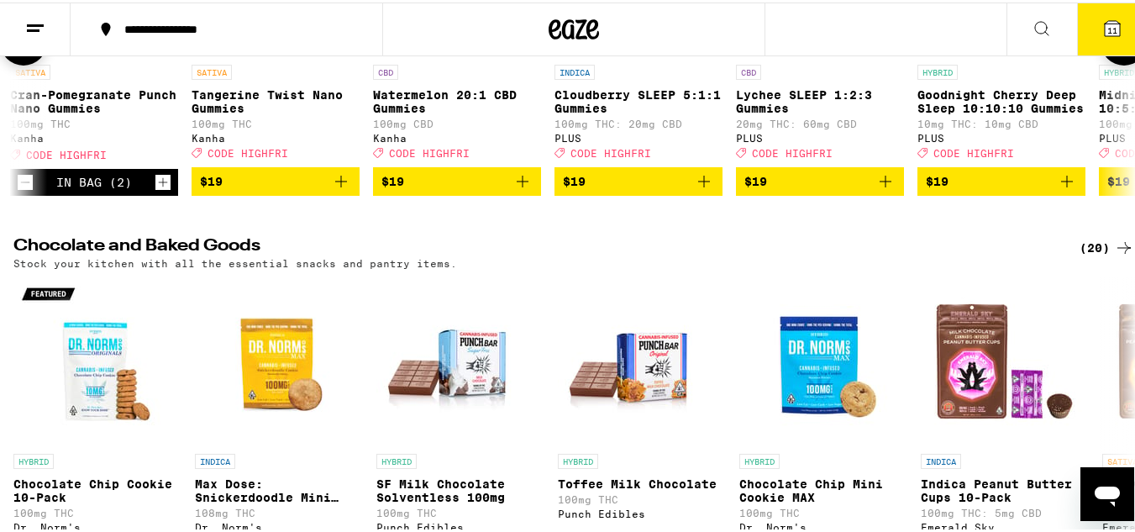
click at [19, 50] on icon at bounding box center [23, 39] width 20 height 20
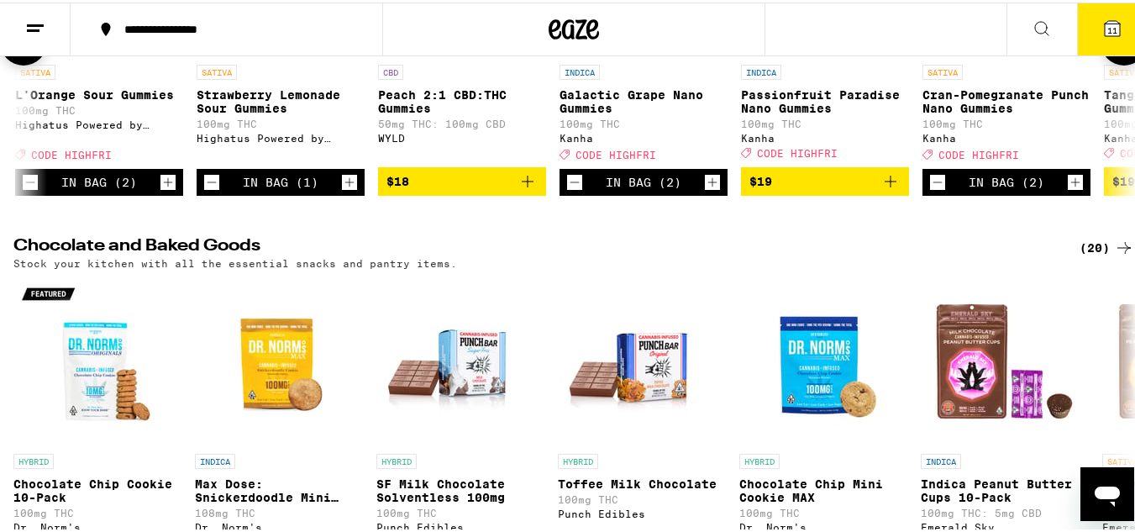
scroll to position [0, 6878]
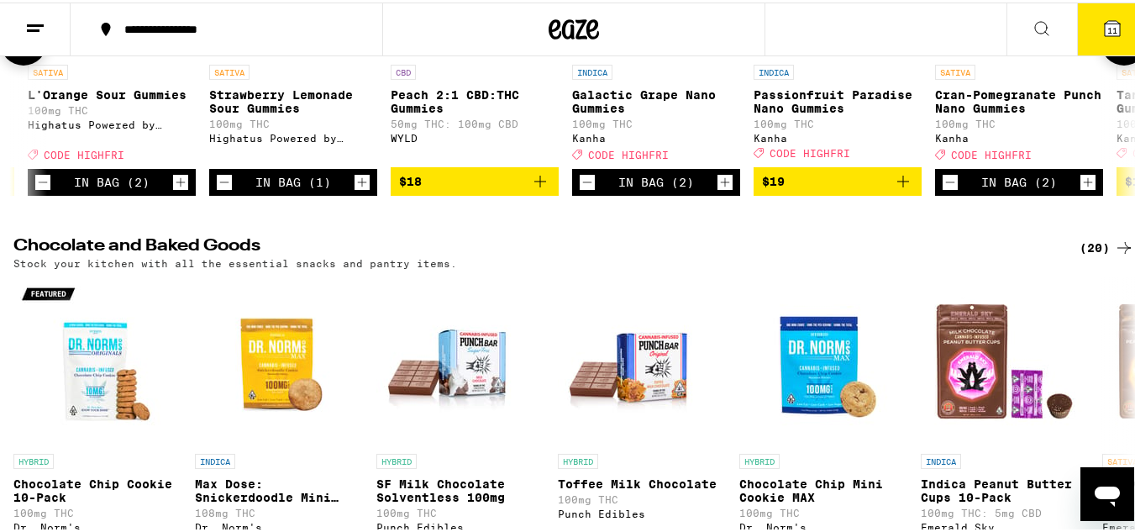
click at [19, 50] on icon at bounding box center [23, 39] width 20 height 20
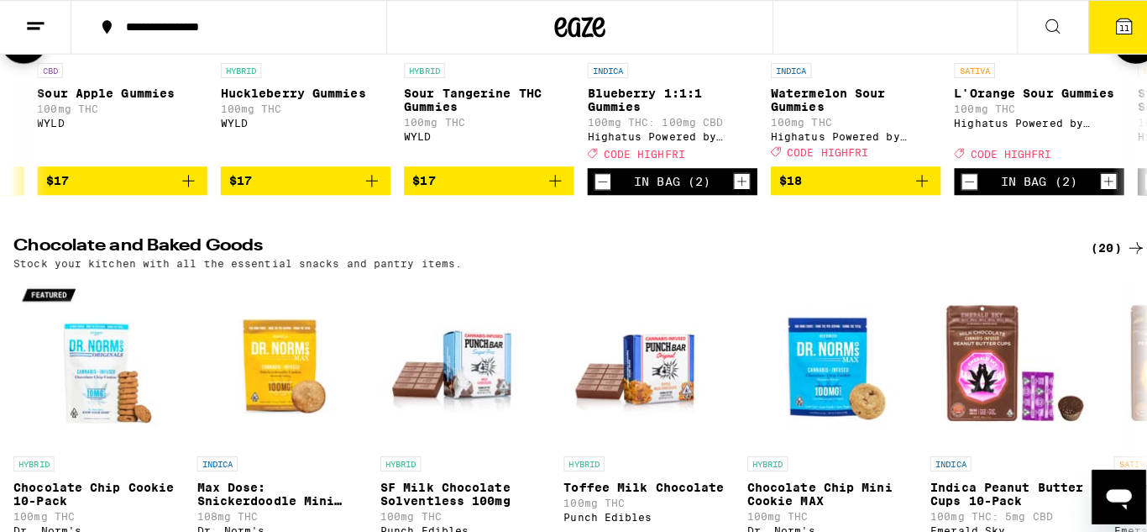
scroll to position [0, 5954]
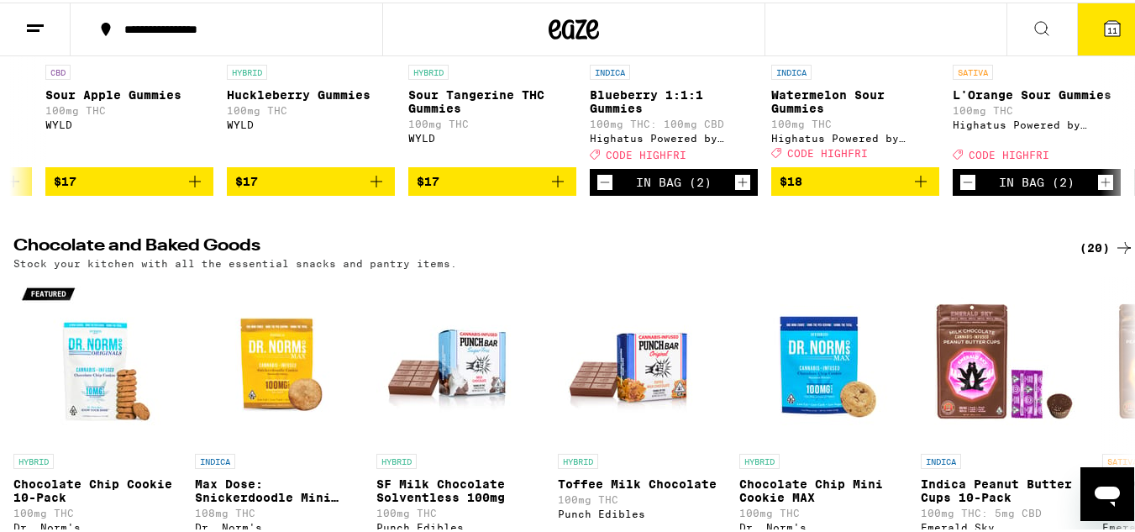
click at [1102, 14] on button "11" at bounding box center [1112, 27] width 71 height 52
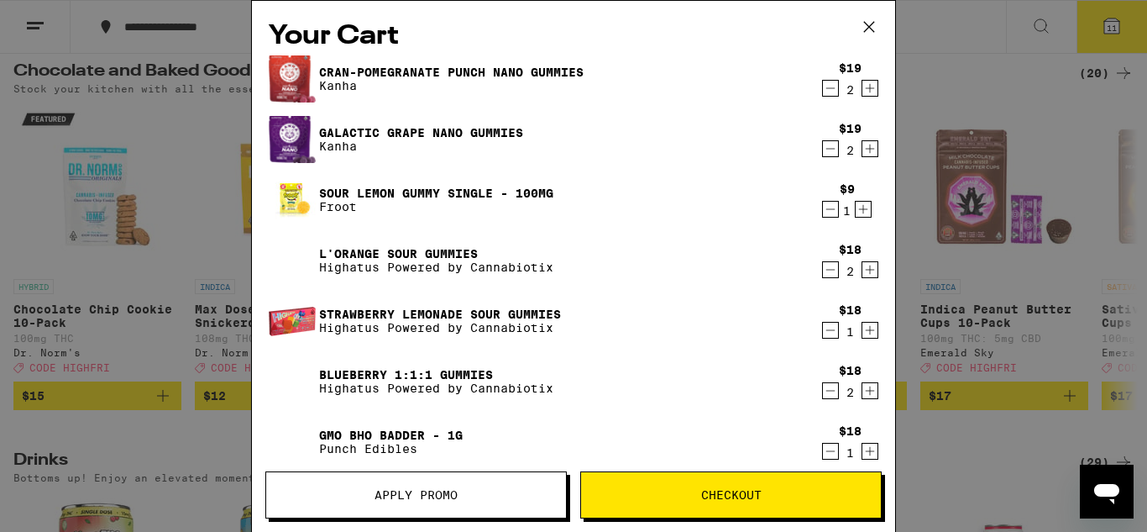
scroll to position [5345, 0]
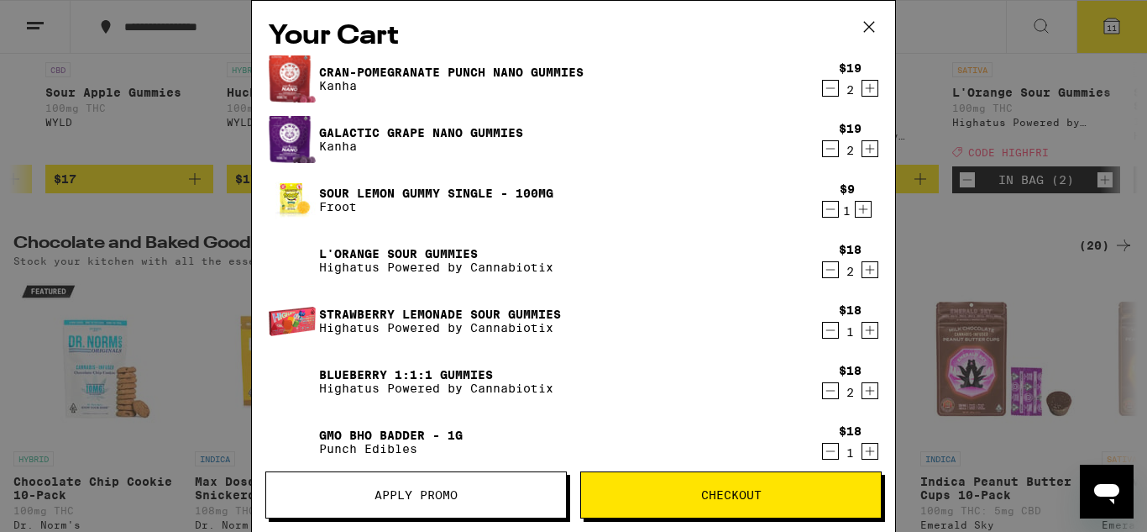
click at [823, 448] on icon "Decrement" at bounding box center [830, 451] width 15 height 20
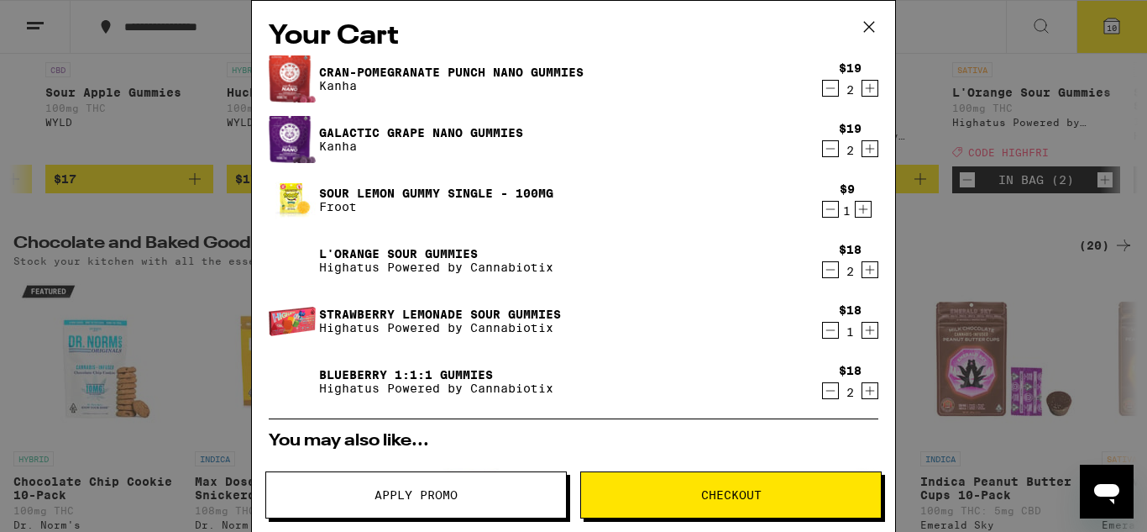
click at [474, 488] on button "Apply Promo" at bounding box center [415, 494] width 301 height 47
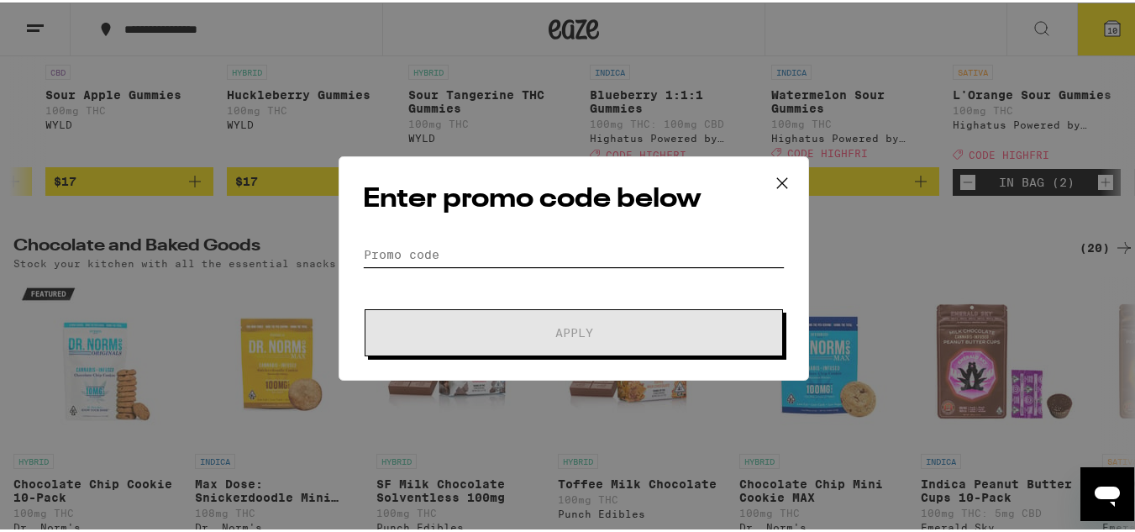
click at [390, 249] on input "Promo Code" at bounding box center [574, 251] width 422 height 25
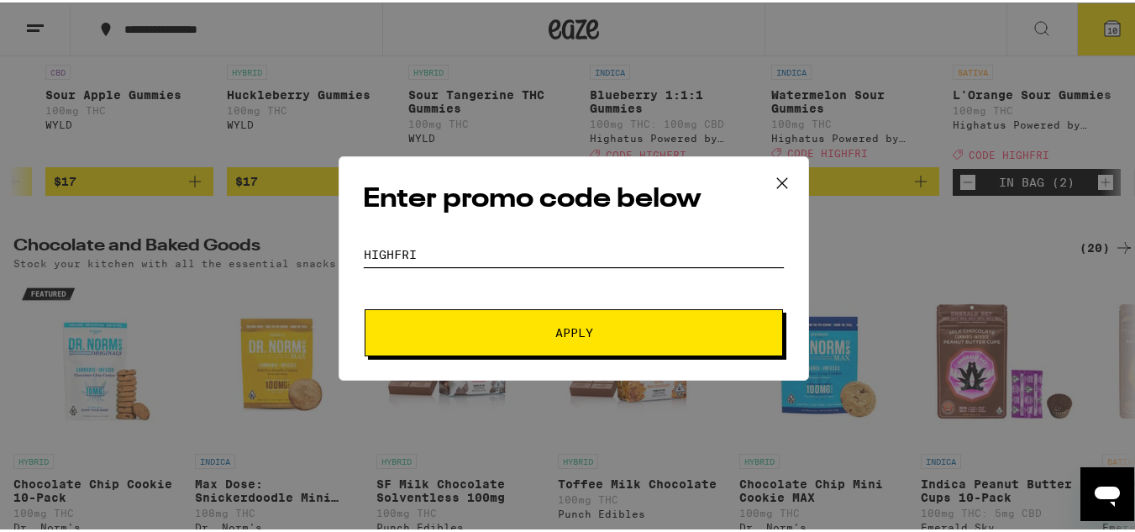
type input "HIGHFRI"
click at [528, 317] on button "Apply" at bounding box center [573, 330] width 418 height 47
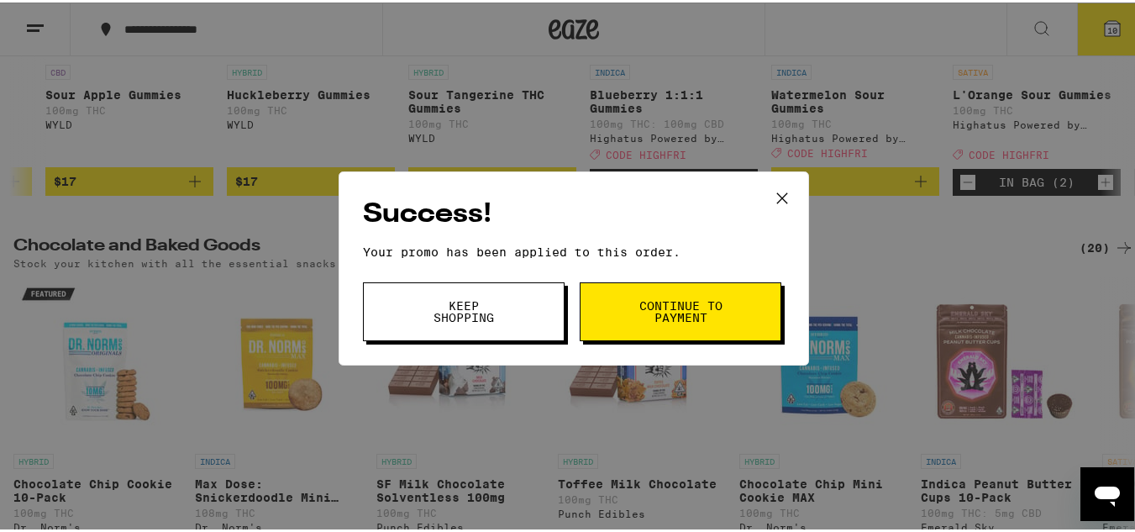
click at [731, 303] on button "Continue to payment" at bounding box center [680, 309] width 202 height 59
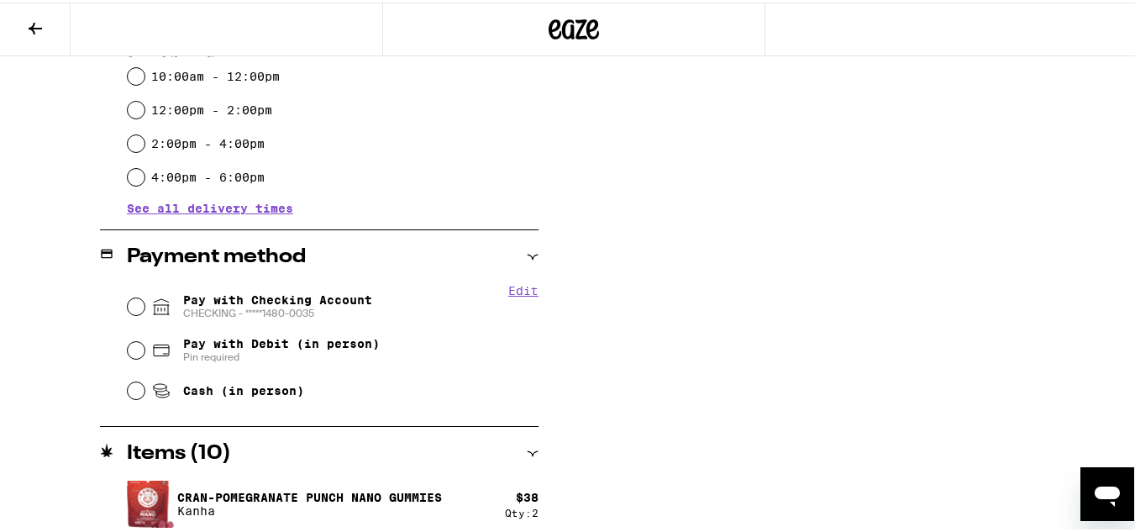
scroll to position [589, 0]
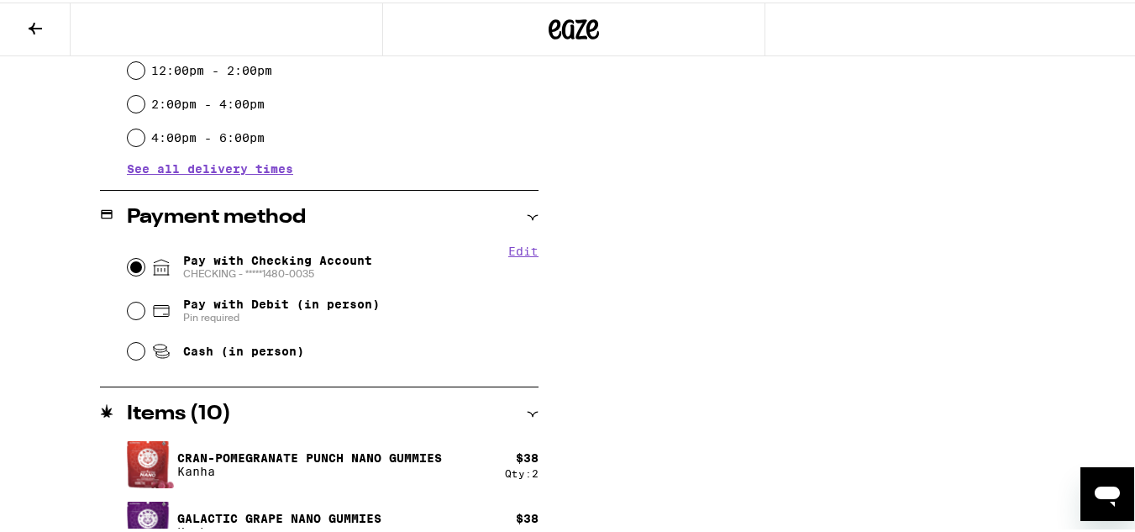
click at [135, 268] on input "Pay with Checking Account CHECKING - *****[FINANCIAL_ID]" at bounding box center [136, 264] width 17 height 17
radio input "true"
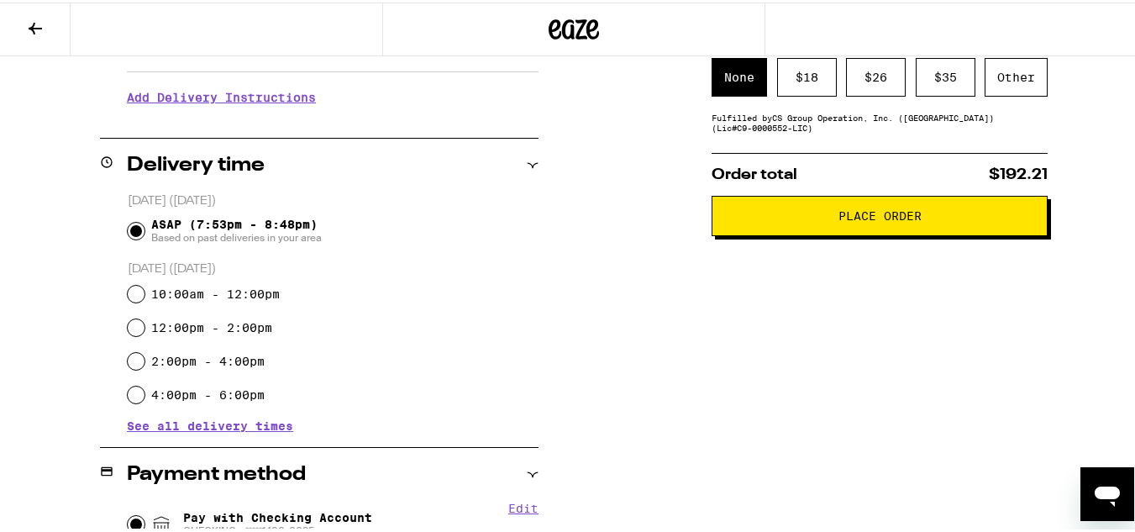
scroll to position [302, 0]
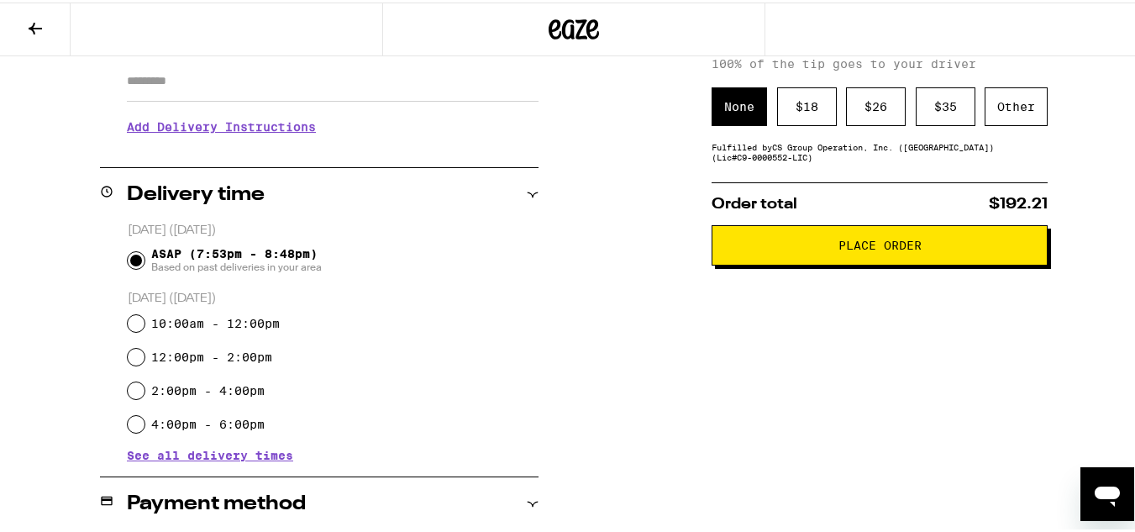
click at [879, 236] on button "Place Order" at bounding box center [879, 243] width 336 height 40
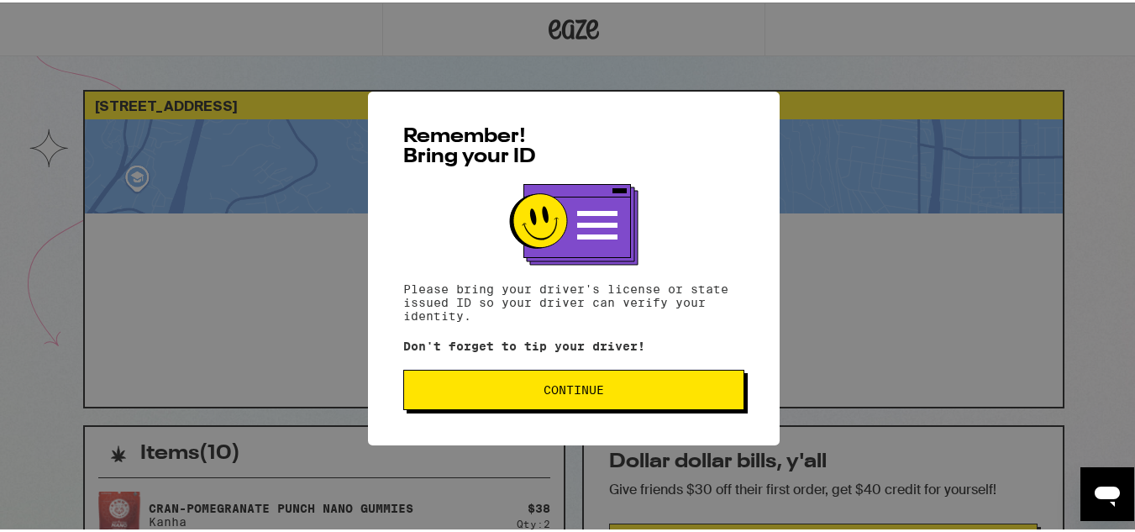
click at [668, 383] on button "Continue" at bounding box center [573, 387] width 341 height 40
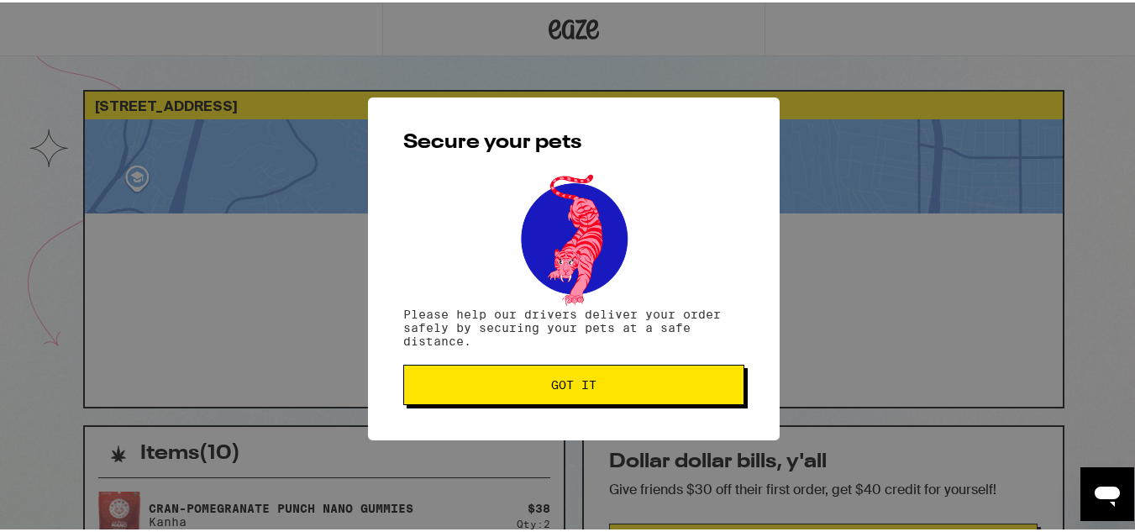
click at [667, 383] on span "Got it" at bounding box center [573, 382] width 312 height 12
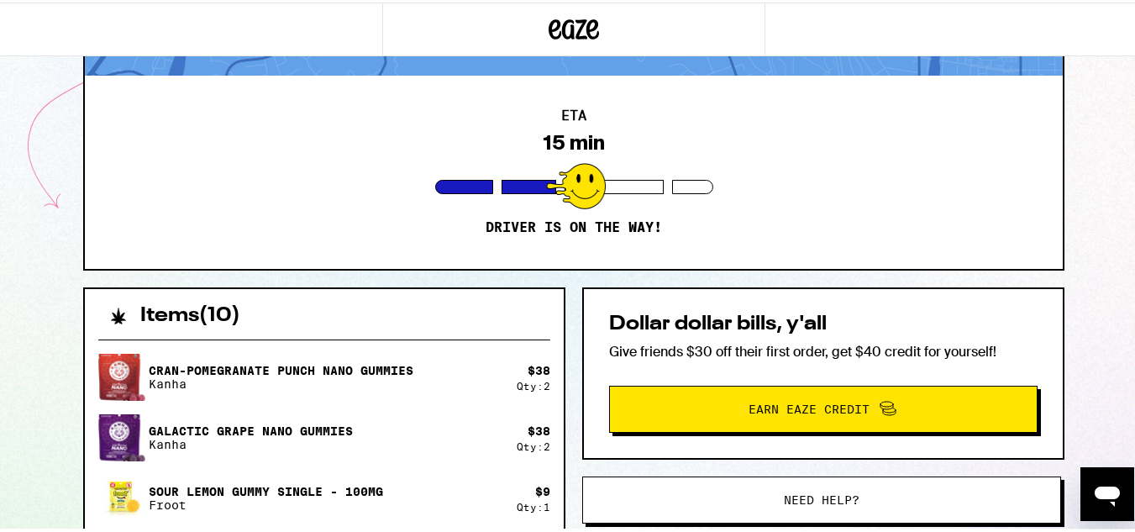
scroll to position [121, 0]
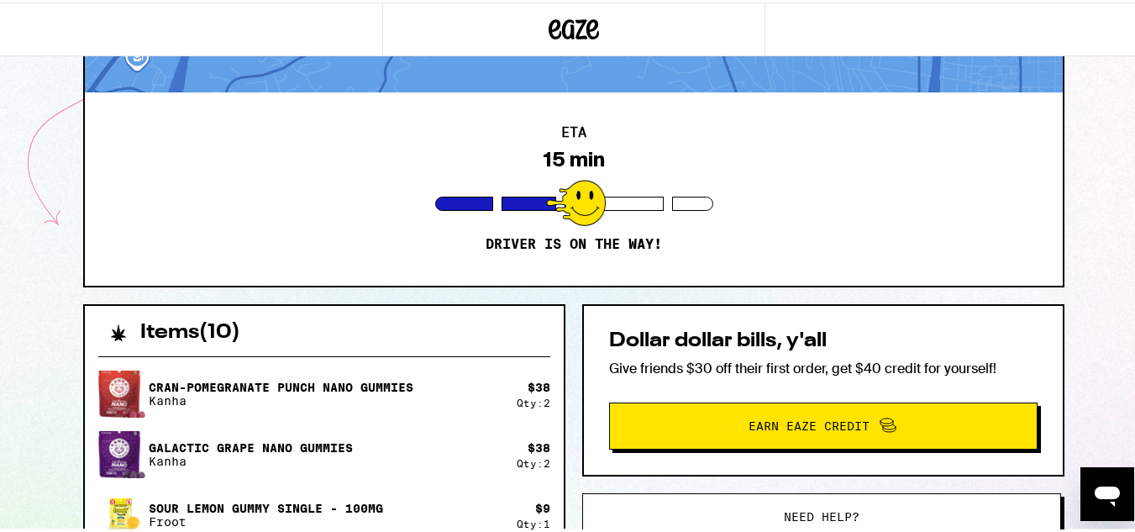
drag, startPoint x: 1141, startPoint y: 220, endPoint x: 1110, endPoint y: 98, distance: 125.7
click at [1110, 98] on div "[STREET_ADDRESS] ETA 15 min Driver is on the way! Items ( 10 ) Cran-Pomegranate…" at bounding box center [573, 434] width 1147 height 1110
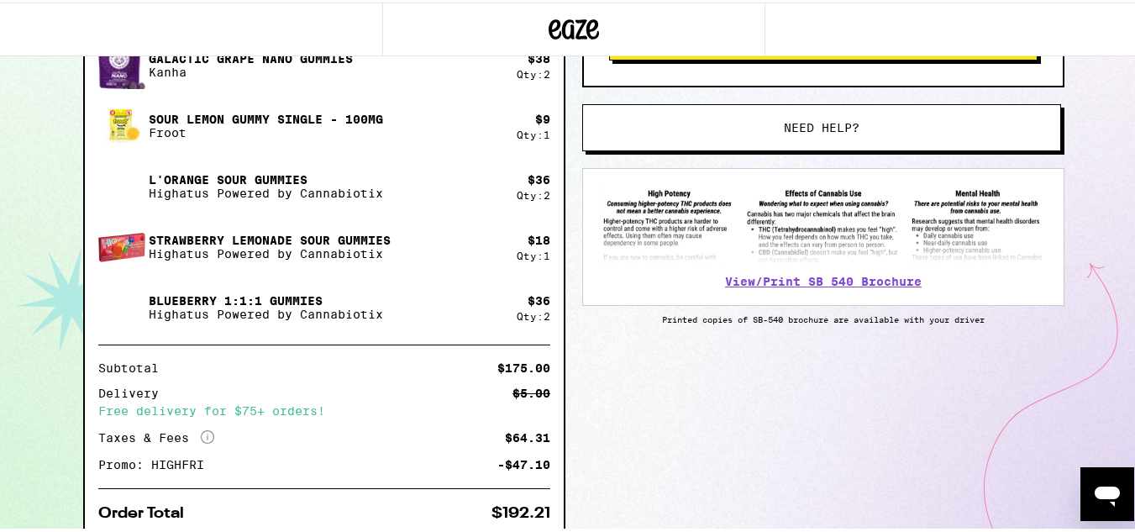
scroll to position [524, 0]
